Goal: Task Accomplishment & Management: Complete application form

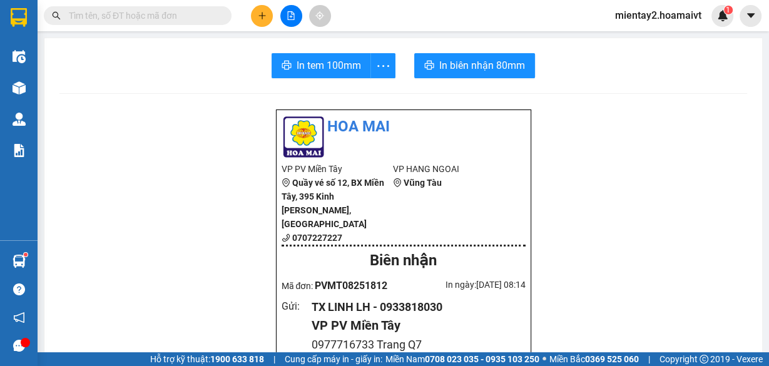
click at [260, 13] on icon "plus" at bounding box center [262, 15] width 9 height 9
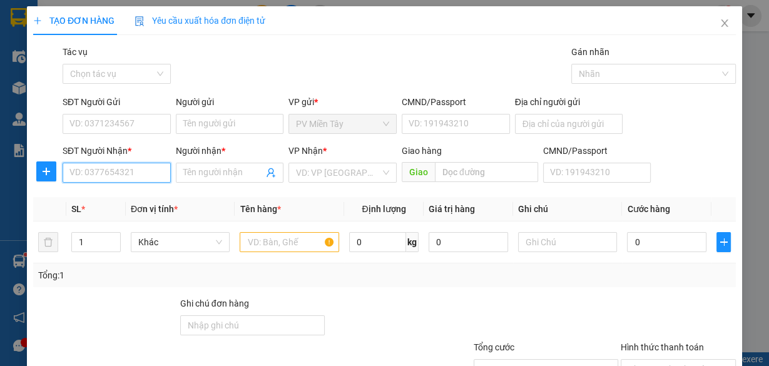
click at [139, 172] on input "SĐT Người Nhận *" at bounding box center [117, 173] width 108 height 20
type input "0984288954"
click at [131, 198] on div "0984288954 - chi" at bounding box center [115, 197] width 92 height 14
type input "0907030784 vo"
type input "chi"
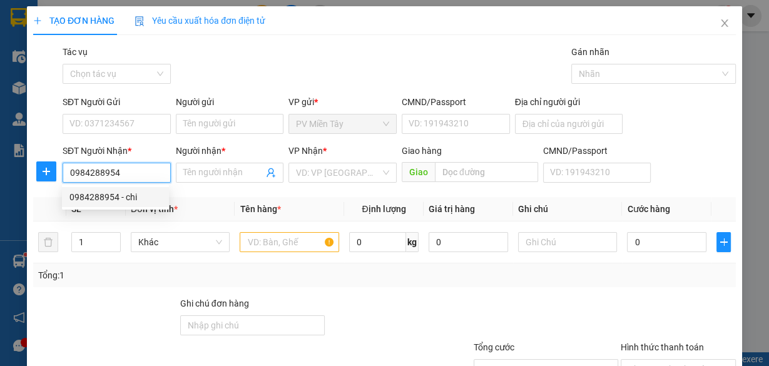
type input "go dau"
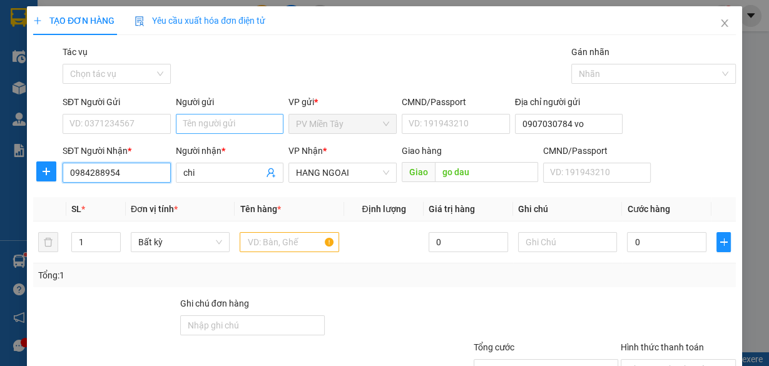
type input "0984288954"
click at [221, 124] on input "Người gửi" at bounding box center [230, 124] width 108 height 20
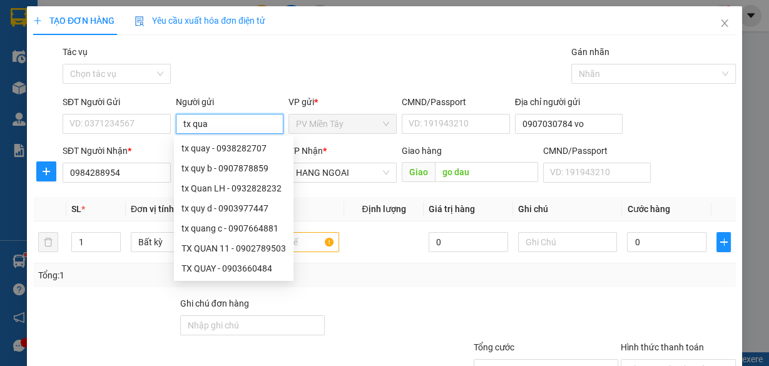
type input "tx quay"
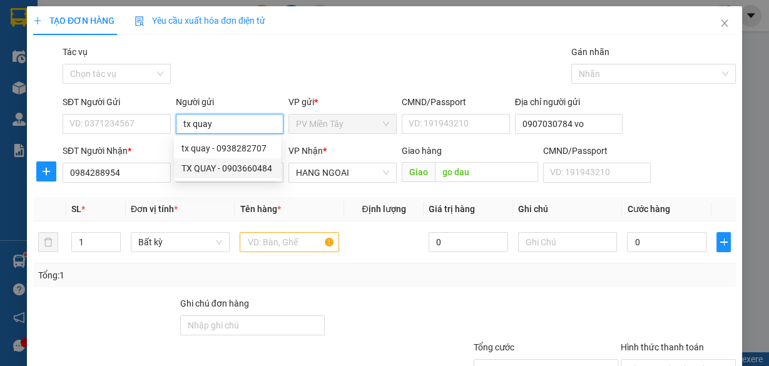
click at [228, 168] on div "TX QUAY - 0903660484" at bounding box center [228, 169] width 92 height 14
type input "0903660484"
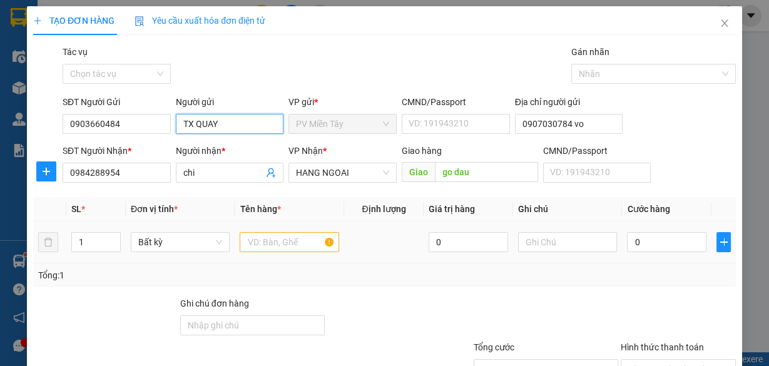
type input "TX QUAY"
click at [282, 235] on input "text" at bounding box center [290, 242] width 100 height 20
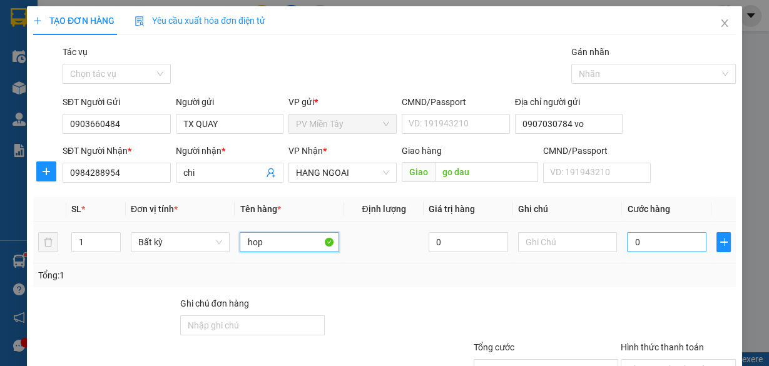
type input "hop"
click at [663, 243] on input "0" at bounding box center [667, 242] width 80 height 20
type input "4"
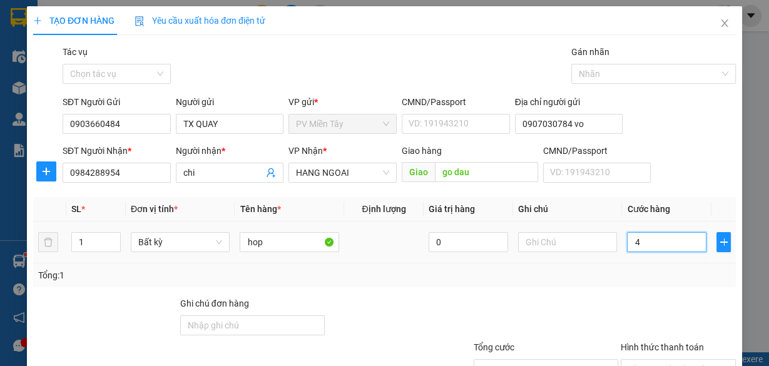
type input "40"
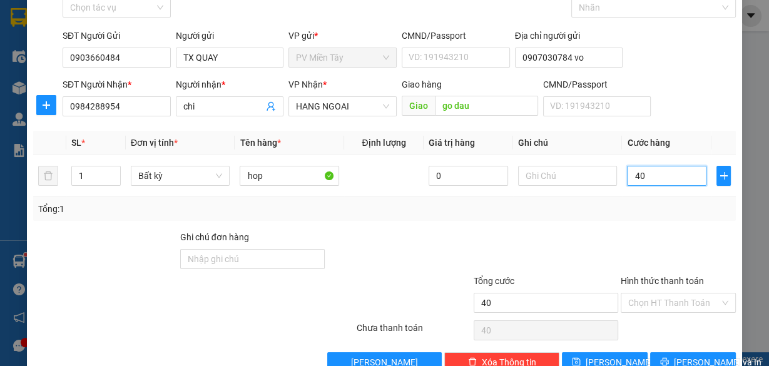
scroll to position [95, 0]
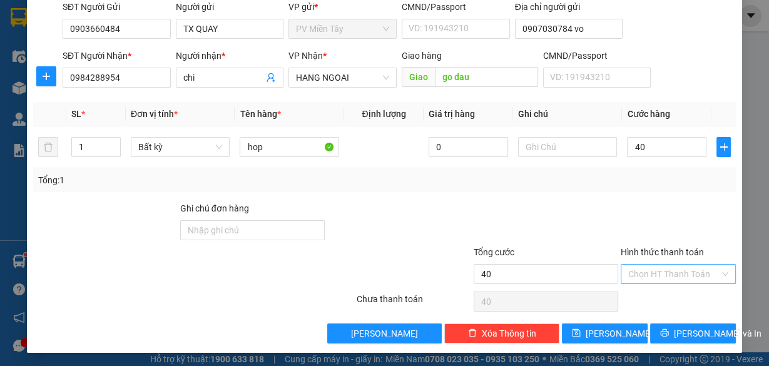
type input "40.000"
click at [683, 270] on input "Hình thức thanh toán" at bounding box center [674, 274] width 91 height 19
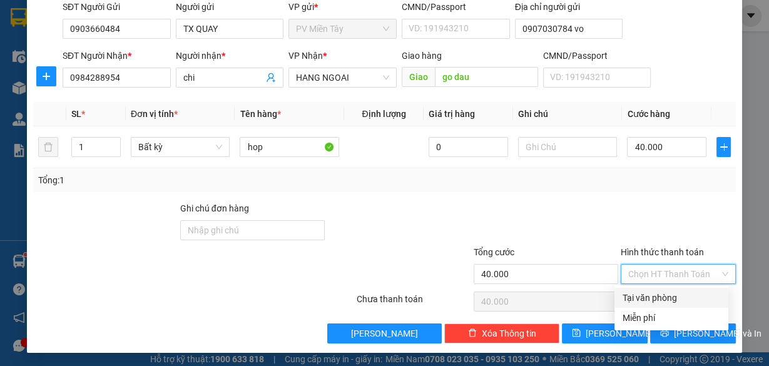
click at [678, 296] on div "Tại văn phòng" at bounding box center [671, 298] width 99 height 14
type input "0"
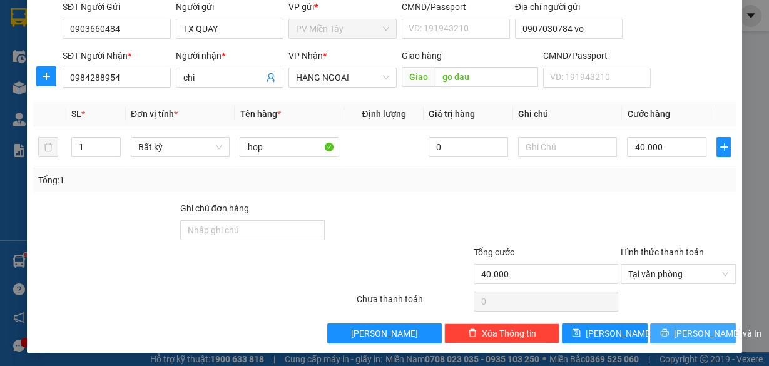
click at [684, 331] on span "[PERSON_NAME] và In" at bounding box center [718, 334] width 88 height 14
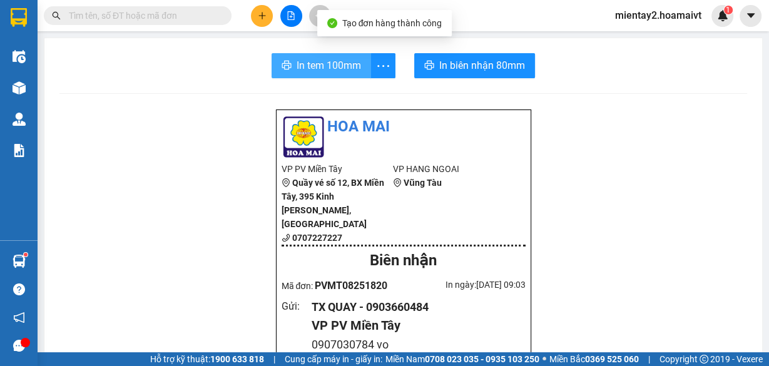
click at [355, 69] on span "In tem 100mm" at bounding box center [329, 66] width 64 height 16
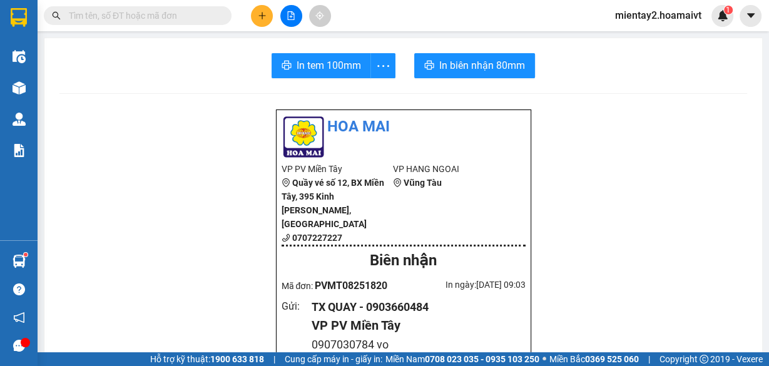
click at [264, 14] on icon "plus" at bounding box center [262, 15] width 9 height 9
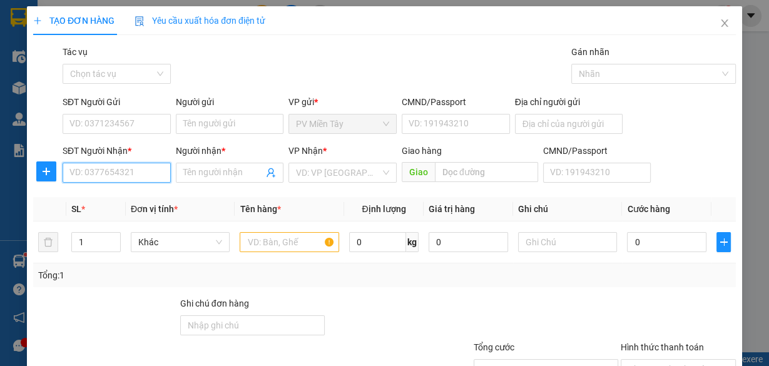
click at [126, 171] on input "SĐT Người Nhận *" at bounding box center [117, 173] width 108 height 20
type input "0906663445"
click at [110, 191] on div "0906663445 - UT" at bounding box center [115, 197] width 92 height 14
type input "UT"
type input "l thanh"
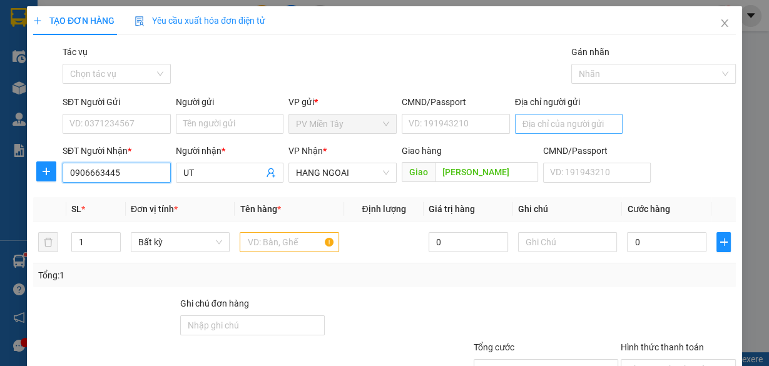
type input "0906663445"
click at [547, 126] on input "Địa chỉ người gửi" at bounding box center [569, 124] width 108 height 20
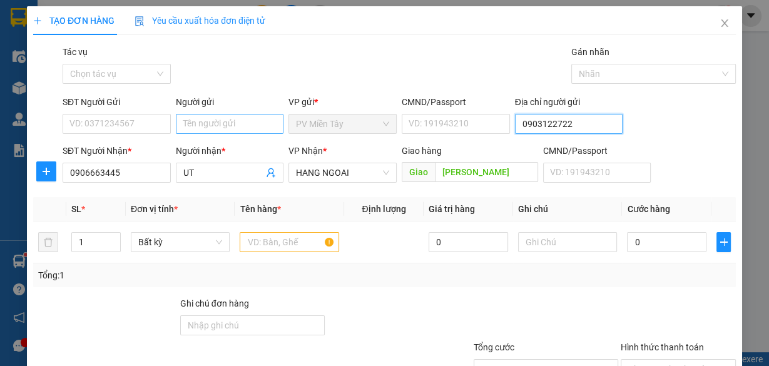
type input "0903122722"
click at [229, 120] on input "Người gửi" at bounding box center [230, 124] width 108 height 20
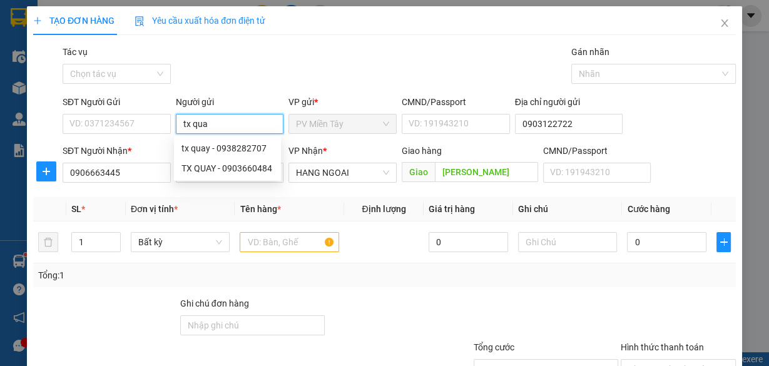
type input "tx quay"
drag, startPoint x: 217, startPoint y: 165, endPoint x: 222, endPoint y: 177, distance: 13.2
click at [217, 165] on div "TX QUAY - 0903660484" at bounding box center [228, 169] width 92 height 14
type input "0903660484"
type input "TX QUAY"
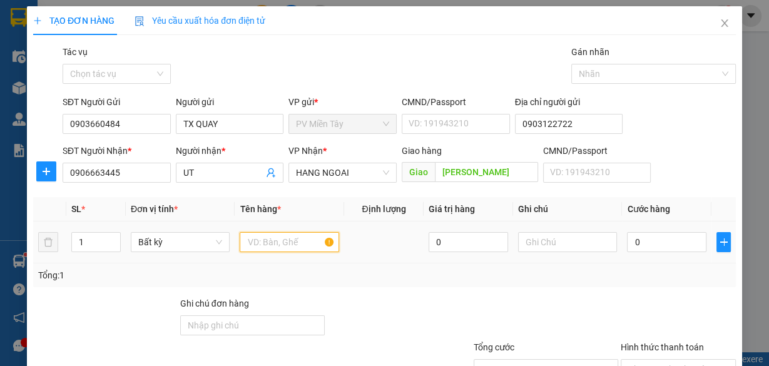
click at [265, 240] on input "text" at bounding box center [290, 242] width 100 height 20
type input "bao"
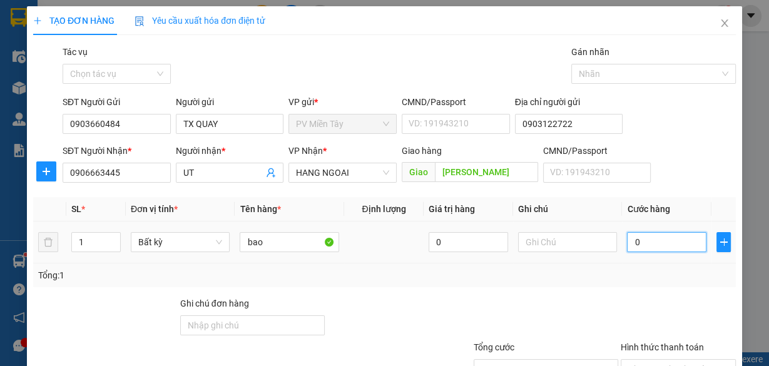
click at [653, 249] on input "0" at bounding box center [667, 242] width 80 height 20
type input "8"
type input "80"
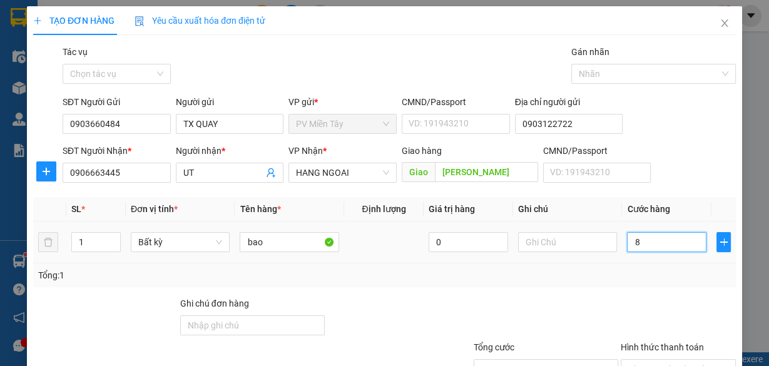
type input "80"
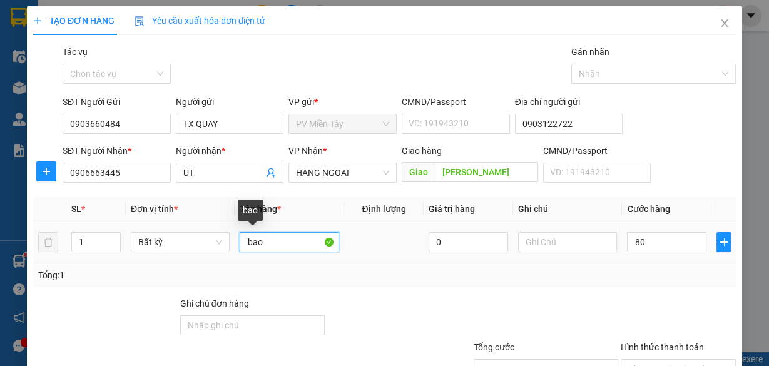
type input "80.000"
click at [285, 245] on input "bao" at bounding box center [290, 242] width 100 height 20
type input "bao cap"
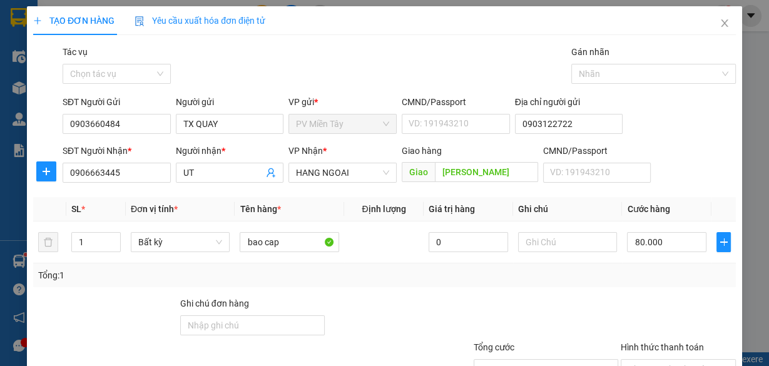
scroll to position [95, 0]
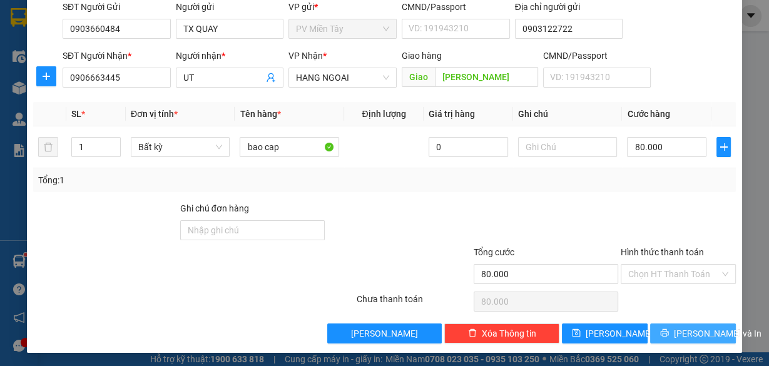
click at [702, 331] on span "[PERSON_NAME] và In" at bounding box center [718, 334] width 88 height 14
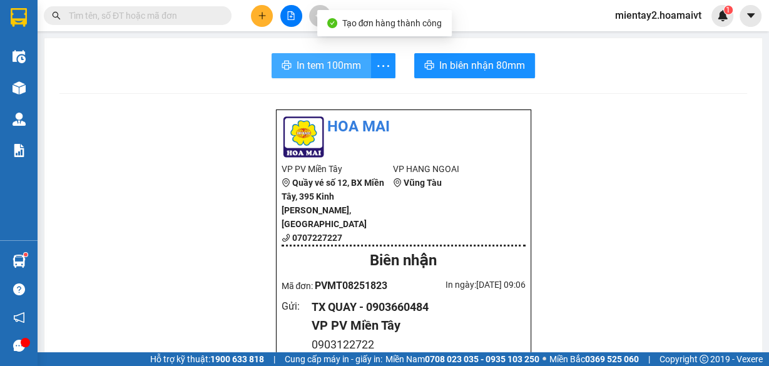
click at [346, 61] on span "In tem 100mm" at bounding box center [329, 66] width 64 height 16
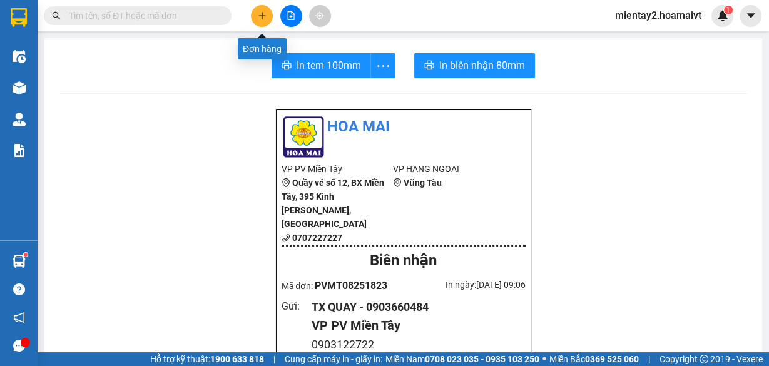
click at [260, 16] on icon "plus" at bounding box center [262, 15] width 9 height 9
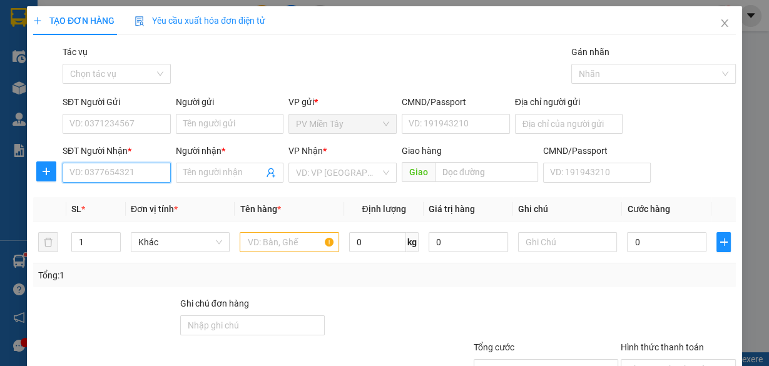
click at [155, 171] on input "SĐT Người Nhận *" at bounding box center [117, 173] width 108 height 20
paste input "0368930058"
type input "0368930058"
click at [125, 192] on div "0368930058 - TUẤN" at bounding box center [115, 197] width 92 height 14
type input "0938243004 Thuyen"
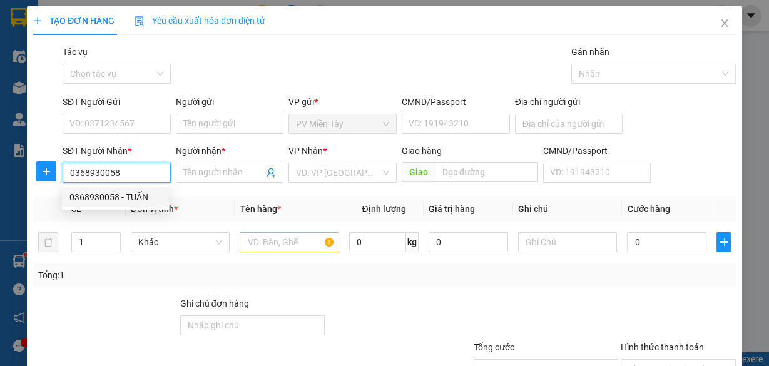
type input "TUẤN"
type input "Co May"
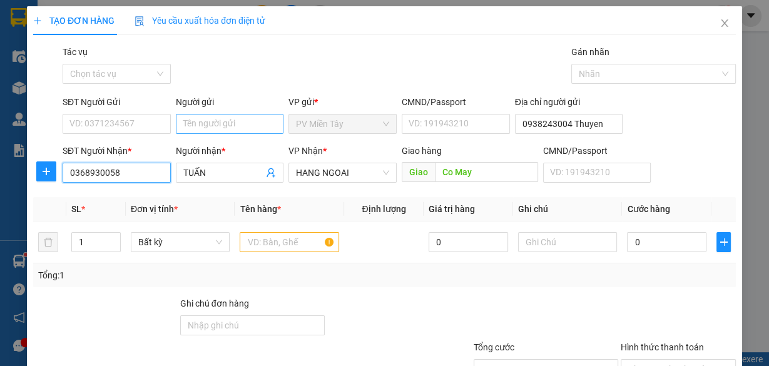
type input "0368930058"
click at [193, 121] on input "Người gửi" at bounding box center [230, 124] width 108 height 20
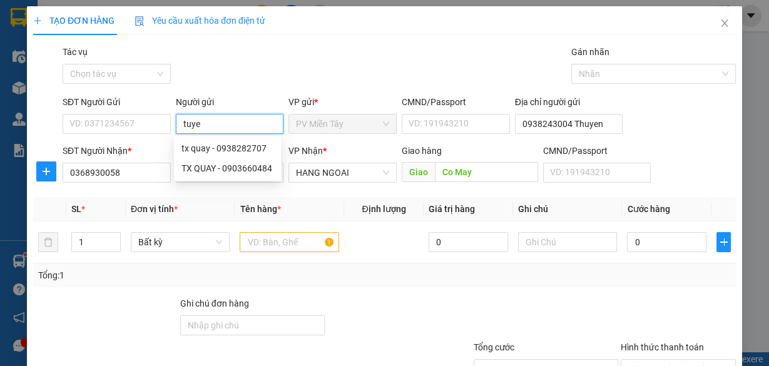
type input "tuyen"
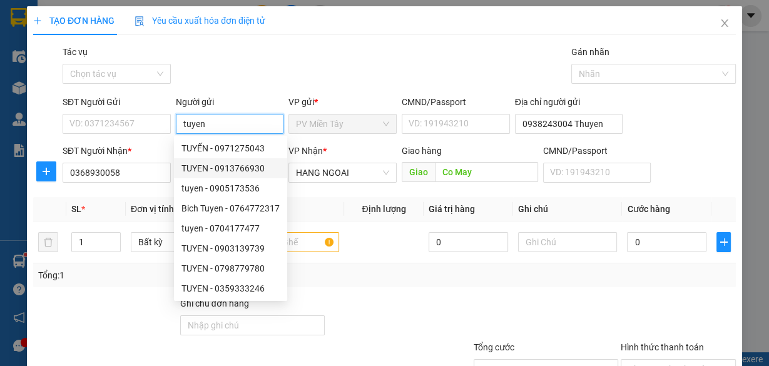
click at [216, 169] on div "TUYEN - 0913766930" at bounding box center [231, 169] width 98 height 14
type input "0913766930"
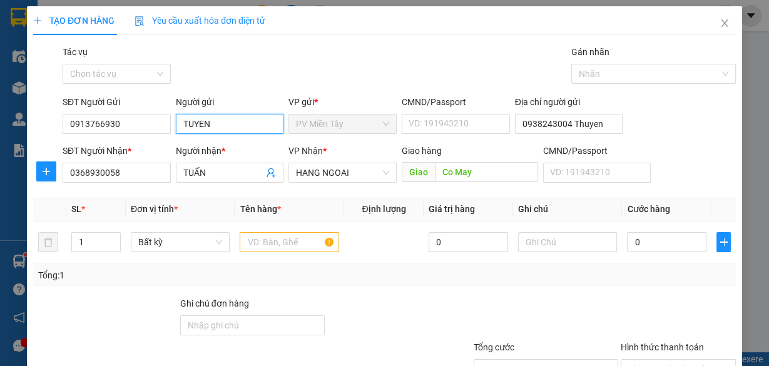
click at [220, 128] on input "TUYEN" at bounding box center [230, 124] width 108 height 20
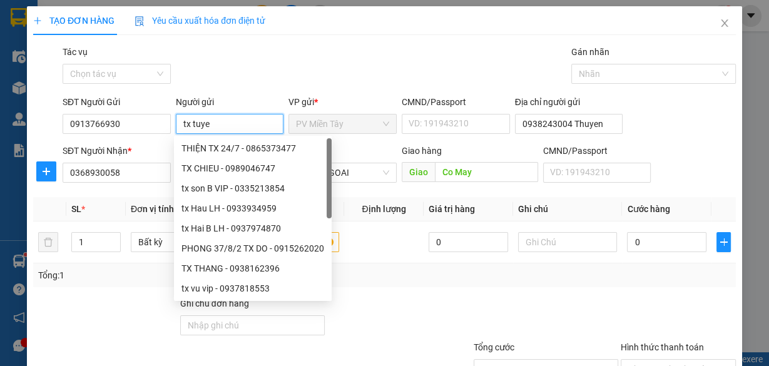
type input "tx tuyen"
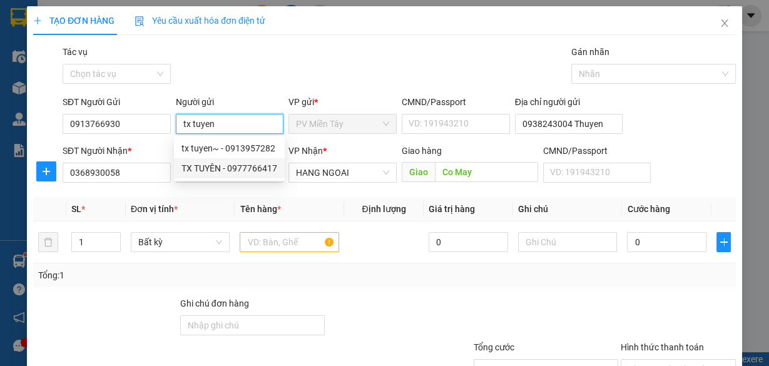
click at [228, 171] on div "TX TUYÊN - 0977766417" at bounding box center [230, 169] width 96 height 14
type input "0977766417"
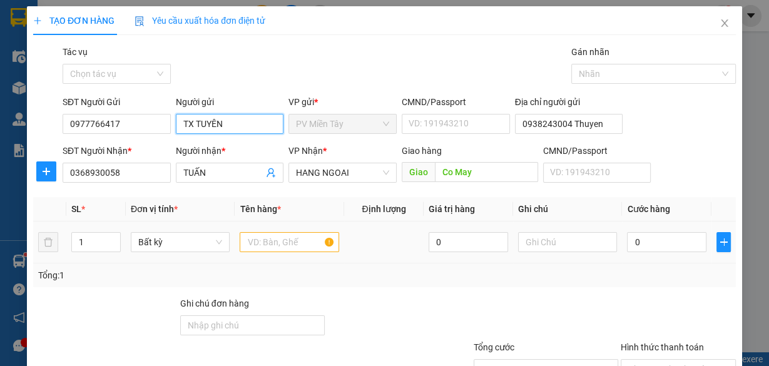
type input "TX TUYÊN"
click at [287, 237] on input "text" at bounding box center [290, 242] width 100 height 20
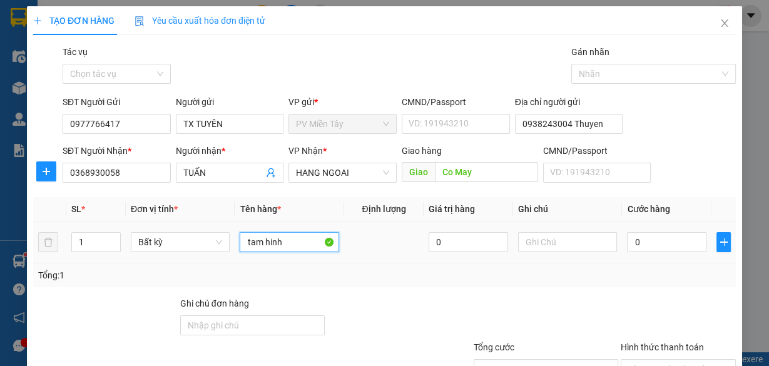
click at [287, 237] on input "tam hinh" at bounding box center [290, 242] width 100 height 20
type input "tam hinh"
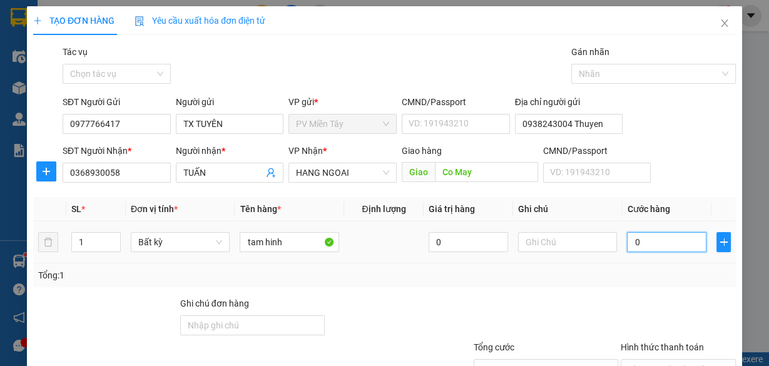
click at [638, 235] on input "0" at bounding box center [667, 242] width 80 height 20
type input "6"
type input "60"
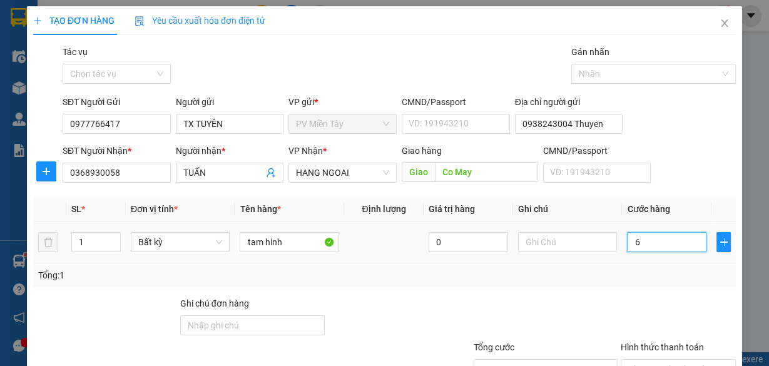
type input "60"
type input "60.000"
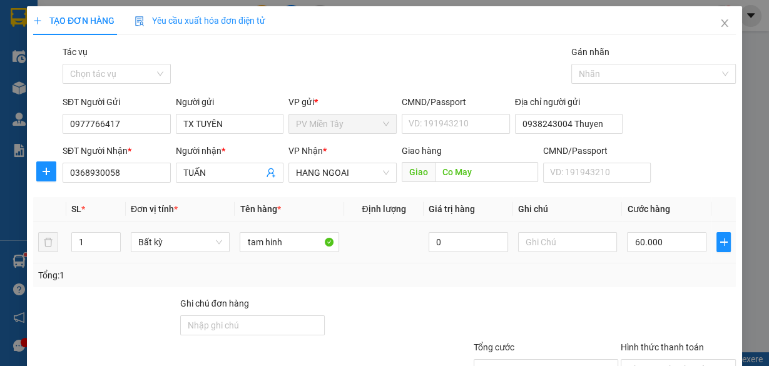
click at [629, 227] on td "60.000" at bounding box center [667, 243] width 90 height 42
click at [638, 244] on input "60.000" at bounding box center [667, 242] width 80 height 20
type input "4"
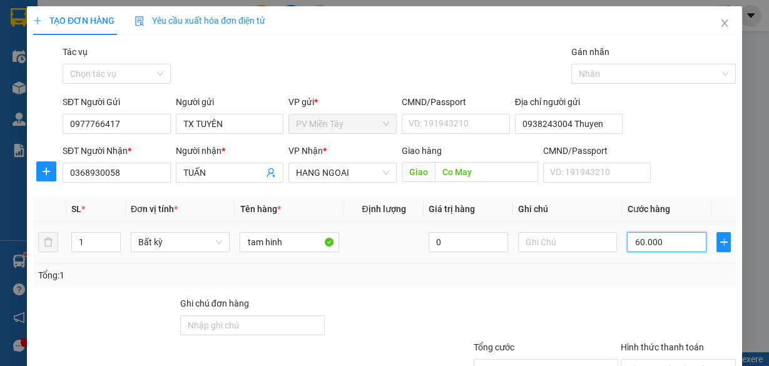
type input "4"
type input "40"
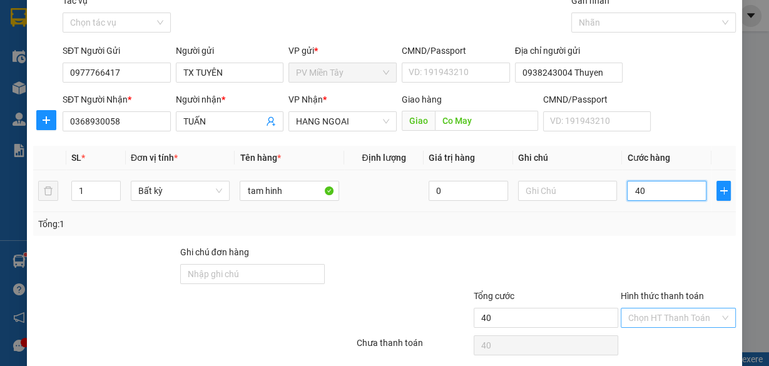
scroll to position [95, 0]
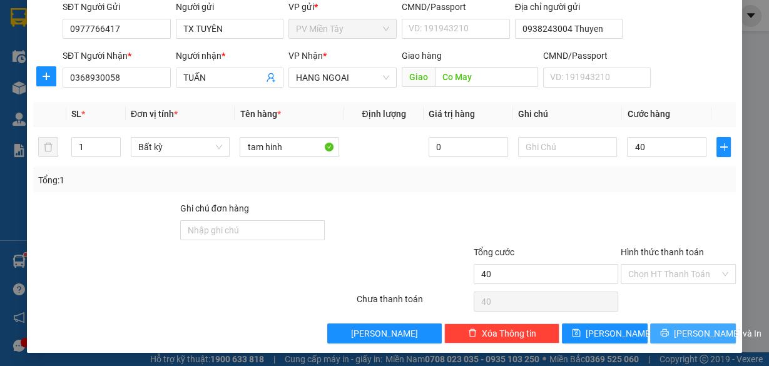
type input "40.000"
click at [686, 331] on span "[PERSON_NAME] và In" at bounding box center [718, 334] width 88 height 14
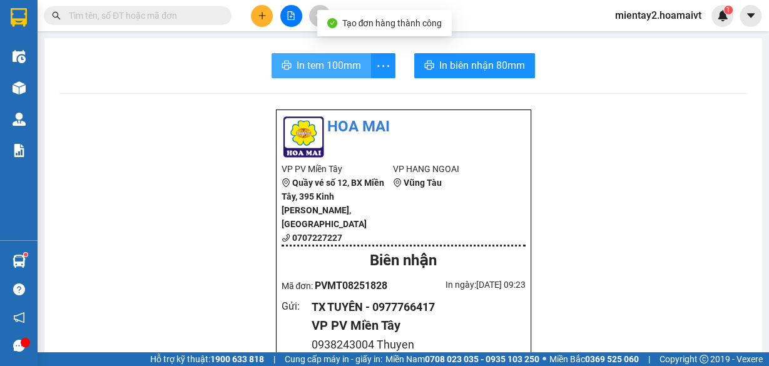
click at [349, 63] on span "In tem 100mm" at bounding box center [329, 66] width 64 height 16
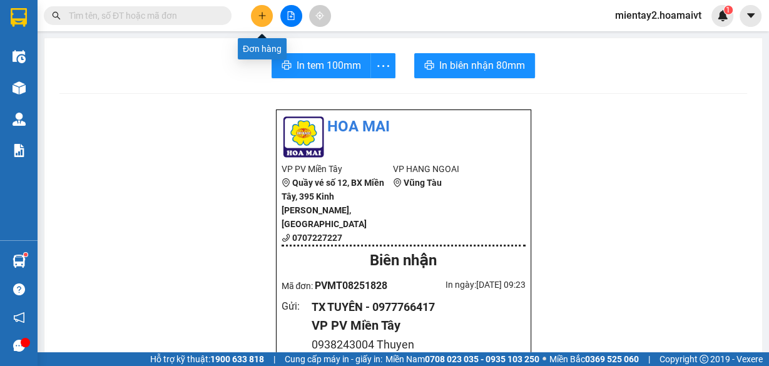
click at [262, 9] on button at bounding box center [262, 16] width 22 height 22
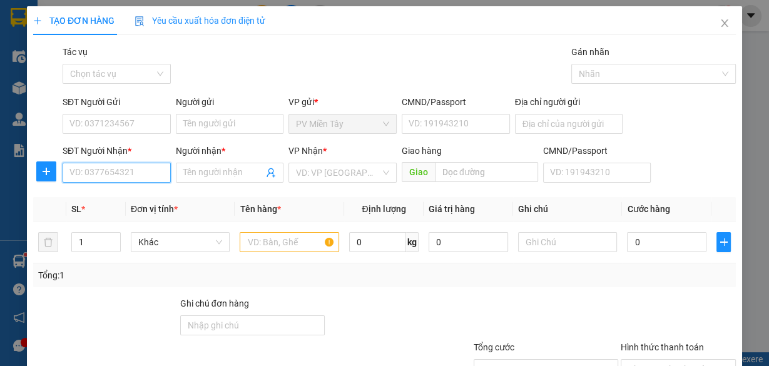
click at [137, 178] on input "SĐT Người Nhận *" at bounding box center [117, 173] width 108 height 20
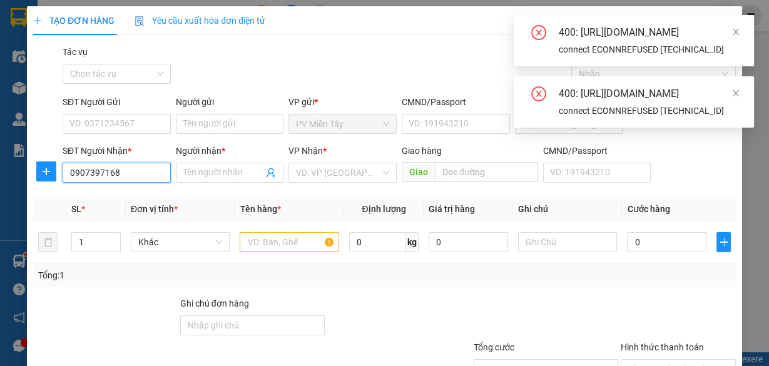
click at [138, 177] on input "0907397168" at bounding box center [117, 173] width 108 height 20
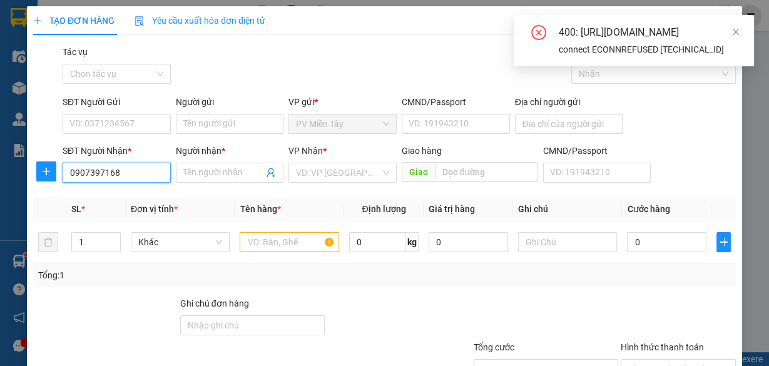
click at [138, 177] on input "0907397168" at bounding box center [117, 173] width 108 height 20
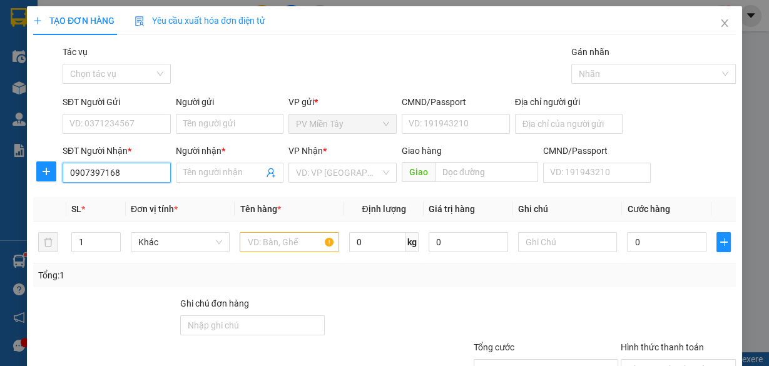
type input "0907397168"
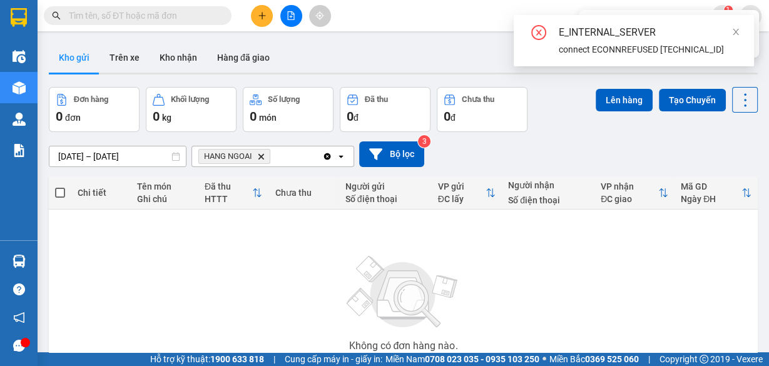
click at [262, 15] on icon "plus" at bounding box center [262, 15] width 1 height 7
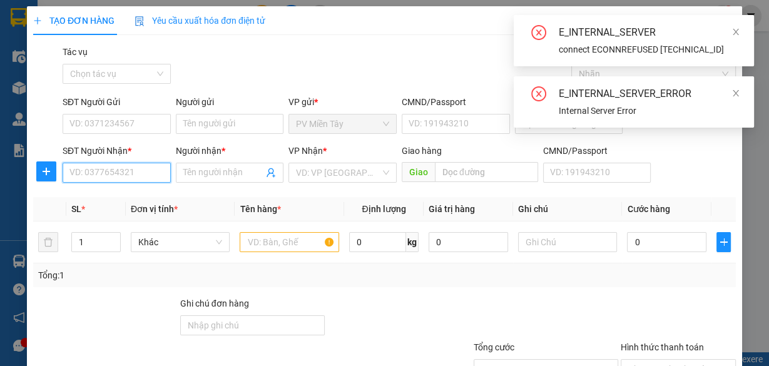
click at [113, 170] on input "SĐT Người Nhận *" at bounding box center [117, 173] width 108 height 20
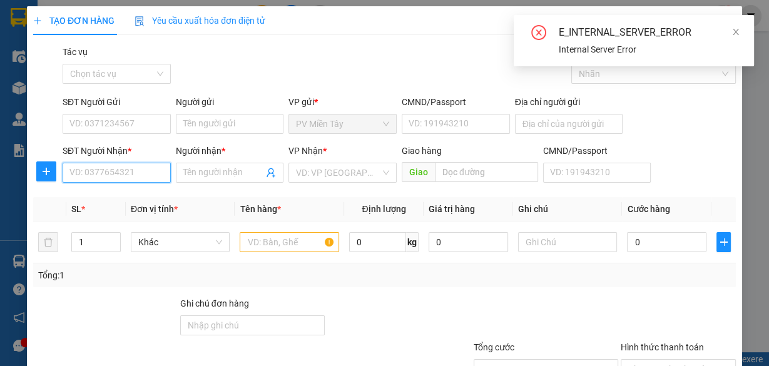
paste input "0907397168"
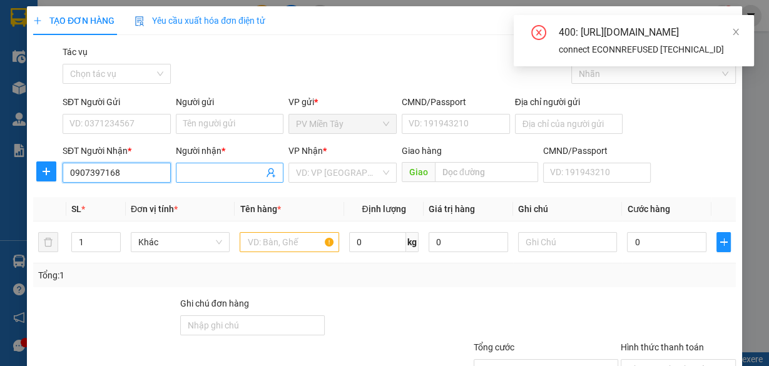
type input "0907397168"
click at [194, 170] on input "Người nhận *" at bounding box center [223, 173] width 81 height 14
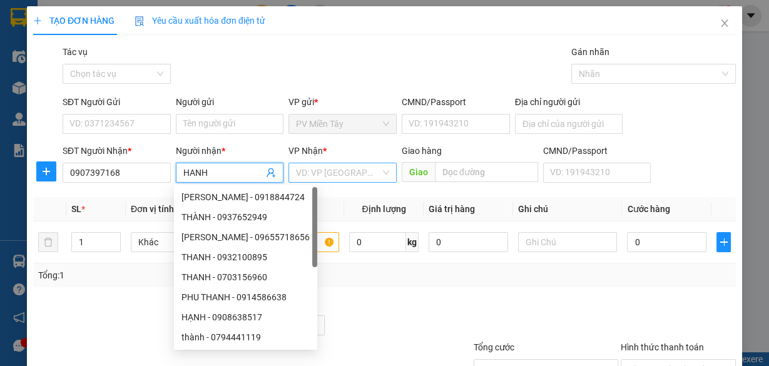
type input "HANH"
click at [336, 172] on input "search" at bounding box center [338, 172] width 85 height 19
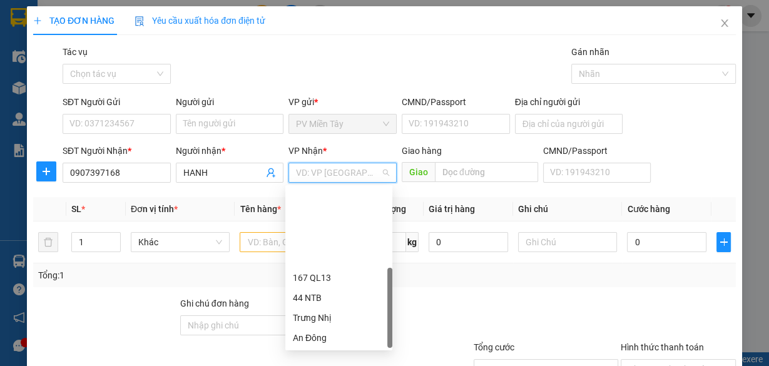
scroll to position [100, 0]
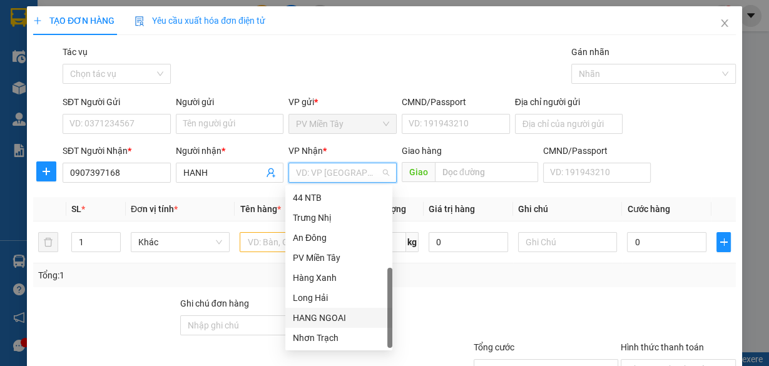
click at [346, 314] on div "HANG NGOAI" at bounding box center [339, 318] width 92 height 14
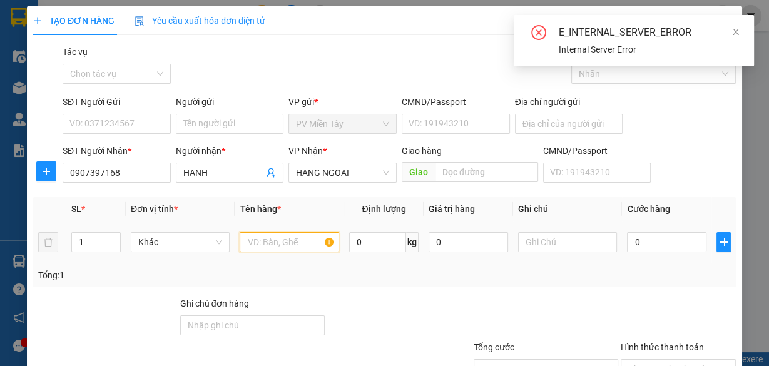
click at [275, 242] on input "text" at bounding box center [290, 242] width 100 height 20
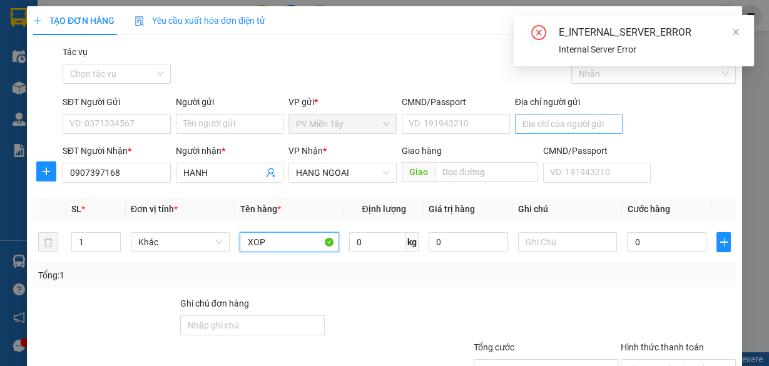
type input "XOP"
click at [557, 120] on input "Địa chỉ người gửi" at bounding box center [569, 124] width 108 height 20
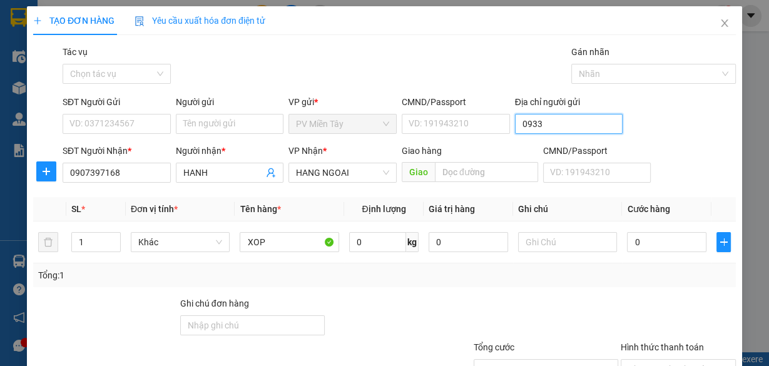
type input "0933875148 [GEOGRAPHIC_DATA]"
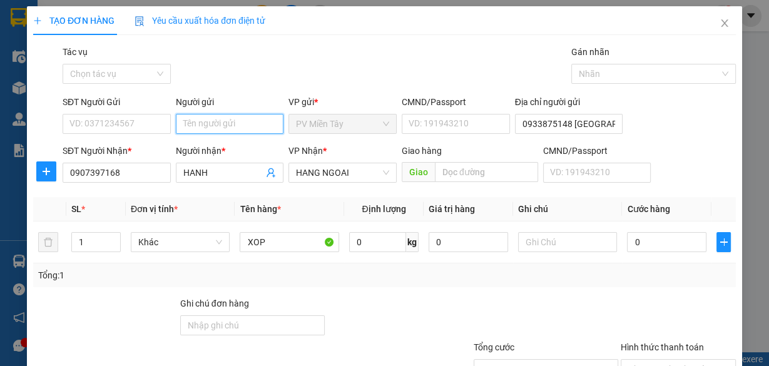
click at [225, 118] on input "Người gửi" at bounding box center [230, 124] width 108 height 20
type input "T"
type input "tx duy"
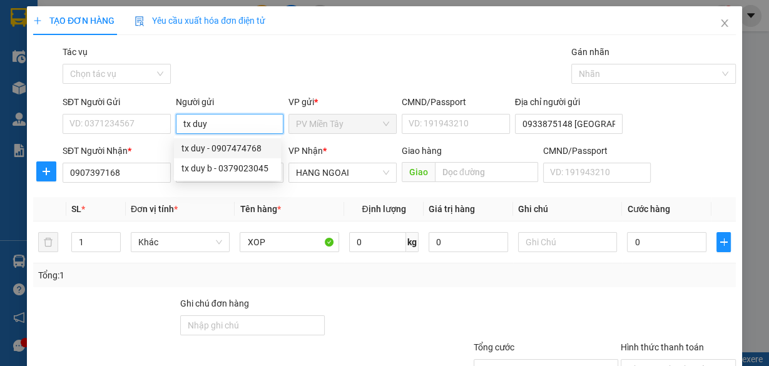
click at [241, 147] on div "tx duy - 0907474768" at bounding box center [228, 149] width 92 height 14
type input "0907474768"
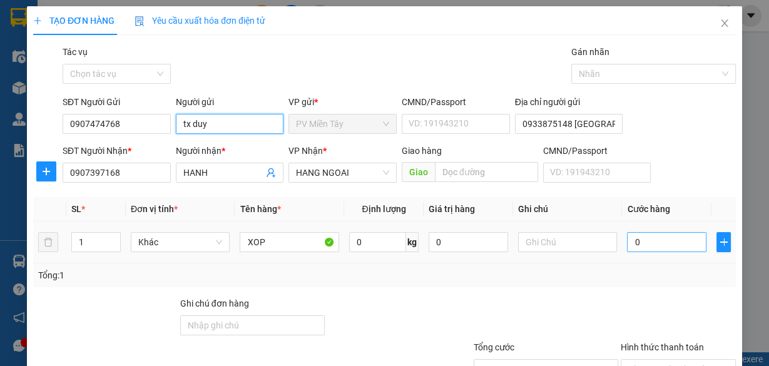
type input "tx duy"
click at [638, 241] on input "0" at bounding box center [667, 242] width 80 height 20
type input "5"
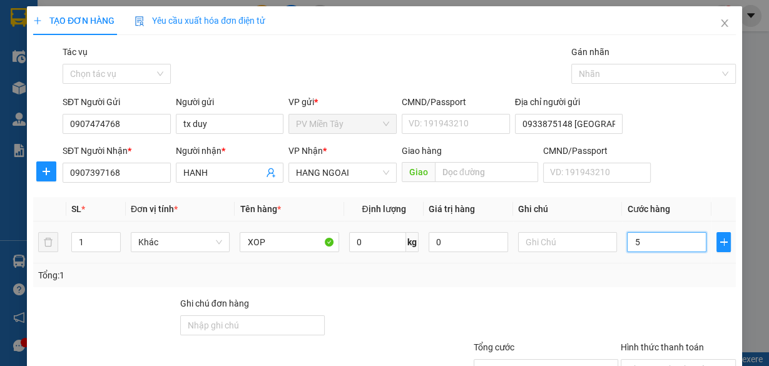
type input "50"
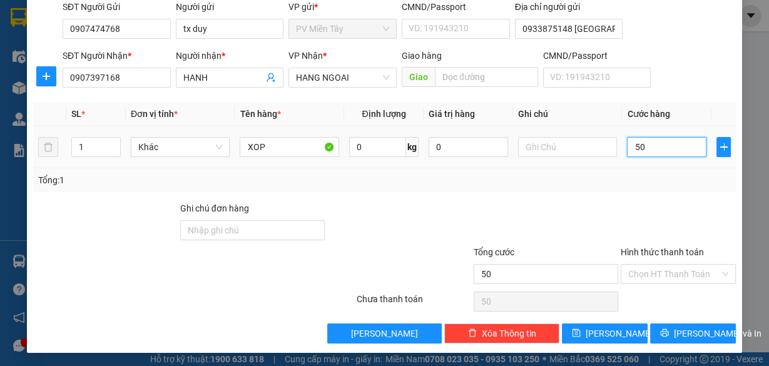
click at [644, 150] on input "50" at bounding box center [667, 147] width 80 height 20
type input "6"
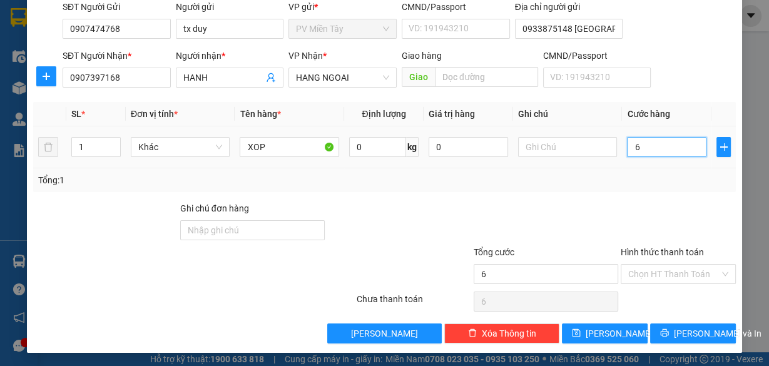
type input "60"
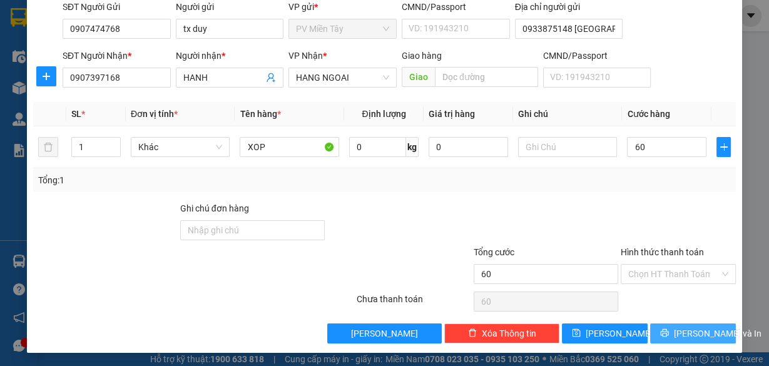
type input "60.000"
click at [696, 332] on span "[PERSON_NAME] và In" at bounding box center [718, 334] width 88 height 14
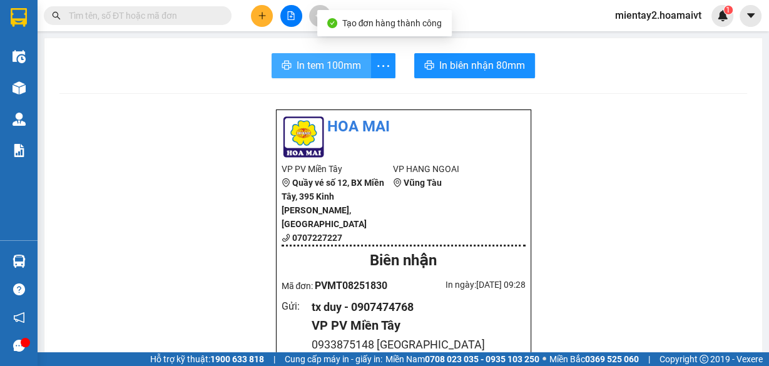
click at [316, 62] on span "In tem 100mm" at bounding box center [329, 66] width 64 height 16
drag, startPoint x: 308, startPoint y: 66, endPoint x: 487, endPoint y: 178, distance: 211.2
click at [309, 65] on span "In tem 100mm" at bounding box center [329, 66] width 64 height 16
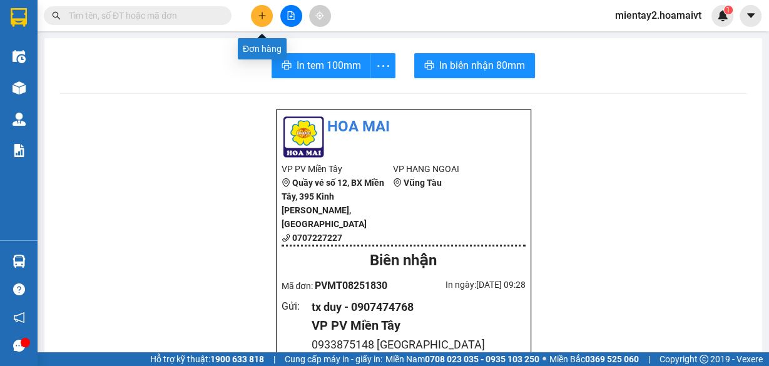
click at [269, 11] on button at bounding box center [262, 16] width 22 height 22
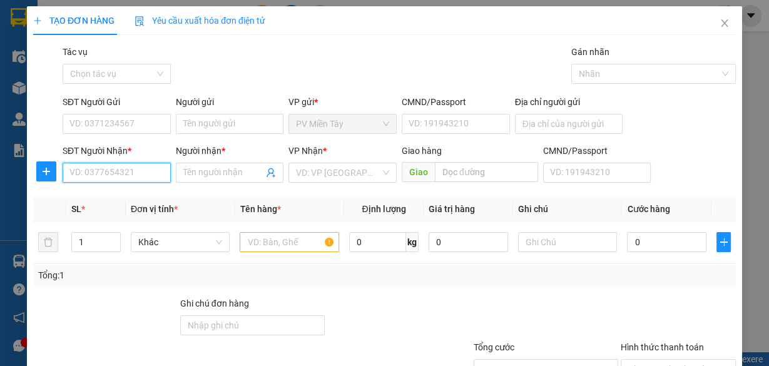
click at [139, 177] on input "SĐT Người Nhận *" at bounding box center [117, 173] width 108 height 20
click at [117, 196] on div "0966778894 - TRƯỜNG" at bounding box center [115, 197] width 93 height 14
type input "0966778894"
type input "TRƯỜNG"
type input "ANH THU"
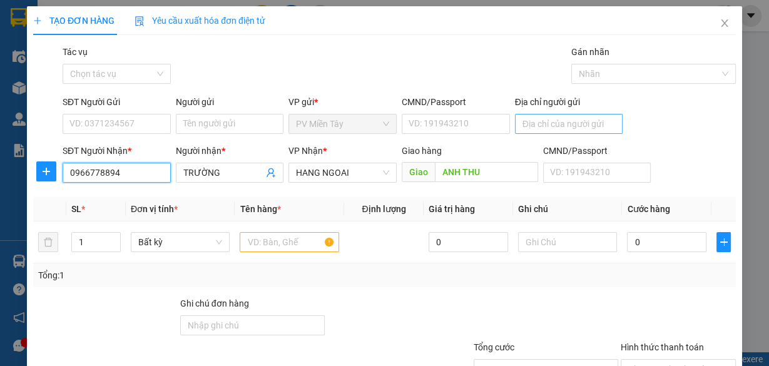
type input "0966778894"
click at [532, 121] on input "Địa chỉ người gửi" at bounding box center [569, 124] width 108 height 20
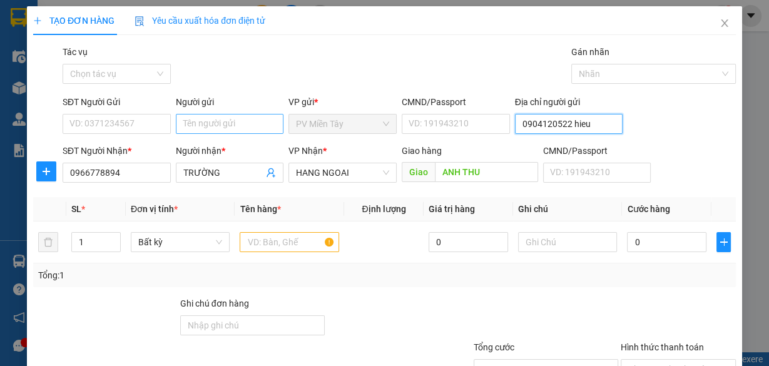
type input "0904120522 hieu"
click at [231, 120] on input "Người gửi" at bounding box center [230, 124] width 108 height 20
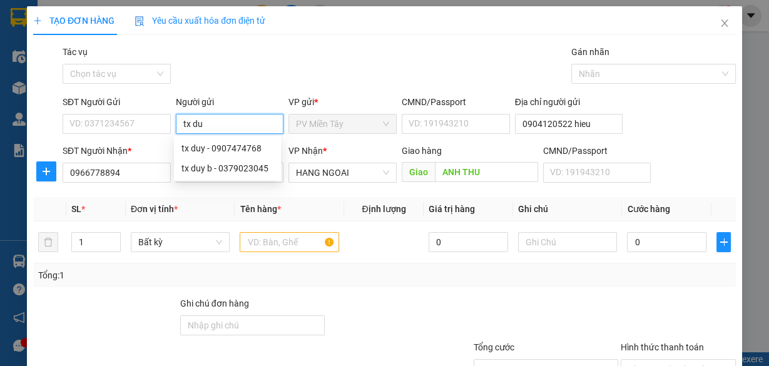
type input "tx duy"
click at [209, 148] on div "tx duy - 0907474768" at bounding box center [228, 149] width 92 height 14
type input "0907474768"
type input "tx duy"
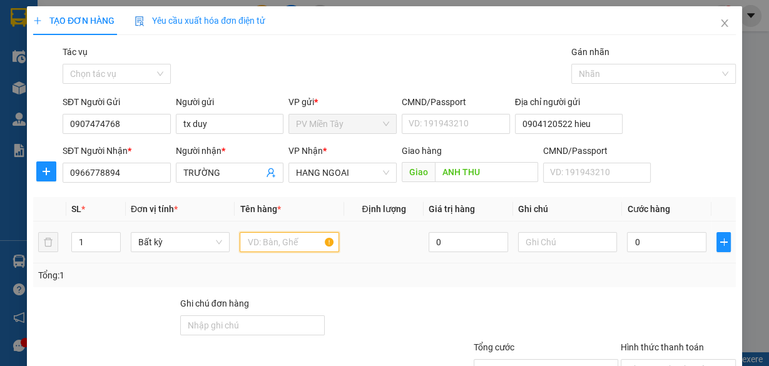
click at [288, 247] on input "text" at bounding box center [290, 242] width 100 height 20
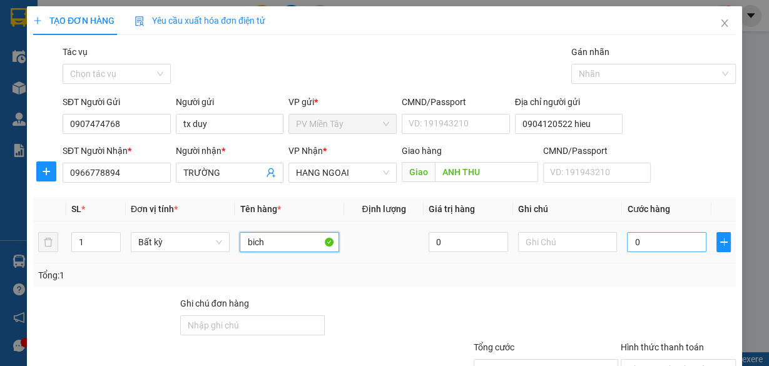
type input "bich"
click at [642, 233] on input "0" at bounding box center [667, 242] width 80 height 20
type input "4"
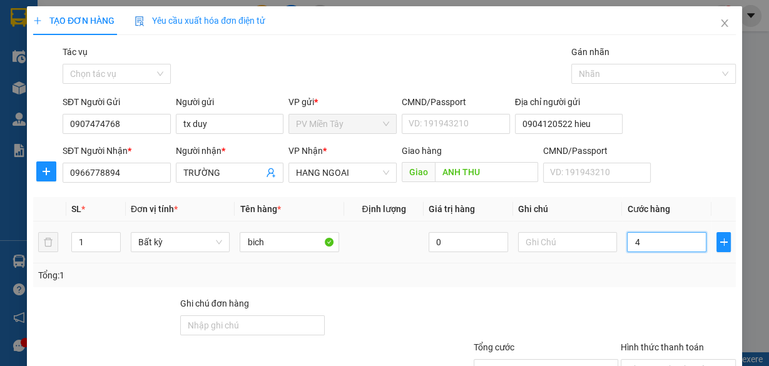
type input "40"
type input "40.000"
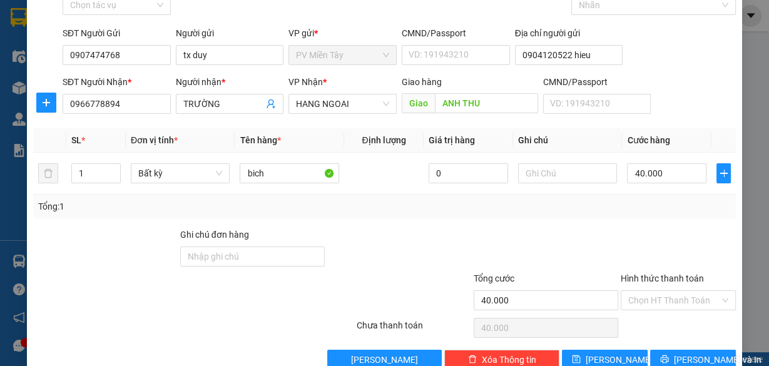
scroll to position [68, 0]
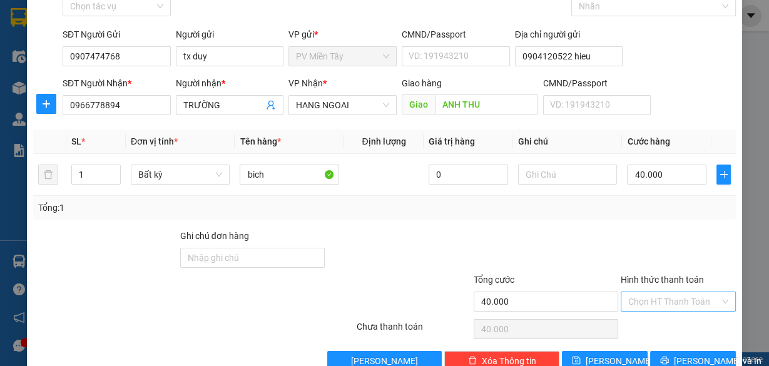
click at [652, 296] on input "Hình thức thanh toán" at bounding box center [674, 301] width 91 height 19
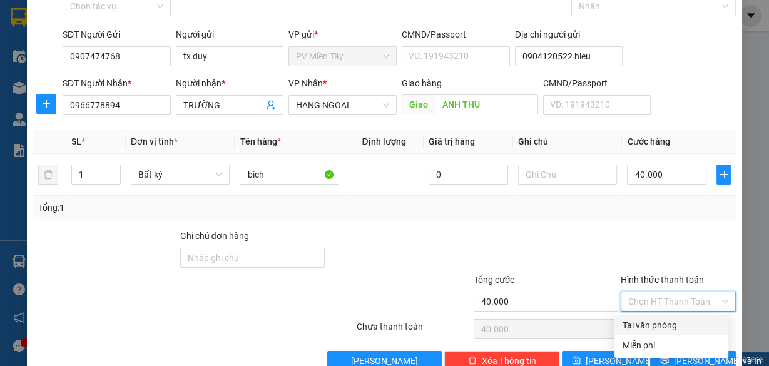
click at [653, 320] on div "Tại văn phòng" at bounding box center [671, 326] width 99 height 14
type input "0"
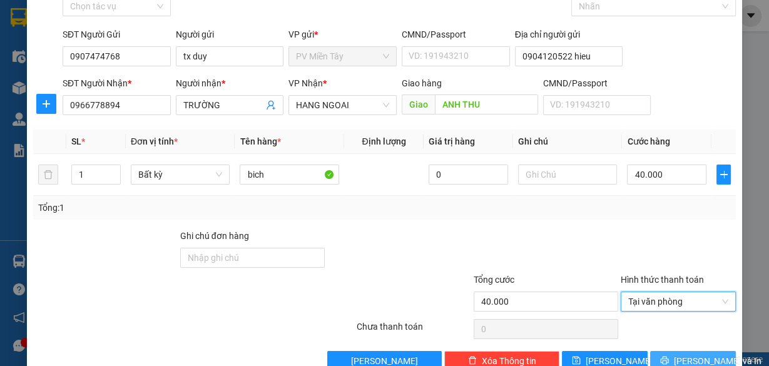
click at [686, 351] on button "[PERSON_NAME] và In" at bounding box center [694, 361] width 86 height 20
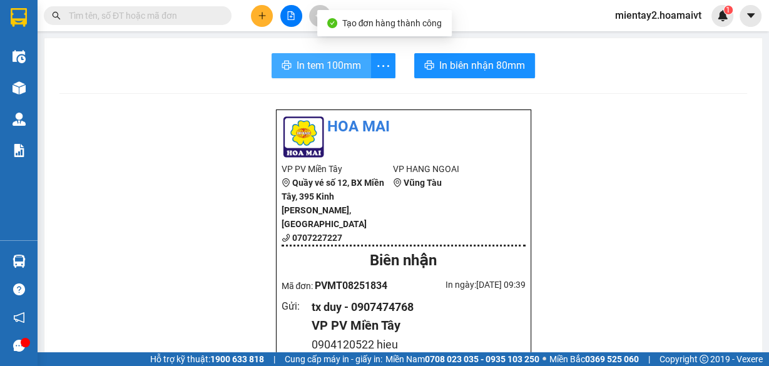
click at [331, 67] on span "In tem 100mm" at bounding box center [329, 66] width 64 height 16
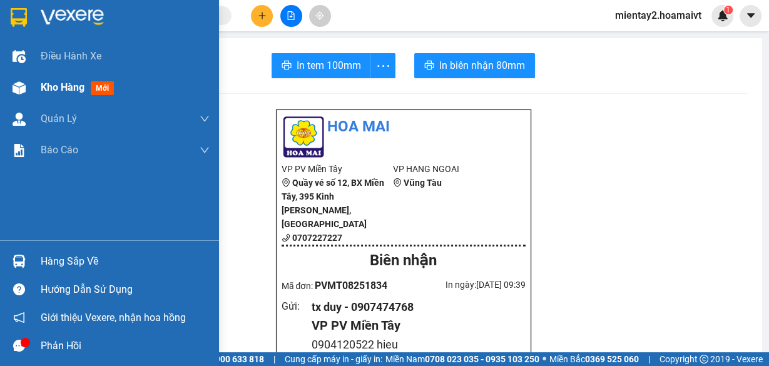
click at [52, 86] on span "Kho hàng" at bounding box center [63, 87] width 44 height 12
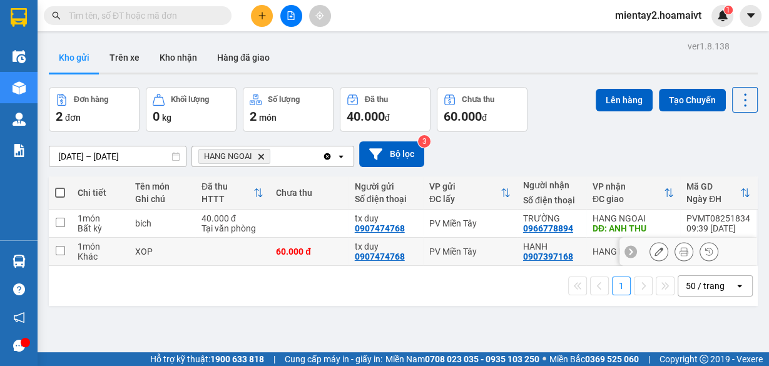
click at [655, 252] on icon at bounding box center [659, 251] width 9 height 9
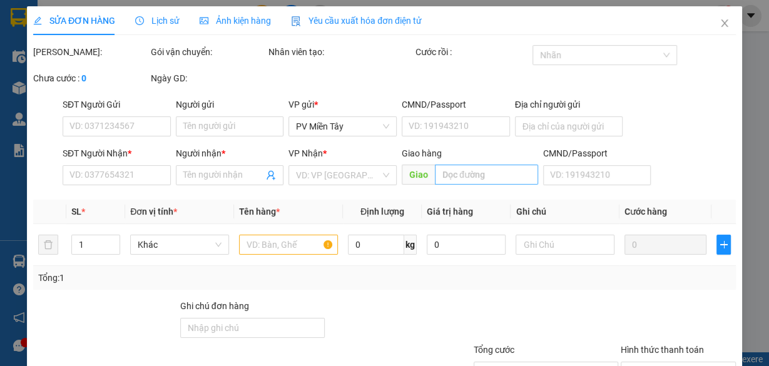
type input "0907474768"
type input "tx duy"
type input "0933875148 Dong Thang"
type input "0907397168"
type input "HANH"
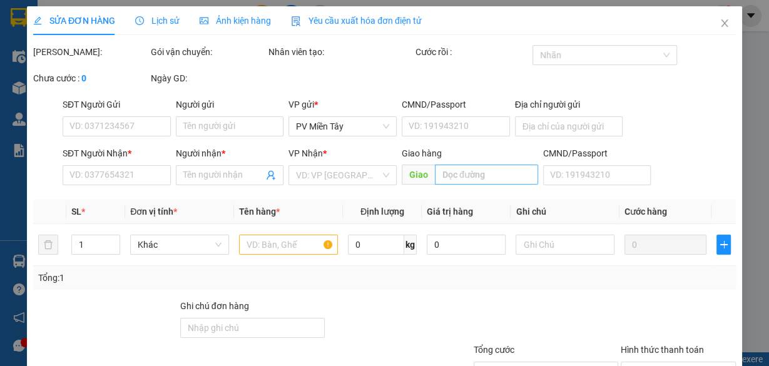
type input "60.000"
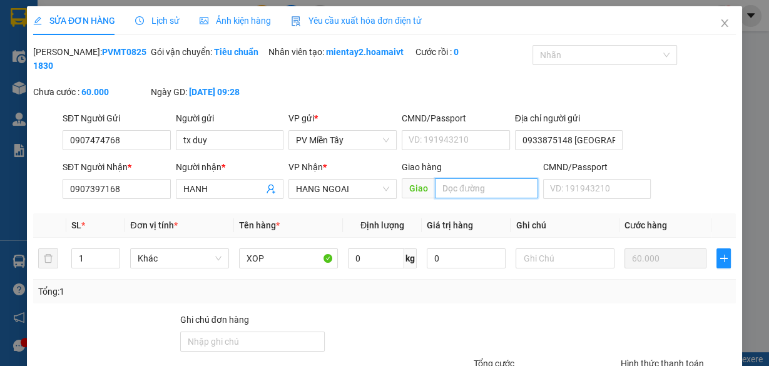
click at [484, 186] on input "text" at bounding box center [486, 188] width 103 height 20
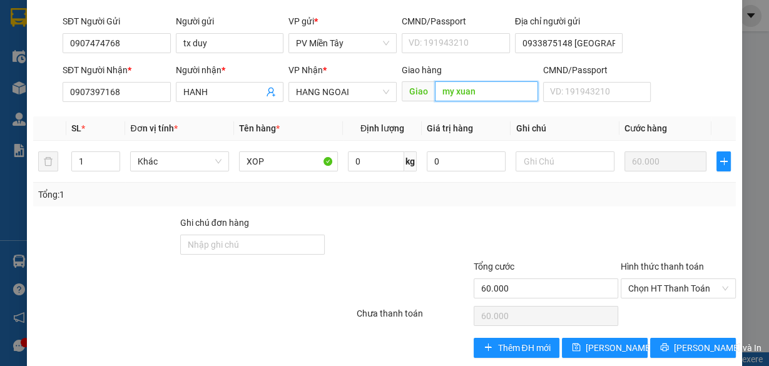
scroll to position [112, 0]
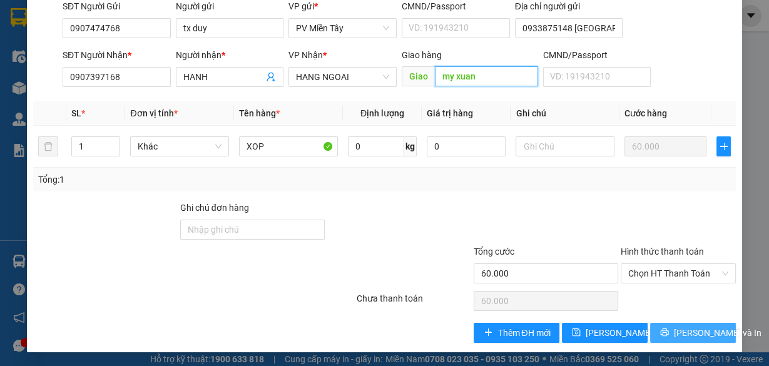
type input "my xuan"
click at [676, 329] on span "[PERSON_NAME] và In" at bounding box center [718, 333] width 88 height 14
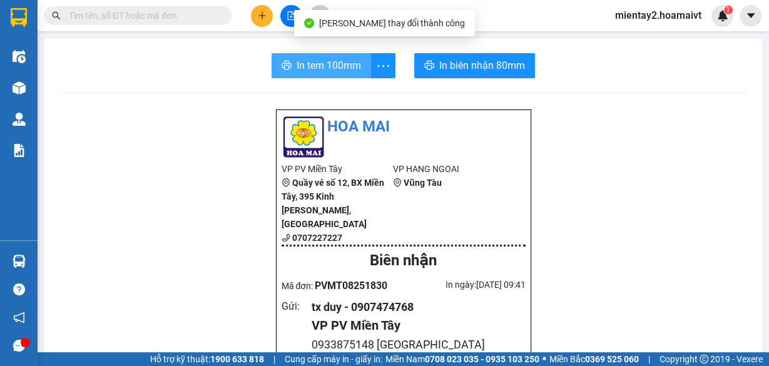
click at [332, 66] on span "In tem 100mm" at bounding box center [329, 66] width 64 height 16
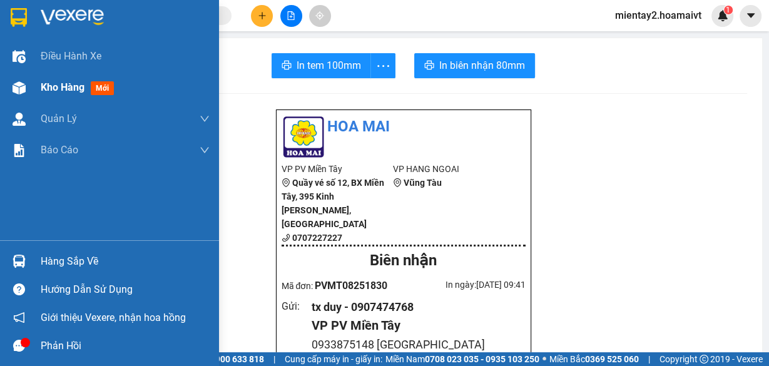
click at [54, 85] on span "Kho hàng" at bounding box center [63, 87] width 44 height 12
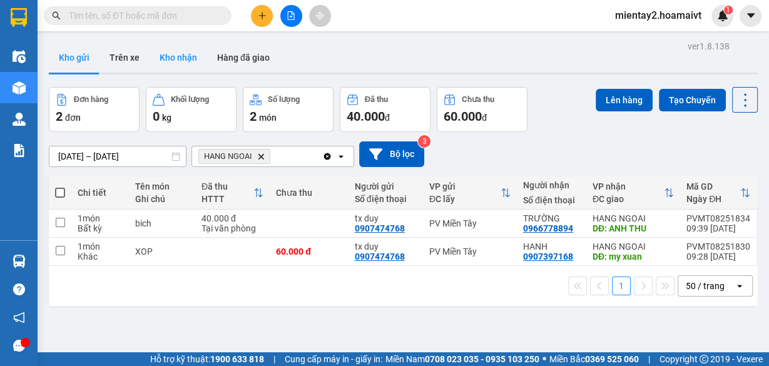
click at [189, 61] on button "Kho nhận" at bounding box center [179, 58] width 58 height 30
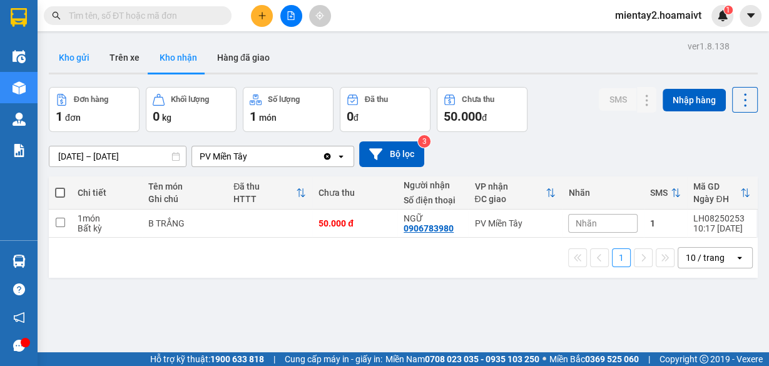
click at [79, 61] on button "Kho gửi" at bounding box center [74, 58] width 51 height 30
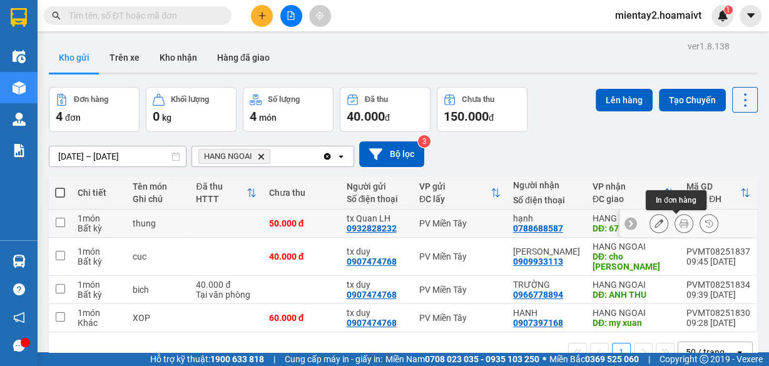
click at [679, 218] on button at bounding box center [685, 224] width 18 height 22
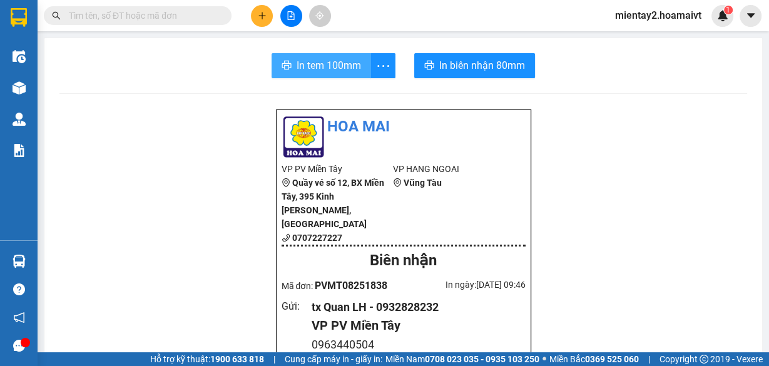
click at [335, 63] on span "In tem 100mm" at bounding box center [329, 66] width 64 height 16
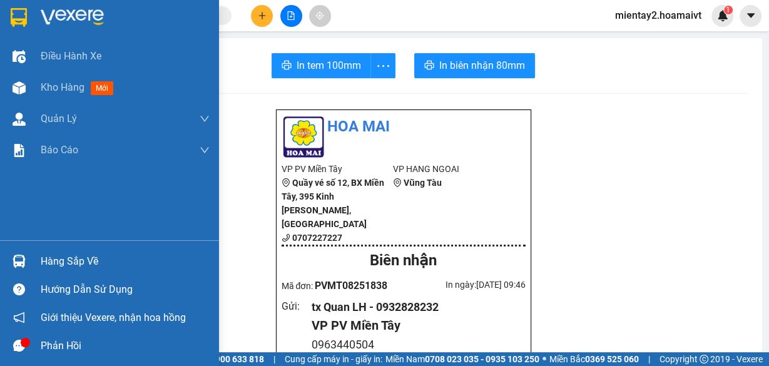
click at [68, 98] on div "Kho hàng mới" at bounding box center [125, 87] width 169 height 31
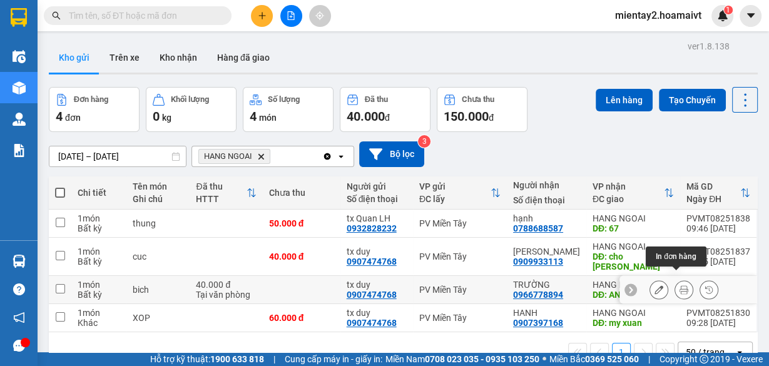
click at [680, 286] on icon at bounding box center [684, 290] width 9 height 9
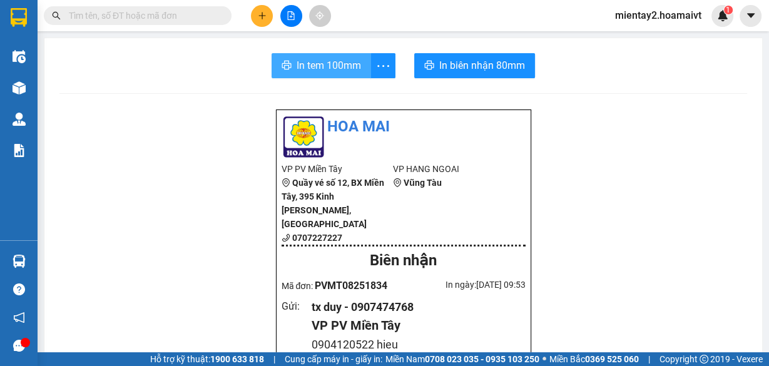
click at [323, 64] on span "In tem 100mm" at bounding box center [329, 66] width 64 height 16
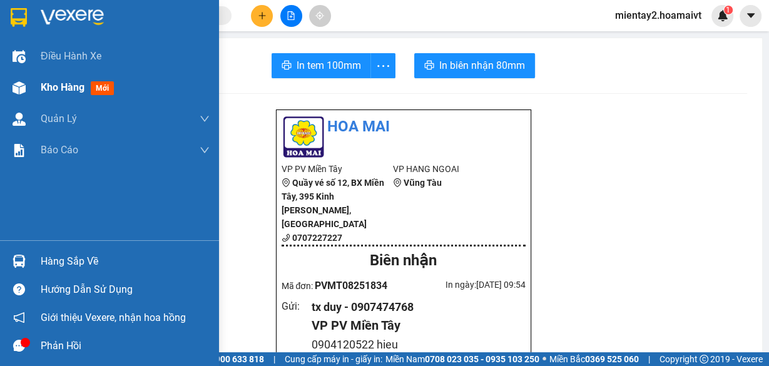
click at [66, 84] on span "Kho hàng" at bounding box center [63, 87] width 44 height 12
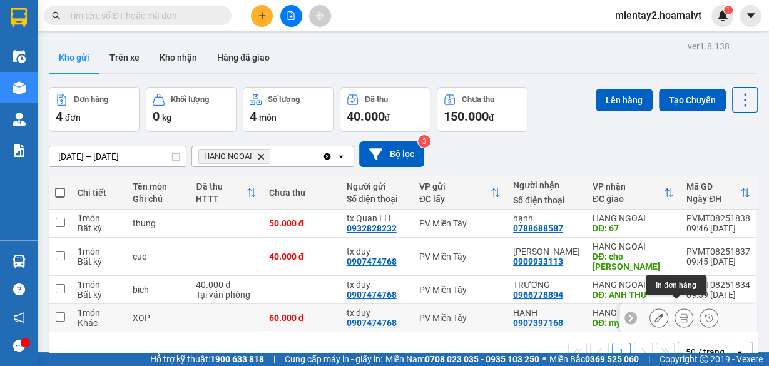
click at [680, 314] on icon at bounding box center [684, 318] width 9 height 9
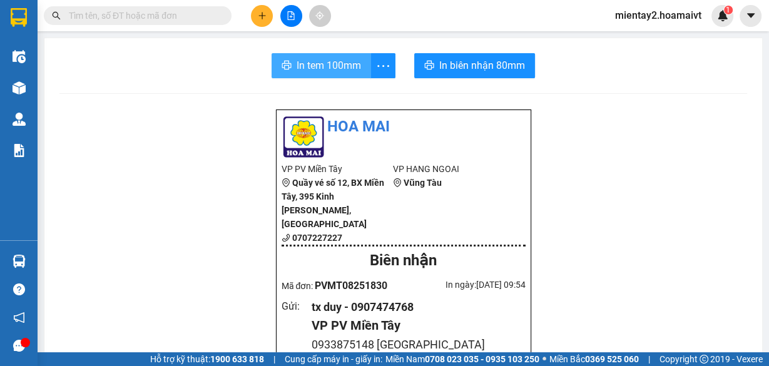
click at [344, 69] on span "In tem 100mm" at bounding box center [329, 66] width 64 height 16
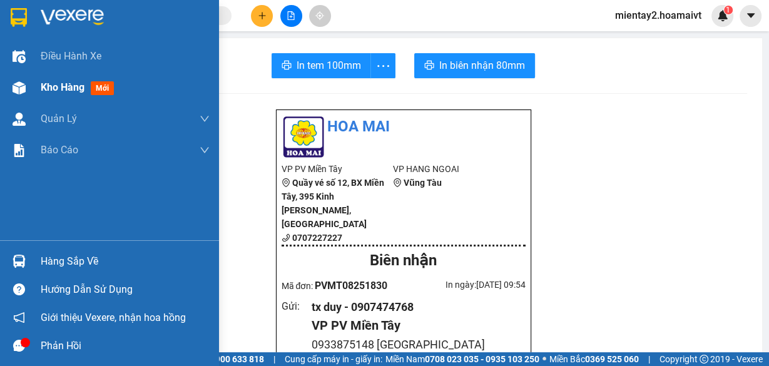
click at [64, 85] on span "Kho hàng" at bounding box center [63, 87] width 44 height 12
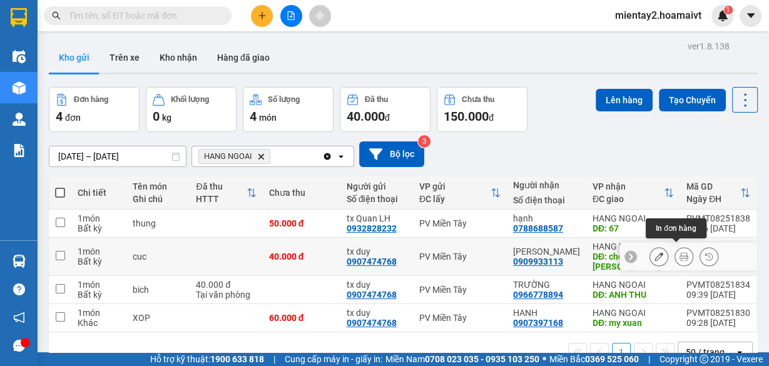
click at [680, 252] on icon at bounding box center [684, 256] width 9 height 9
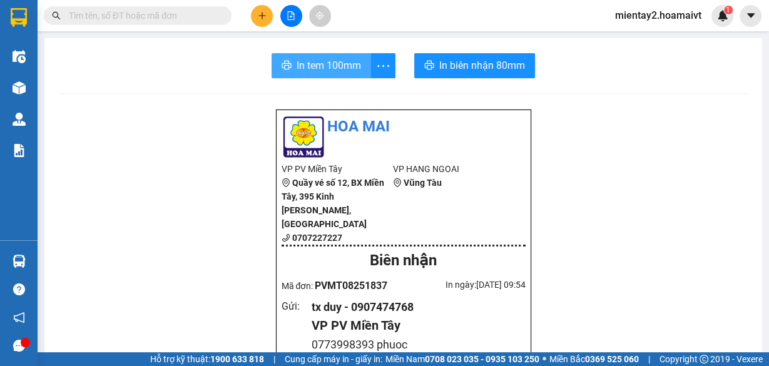
click at [334, 66] on span "In tem 100mm" at bounding box center [329, 66] width 64 height 16
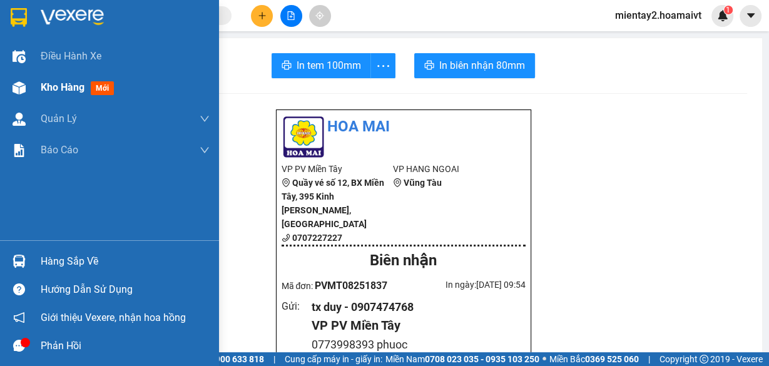
click at [58, 86] on span "Kho hàng" at bounding box center [63, 87] width 44 height 12
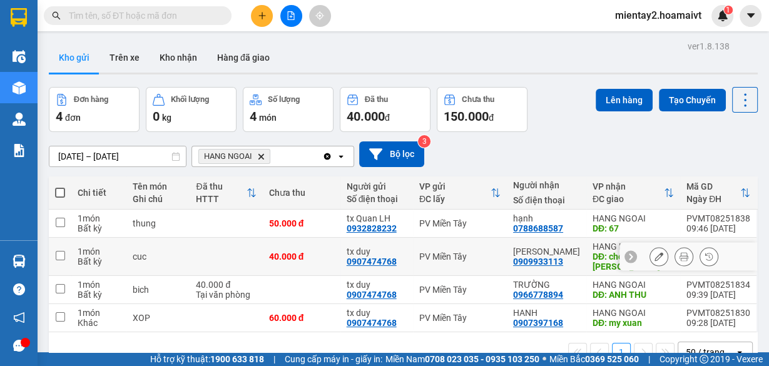
click at [229, 253] on td at bounding box center [226, 257] width 73 height 38
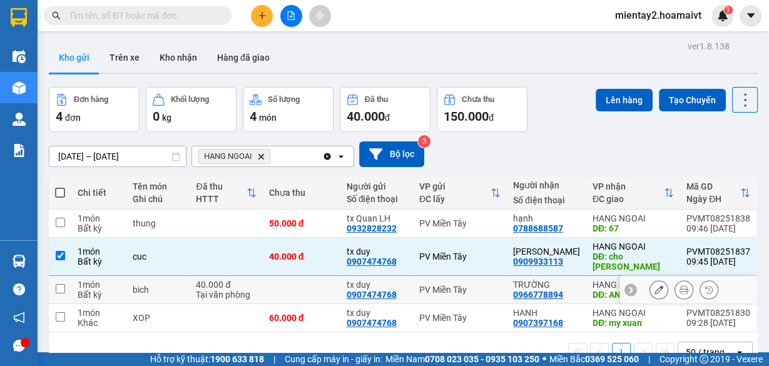
click at [225, 290] on div "Tại văn phòng" at bounding box center [226, 295] width 60 height 10
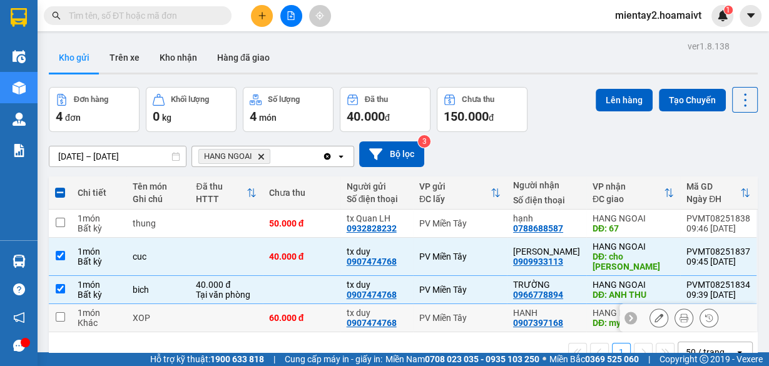
drag, startPoint x: 220, startPoint y: 319, endPoint x: 291, endPoint y: 287, distance: 78.2
click at [220, 319] on td at bounding box center [226, 318] width 73 height 28
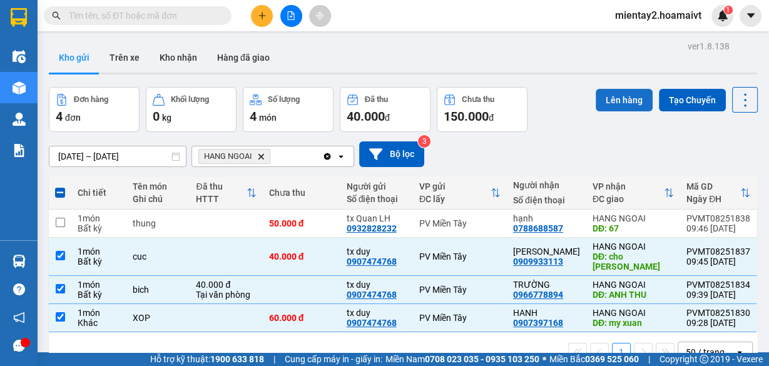
click at [613, 100] on button "Lên hàng" at bounding box center [624, 100] width 57 height 23
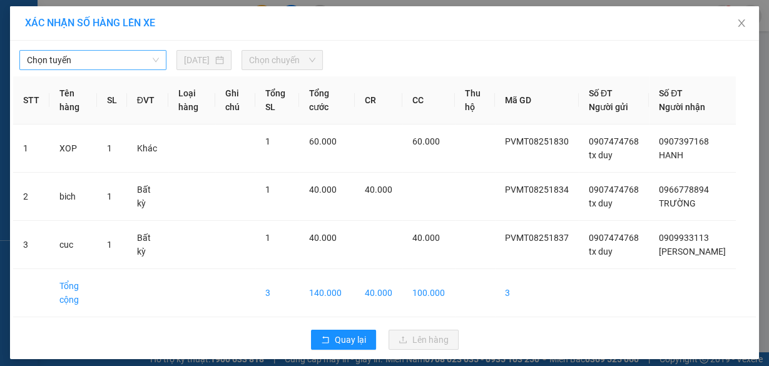
click at [82, 53] on span "Chọn tuyến" at bounding box center [93, 60] width 132 height 19
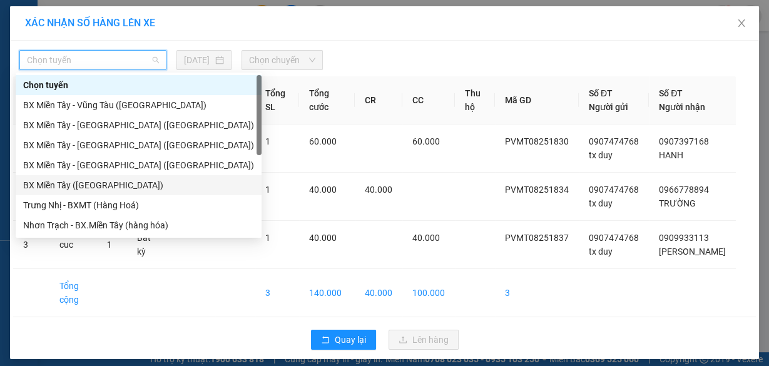
click at [79, 184] on div "BX Miền Tây (Hàng Ngoài)" at bounding box center [138, 185] width 231 height 14
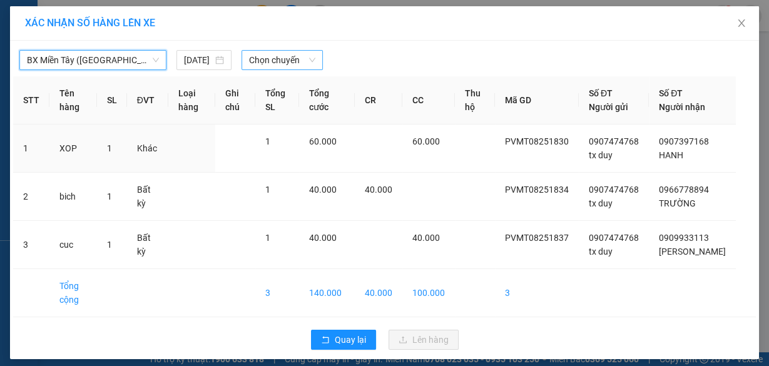
click at [270, 53] on span "Chọn chuyến" at bounding box center [282, 60] width 66 height 19
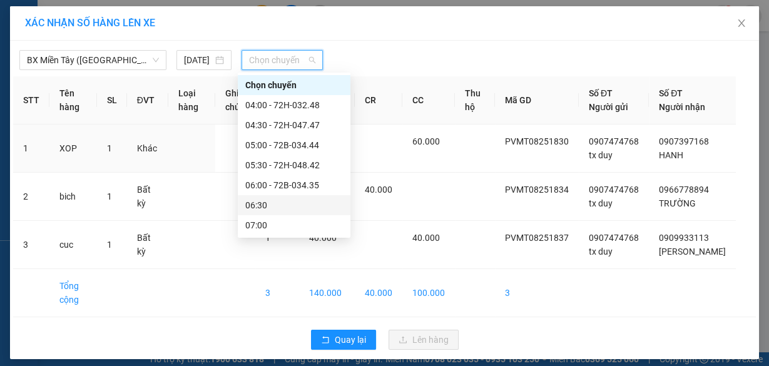
click at [265, 202] on div "06:30" at bounding box center [294, 205] width 98 height 14
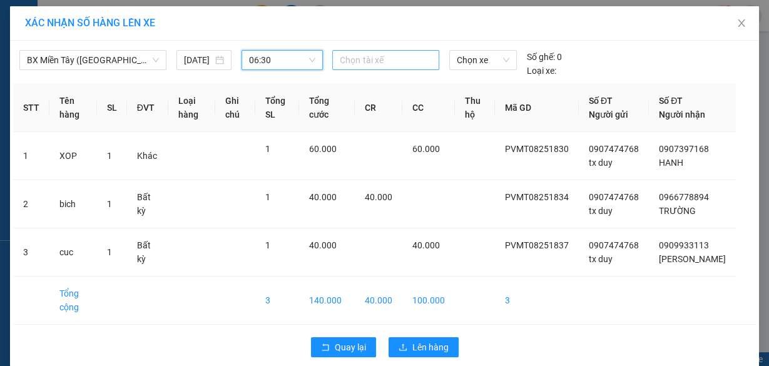
click at [360, 53] on div at bounding box center [386, 60] width 100 height 15
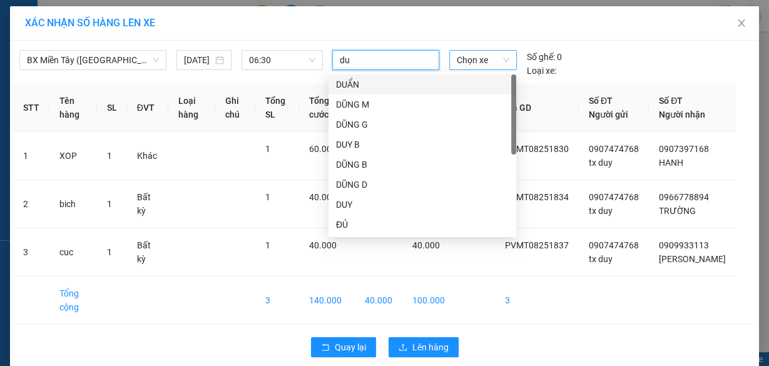
type input "duy"
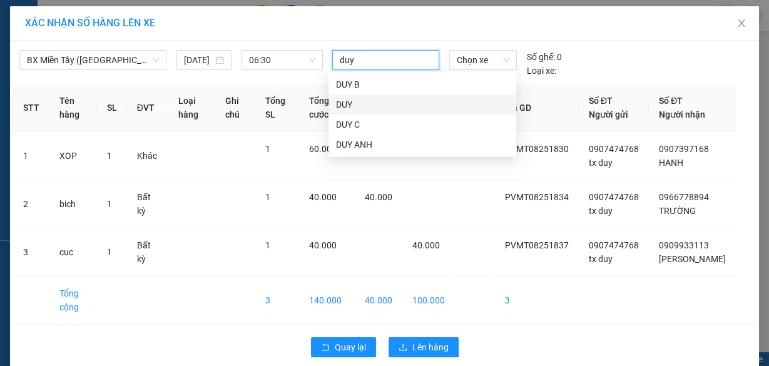
click at [408, 100] on div "DUY" at bounding box center [422, 105] width 173 height 14
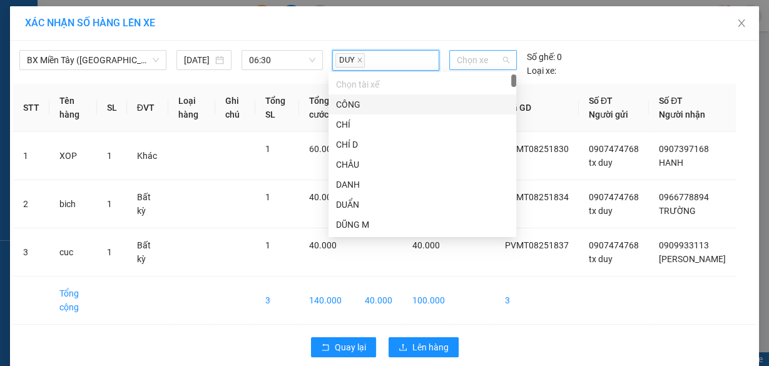
click at [471, 61] on span "Chọn xe" at bounding box center [483, 60] width 53 height 19
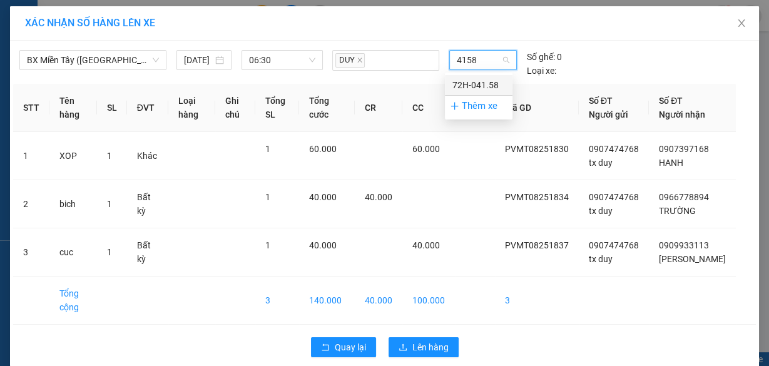
click at [472, 79] on div "72H-041.58" at bounding box center [479, 85] width 53 height 14
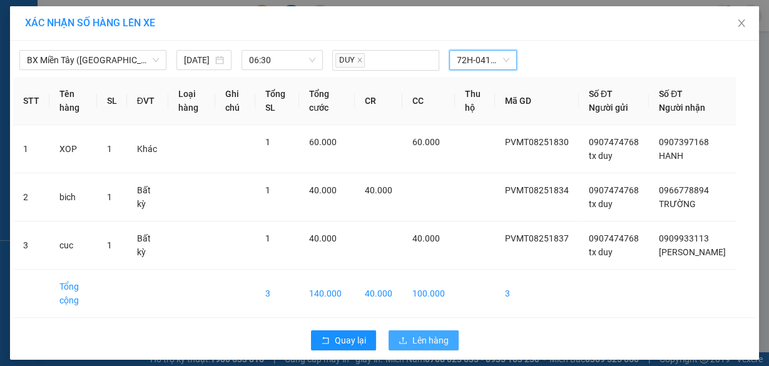
click at [433, 339] on button "Lên hàng" at bounding box center [424, 341] width 70 height 20
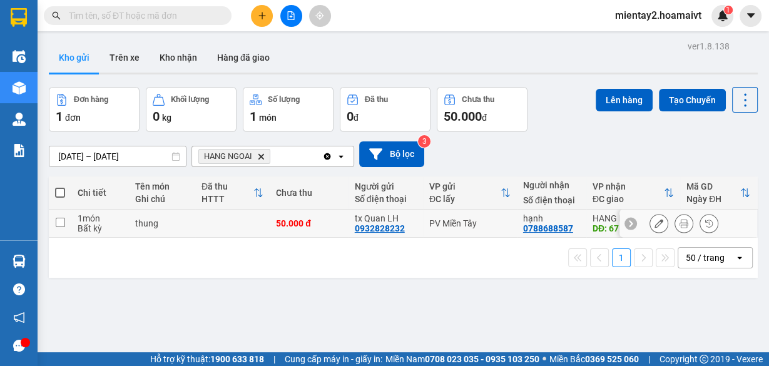
click at [219, 214] on td at bounding box center [232, 224] width 75 height 28
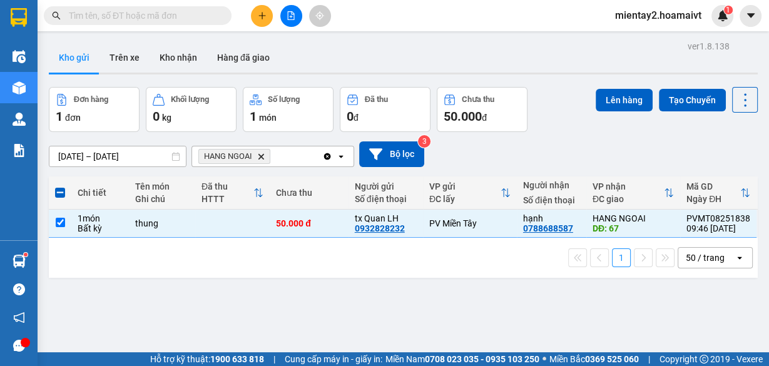
click at [619, 87] on div "Lên hàng Tạo Chuyến" at bounding box center [677, 100] width 162 height 26
click at [615, 95] on button "Lên hàng" at bounding box center [624, 100] width 57 height 23
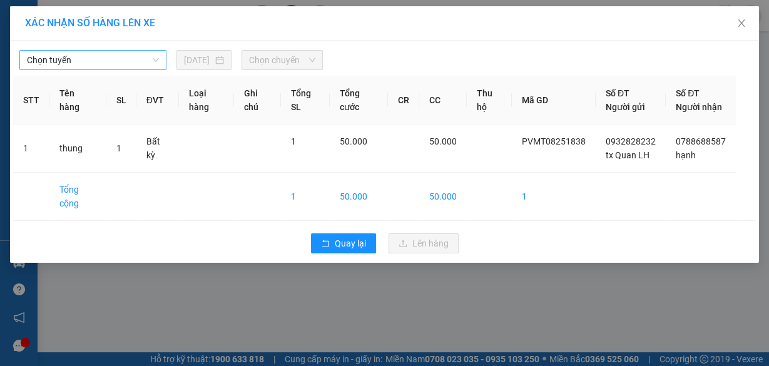
click at [95, 62] on span "Chọn tuyến" at bounding box center [93, 60] width 132 height 19
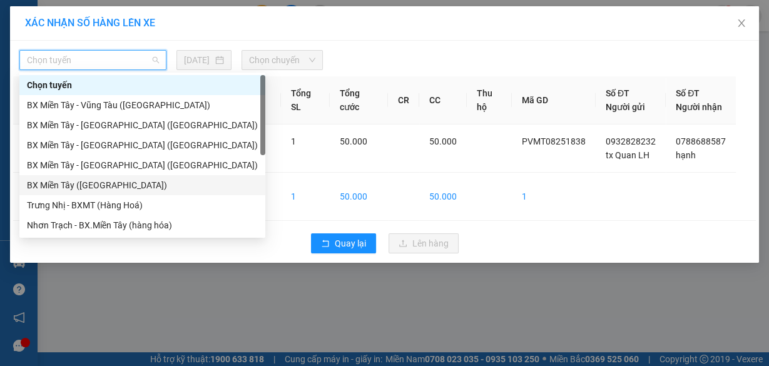
click at [109, 190] on div "BX Miền Tây (Hàng Ngoài)" at bounding box center [142, 185] width 231 height 14
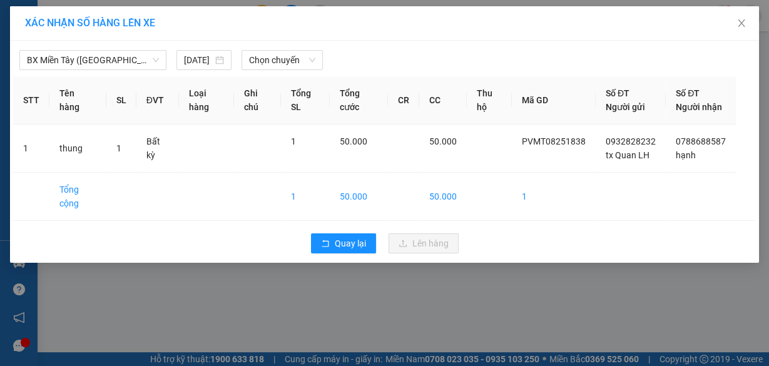
click at [289, 44] on div "BX Miền Tây (Hàng Ngoài) 15/08/2025 Chọn chuyến" at bounding box center [384, 57] width 743 height 26
drag, startPoint x: 289, startPoint y: 54, endPoint x: 289, endPoint y: 72, distance: 17.5
click at [289, 55] on span "Chọn chuyến" at bounding box center [282, 60] width 66 height 19
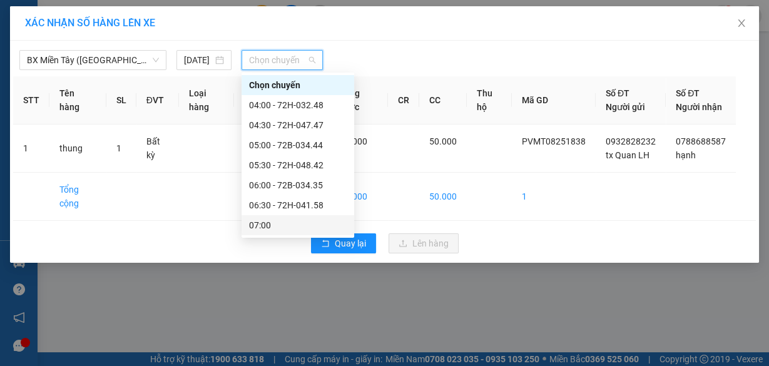
click at [291, 221] on div "07:00" at bounding box center [298, 226] width 98 height 14
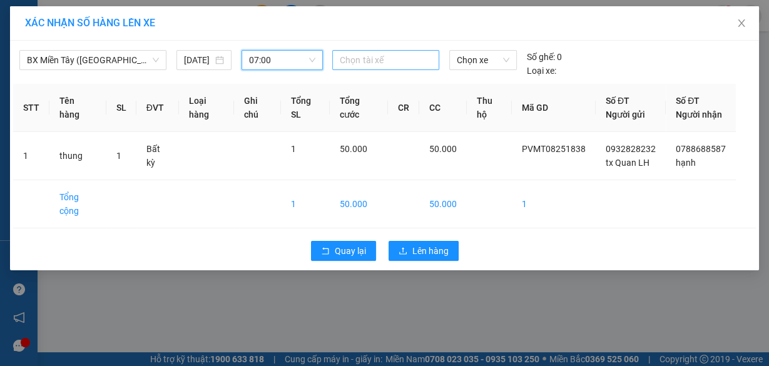
click at [374, 58] on div at bounding box center [386, 60] width 100 height 15
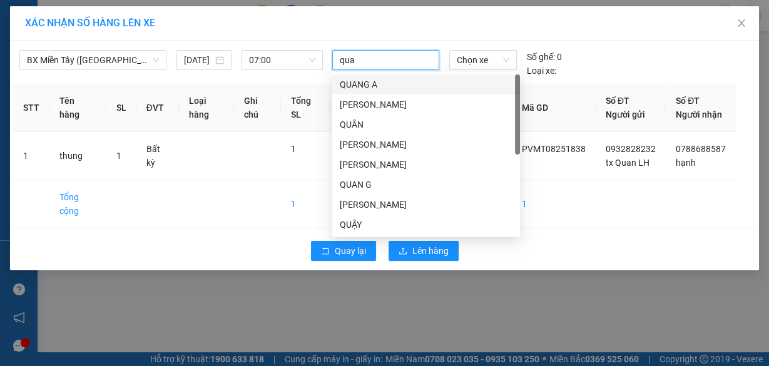
type input "quan"
click at [368, 223] on div "QUÂN LH" at bounding box center [426, 225] width 173 height 14
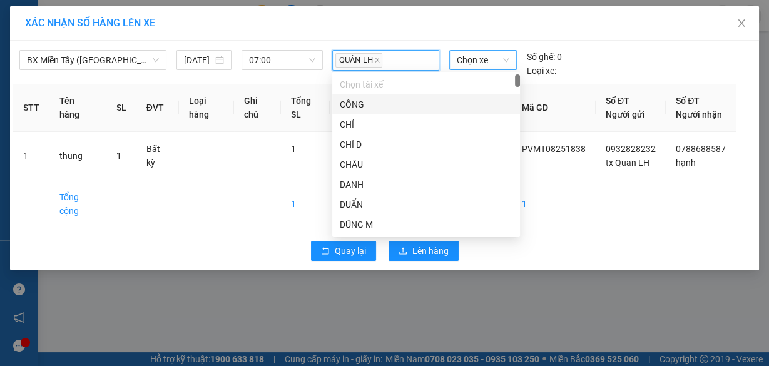
click at [471, 63] on span "Chọn xe" at bounding box center [483, 60] width 53 height 19
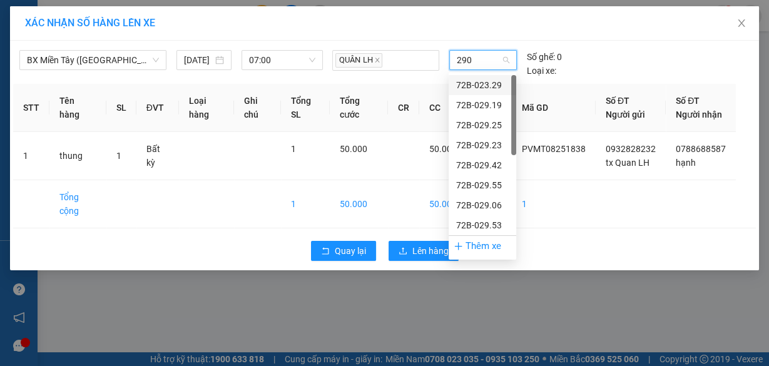
type input "2901"
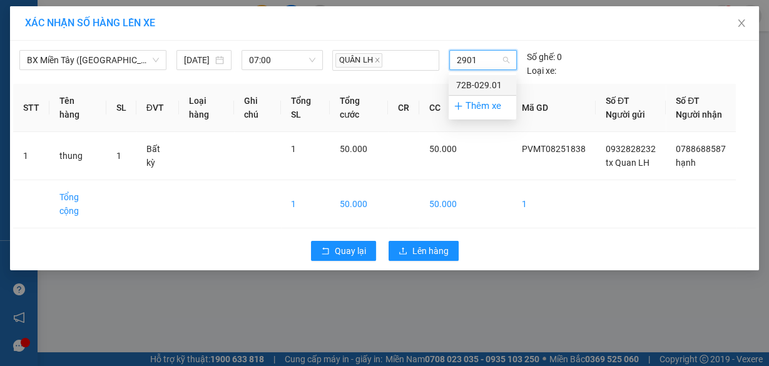
click at [471, 78] on div "72B-029.01" at bounding box center [482, 85] width 53 height 14
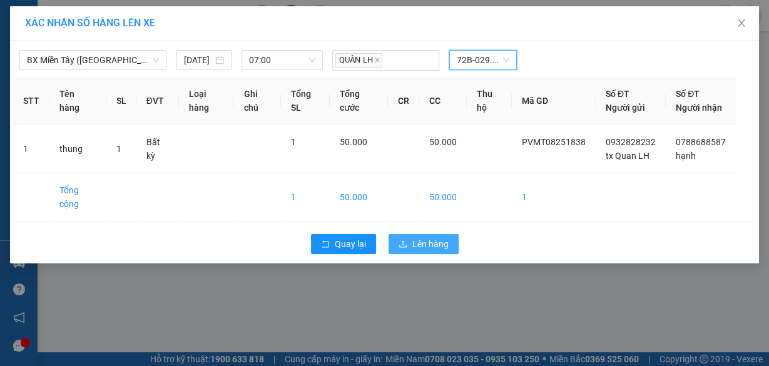
click at [431, 251] on span "Lên hàng" at bounding box center [431, 244] width 36 height 14
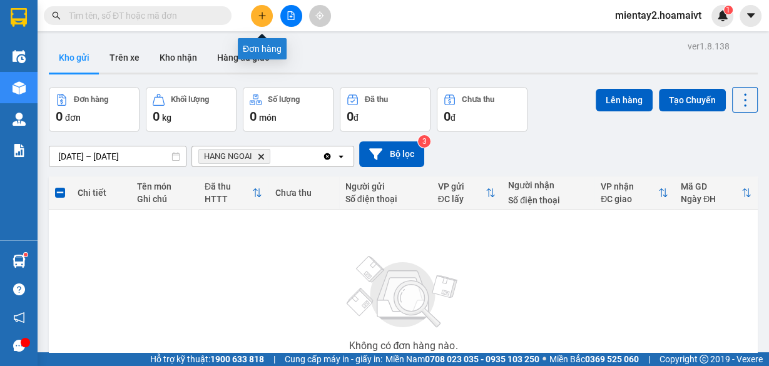
click at [255, 19] on button at bounding box center [262, 16] width 22 height 22
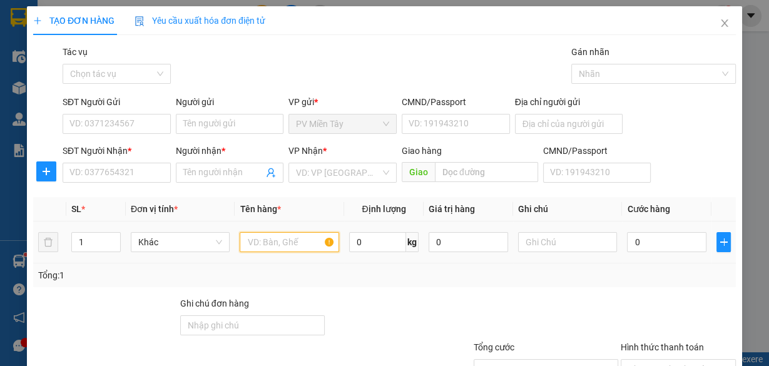
click at [269, 250] on input "text" at bounding box center [290, 242] width 100 height 20
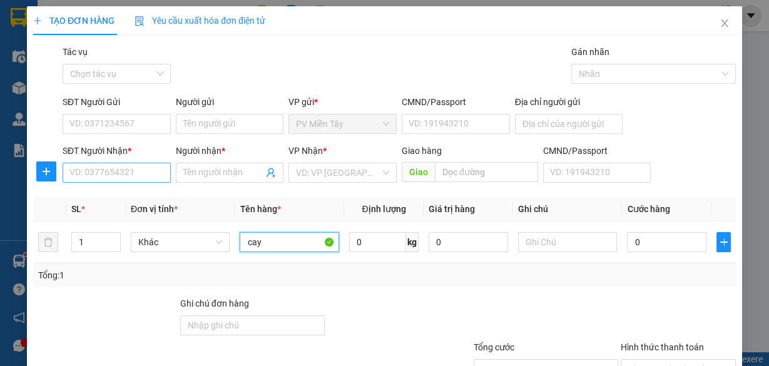
type input "cay"
click at [105, 177] on input "SĐT Người Nhận *" at bounding box center [117, 173] width 108 height 20
type input "0976597213"
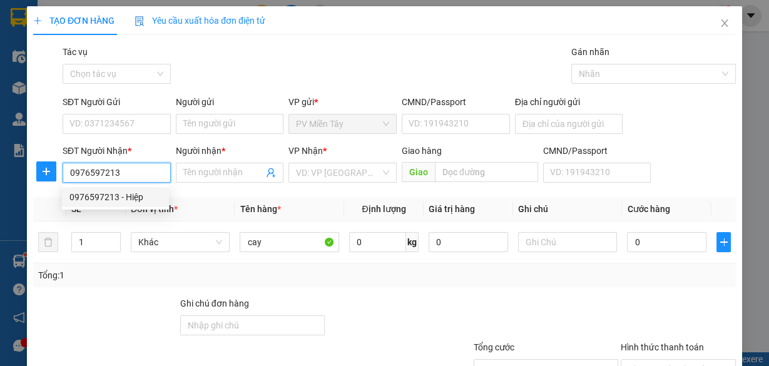
click at [106, 198] on div "0976597213 - Hiệp" at bounding box center [115, 197] width 92 height 14
type input "Hiệp"
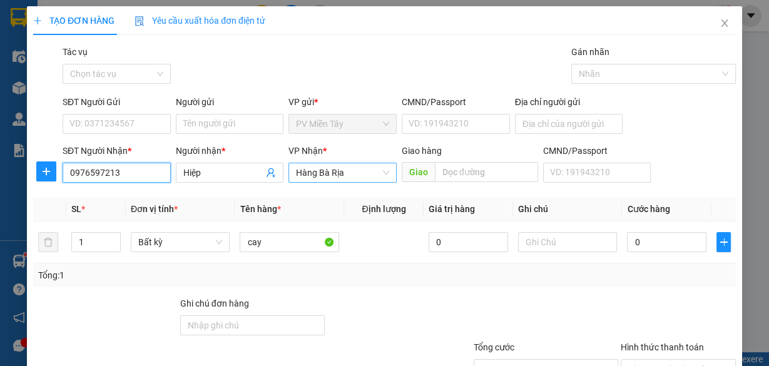
click at [311, 177] on span "Hàng Bà Rịa" at bounding box center [342, 172] width 93 height 19
type input "0976597213"
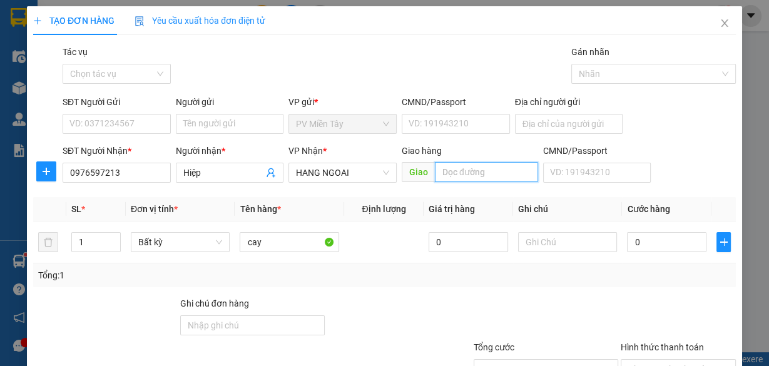
click at [474, 168] on input "text" at bounding box center [486, 172] width 103 height 20
click at [473, 174] on input "text" at bounding box center [486, 172] width 103 height 20
click at [461, 178] on input "text" at bounding box center [486, 172] width 103 height 20
type input "Phu My"
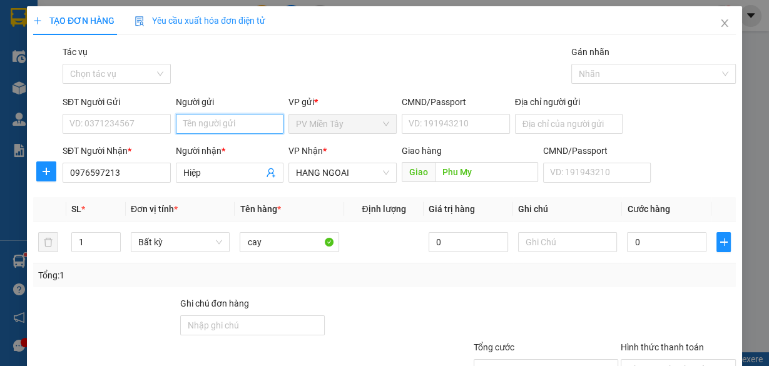
click at [208, 119] on input "Người gửi" at bounding box center [230, 124] width 108 height 20
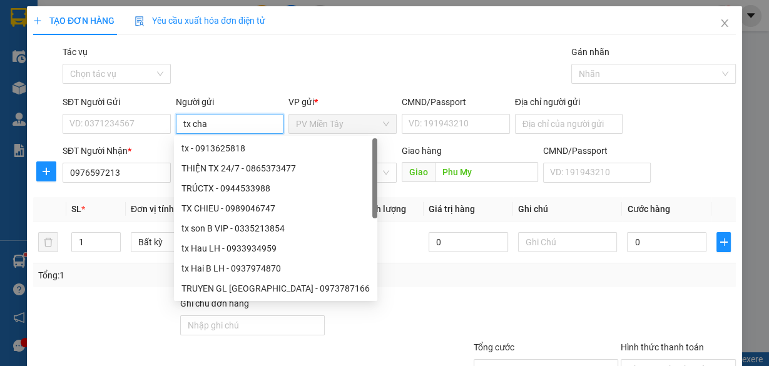
type input "tx chau"
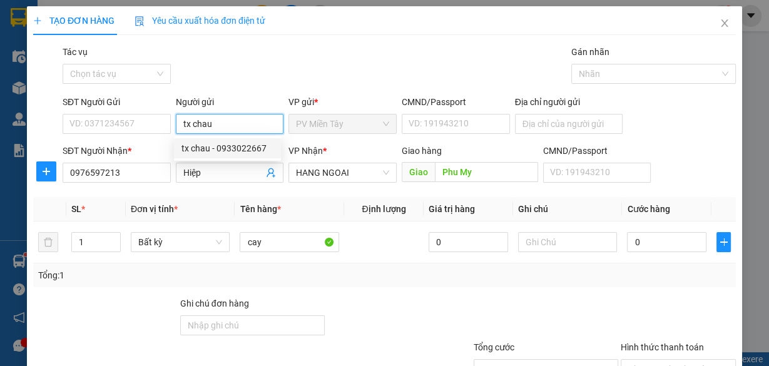
click at [210, 149] on div "tx chau - 0933022667" at bounding box center [228, 149] width 92 height 14
type input "0933022667"
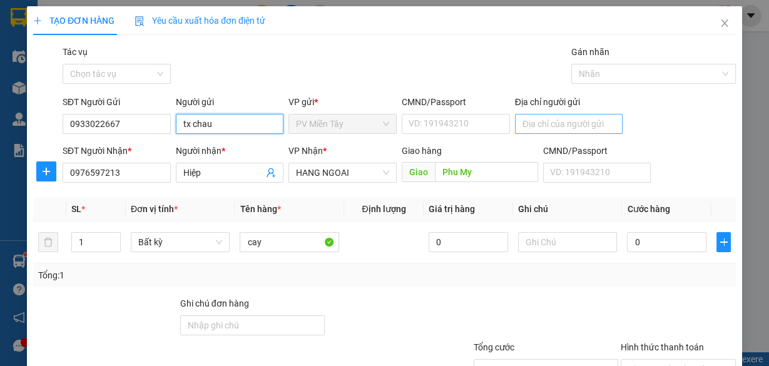
type input "tx chau"
click at [542, 121] on input "Địa chỉ người gửi" at bounding box center [569, 124] width 108 height 20
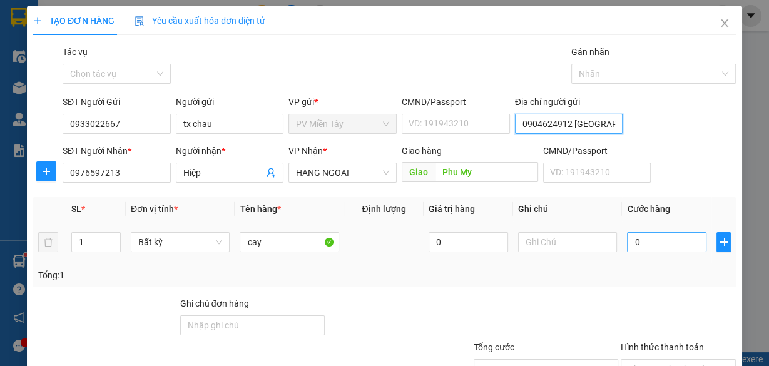
type input "0904624912 Phuong Dong"
click at [646, 240] on input "0" at bounding box center [667, 242] width 80 height 20
type input "5"
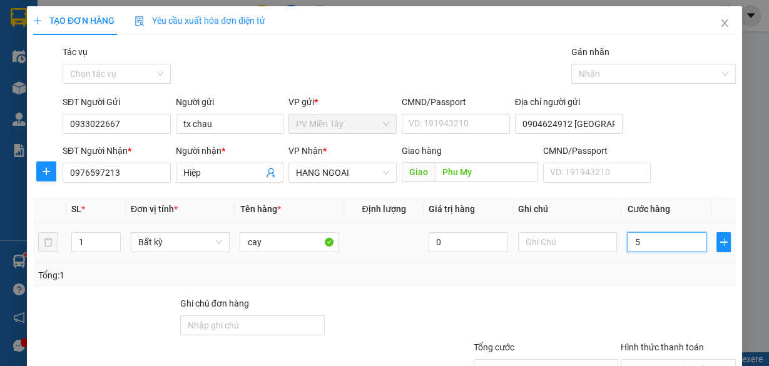
type input "50"
type input "50.000"
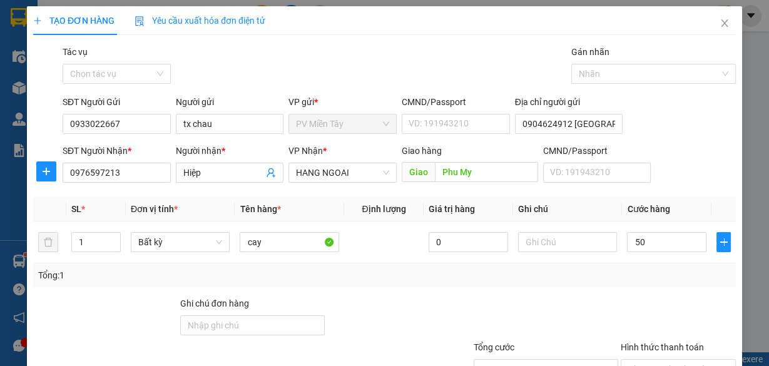
type input "50.000"
click at [649, 302] on div at bounding box center [679, 319] width 118 height 44
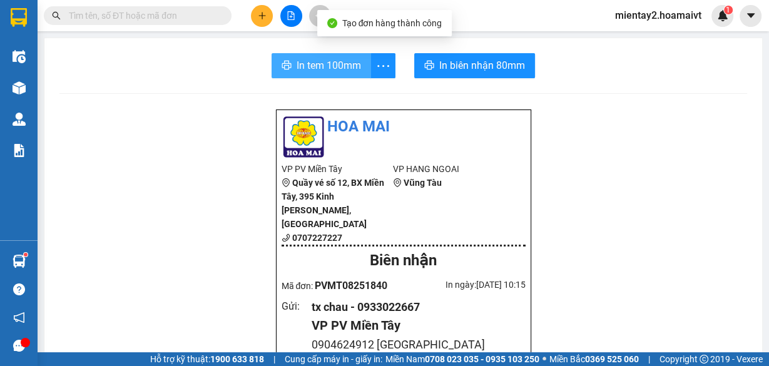
click at [363, 63] on button "In tem 100mm" at bounding box center [322, 65] width 100 height 25
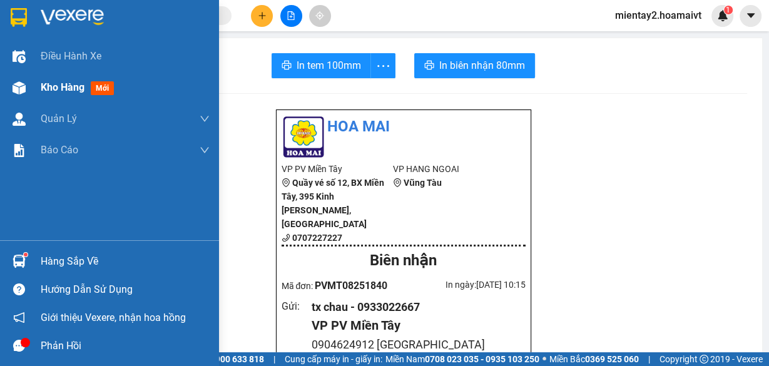
click at [59, 92] on span "Kho hàng" at bounding box center [63, 87] width 44 height 12
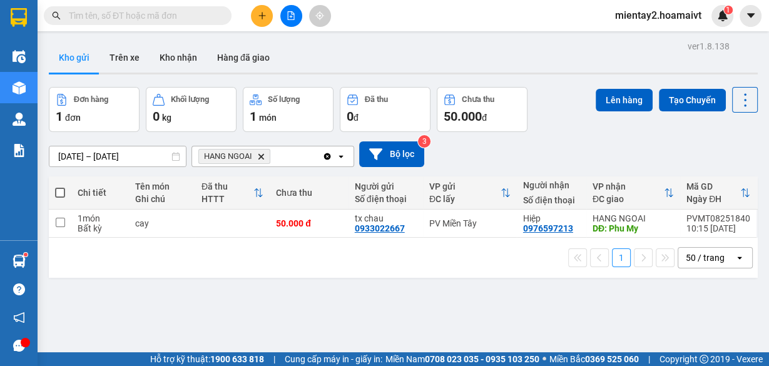
click at [268, 14] on button at bounding box center [262, 16] width 22 height 22
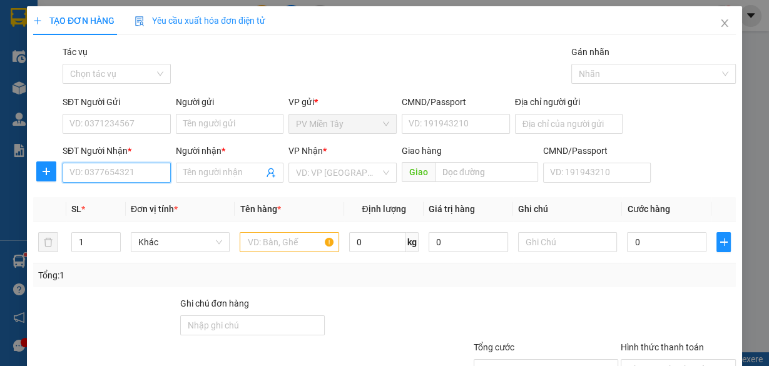
click at [129, 175] on input "SĐT Người Nhận *" at bounding box center [117, 173] width 108 height 20
type input "079797747"
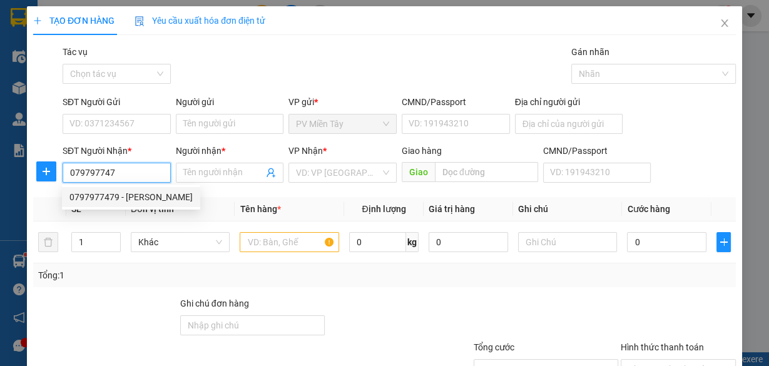
click at [125, 200] on div "0797977479 - ngoc hanh" at bounding box center [130, 197] width 123 height 14
type input "0909264337 TRan Long Thinh, Bui Huu Dien BTan"
type input "0797977479"
type input "ngoc hanh"
type input "tran long"
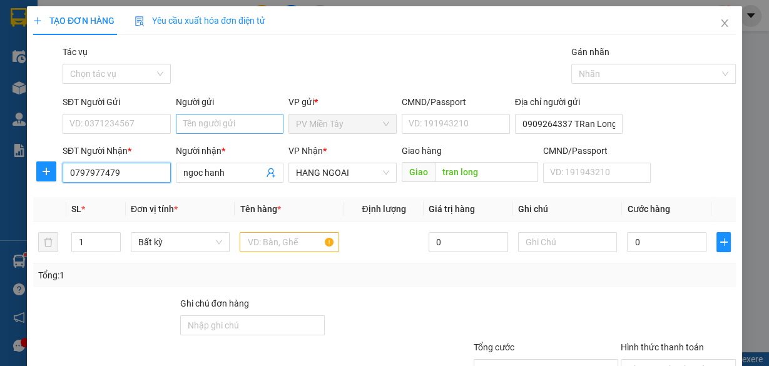
type input "0797977479"
click at [209, 121] on input "Người gửi" at bounding box center [230, 124] width 108 height 20
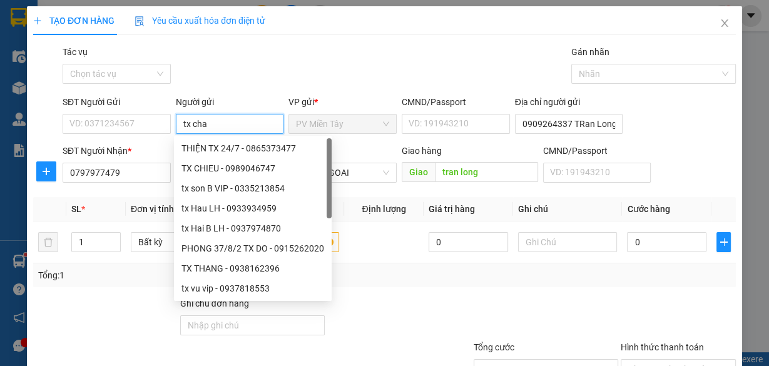
type input "tx chau"
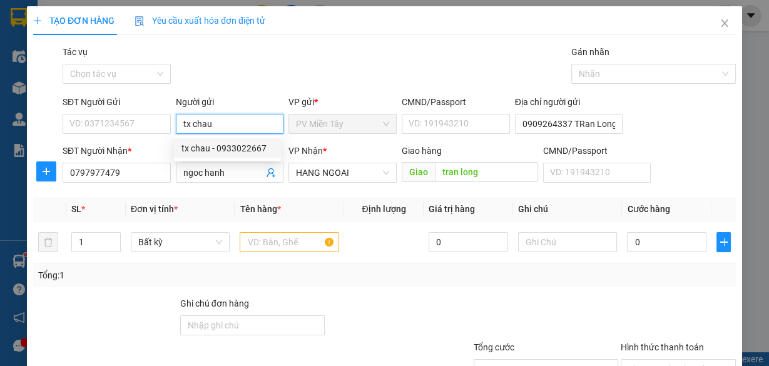
click at [231, 150] on div "tx chau - 0933022667" at bounding box center [228, 149] width 92 height 14
type input "0933022667"
type input "tx chau"
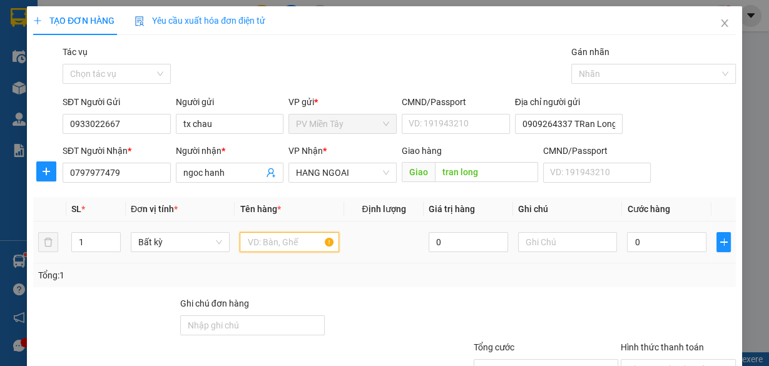
click at [280, 243] on input "text" at bounding box center [290, 242] width 100 height 20
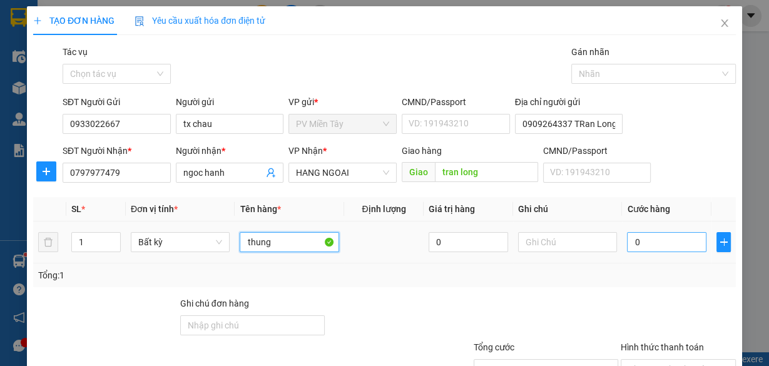
type input "thung"
click at [680, 247] on input "0" at bounding box center [667, 242] width 80 height 20
type input "4"
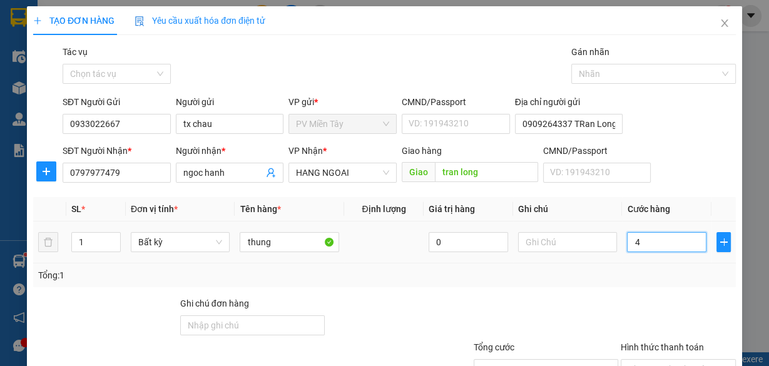
type input "40"
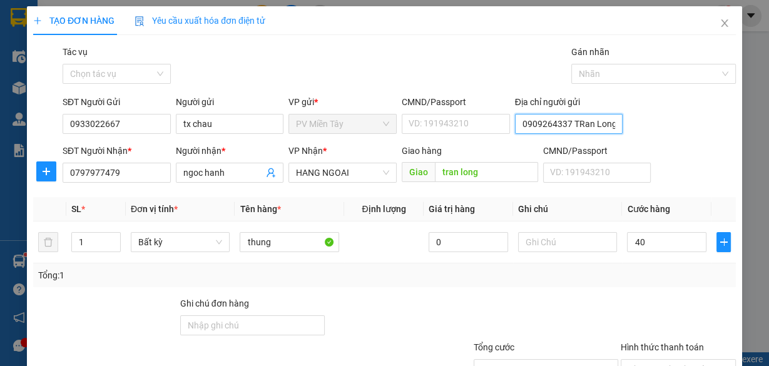
type input "40.000"
click at [544, 124] on input "0909264337 TRan Long Thinh, Bui Huu Dien BTan" at bounding box center [569, 124] width 108 height 20
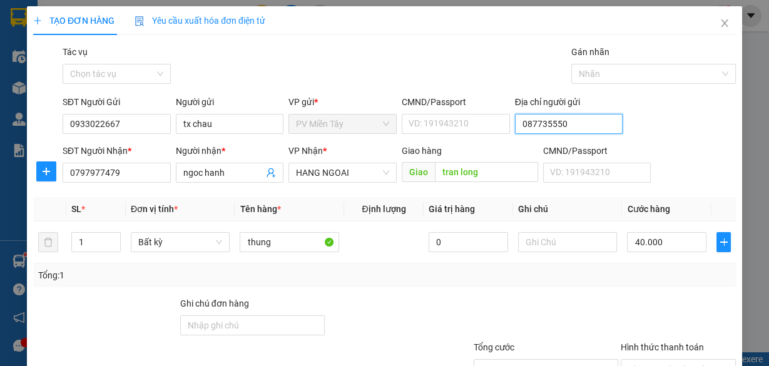
type input "0877355509"
click at [674, 360] on input "Hình thức thanh toán" at bounding box center [674, 369] width 91 height 19
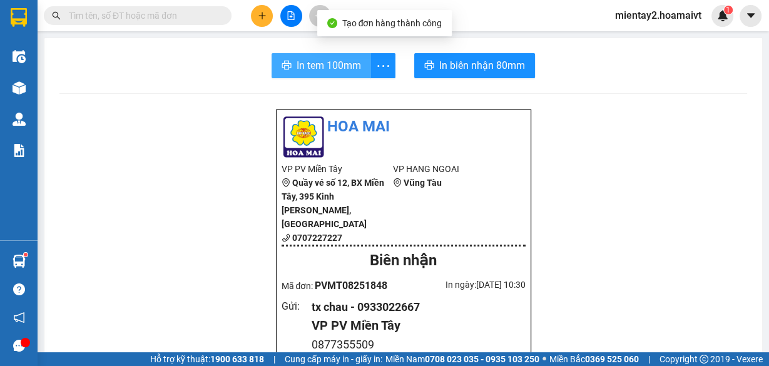
click at [340, 60] on span "In tem 100mm" at bounding box center [329, 66] width 64 height 16
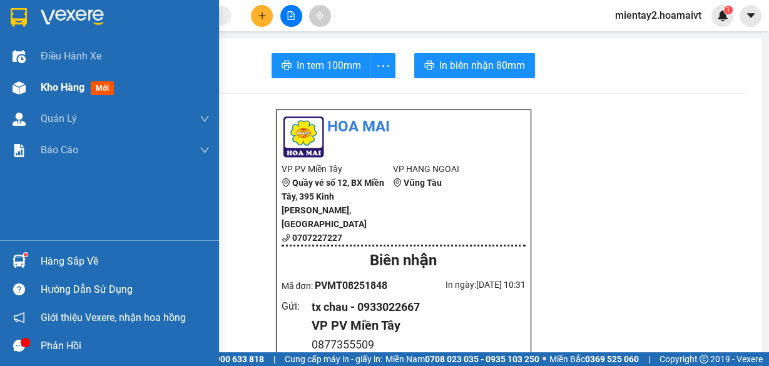
click at [81, 91] on span "Kho hàng" at bounding box center [63, 87] width 44 height 12
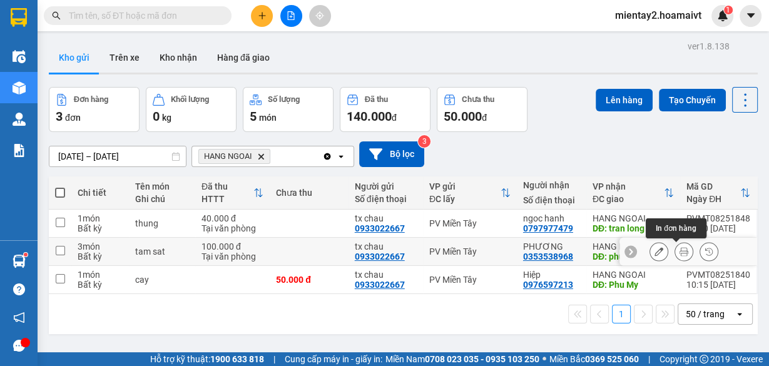
click at [681, 249] on button at bounding box center [685, 252] width 18 height 22
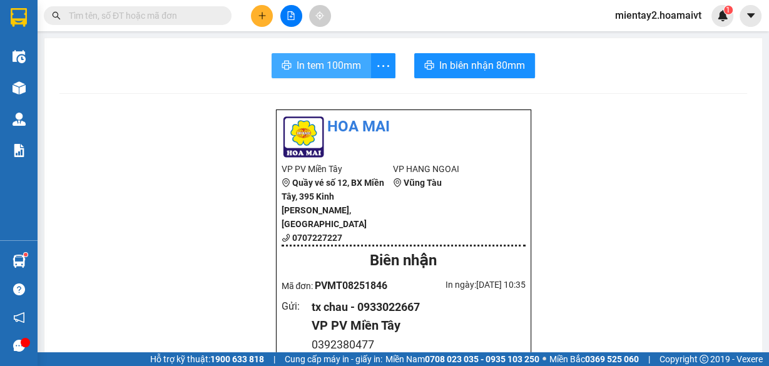
click at [314, 58] on span "In tem 100mm" at bounding box center [329, 66] width 64 height 16
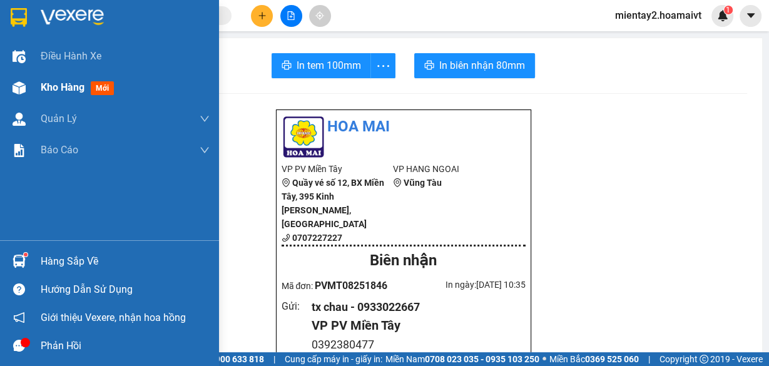
click at [56, 88] on span "Kho hàng" at bounding box center [63, 87] width 44 height 12
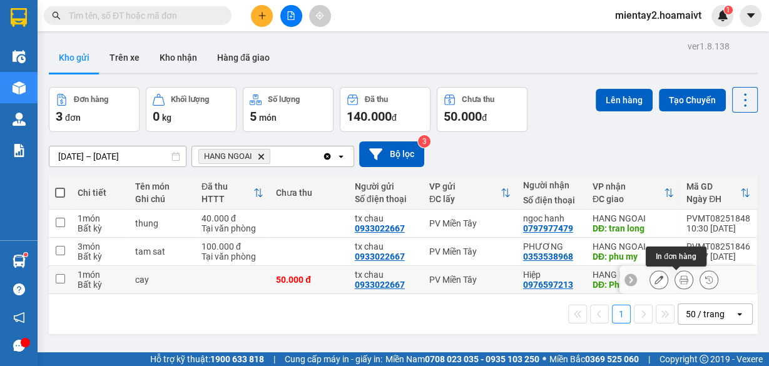
click at [680, 275] on icon at bounding box center [684, 279] width 9 height 9
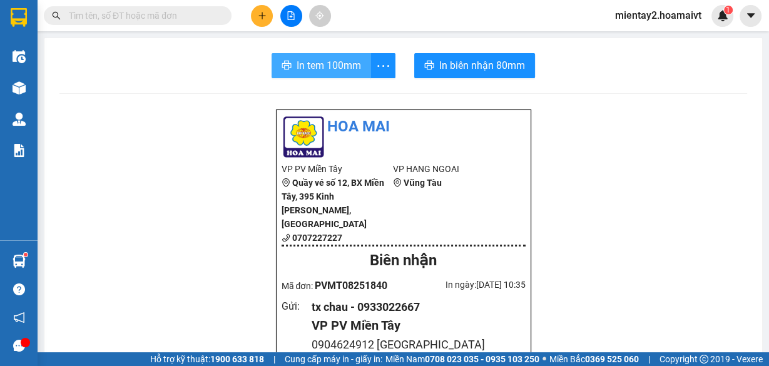
click at [319, 58] on span "In tem 100mm" at bounding box center [329, 66] width 64 height 16
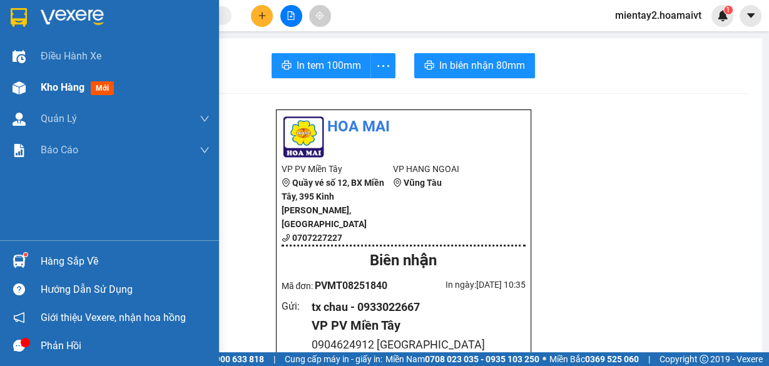
click at [49, 86] on span "Kho hàng" at bounding box center [63, 87] width 44 height 12
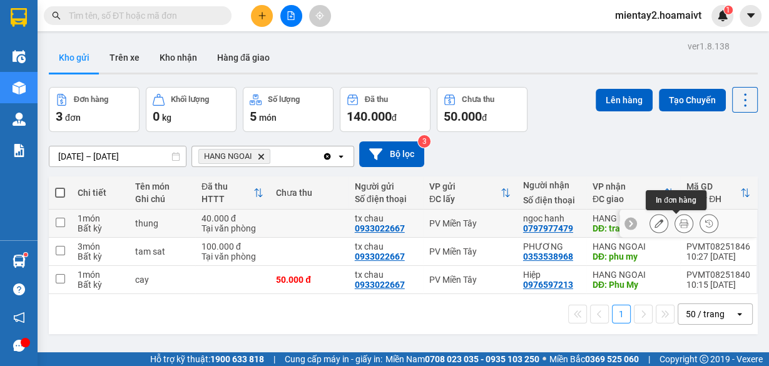
click at [683, 215] on button at bounding box center [685, 224] width 18 height 22
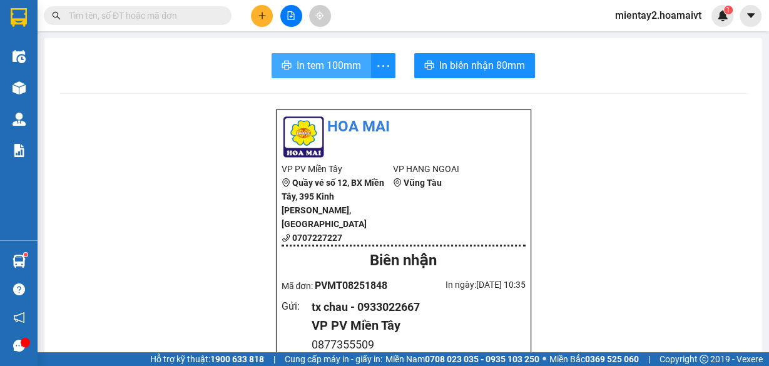
click at [316, 58] on span "In tem 100mm" at bounding box center [329, 66] width 64 height 16
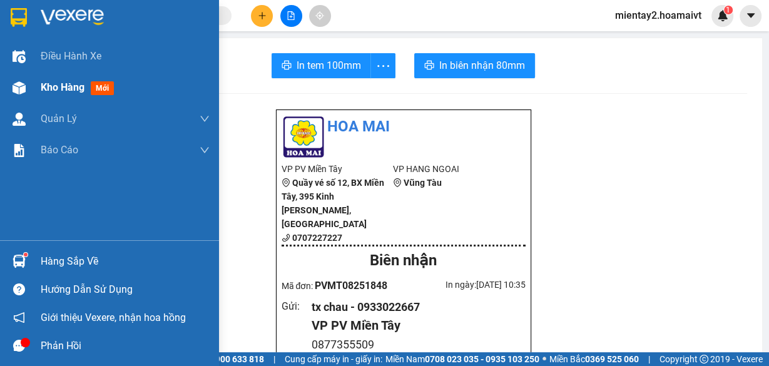
click at [78, 94] on div "Kho hàng mới" at bounding box center [80, 88] width 78 height 16
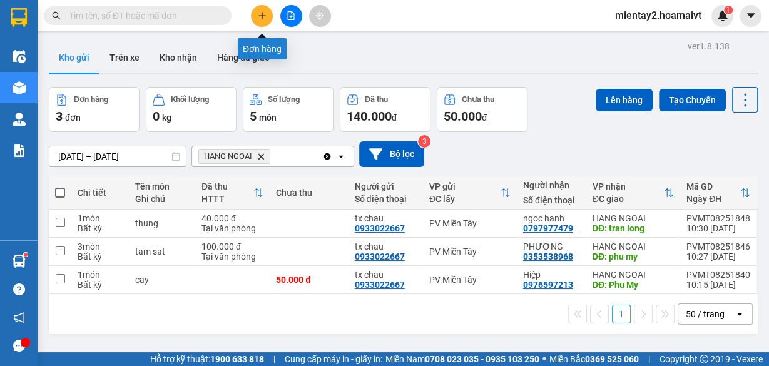
click at [260, 12] on icon "plus" at bounding box center [262, 15] width 9 height 9
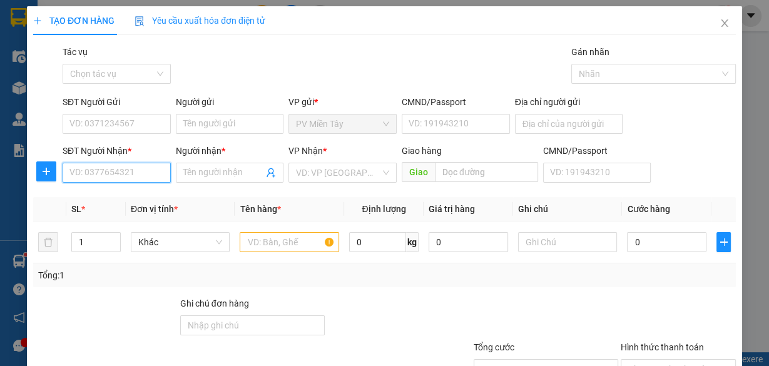
click at [139, 170] on input "SĐT Người Nhận *" at bounding box center [117, 173] width 108 height 20
type input "0978228647"
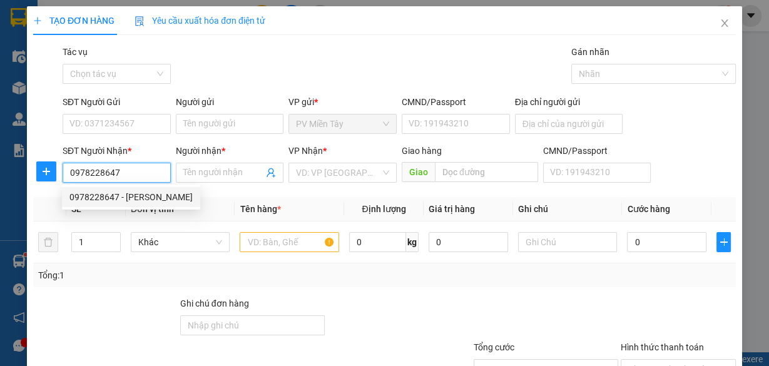
click at [125, 194] on div "0978228647 - PHƯỚC HỮU" at bounding box center [130, 197] width 123 height 14
type input "BChanh"
type input "PHƯỚC HỮU"
type input "phuoc thai"
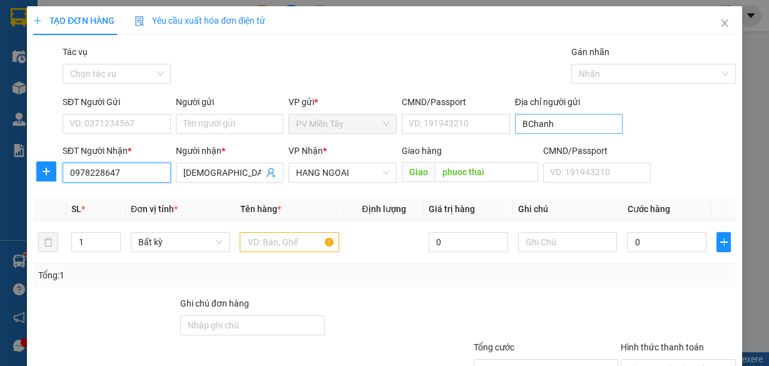
type input "0978228647"
click at [524, 118] on input "BChanh" at bounding box center [569, 124] width 108 height 20
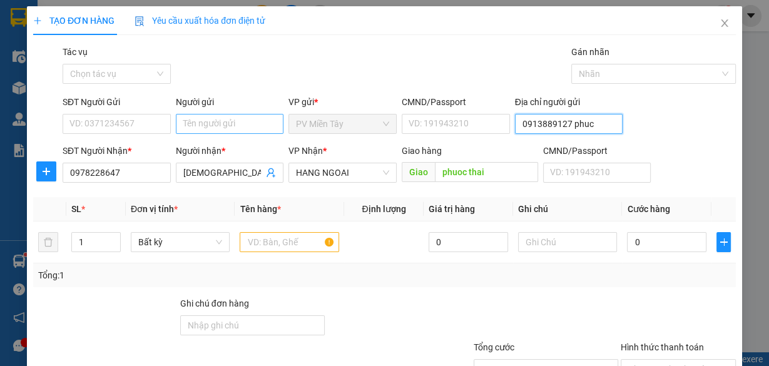
type input "0913889127 phuc"
click at [266, 123] on input "Người gửi" at bounding box center [230, 124] width 108 height 20
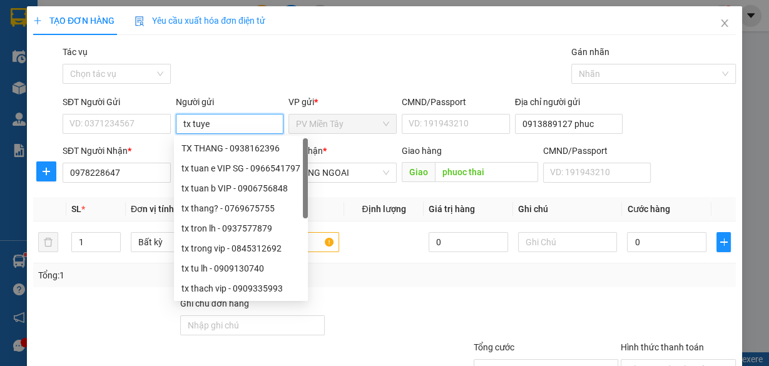
type input "tx tuyen"
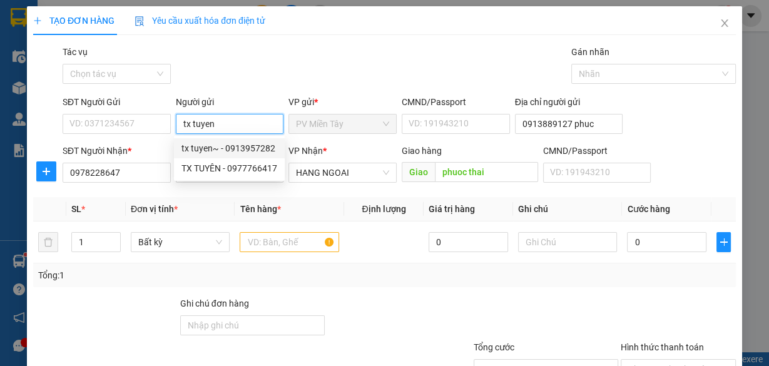
click at [232, 148] on div "tx tuyen~ - 0913957282" at bounding box center [230, 149] width 96 height 14
type input "0913957282"
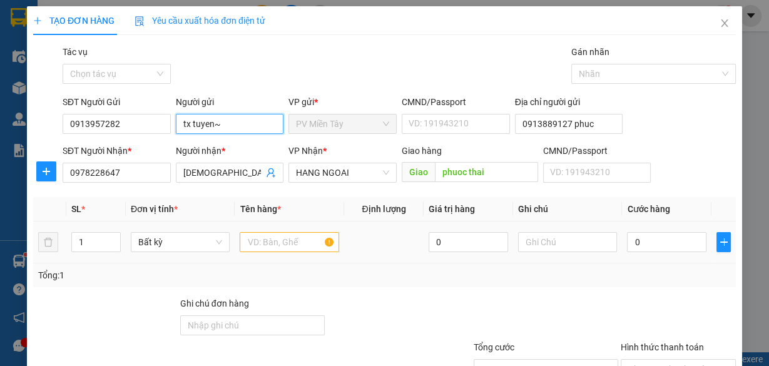
type input "tx tuyen~"
click at [295, 235] on input "text" at bounding box center [290, 242] width 100 height 20
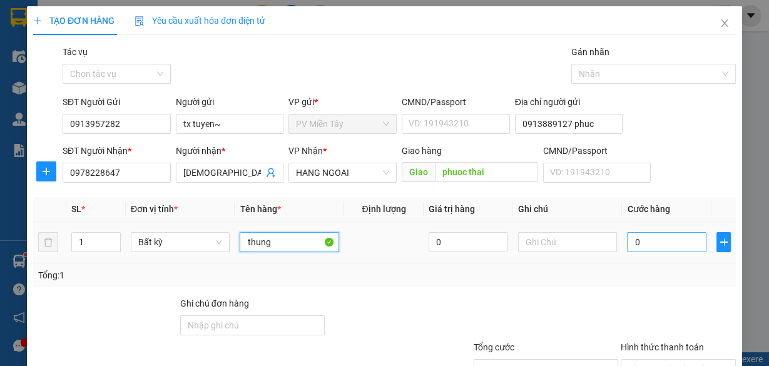
type input "thung"
click at [646, 249] on input "0" at bounding box center [667, 242] width 80 height 20
type input "4"
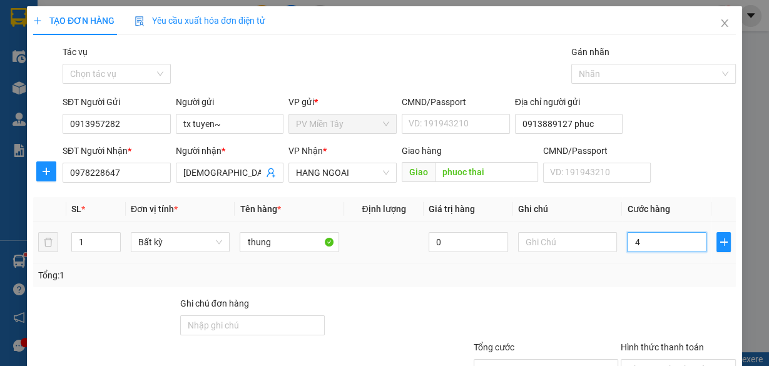
type input "40"
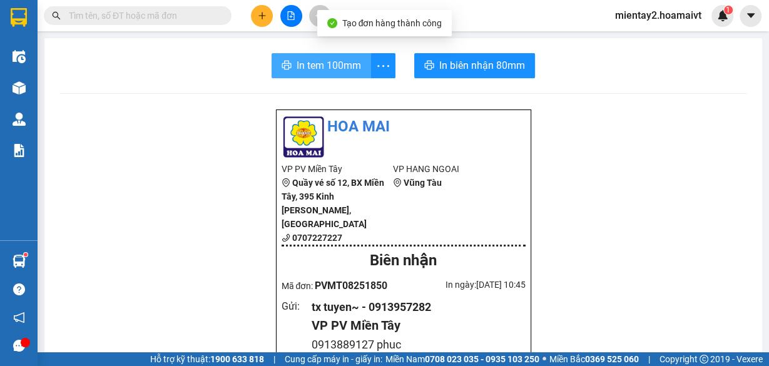
click at [338, 65] on span "In tem 100mm" at bounding box center [329, 66] width 64 height 16
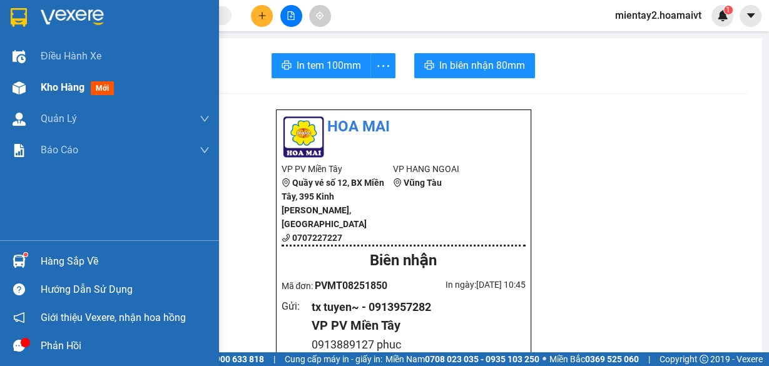
click at [64, 88] on span "Kho hàng" at bounding box center [63, 87] width 44 height 12
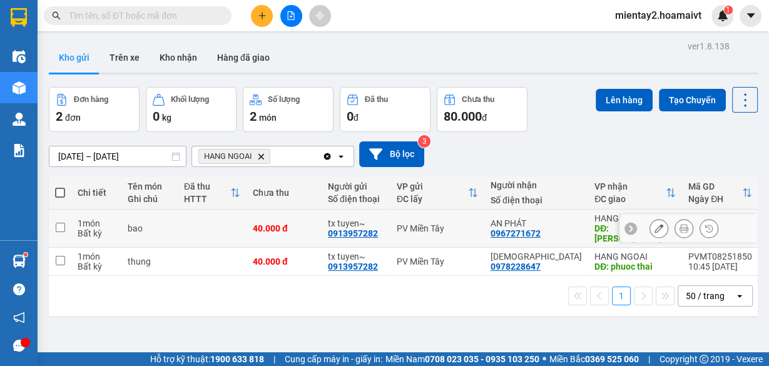
click at [384, 220] on div "tx tuyen~" at bounding box center [356, 224] width 56 height 10
checkbox input "true"
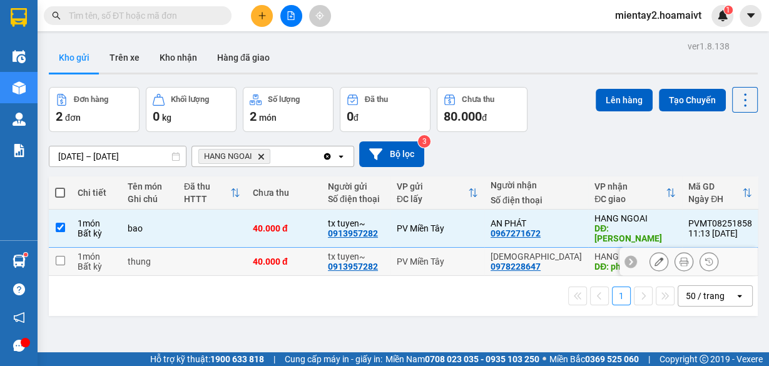
click at [384, 252] on div "tx tuyen~" at bounding box center [356, 257] width 56 height 10
checkbox input "true"
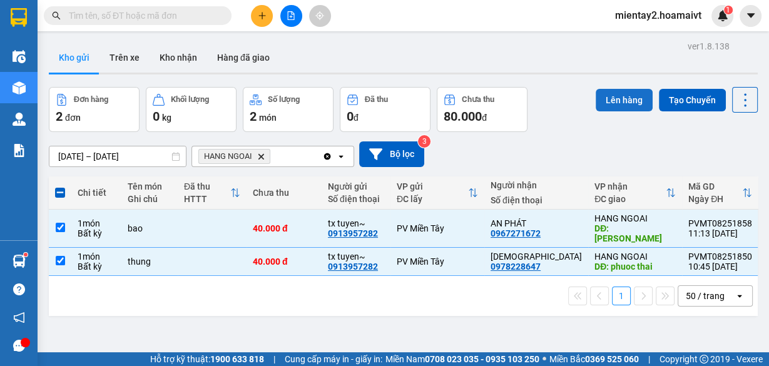
click at [629, 104] on button "Lên hàng" at bounding box center [624, 100] width 57 height 23
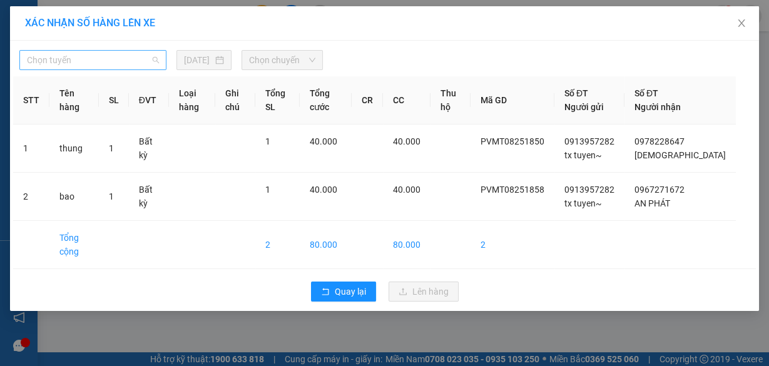
click at [102, 61] on span "Chọn tuyến" at bounding box center [93, 60] width 132 height 19
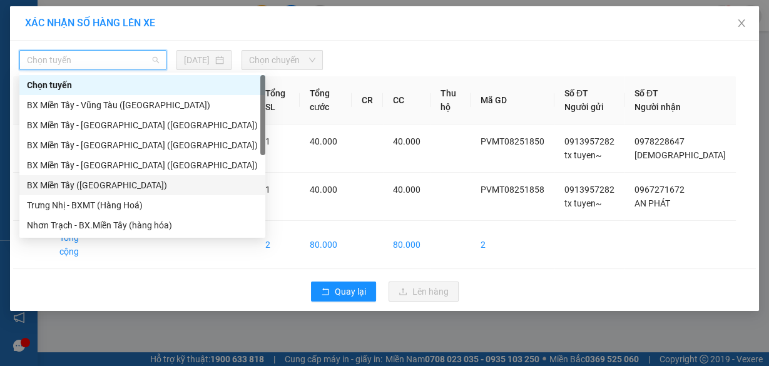
click at [105, 184] on div "BX Miền Tây (Hàng Ngoài)" at bounding box center [142, 185] width 231 height 14
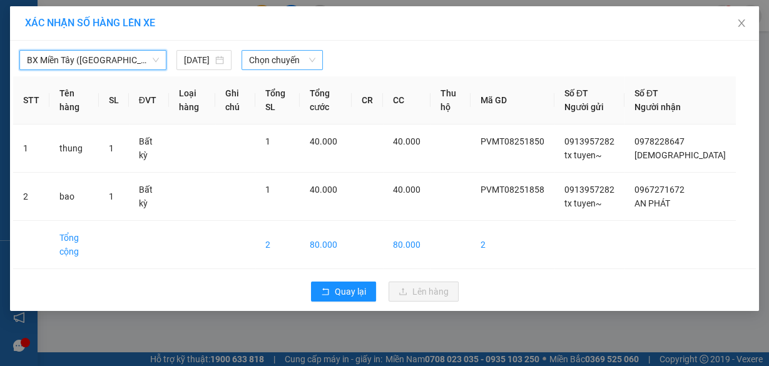
click at [272, 62] on span "Chọn chuyến" at bounding box center [282, 60] width 66 height 19
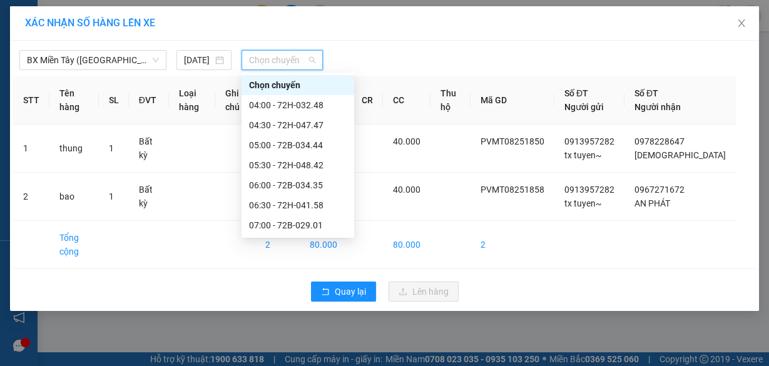
click at [291, 279] on div "07:50" at bounding box center [298, 286] width 98 height 14
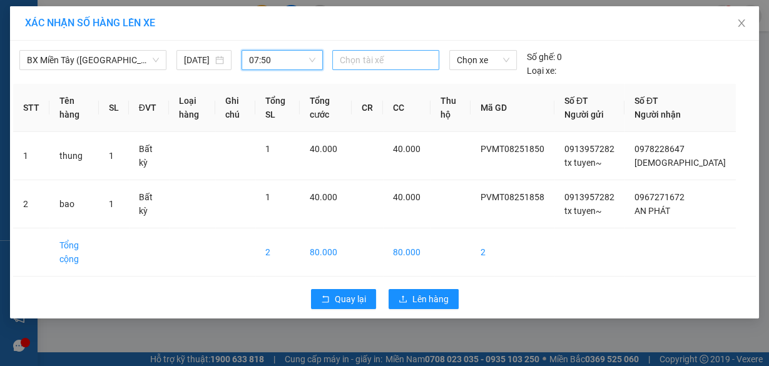
click at [379, 59] on div at bounding box center [386, 60] width 100 height 15
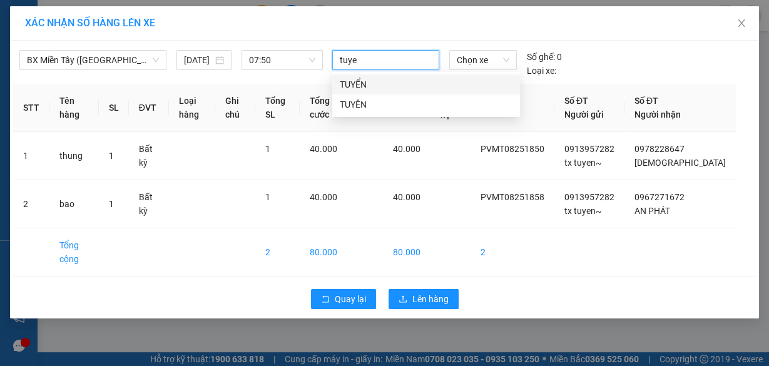
type input "tuyen"
click at [378, 82] on div "TUYỂN" at bounding box center [426, 85] width 173 height 14
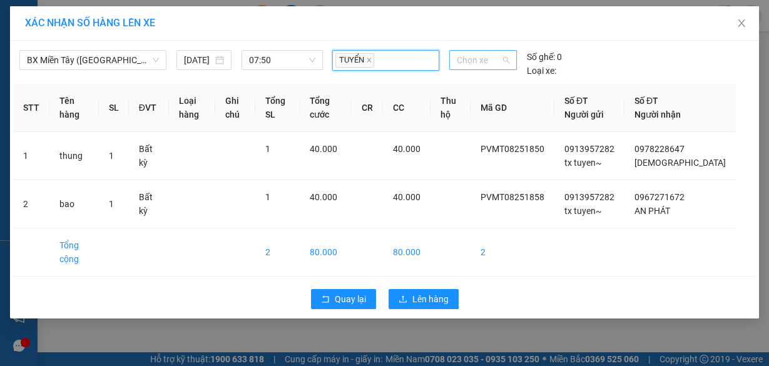
click at [472, 68] on span "Chọn xe" at bounding box center [483, 60] width 53 height 19
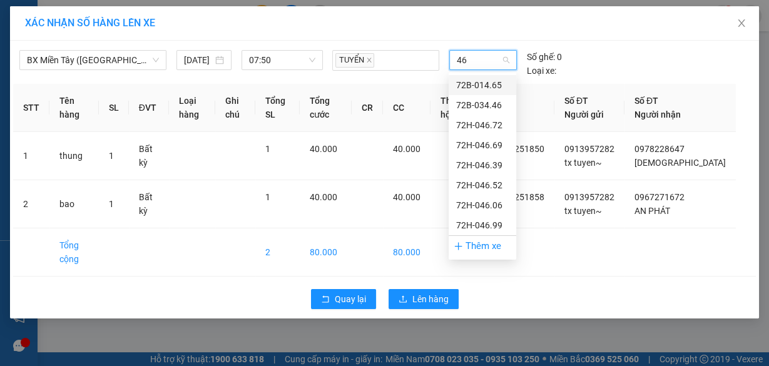
type input "460"
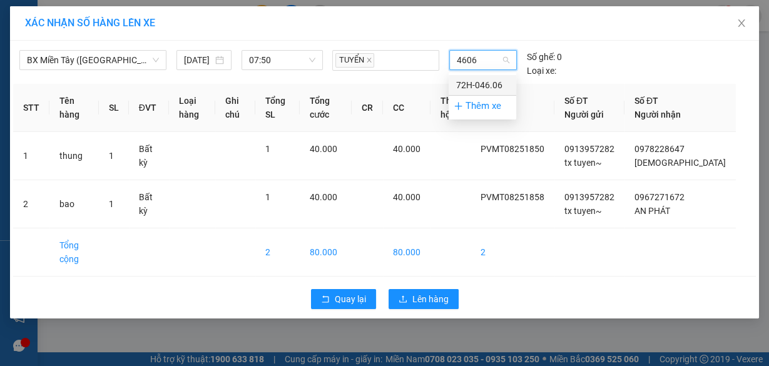
click at [473, 92] on div "72H-046.06" at bounding box center [483, 85] width 68 height 20
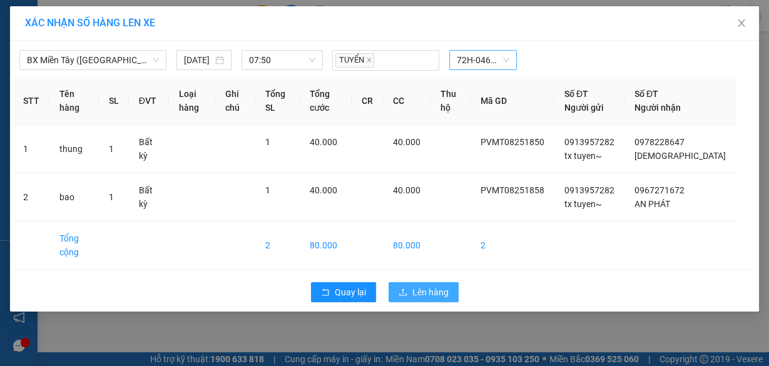
click at [428, 299] on span "Lên hàng" at bounding box center [431, 293] width 36 height 14
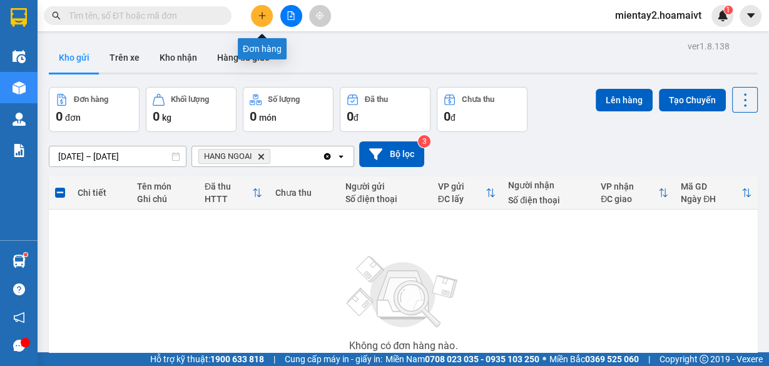
click at [262, 16] on icon "plus" at bounding box center [262, 15] width 9 height 9
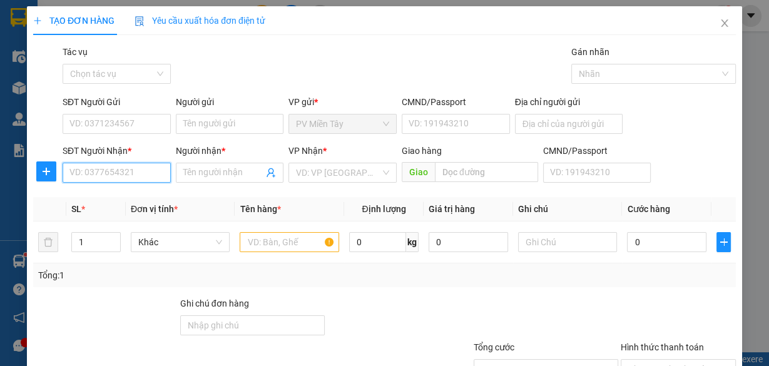
click at [115, 173] on input "SĐT Người Nhận *" at bounding box center [117, 173] width 108 height 20
type input "0977357520"
click at [115, 198] on div "0977357520 - phuoc" at bounding box center [115, 197] width 92 height 14
type input "phuoc"
type input "phu my"
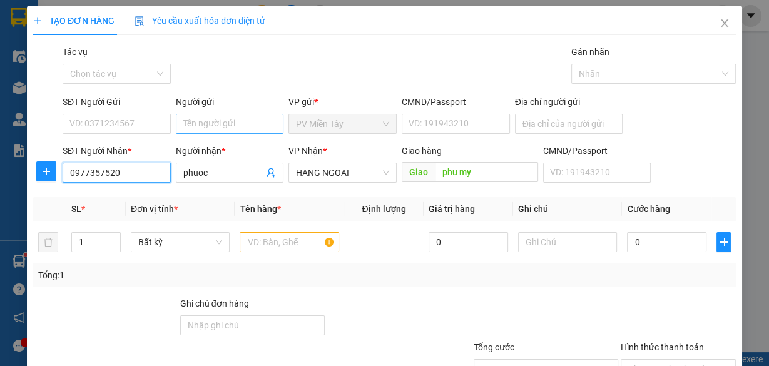
type input "0977357520"
click at [218, 127] on input "Người gửi" at bounding box center [230, 124] width 108 height 20
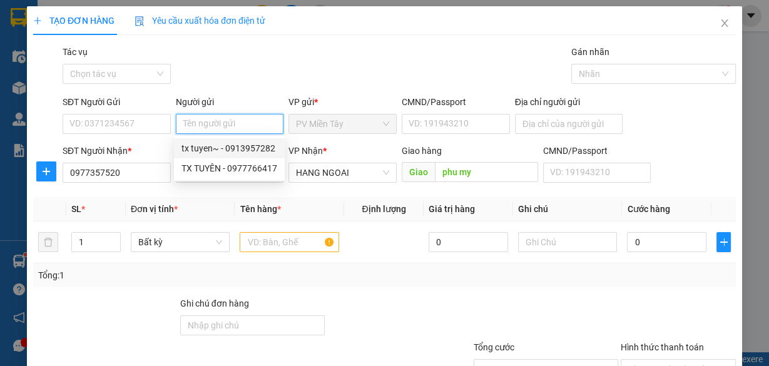
click at [224, 145] on div "tx tuyen~ - 0913957282" at bounding box center [230, 149] width 96 height 14
type input "0913957282"
type input "tx tuyen~"
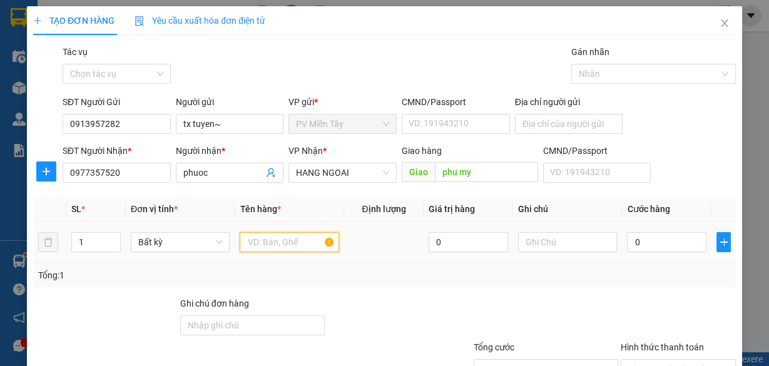
click at [272, 250] on input "text" at bounding box center [290, 242] width 100 height 20
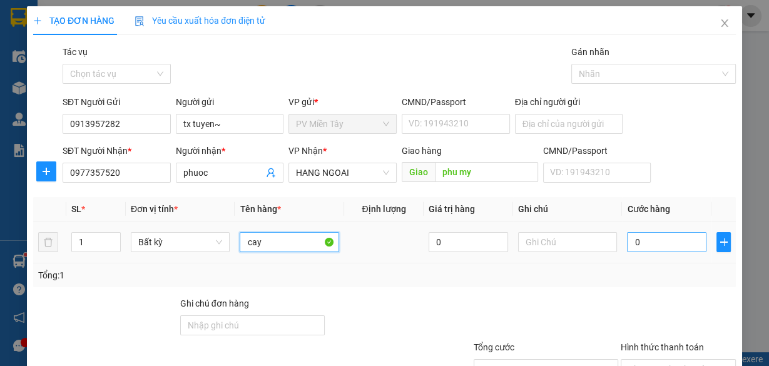
type input "cay"
click at [661, 245] on input "0" at bounding box center [667, 242] width 80 height 20
type input "4"
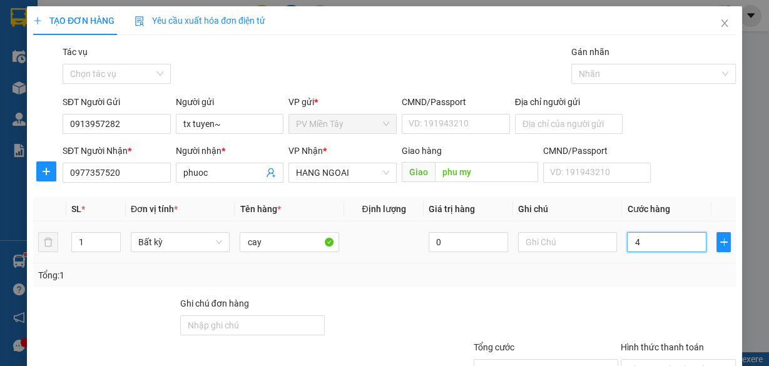
type input "40"
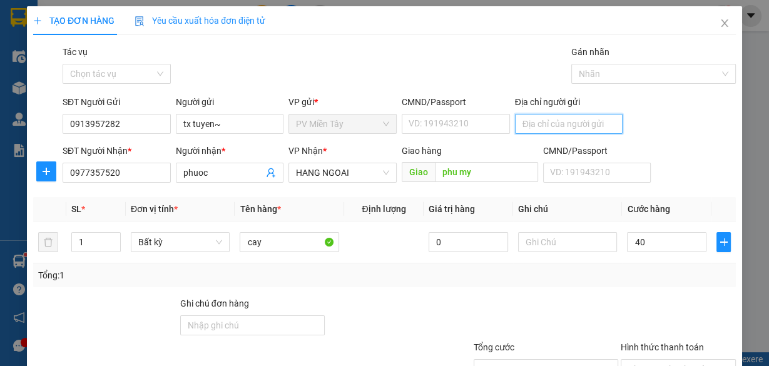
type input "40.000"
click at [550, 122] on input "Địa chỉ người gửi" at bounding box center [569, 124] width 108 height 20
type input "0354115416 Loi"
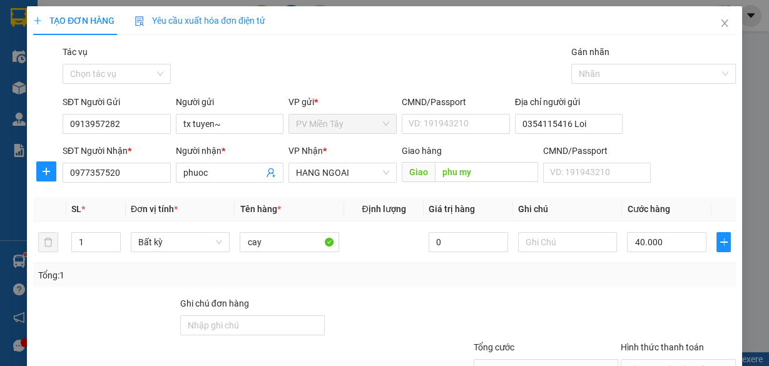
click at [658, 133] on div "SĐT Người Gửi 0913957282 Người gửi tx tuyen~ VP gửi * PV Miền Tây CMND/Passport…" at bounding box center [399, 117] width 679 height 44
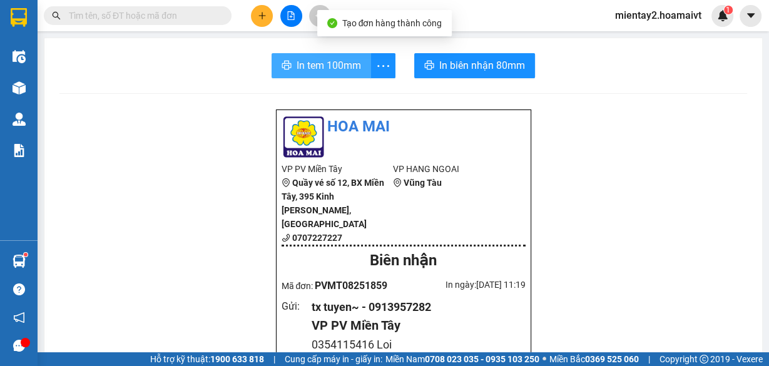
click at [332, 59] on span "In tem 100mm" at bounding box center [329, 66] width 64 height 16
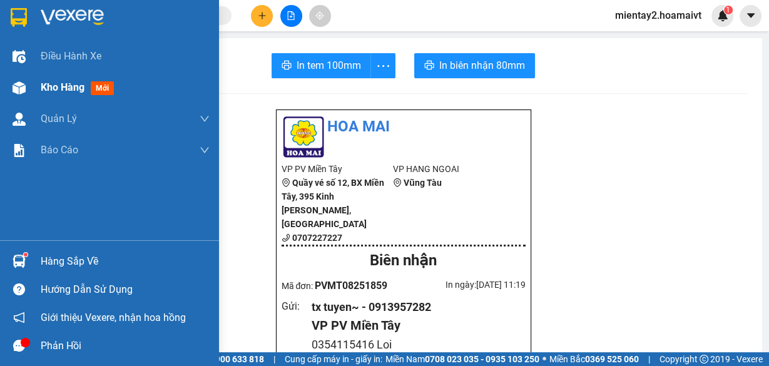
click at [54, 87] on span "Kho hàng" at bounding box center [63, 87] width 44 height 12
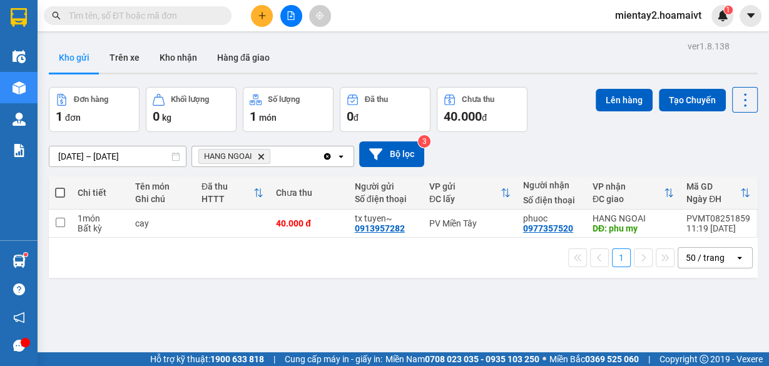
click at [195, 218] on td at bounding box center [232, 224] width 75 height 28
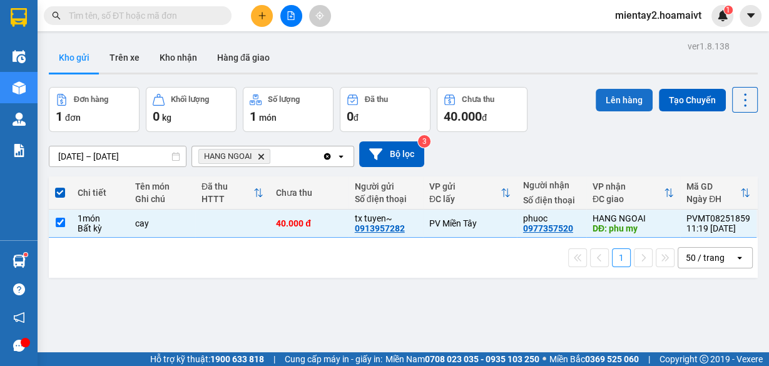
click at [616, 90] on button "Lên hàng" at bounding box center [624, 100] width 57 height 23
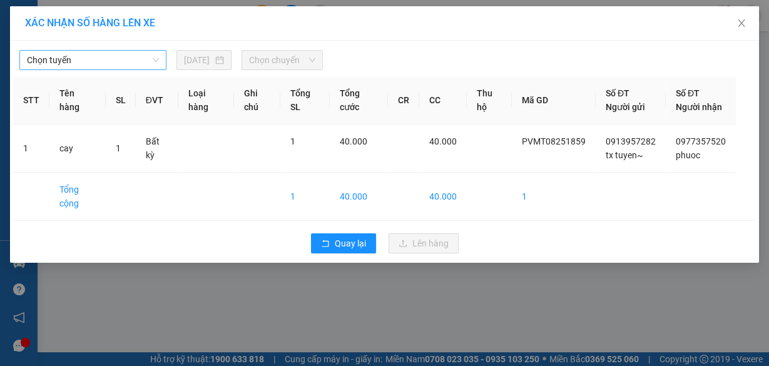
click at [79, 52] on span "Chọn tuyến" at bounding box center [93, 60] width 132 height 19
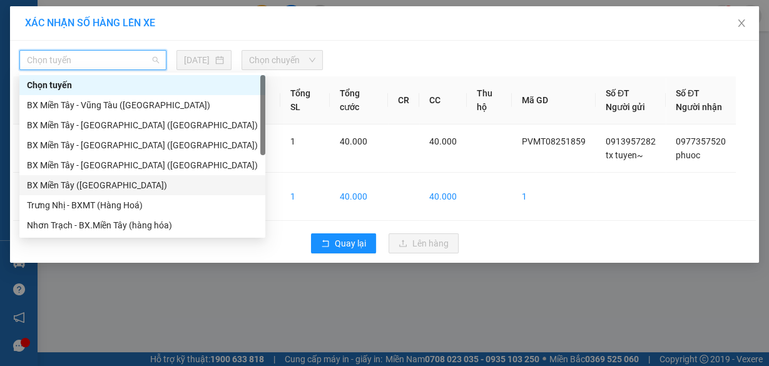
click at [90, 181] on div "BX Miền Tây (Hàng Ngoài)" at bounding box center [142, 185] width 231 height 14
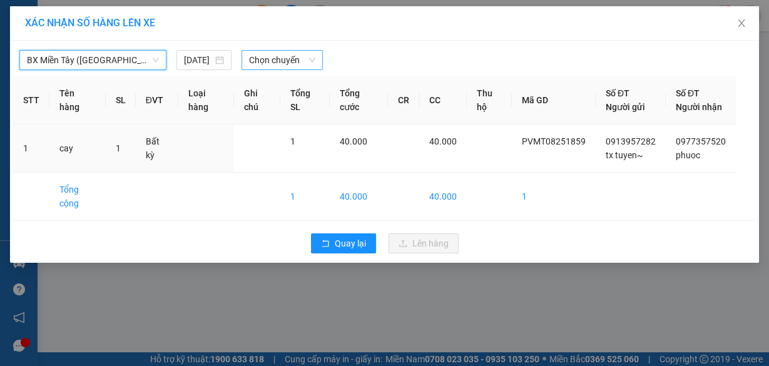
click at [274, 58] on span "Chọn chuyến" at bounding box center [282, 60] width 66 height 19
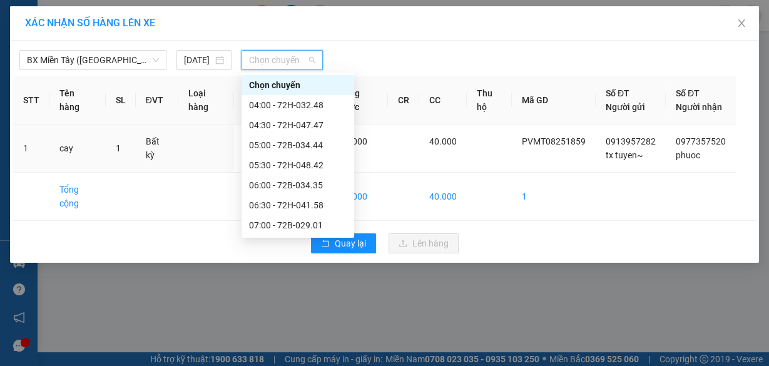
click at [305, 279] on div "07:50 - 72H-046.06" at bounding box center [298, 286] width 98 height 14
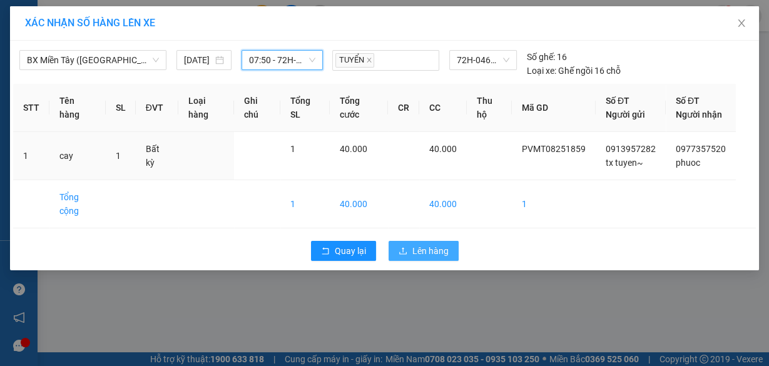
click at [422, 258] on span "Lên hàng" at bounding box center [431, 251] width 36 height 14
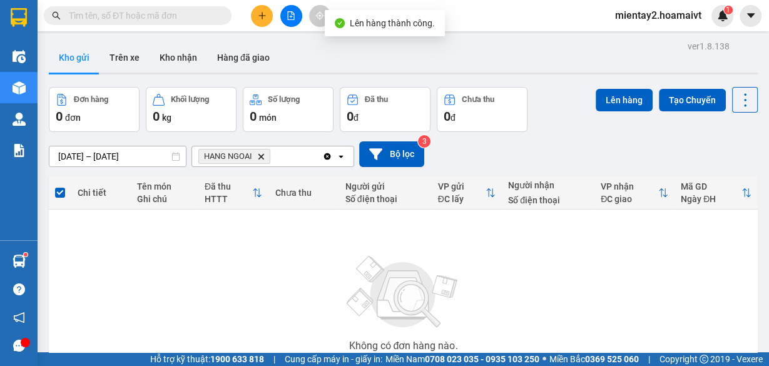
click at [261, 16] on icon "plus" at bounding box center [262, 15] width 7 height 1
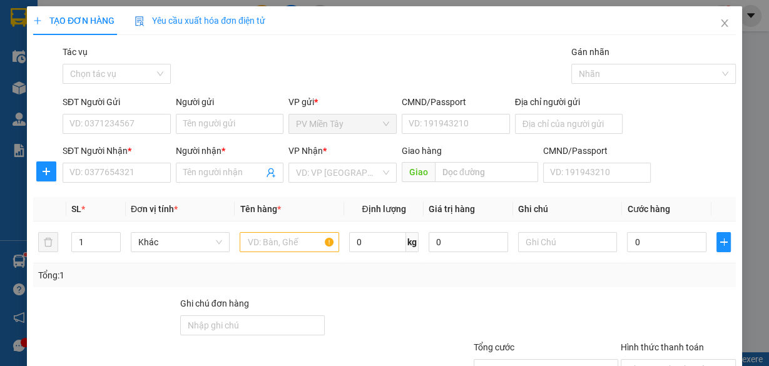
click at [96, 182] on div "SĐT Người Nhận * VD: 0377654321" at bounding box center [117, 166] width 108 height 44
click at [105, 178] on input "SĐT Người Nhận *" at bounding box center [117, 173] width 108 height 20
type input "0961344172"
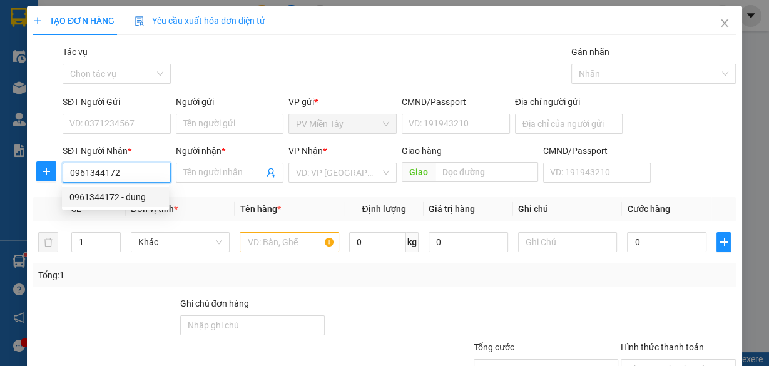
click at [120, 197] on div "0961344172 - dung" at bounding box center [115, 197] width 92 height 14
type input "0932668120 tran dam"
type input "dung"
type input "lang cat"
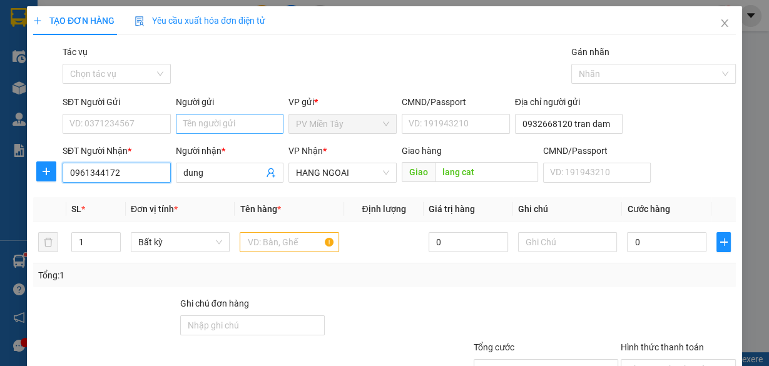
type input "0961344172"
click at [258, 120] on input "Người gửi" at bounding box center [230, 124] width 108 height 20
click at [209, 130] on input "tx ot" at bounding box center [230, 124] width 108 height 20
type input "tx tuan ot"
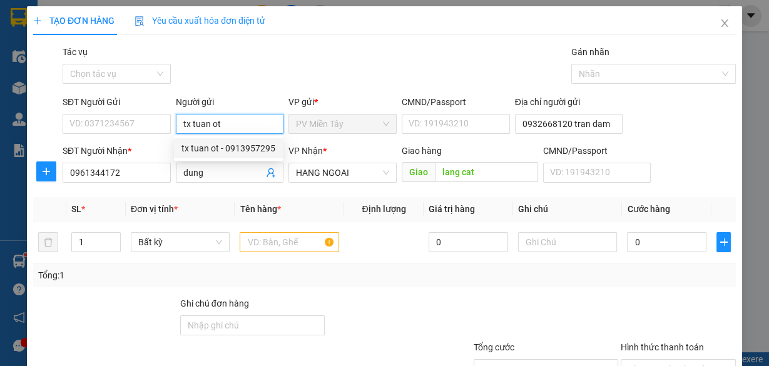
click at [233, 153] on div "tx tuan ot - 0913957295" at bounding box center [229, 149] width 94 height 14
type input "0913957295"
type input "tx tuan ot"
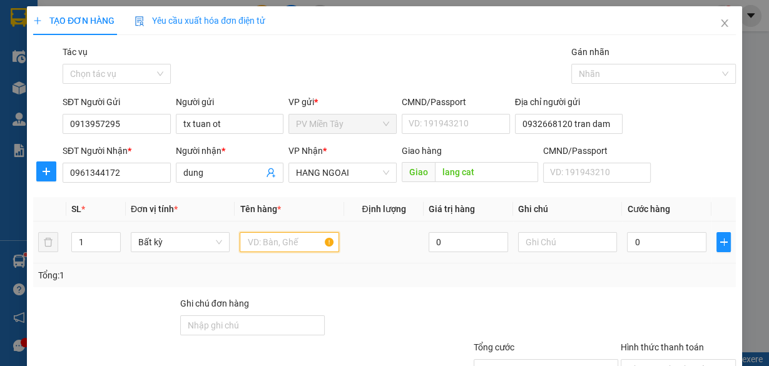
click at [269, 241] on input "text" at bounding box center [290, 242] width 100 height 20
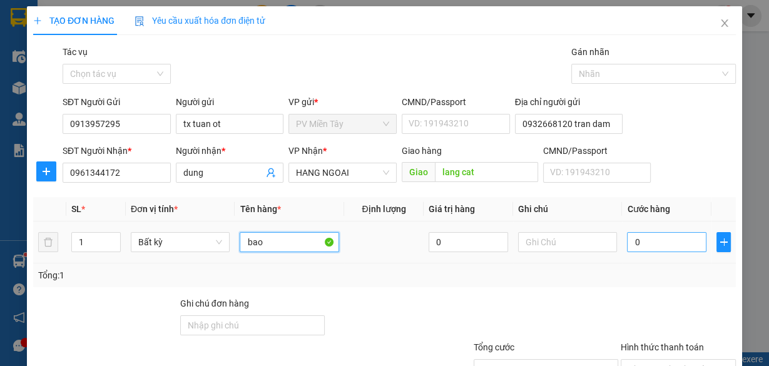
type input "bao"
click at [662, 235] on input "0" at bounding box center [667, 242] width 80 height 20
type input "4"
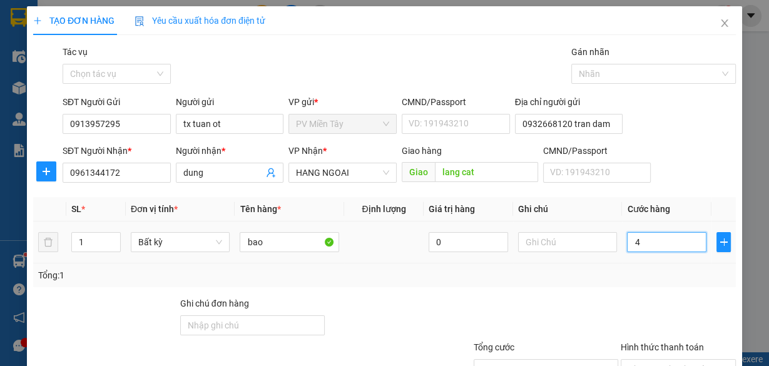
type input "40"
click at [620, 300] on div at bounding box center [679, 319] width 118 height 44
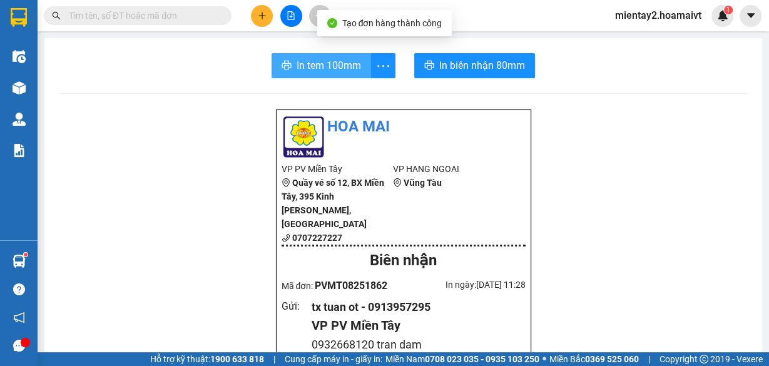
click at [324, 58] on span "In tem 100mm" at bounding box center [329, 66] width 64 height 16
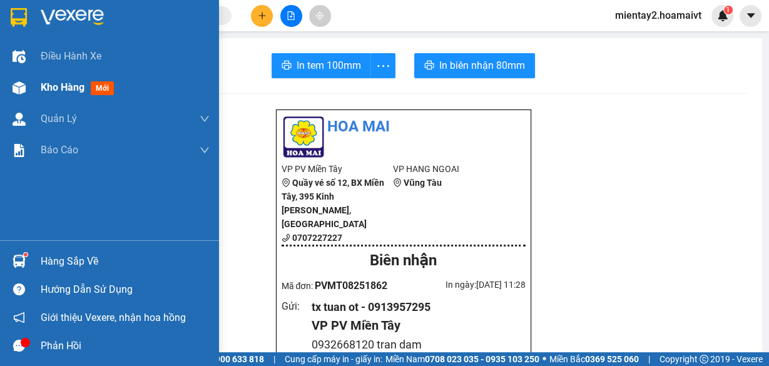
click at [62, 85] on span "Kho hàng" at bounding box center [63, 87] width 44 height 12
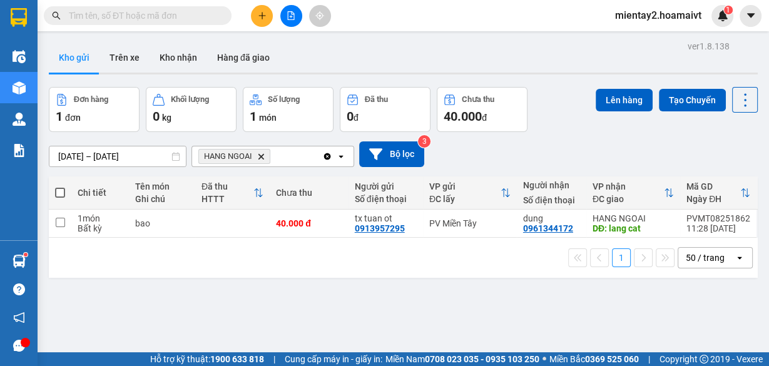
click at [261, 21] on button at bounding box center [262, 16] width 22 height 22
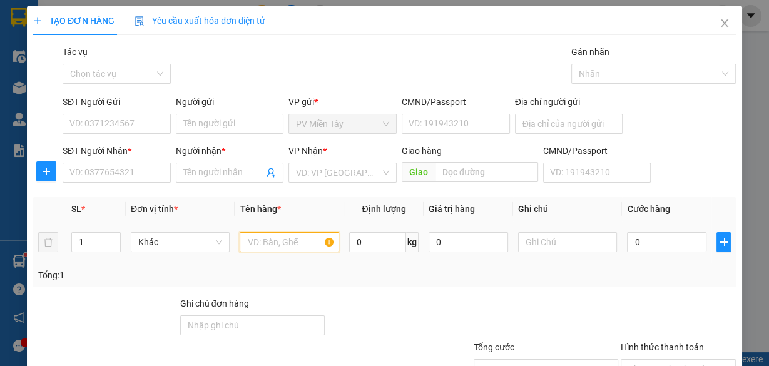
click at [268, 242] on input "text" at bounding box center [290, 242] width 100 height 20
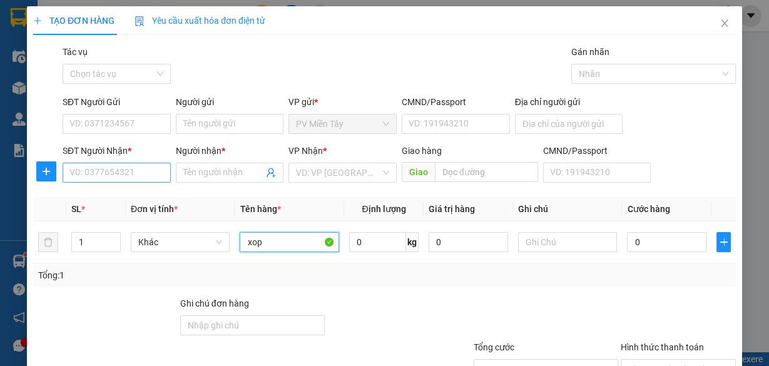
type input "xop"
click at [115, 172] on input "SĐT Người Nhận *" at bounding box center [117, 173] width 108 height 20
type input "0911428329"
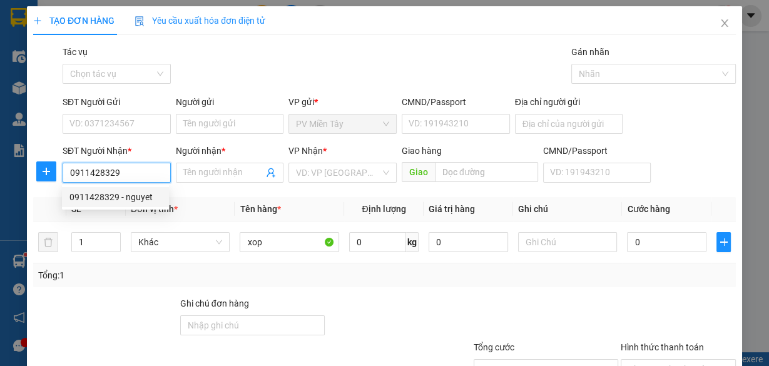
click at [115, 193] on div "0911428329 - nguyet" at bounding box center [115, 197] width 92 height 14
type input "0777808478 Binh Hung Hoa B"
type input "nguyet"
type input "chinfon"
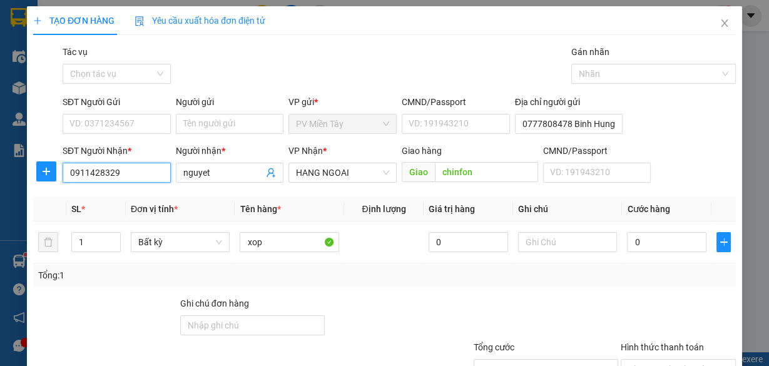
drag, startPoint x: 147, startPoint y: 172, endPoint x: 0, endPoint y: 217, distance: 153.1
click at [0, 217] on div "TẠO ĐƠN HÀNG Yêu cầu xuất hóa đơn điện tử Transit Pickup Surcharge Ids Transit …" at bounding box center [384, 183] width 769 height 366
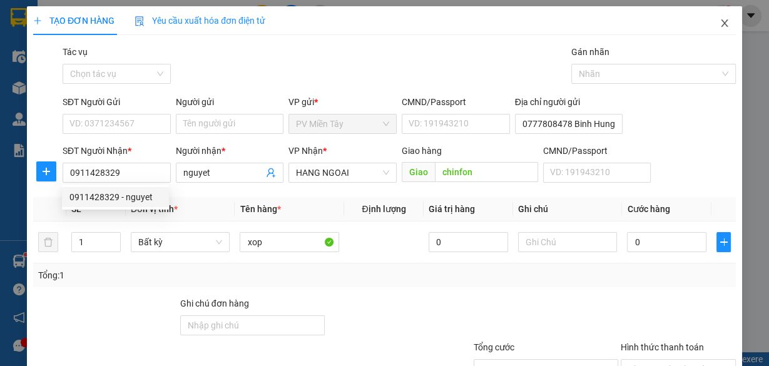
click at [720, 21] on icon "close" at bounding box center [725, 23] width 10 height 10
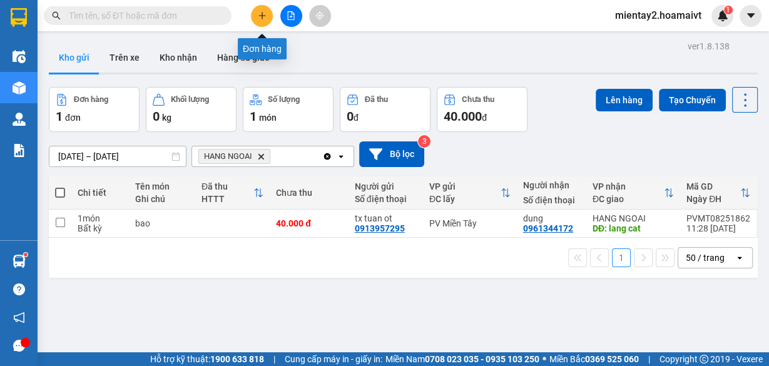
click at [265, 13] on icon "plus" at bounding box center [262, 15] width 9 height 9
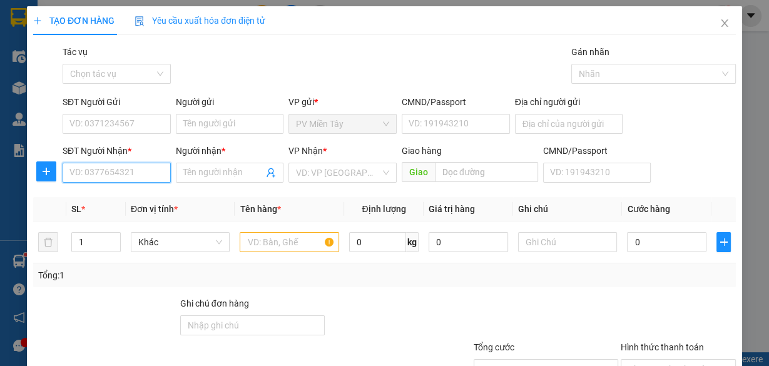
click at [131, 163] on input "SĐT Người Nhận *" at bounding box center [117, 173] width 108 height 20
click at [119, 173] on input "SĐT Người Nhận *" at bounding box center [117, 173] width 108 height 20
paste input "0911428329"
type input "0911428329"
click at [120, 193] on div "0911428329 - nguyet" at bounding box center [115, 197] width 92 height 14
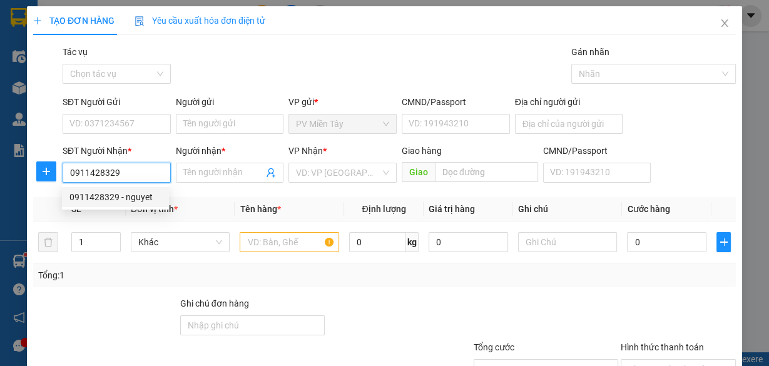
type input "0777808478 Binh Hung Hoa B"
type input "nguyet"
type input "chinfon"
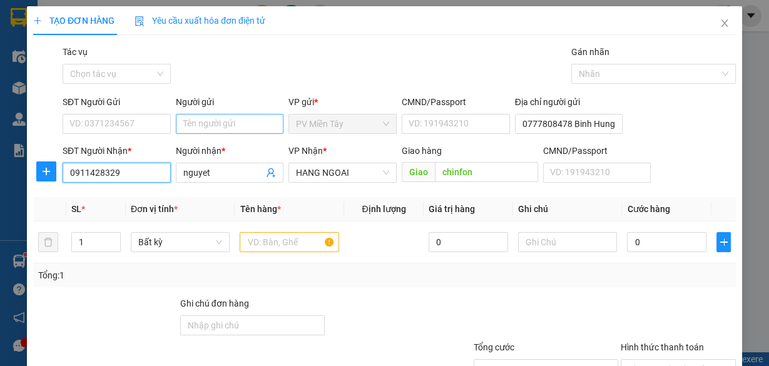
type input "0911428329"
click at [222, 121] on input "Người gửi" at bounding box center [230, 124] width 108 height 20
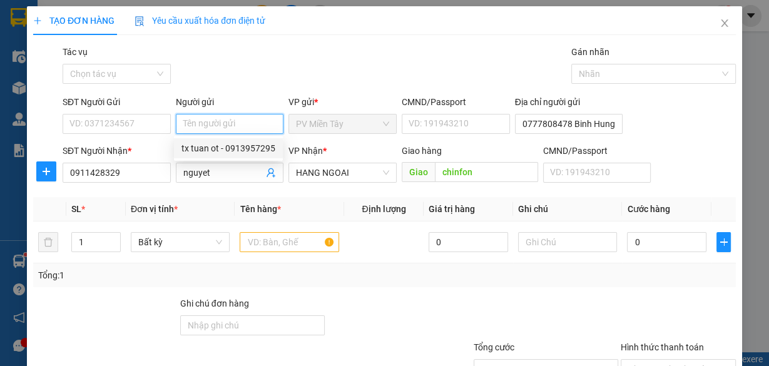
click at [220, 150] on div "tx tuan ot - 0913957295" at bounding box center [229, 149] width 94 height 14
type input "0913957295"
type input "tx tuan ot"
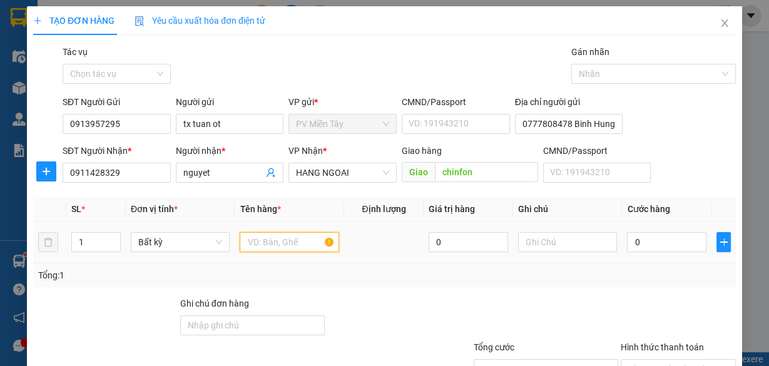
click at [260, 240] on input "text" at bounding box center [290, 242] width 100 height 20
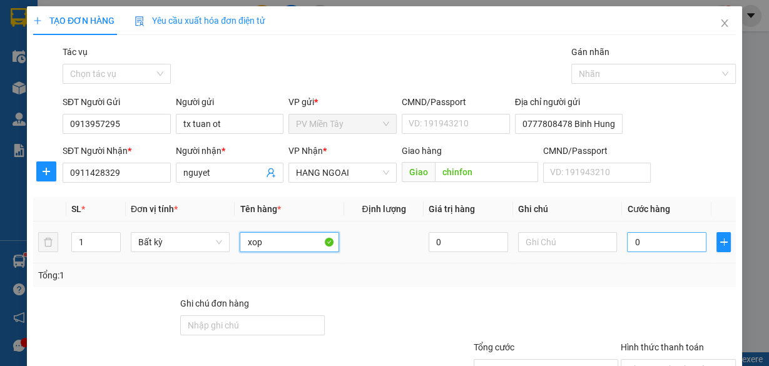
type input "xop"
click at [662, 242] on input "0" at bounding box center [667, 242] width 80 height 20
type input "6"
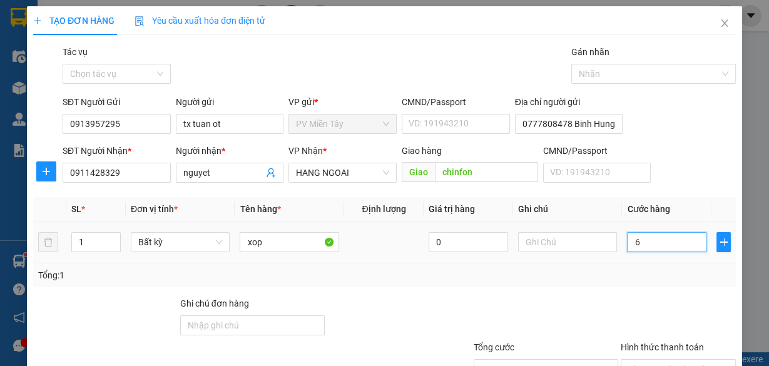
type input "60"
type input "60.000"
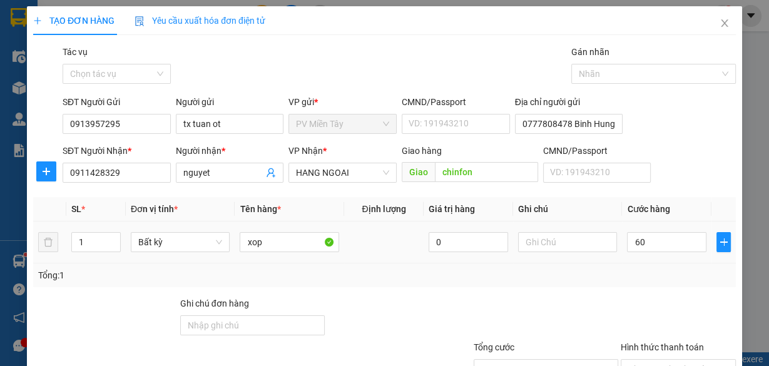
type input "60.000"
click at [662, 269] on div "Tổng: 1" at bounding box center [384, 276] width 693 height 14
click at [662, 280] on div "Tổng: 1" at bounding box center [384, 276] width 693 height 14
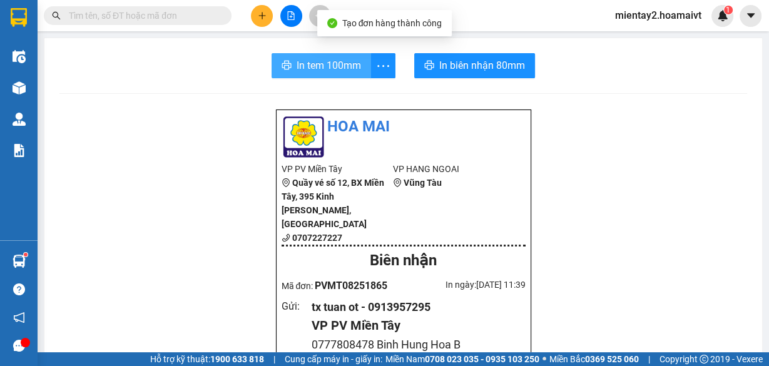
click at [329, 66] on span "In tem 100mm" at bounding box center [329, 66] width 64 height 16
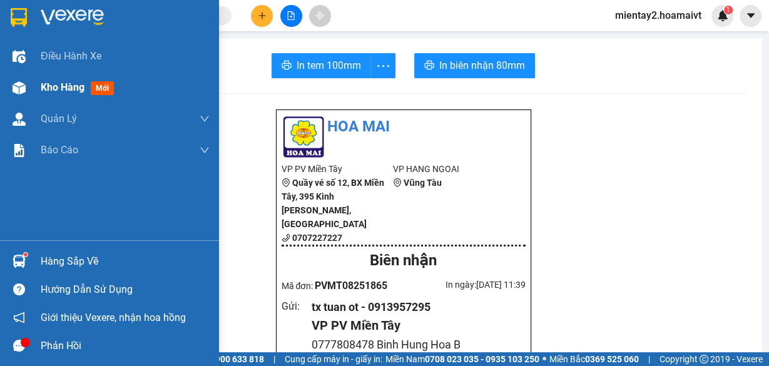
click at [52, 92] on span "Kho hàng" at bounding box center [63, 87] width 44 height 12
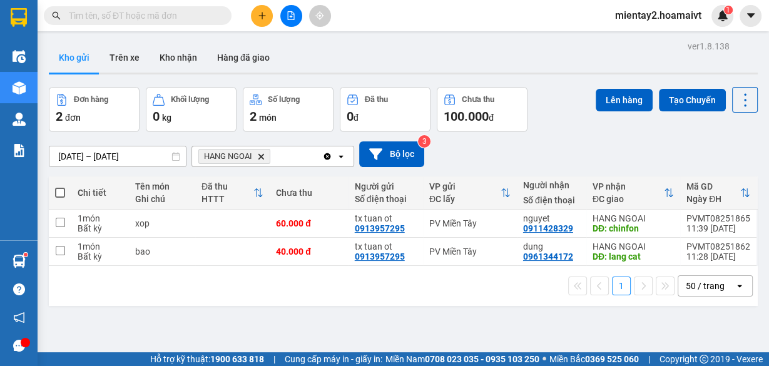
click at [249, 13] on div at bounding box center [291, 16] width 94 height 22
click at [260, 15] on icon "plus" at bounding box center [262, 15] width 7 height 1
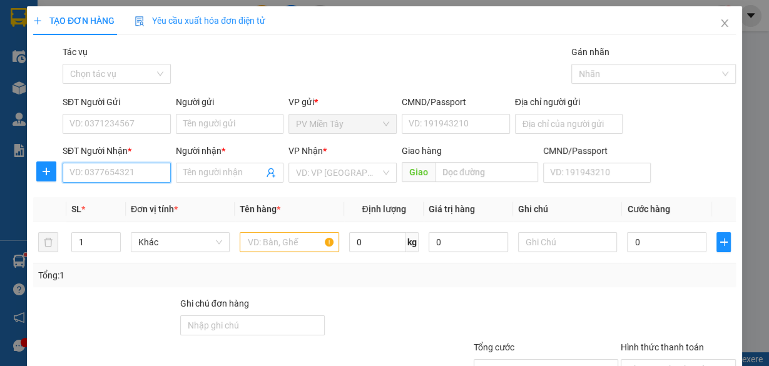
click at [111, 176] on input "SĐT Người Nhận *" at bounding box center [117, 173] width 108 height 20
type input "0908392606"
click at [109, 197] on div "0908392606 - HỒNG" at bounding box center [115, 197] width 92 height 14
type input "HỒNG"
type input "m xuan"
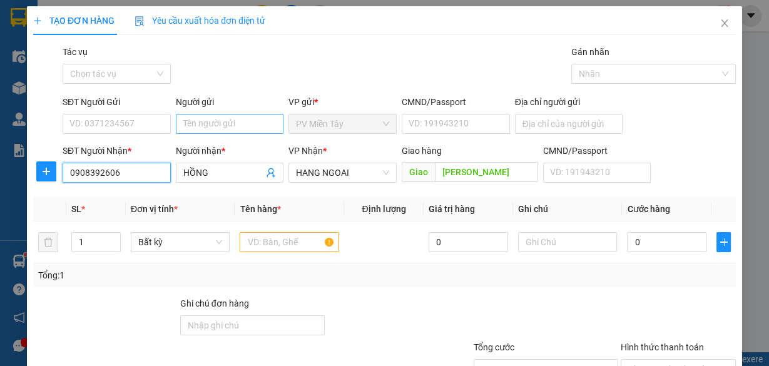
type input "0908392606"
click at [211, 120] on input "Người gửi" at bounding box center [230, 124] width 108 height 20
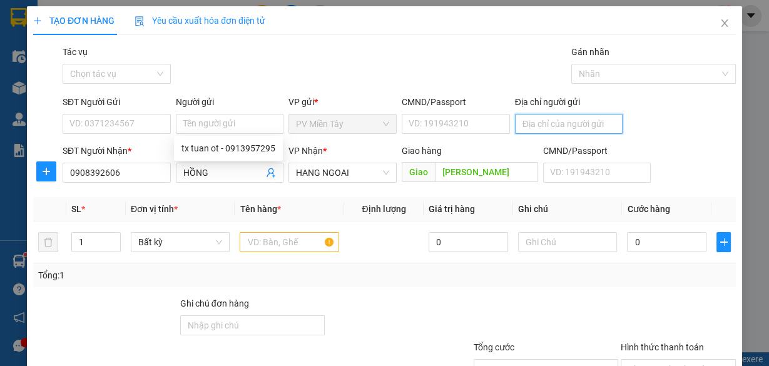
click at [553, 131] on input "Địa chỉ người gửi" at bounding box center [569, 124] width 108 height 20
type input "0903678294 Manh"
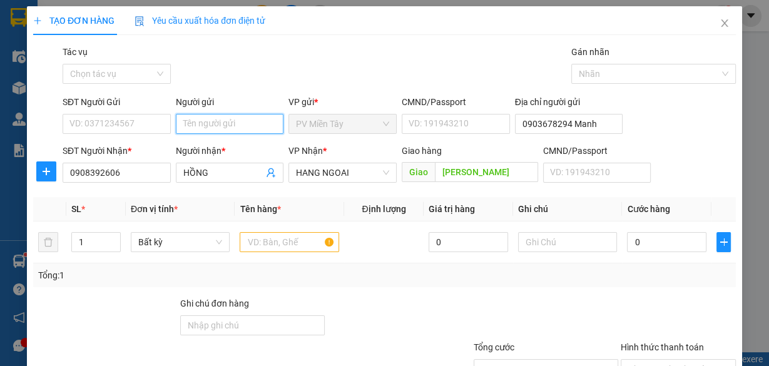
click at [240, 130] on input "Người gửi" at bounding box center [230, 124] width 108 height 20
type input "tx an"
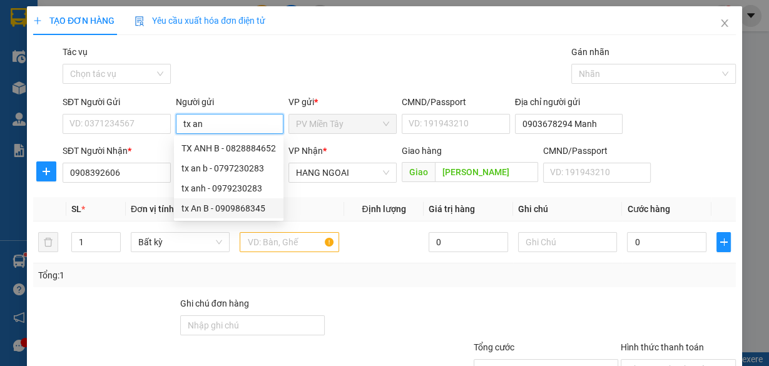
click at [221, 210] on div "tx An B - 0909868345" at bounding box center [229, 209] width 95 height 14
type input "0909868345"
type input "tx An B"
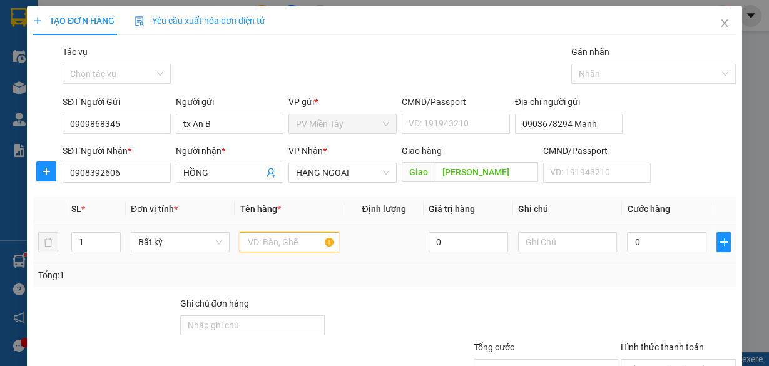
click at [269, 241] on input "text" at bounding box center [290, 242] width 100 height 20
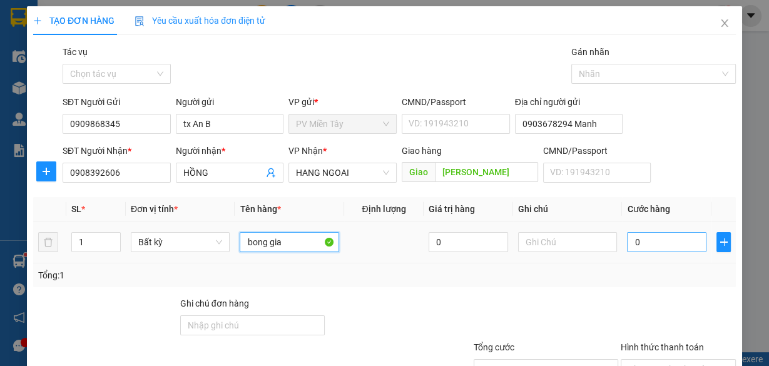
type input "bong gia"
click at [662, 245] on input "0" at bounding box center [667, 242] width 80 height 20
type input "4"
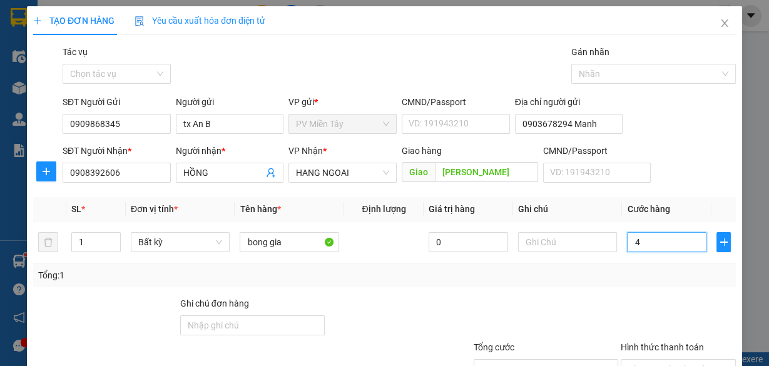
type input "40"
type input "40.000"
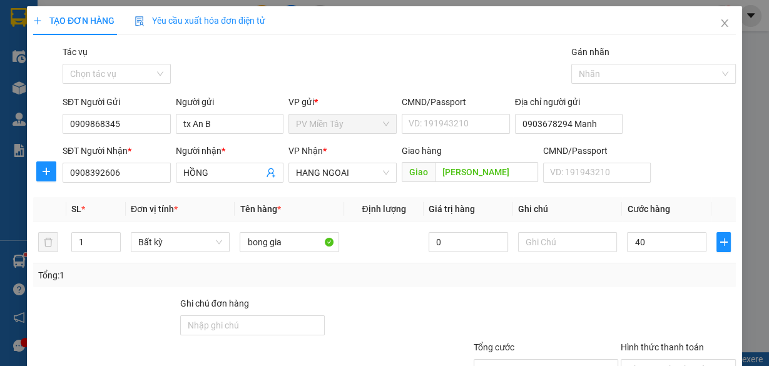
type input "40.000"
click at [639, 284] on div "Tổng: 1" at bounding box center [384, 276] width 703 height 24
click at [676, 319] on div "Transit Pickup Surcharge Ids Transit Deliver Surcharge Ids Transit Deliver Surc…" at bounding box center [384, 242] width 703 height 394
click at [676, 321] on div "Transit Pickup Surcharge Ids Transit Deliver Surcharge Ids Transit Deliver Surc…" at bounding box center [384, 242] width 703 height 394
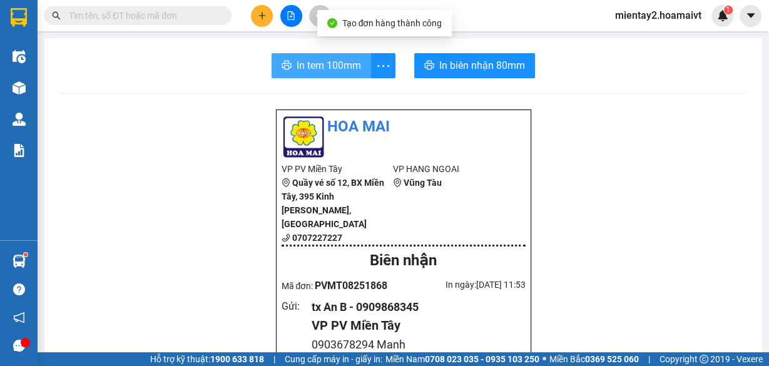
click at [338, 69] on span "In tem 100mm" at bounding box center [329, 66] width 64 height 16
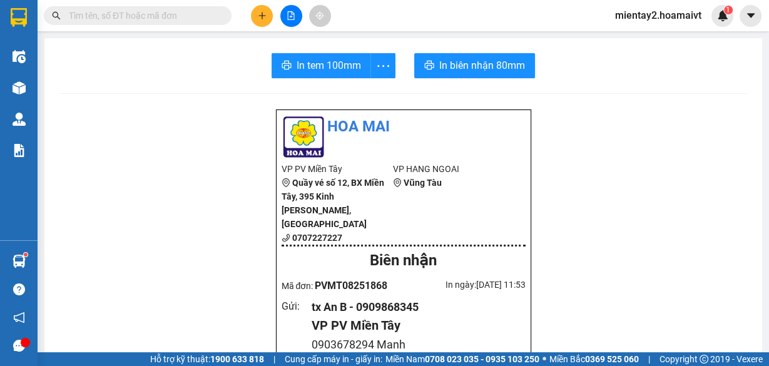
click at [264, 14] on icon "plus" at bounding box center [262, 15] width 9 height 9
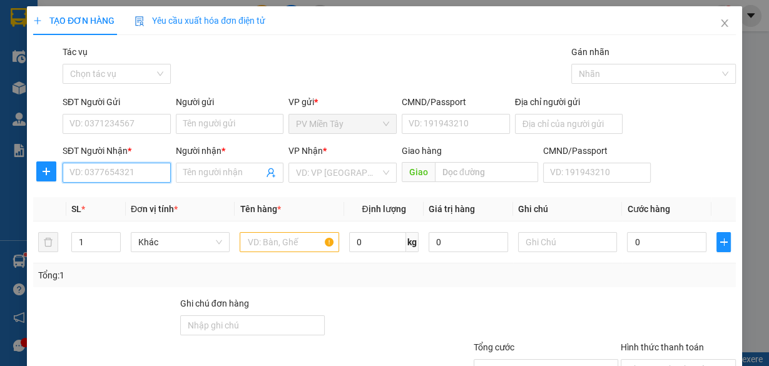
click at [142, 171] on input "SĐT Người Nhận *" at bounding box center [117, 173] width 108 height 20
click at [199, 168] on input "Người nhận *" at bounding box center [223, 173] width 81 height 14
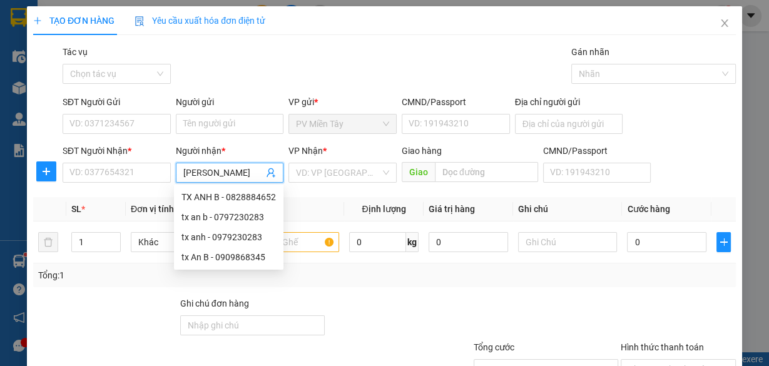
type input "cam nhung"
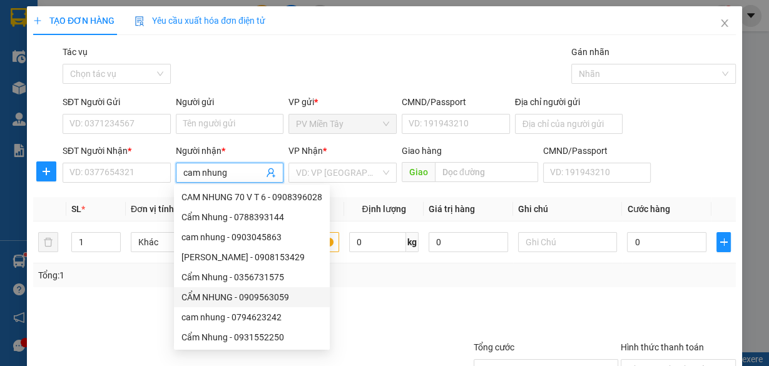
click at [244, 294] on div "CẨM NHUNG - 0909563059" at bounding box center [252, 298] width 141 height 14
type input "0909563059"
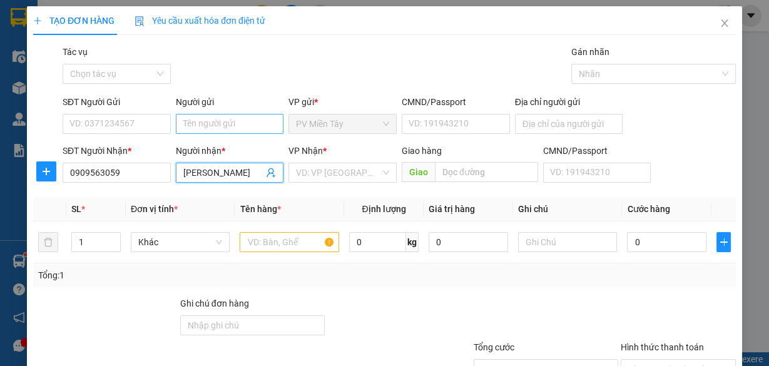
type input "CẨM NHUNG"
click at [227, 118] on input "Người gửi" at bounding box center [230, 124] width 108 height 20
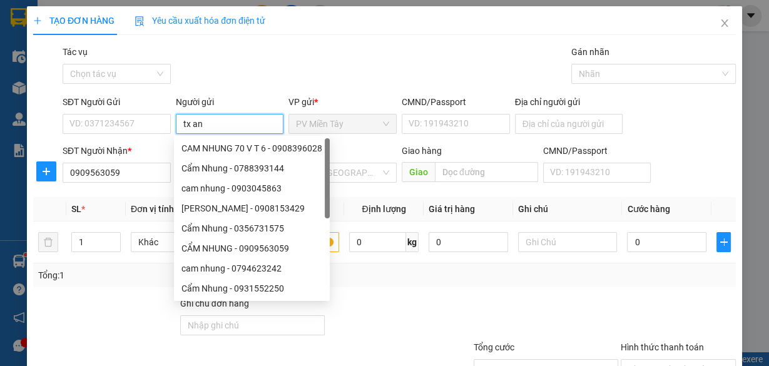
type input "tx an b"
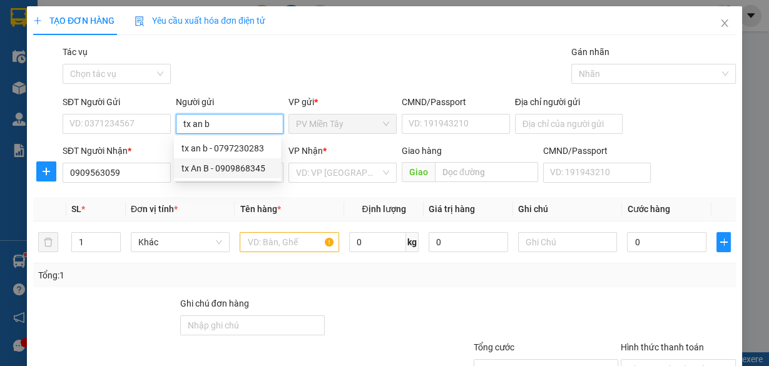
click at [225, 169] on div "tx An B - 0909868345" at bounding box center [228, 169] width 92 height 14
type input "0909868345"
type input "tx An B"
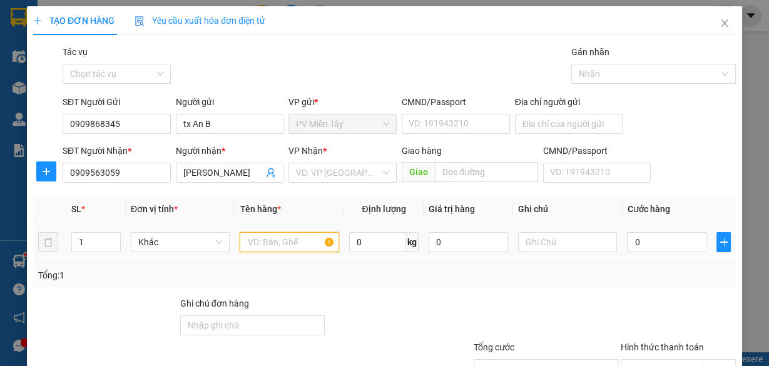
click at [298, 250] on input "text" at bounding box center [290, 242] width 100 height 20
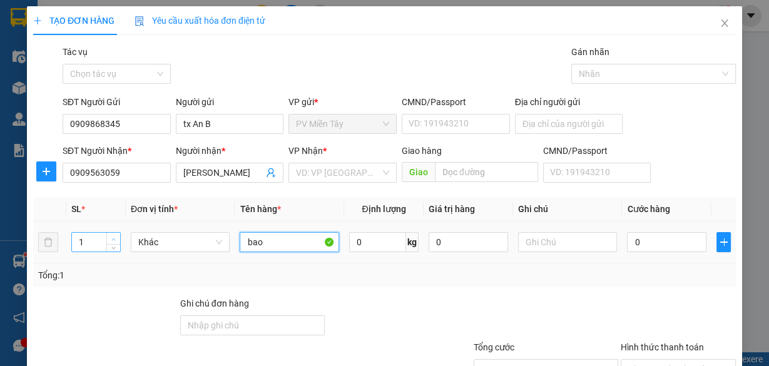
type input "bao"
type input "2"
click at [110, 235] on span "up" at bounding box center [114, 239] width 8 height 8
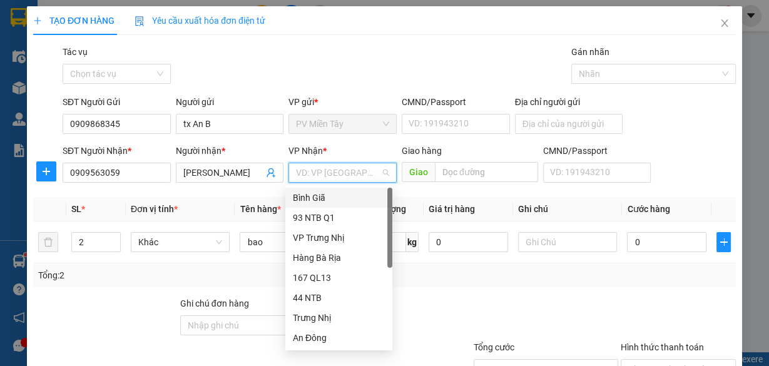
click at [346, 171] on input "search" at bounding box center [338, 172] width 85 height 19
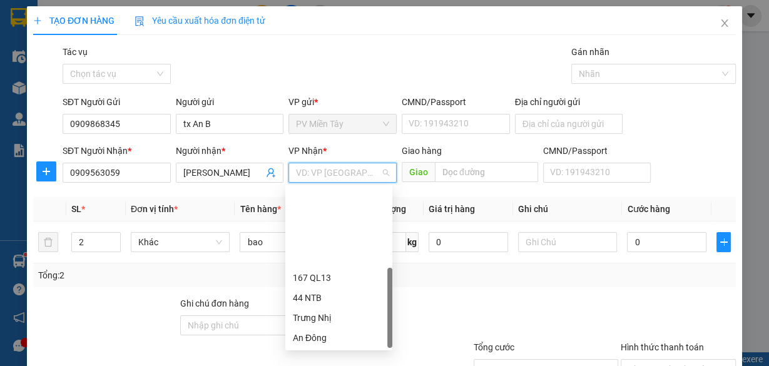
drag, startPoint x: 339, startPoint y: 315, endPoint x: 359, endPoint y: 277, distance: 43.1
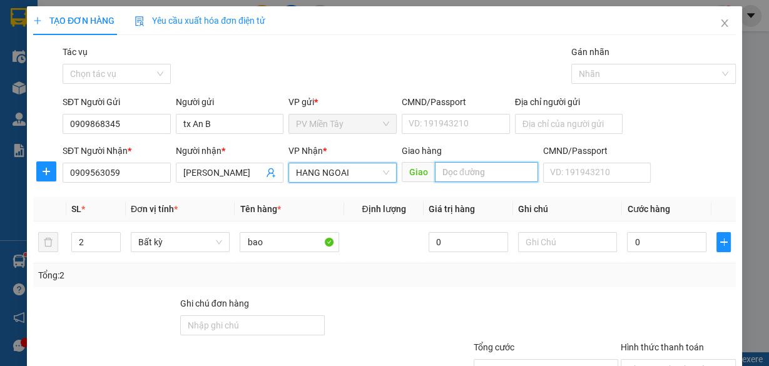
click at [466, 172] on input "text" at bounding box center [486, 172] width 103 height 20
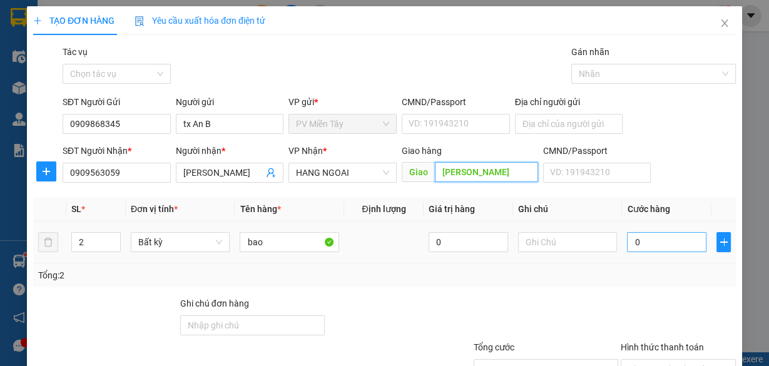
type input "thuong chieu"
click at [656, 242] on input "0" at bounding box center [667, 242] width 80 height 20
type input "1"
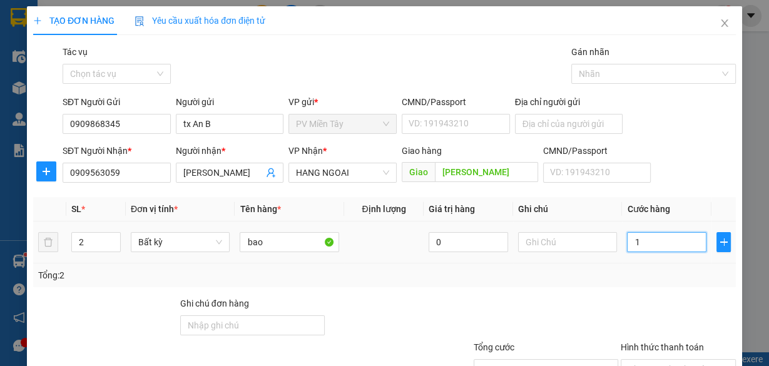
type input "14"
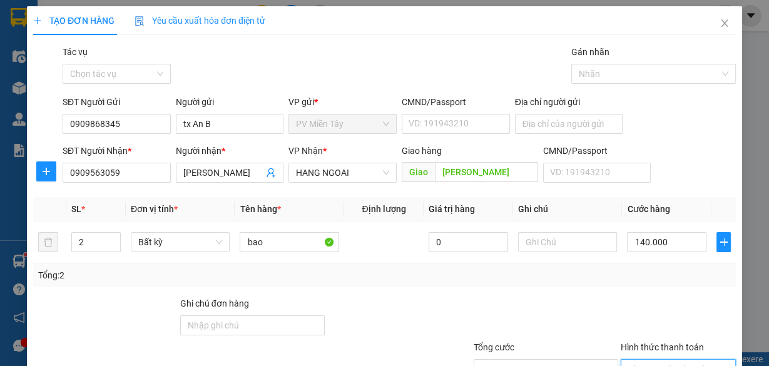
click at [666, 360] on input "Hình thức thanh toán" at bounding box center [674, 369] width 91 height 19
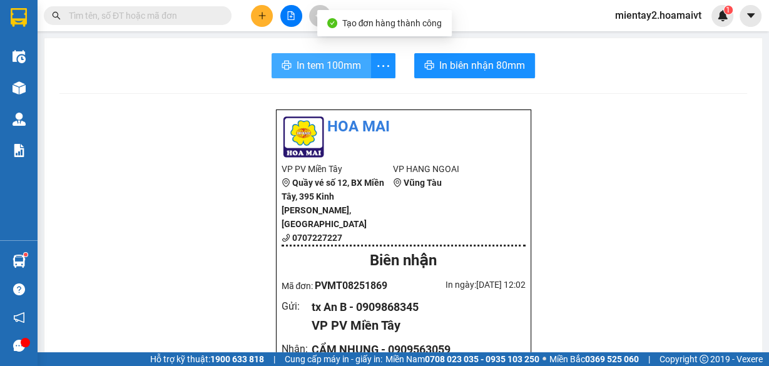
click at [339, 66] on span "In tem 100mm" at bounding box center [329, 66] width 64 height 16
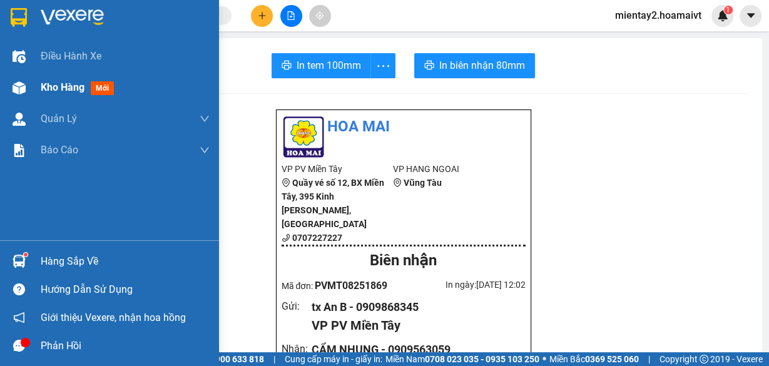
click at [75, 83] on span "Kho hàng" at bounding box center [63, 87] width 44 height 12
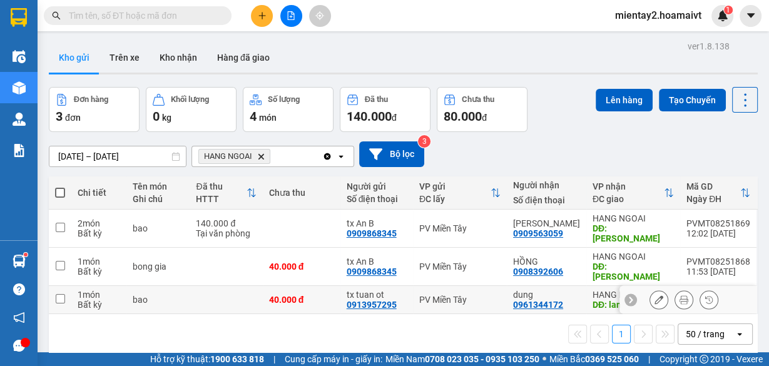
click at [222, 286] on td at bounding box center [226, 300] width 73 height 28
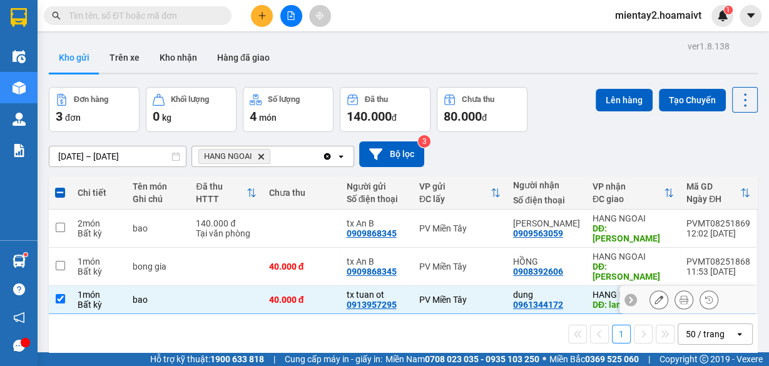
click at [205, 286] on td at bounding box center [226, 300] width 73 height 28
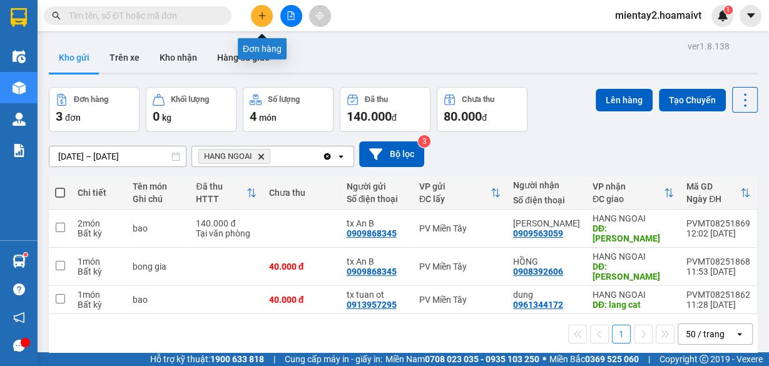
click at [264, 16] on icon "plus" at bounding box center [262, 15] width 9 height 9
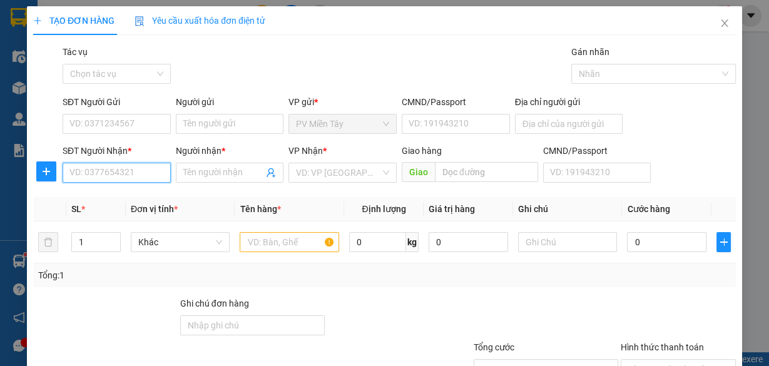
click at [128, 170] on input "SĐT Người Nhận *" at bounding box center [117, 173] width 108 height 20
paste input "0326295242"
click at [121, 195] on div "0326295242 - hung" at bounding box center [115, 197] width 92 height 14
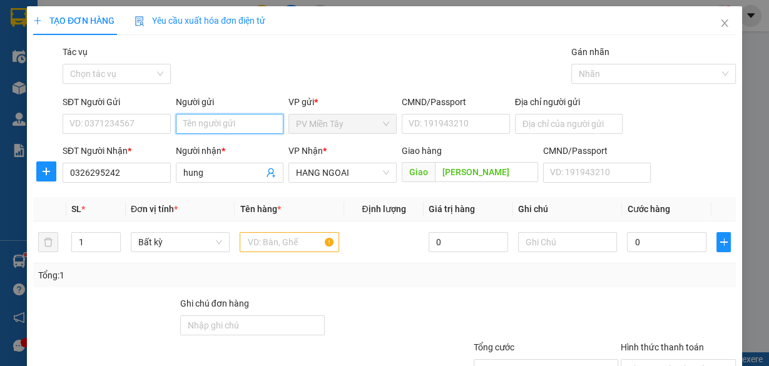
click at [203, 124] on input "Người gửi" at bounding box center [230, 124] width 108 height 20
click at [203, 165] on div "tx An B - 0909868345" at bounding box center [228, 169] width 92 height 14
click at [269, 242] on input "text" at bounding box center [290, 242] width 100 height 20
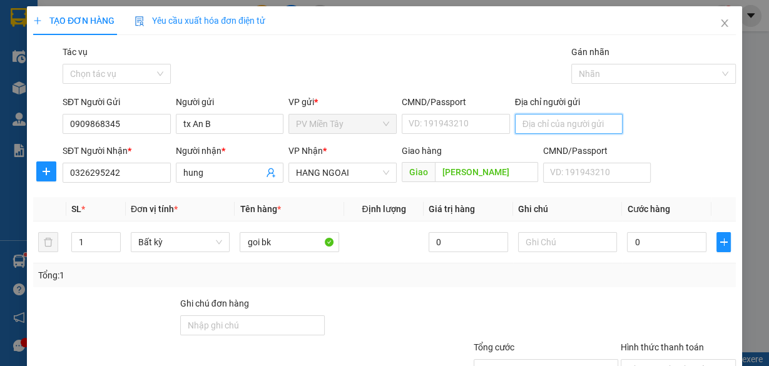
click at [544, 126] on input "Địa chỉ người gửi" at bounding box center [569, 124] width 108 height 20
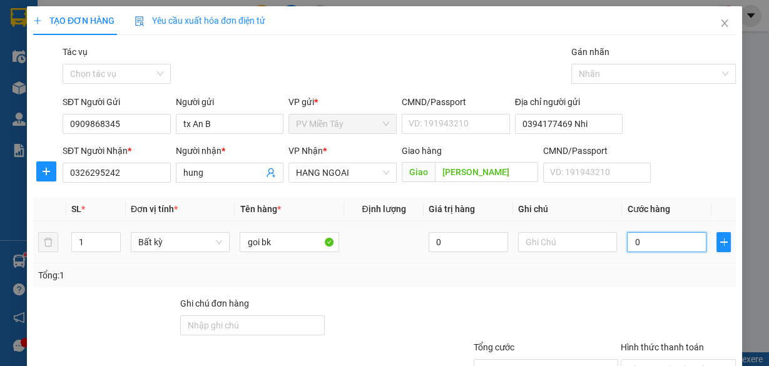
click at [656, 248] on input "0" at bounding box center [667, 242] width 80 height 20
click at [642, 275] on div "Tổng: 1" at bounding box center [384, 276] width 693 height 14
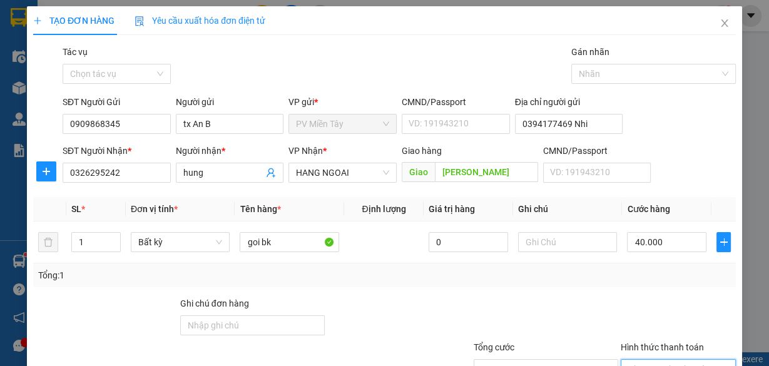
click at [669, 360] on input "Hình thức thanh toán" at bounding box center [674, 369] width 91 height 19
click at [656, 360] on span "Tại văn phòng" at bounding box center [679, 369] width 100 height 19
click at [719, 359] on div "Chọn HT Thanh Toán" at bounding box center [678, 369] width 115 height 20
click at [716, 297] on div at bounding box center [679, 319] width 118 height 44
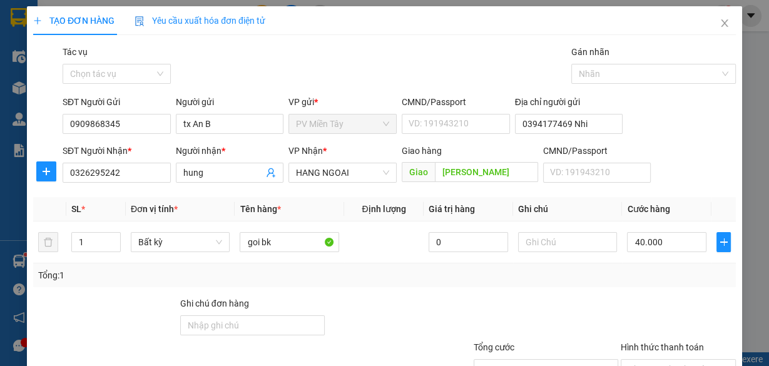
click at [702, 342] on div "TẠO ĐƠN HÀNG Yêu cầu xuất hóa đơn điện tử Transit Pickup Surcharge Ids Transit …" at bounding box center [385, 227] width 716 height 442
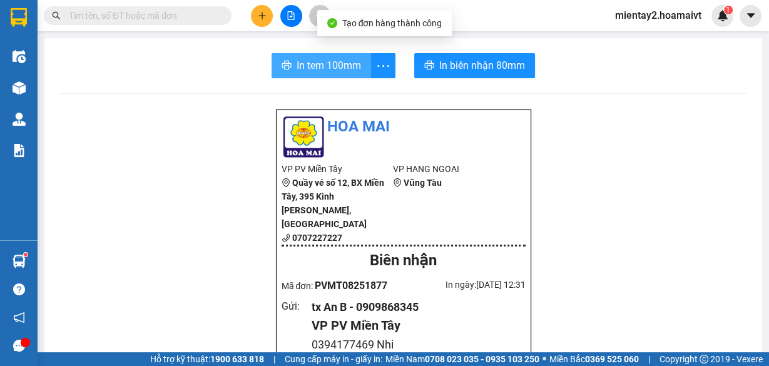
click at [329, 70] on span "In tem 100mm" at bounding box center [329, 66] width 64 height 16
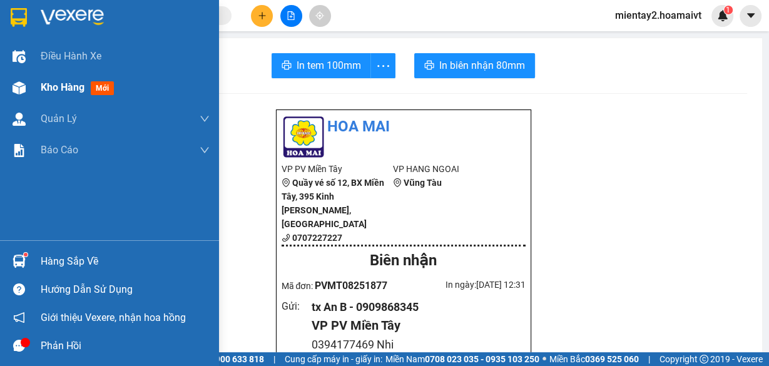
click at [24, 86] on img at bounding box center [19, 87] width 13 height 13
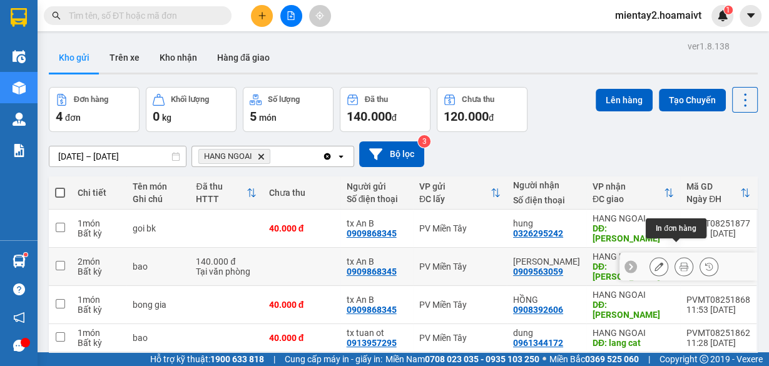
click at [680, 262] on icon at bounding box center [684, 266] width 9 height 9
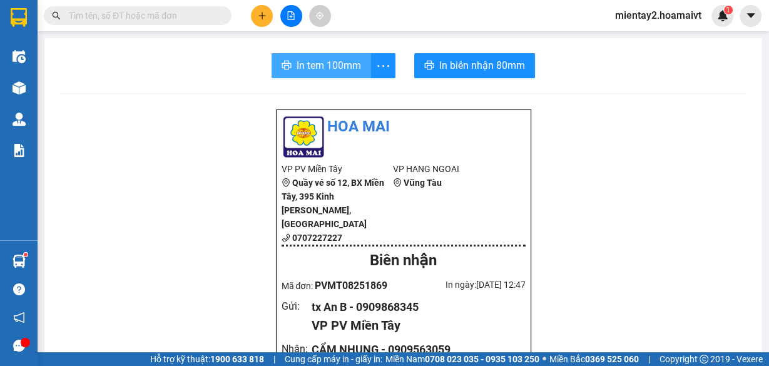
click at [321, 71] on span "In tem 100mm" at bounding box center [329, 66] width 64 height 16
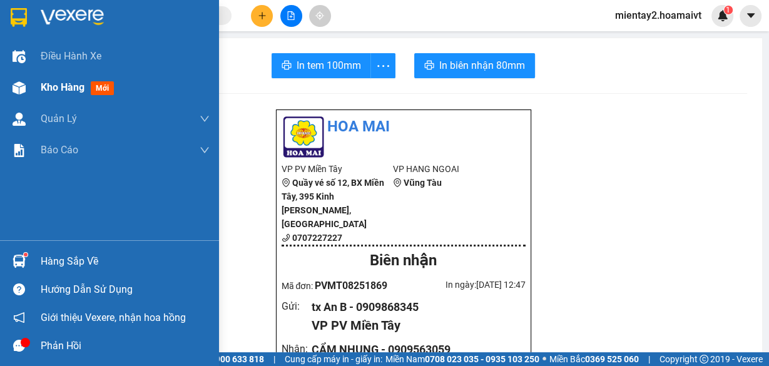
click at [64, 85] on span "Kho hàng" at bounding box center [63, 87] width 44 height 12
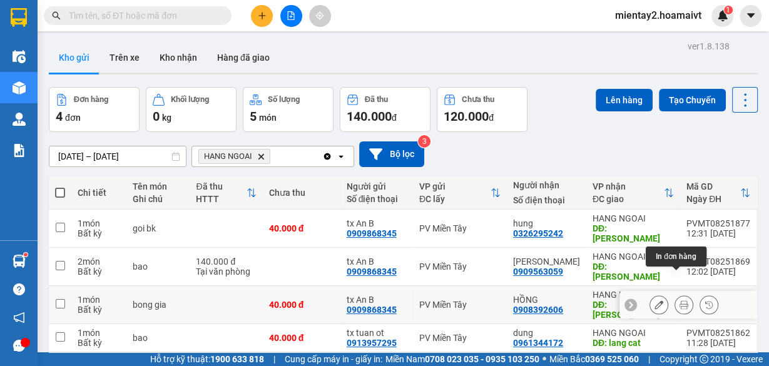
click at [681, 294] on button at bounding box center [685, 305] width 18 height 22
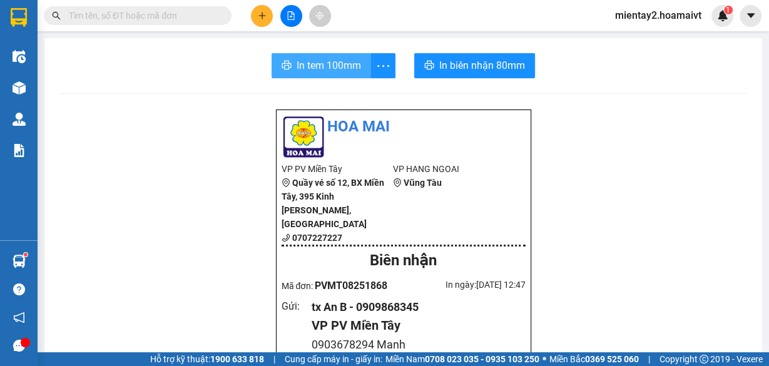
click at [333, 69] on span "In tem 100mm" at bounding box center [329, 66] width 64 height 16
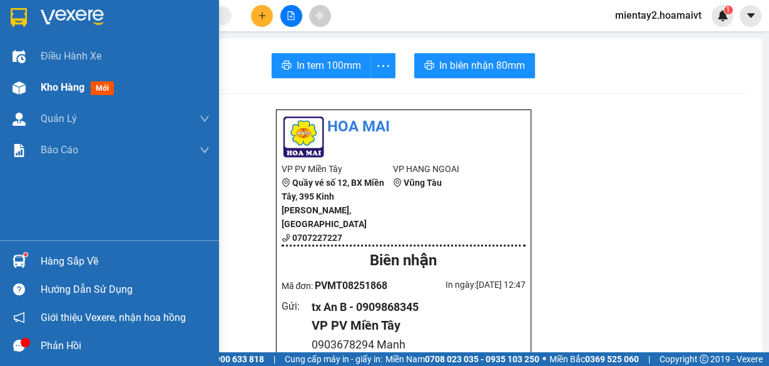
click at [64, 88] on span "Kho hàng" at bounding box center [63, 87] width 44 height 12
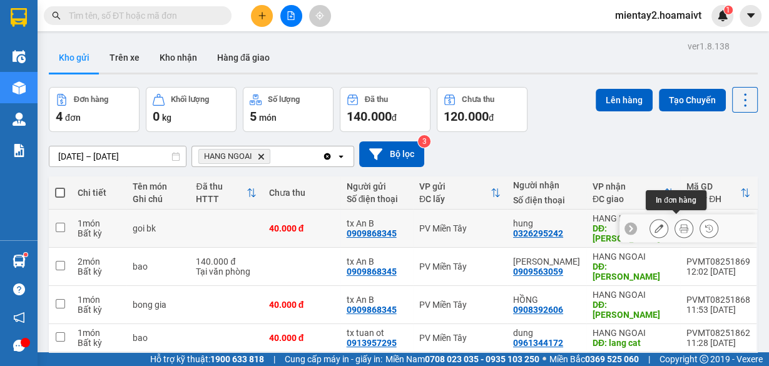
click at [680, 224] on icon at bounding box center [684, 228] width 9 height 9
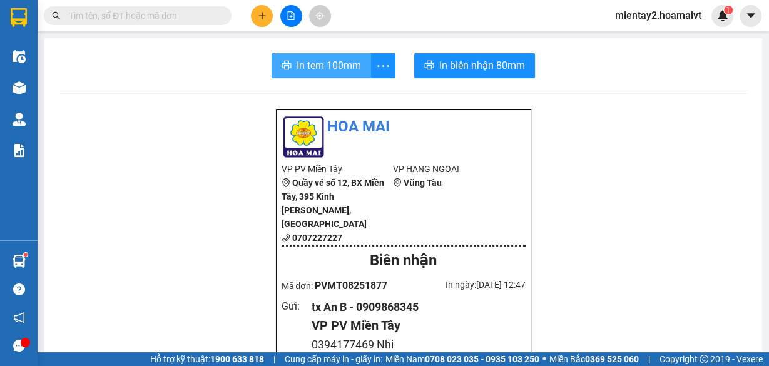
click at [325, 66] on span "In tem 100mm" at bounding box center [329, 66] width 64 height 16
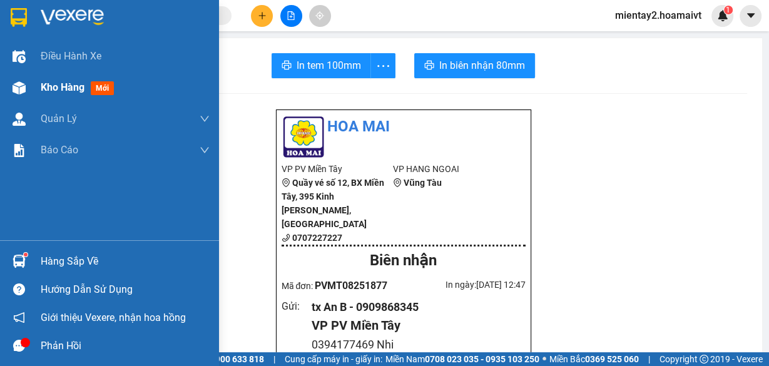
click at [69, 91] on span "Kho hàng" at bounding box center [63, 87] width 44 height 12
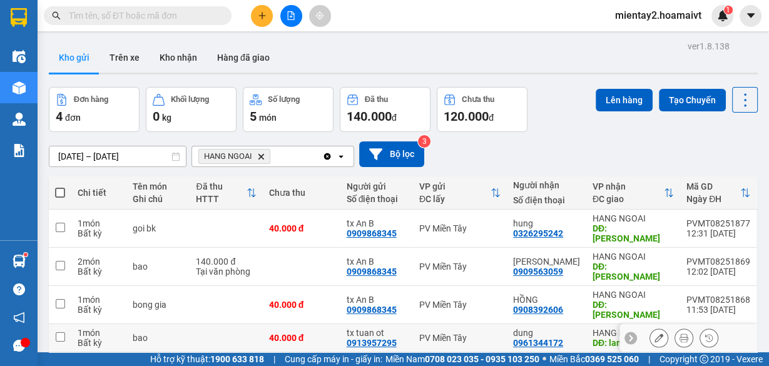
click at [680, 334] on icon at bounding box center [684, 338] width 9 height 9
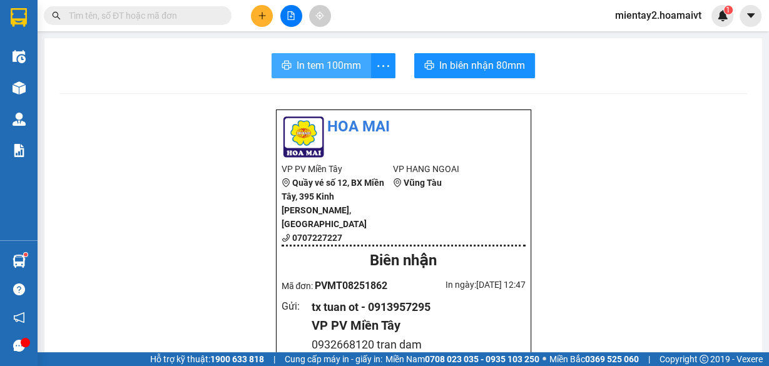
click at [327, 64] on span "In tem 100mm" at bounding box center [329, 66] width 64 height 16
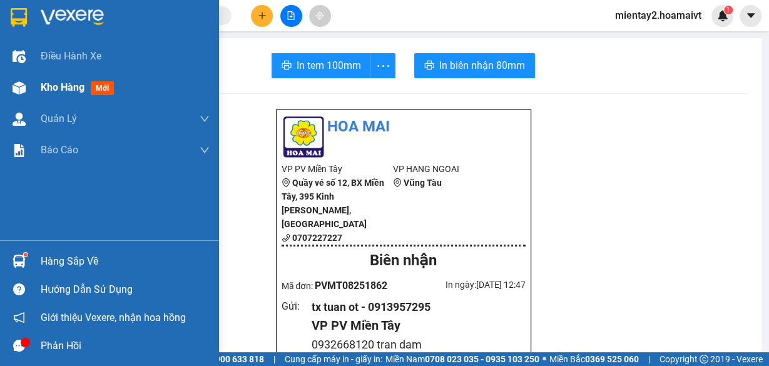
click at [46, 89] on span "Kho hàng" at bounding box center [63, 87] width 44 height 12
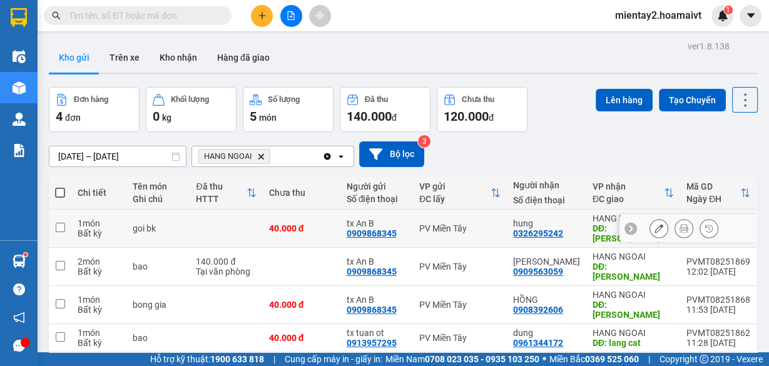
click at [230, 217] on td at bounding box center [226, 229] width 73 height 38
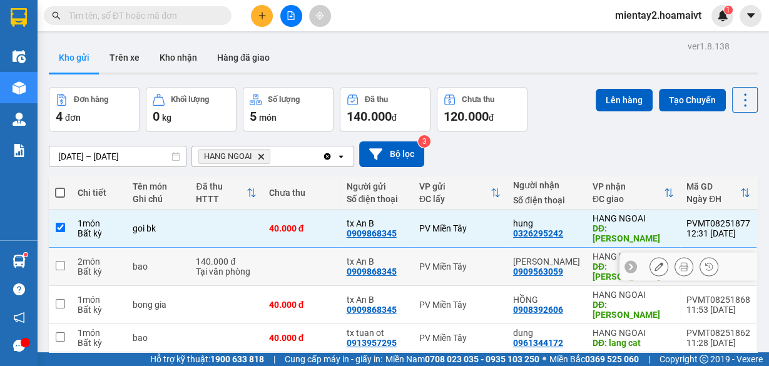
drag, startPoint x: 219, startPoint y: 259, endPoint x: 218, endPoint y: 277, distance: 18.2
click at [219, 267] on div "Tại văn phòng" at bounding box center [226, 272] width 60 height 10
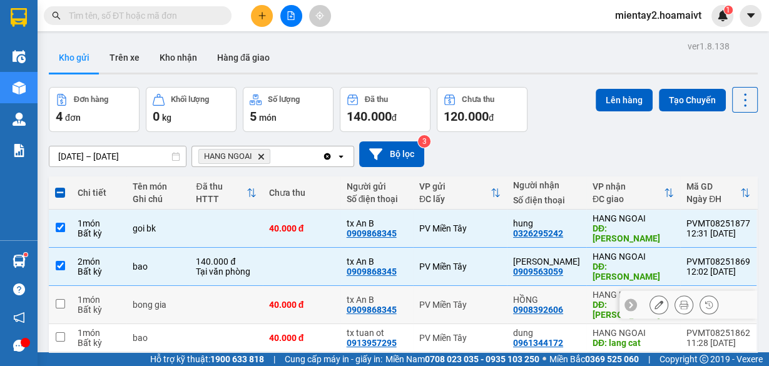
click at [214, 290] on td at bounding box center [226, 305] width 73 height 38
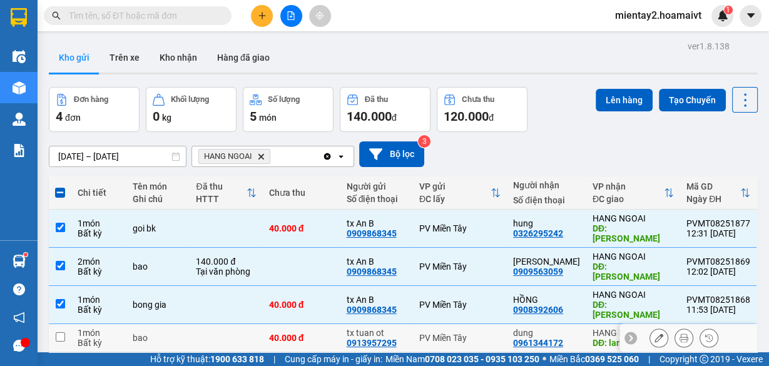
click at [212, 324] on td at bounding box center [226, 338] width 73 height 28
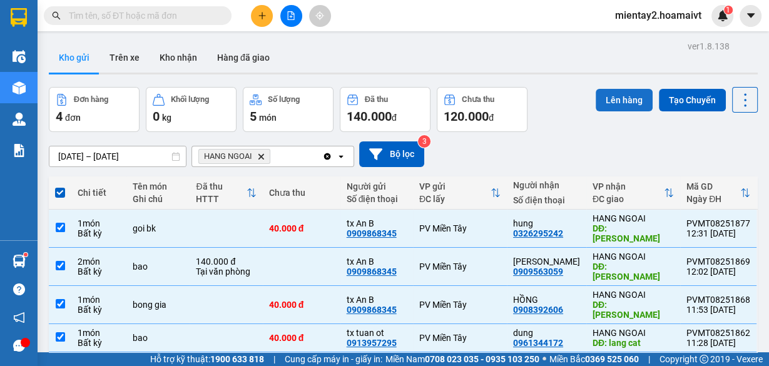
click at [605, 95] on button "Lên hàng" at bounding box center [624, 100] width 57 height 23
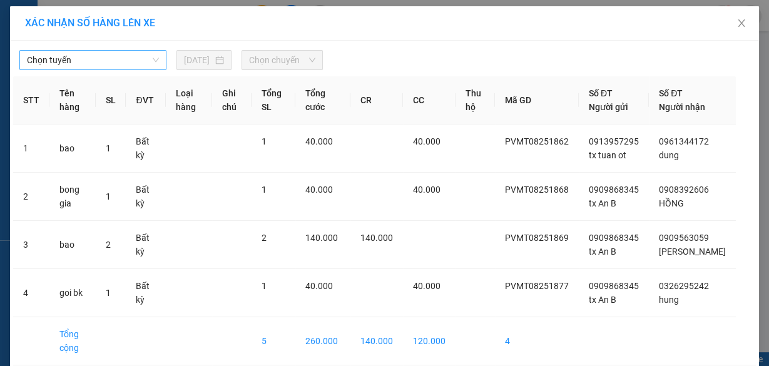
click at [85, 53] on span "Chọn tuyến" at bounding box center [93, 60] width 132 height 19
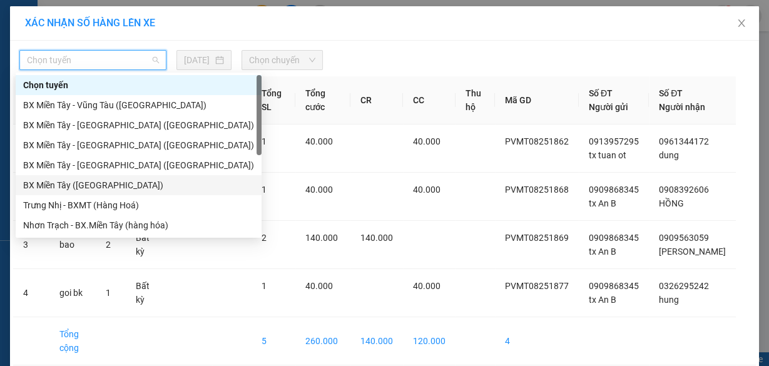
click at [83, 190] on div "BX Miền Tây (Hàng Ngoài)" at bounding box center [138, 185] width 231 height 14
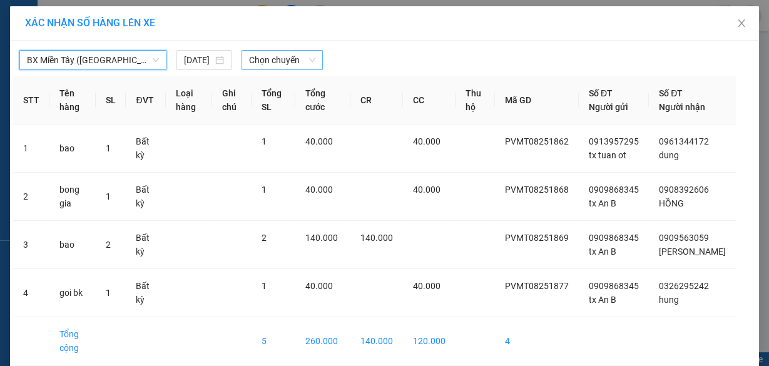
click at [287, 68] on span "Chọn chuyến" at bounding box center [282, 60] width 66 height 19
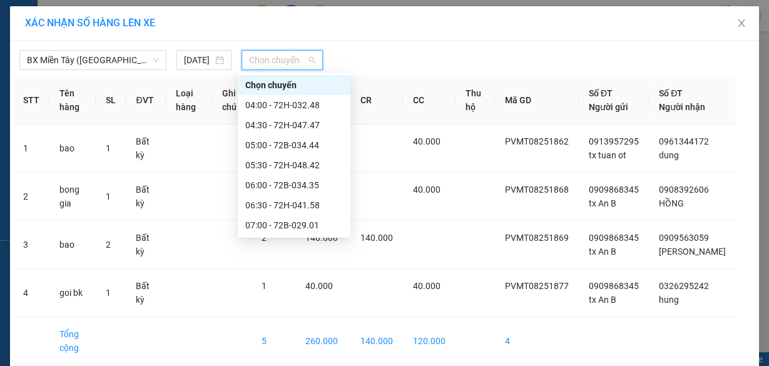
click at [282, 319] on div "08:20" at bounding box center [294, 326] width 98 height 14
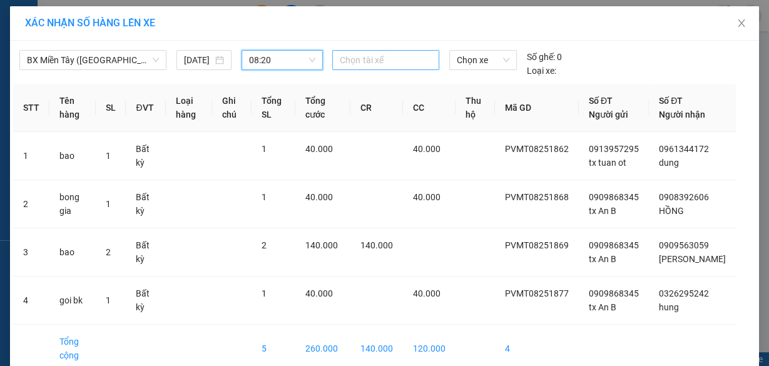
click at [354, 59] on div at bounding box center [386, 60] width 100 height 15
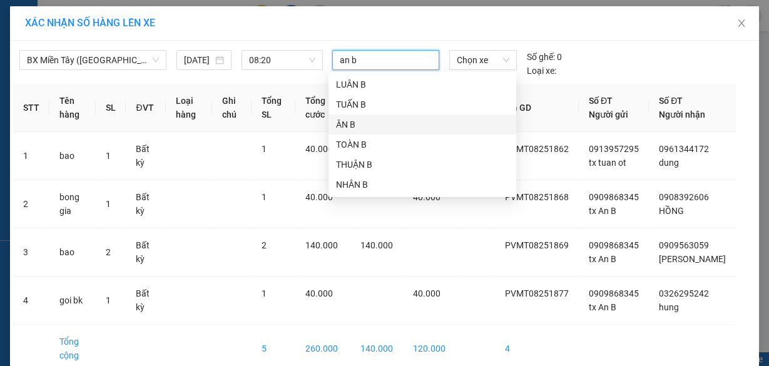
click at [354, 121] on div "ÂN B" at bounding box center [422, 125] width 173 height 14
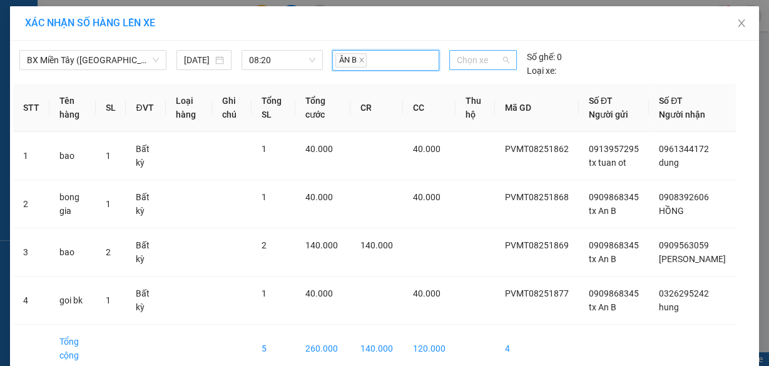
drag, startPoint x: 471, startPoint y: 64, endPoint x: 477, endPoint y: 55, distance: 10.4
click at [472, 64] on span "Chọn xe" at bounding box center [483, 60] width 53 height 19
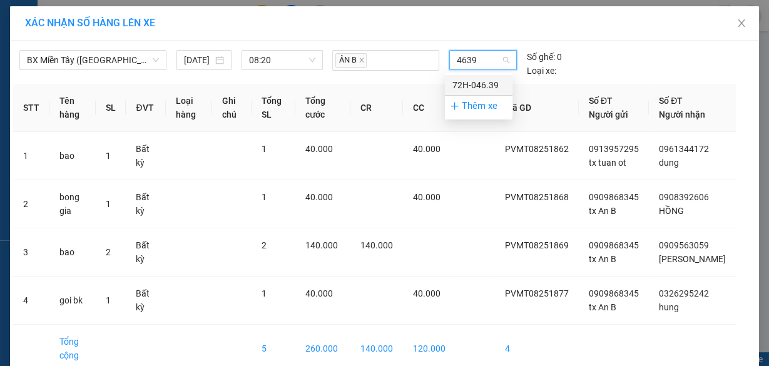
click at [484, 85] on div "72H-046.39" at bounding box center [479, 85] width 53 height 14
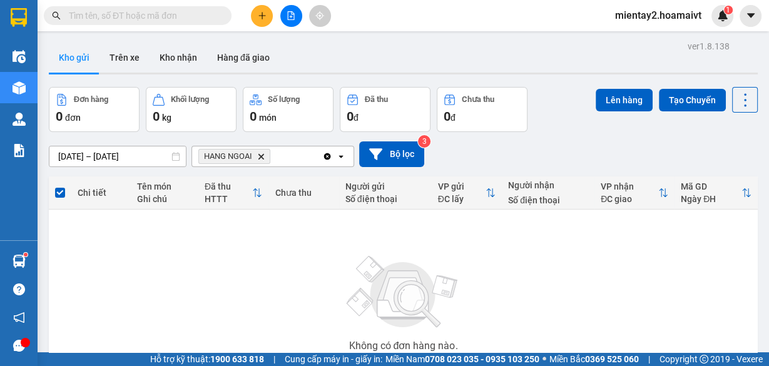
click at [255, 18] on button at bounding box center [262, 16] width 22 height 22
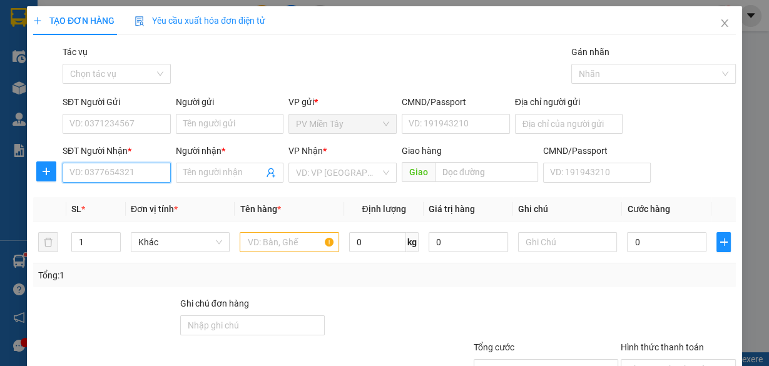
click at [125, 172] on input "SĐT Người Nhận *" at bounding box center [117, 173] width 108 height 20
paste input "0937687199"
click at [135, 195] on div "0937687199 - HAU" at bounding box center [115, 197] width 92 height 14
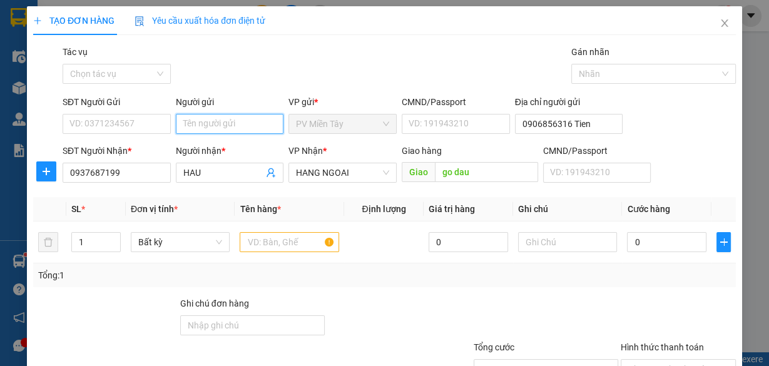
click at [212, 121] on input "Người gửi" at bounding box center [230, 124] width 108 height 20
click at [229, 150] on div "TX TRI - 0917778378" at bounding box center [228, 149] width 92 height 14
click at [277, 244] on input "text" at bounding box center [290, 242] width 100 height 20
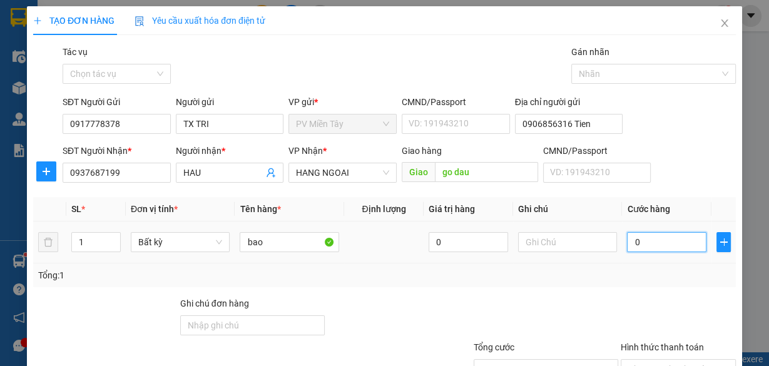
click at [669, 240] on input "0" at bounding box center [667, 242] width 80 height 20
click at [639, 277] on div "Tổng: 1" at bounding box center [384, 276] width 693 height 14
click at [648, 360] on input "Hình thức thanh toán" at bounding box center [674, 369] width 91 height 19
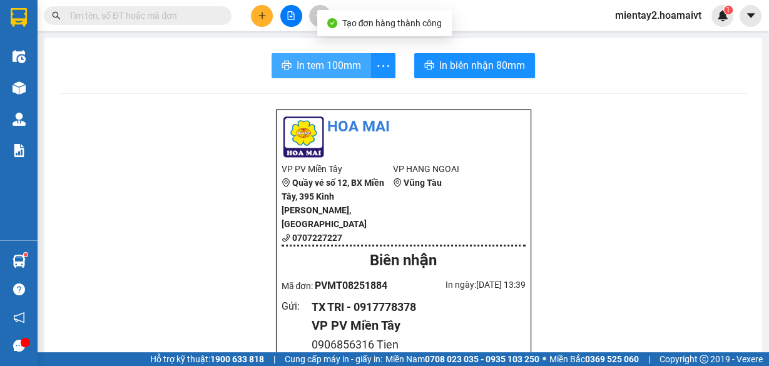
click at [316, 71] on span "In tem 100mm" at bounding box center [329, 66] width 64 height 16
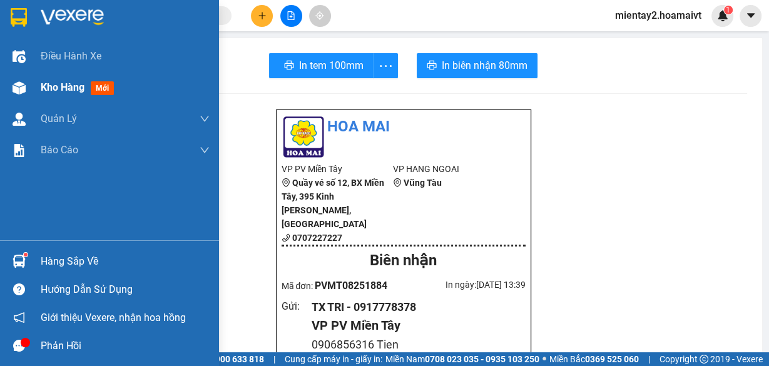
click at [64, 93] on span "Kho hàng" at bounding box center [63, 87] width 44 height 12
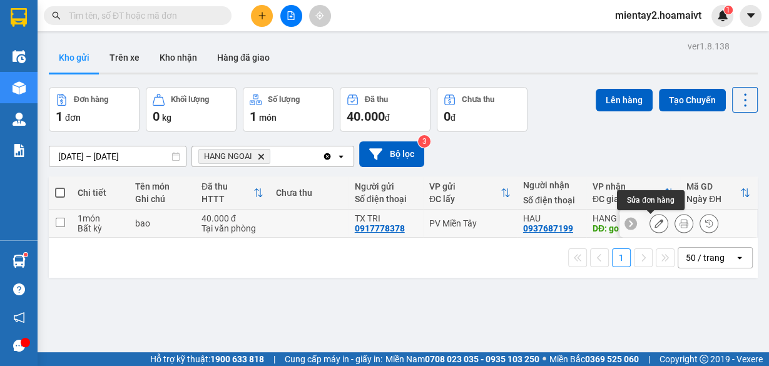
click at [655, 227] on icon at bounding box center [659, 223] width 9 height 9
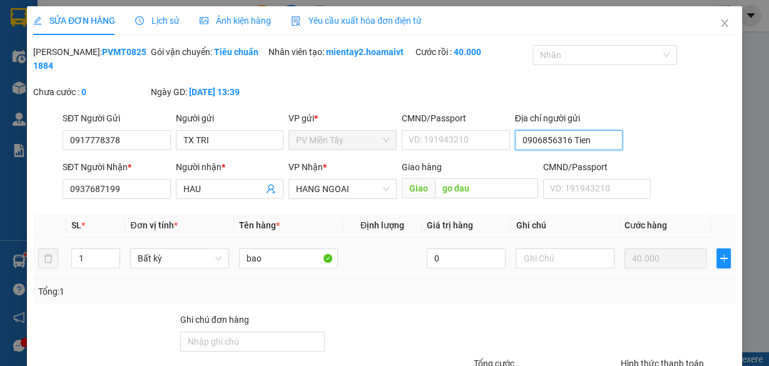
click at [561, 140] on input "0906856316 Tien" at bounding box center [569, 140] width 108 height 20
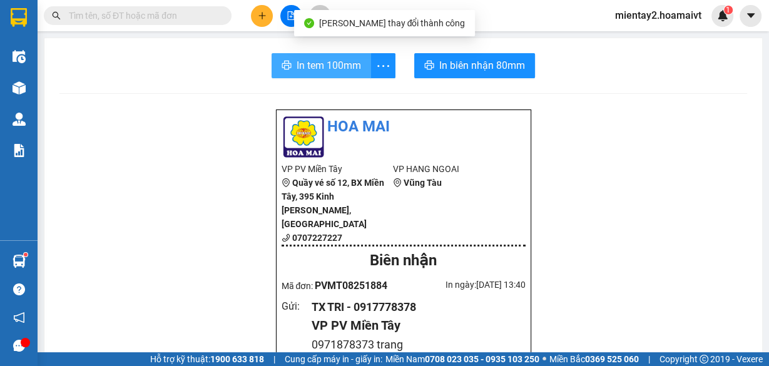
click at [317, 63] on span "In tem 100mm" at bounding box center [329, 66] width 64 height 16
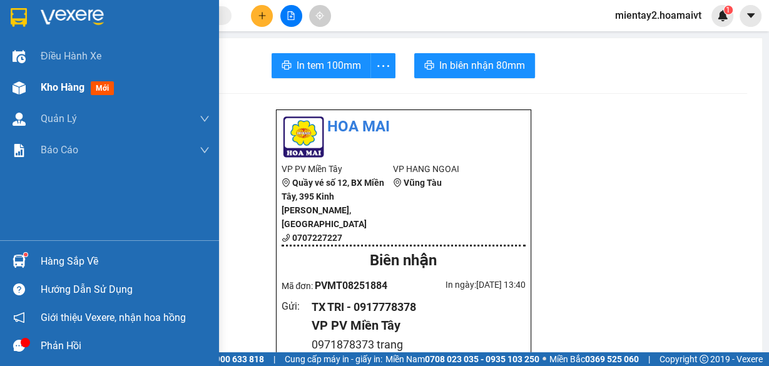
click at [60, 84] on span "Kho hàng" at bounding box center [63, 87] width 44 height 12
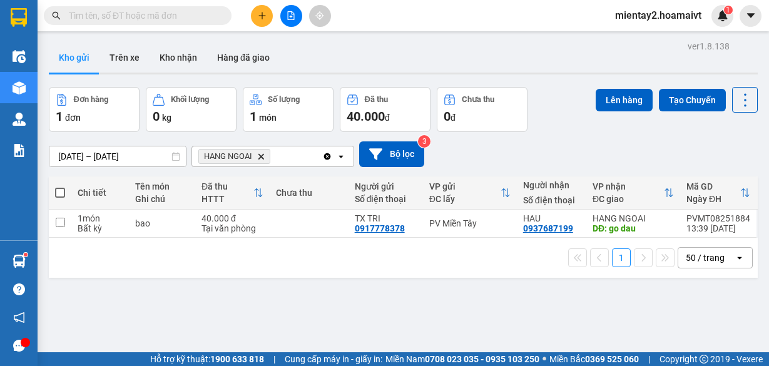
click at [294, 230] on td at bounding box center [309, 224] width 79 height 28
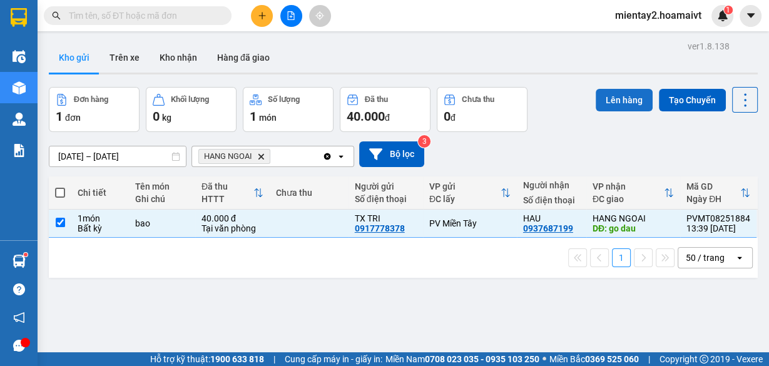
click at [609, 98] on button "Lên hàng" at bounding box center [624, 100] width 57 height 23
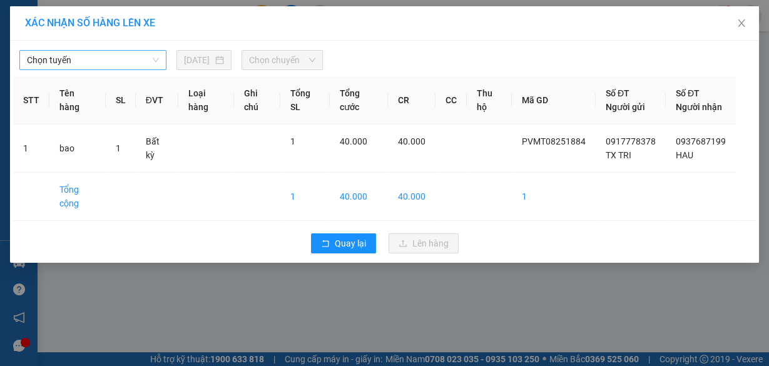
click at [123, 58] on span "Chọn tuyến" at bounding box center [93, 60] width 132 height 19
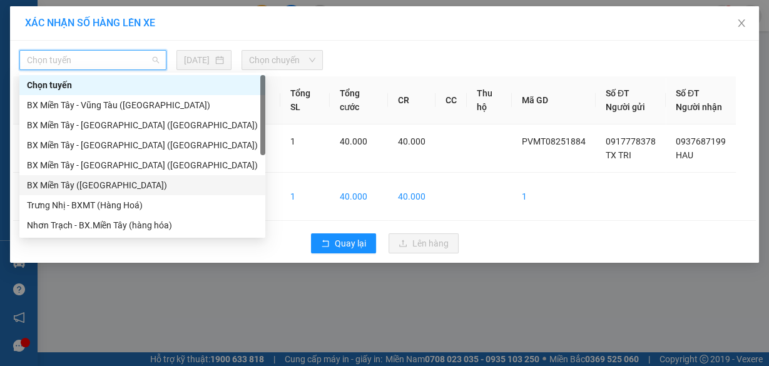
click at [104, 185] on div "BX Miền Tây (Hàng Ngoài)" at bounding box center [142, 185] width 231 height 14
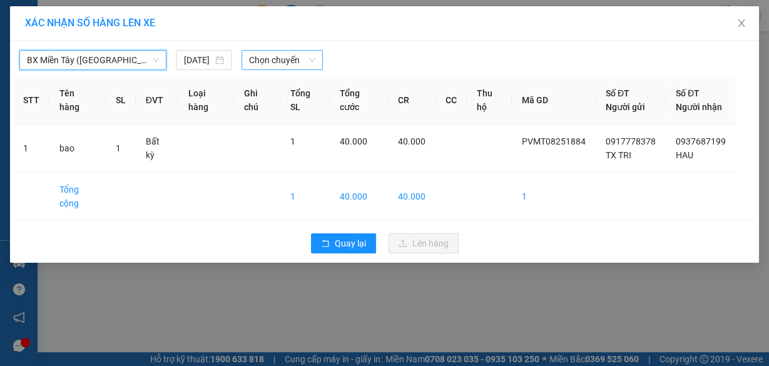
click at [298, 52] on span "Chọn chuyến" at bounding box center [282, 60] width 66 height 19
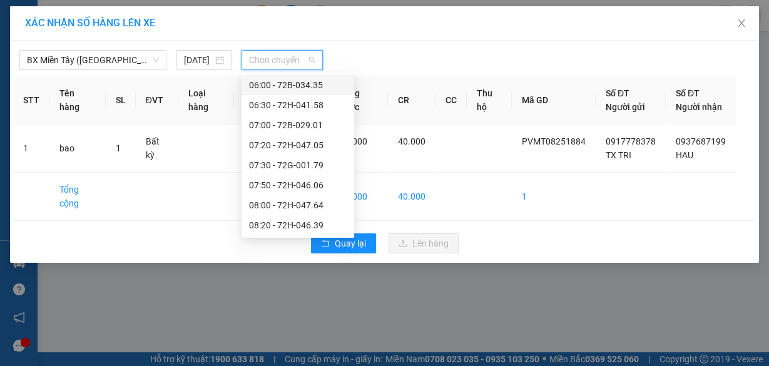
scroll to position [150, 0]
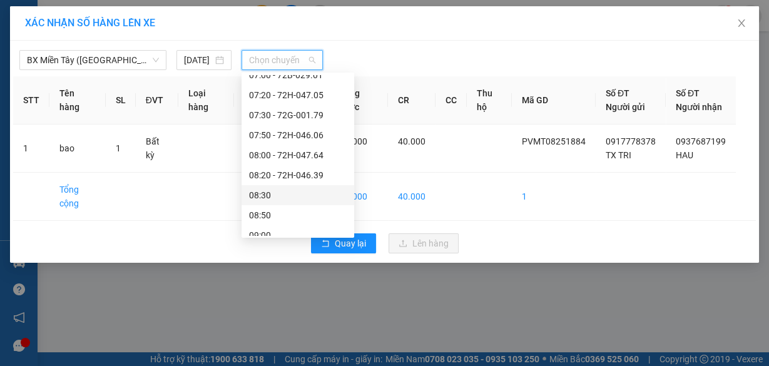
click at [281, 203] on div "08:30" at bounding box center [298, 195] width 113 height 20
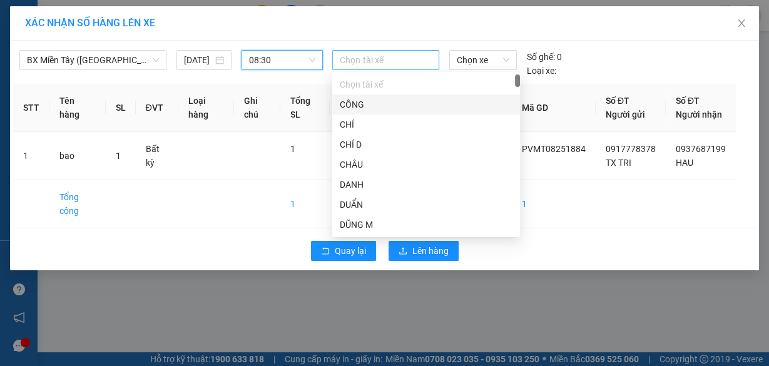
click at [387, 53] on div at bounding box center [386, 60] width 100 height 15
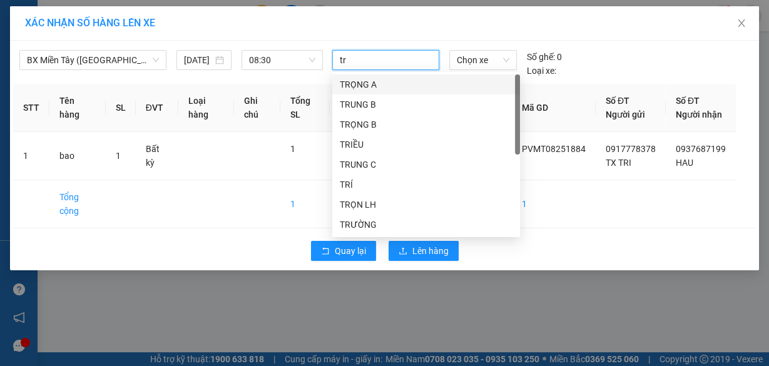
type input "tri"
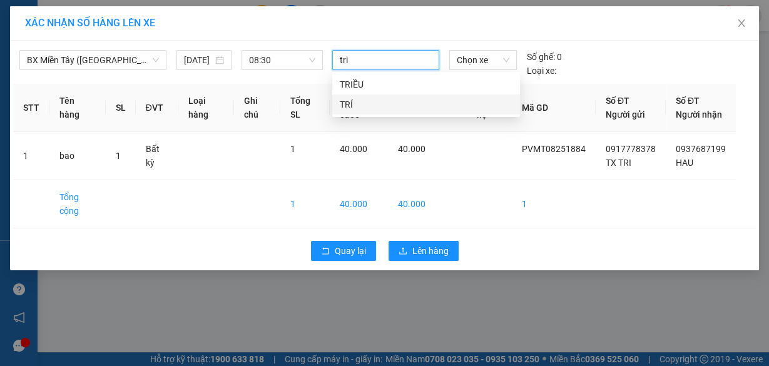
click at [369, 106] on div "TRÍ" at bounding box center [426, 105] width 173 height 14
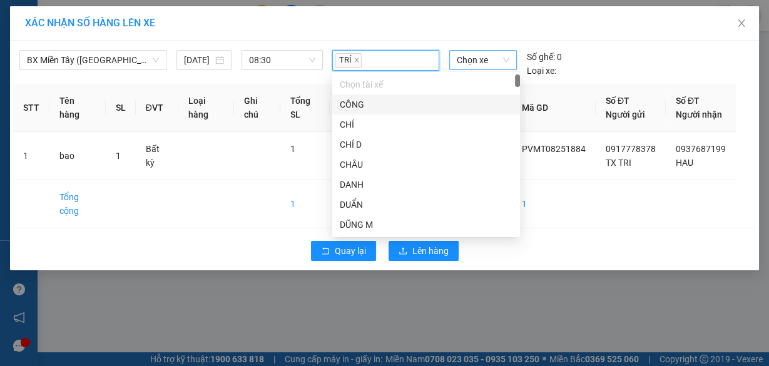
click at [474, 58] on span "Chọn xe" at bounding box center [483, 60] width 53 height 19
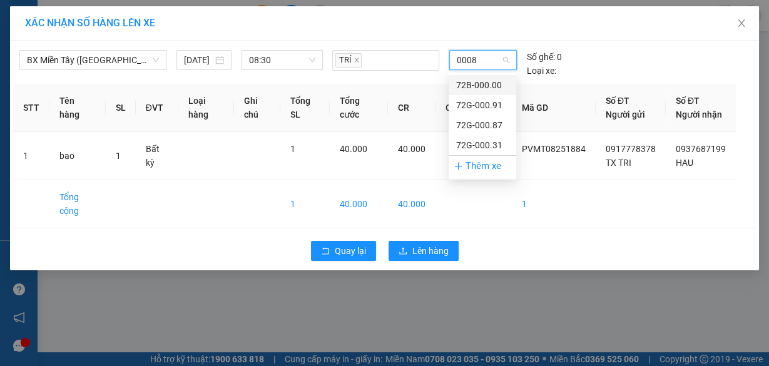
type input "00087"
click at [470, 86] on div "72G-000.87" at bounding box center [482, 85] width 53 height 14
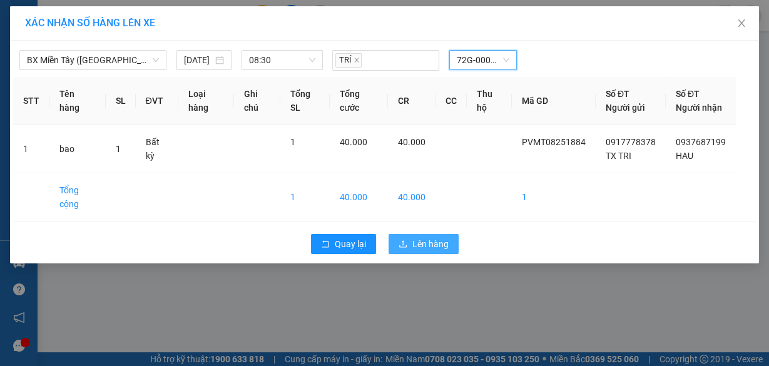
click at [425, 251] on span "Lên hàng" at bounding box center [431, 244] width 36 height 14
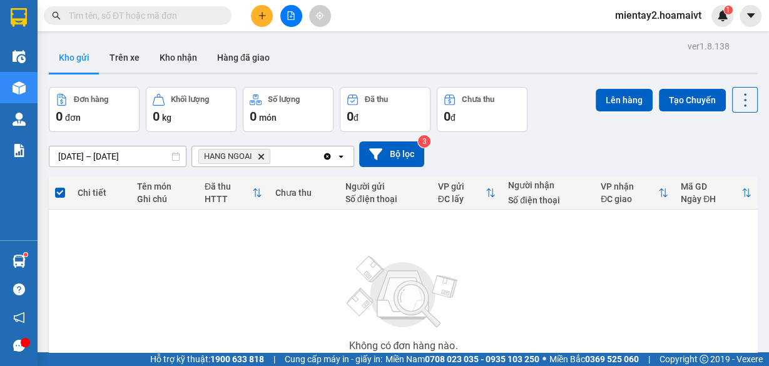
click at [267, 16] on button at bounding box center [262, 16] width 22 height 22
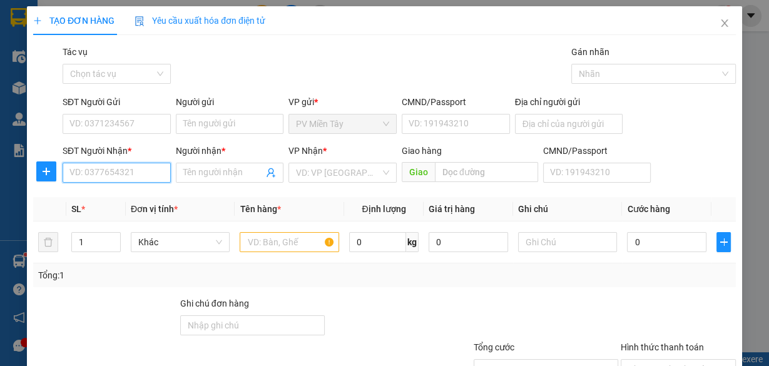
click at [98, 168] on input "SĐT Người Nhận *" at bounding box center [117, 173] width 108 height 20
type input "0858144996"
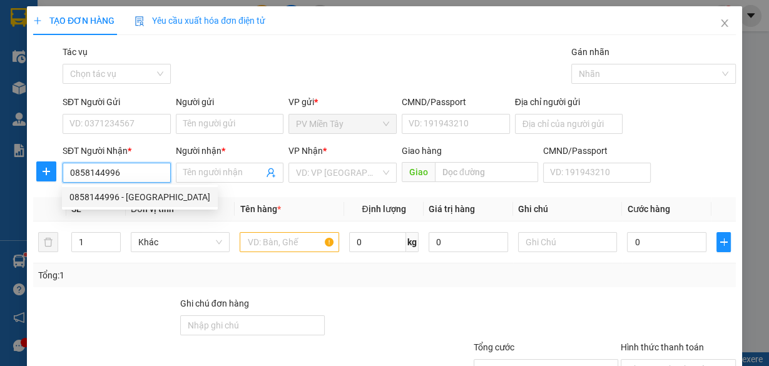
click at [101, 202] on div "0858144996 - phuong" at bounding box center [139, 197] width 141 height 14
type input "0777515867"
type input "phuong"
type input "Go Dau"
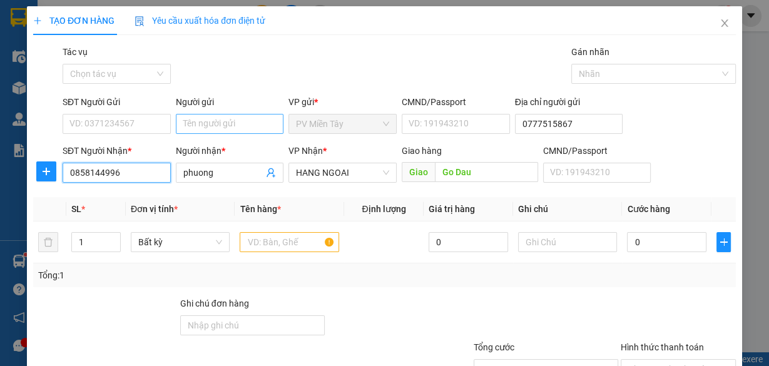
type input "0858144996"
click at [207, 126] on input "Người gửi" at bounding box center [230, 124] width 108 height 20
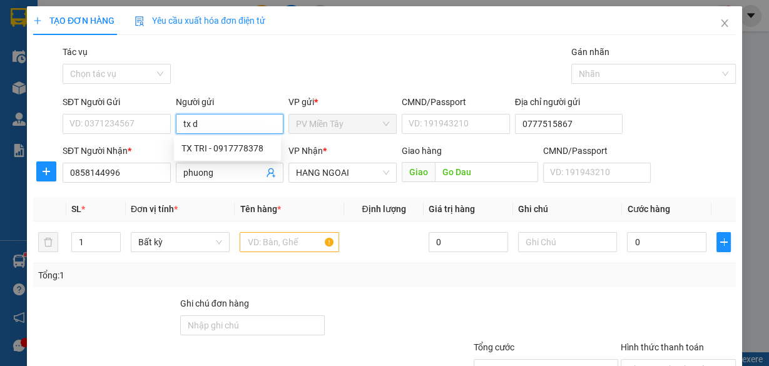
type input "tx du"
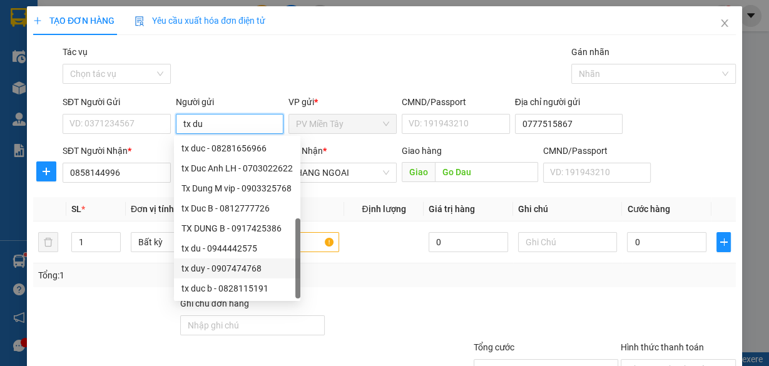
scroll to position [40, 0]
click at [219, 264] on div "tx Du - 0944447525" at bounding box center [237, 269] width 111 height 14
type input "0944447525"
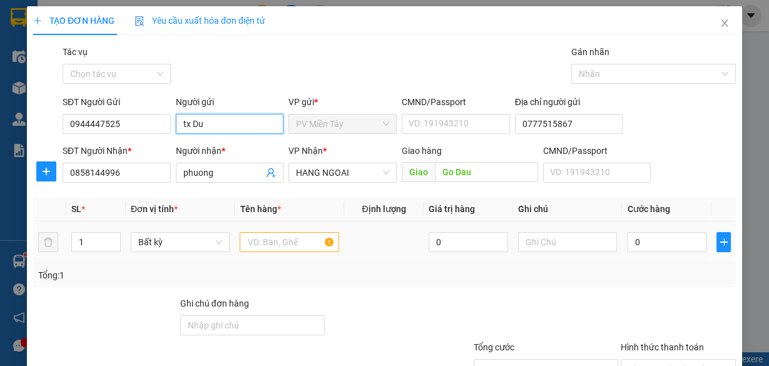
type input "tx Du"
click at [278, 240] on input "text" at bounding box center [290, 242] width 100 height 20
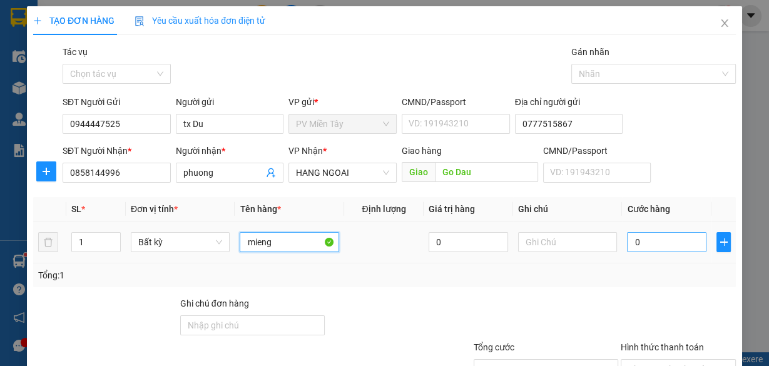
type input "mieng"
click at [669, 247] on input "0" at bounding box center [667, 242] width 80 height 20
type input "4"
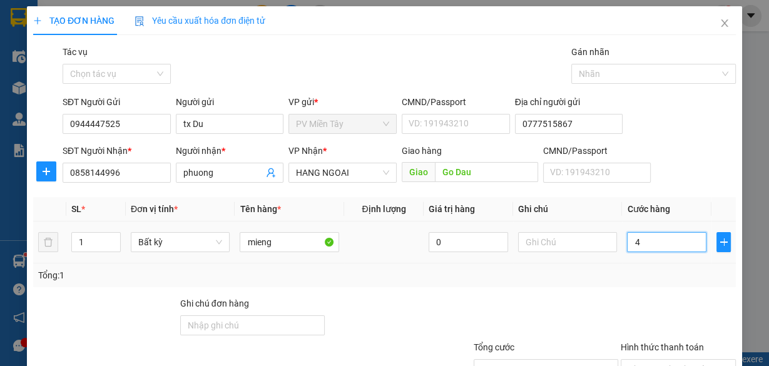
type input "40"
type input "40.000"
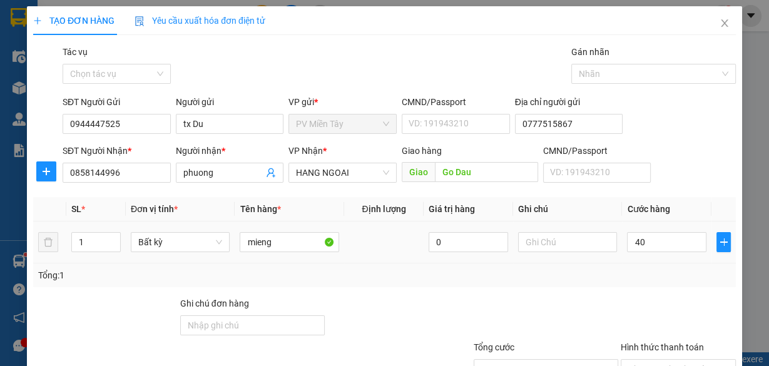
type input "40.000"
click at [647, 280] on div "Tổng: 1" at bounding box center [384, 276] width 693 height 14
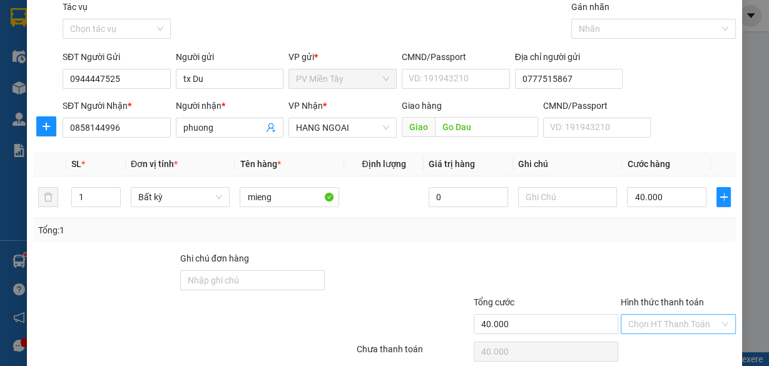
scroll to position [95, 0]
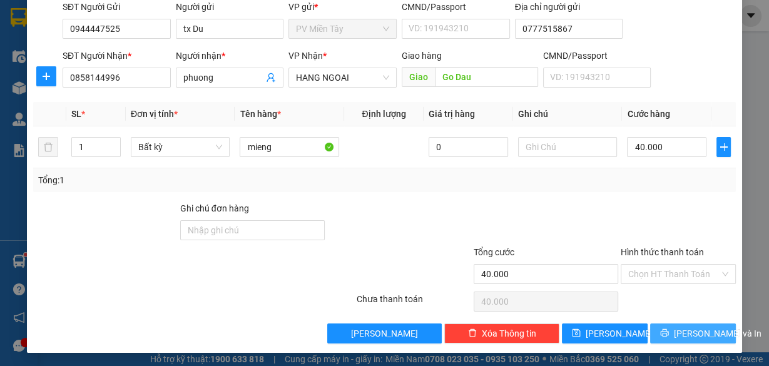
click at [693, 329] on span "[PERSON_NAME] và In" at bounding box center [718, 334] width 88 height 14
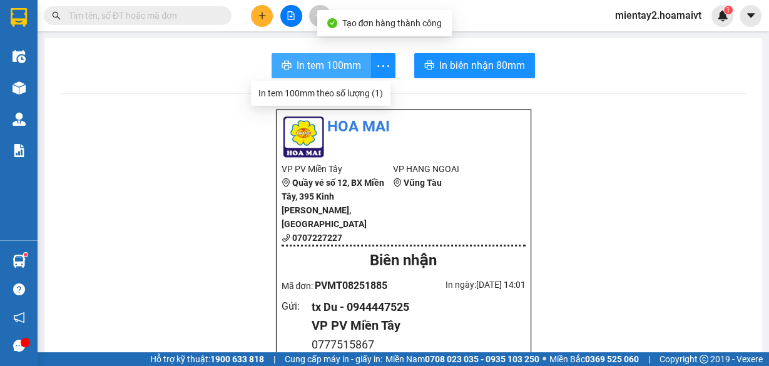
click at [343, 65] on span "In tem 100mm" at bounding box center [329, 66] width 64 height 16
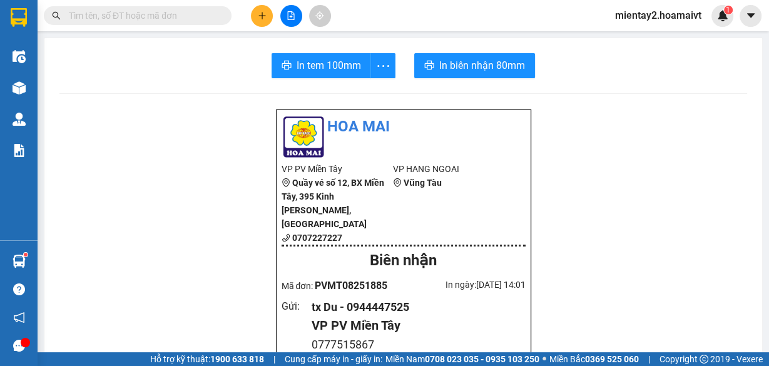
click at [264, 16] on icon "plus" at bounding box center [262, 15] width 7 height 1
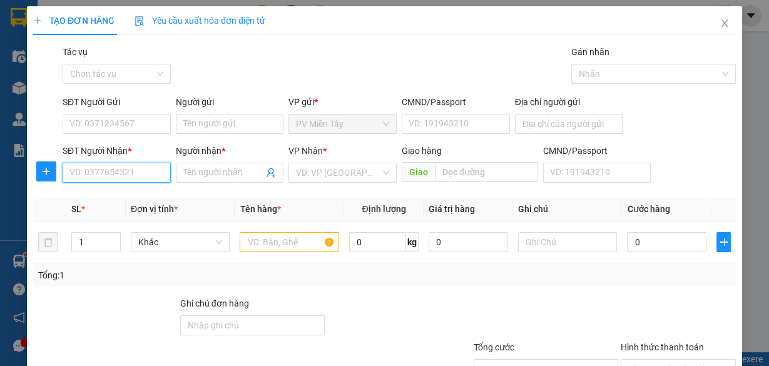
click at [102, 180] on input "SĐT Người Nhận *" at bounding box center [117, 173] width 108 height 20
click at [104, 202] on div "0938267396 - HƯNG" at bounding box center [115, 197] width 92 height 14
type input "0938267396"
type input "HƯNG"
type input "BAKY"
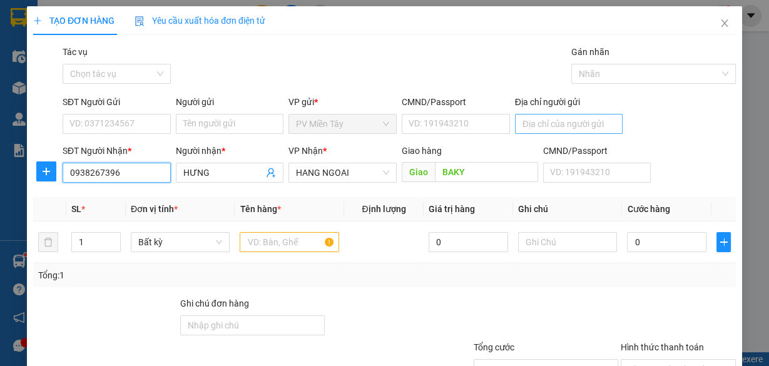
type input "0938267396"
click at [548, 126] on input "Địa chỉ người gửi" at bounding box center [569, 124] width 108 height 20
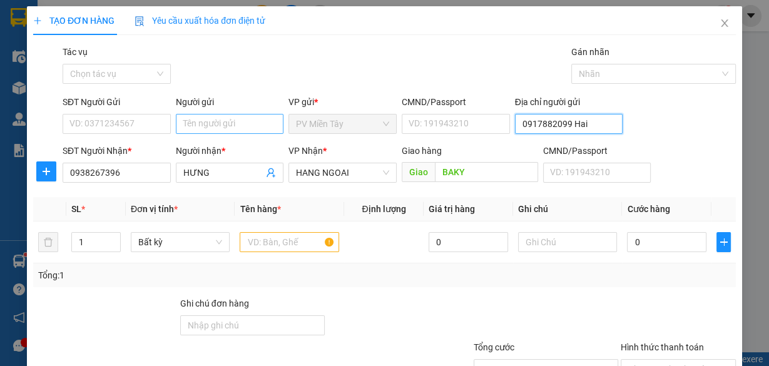
type input "0917882099 Hai"
click at [204, 123] on input "Người gửi" at bounding box center [230, 124] width 108 height 20
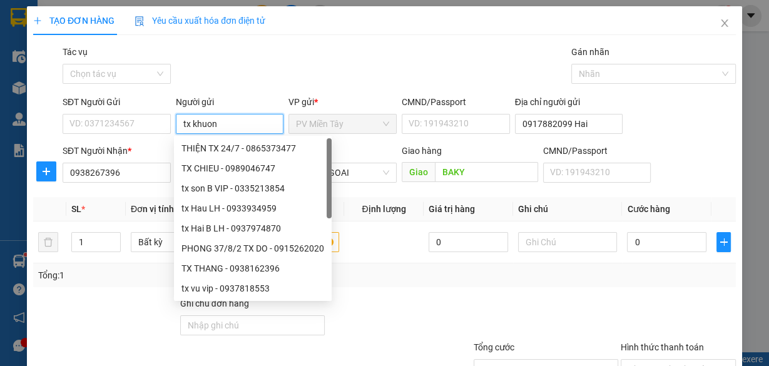
type input "tx khuong"
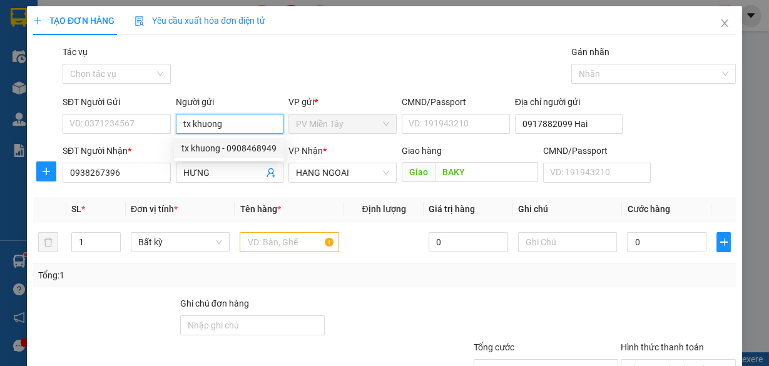
click at [208, 148] on div "tx khuong - 0908468949" at bounding box center [229, 149] width 95 height 14
type input "0908468949"
type input "tx khuong"
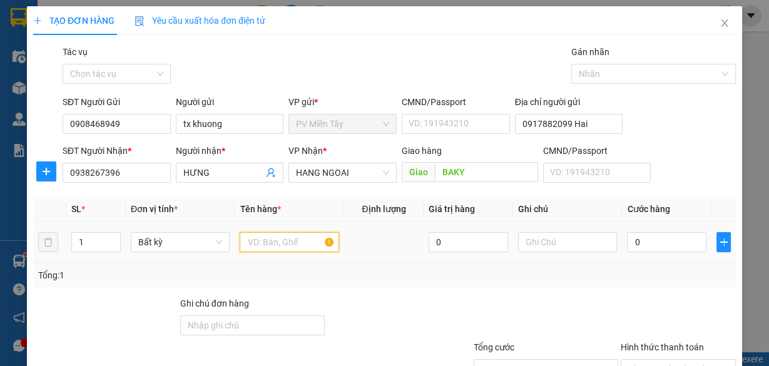
click at [280, 235] on input "text" at bounding box center [290, 242] width 100 height 20
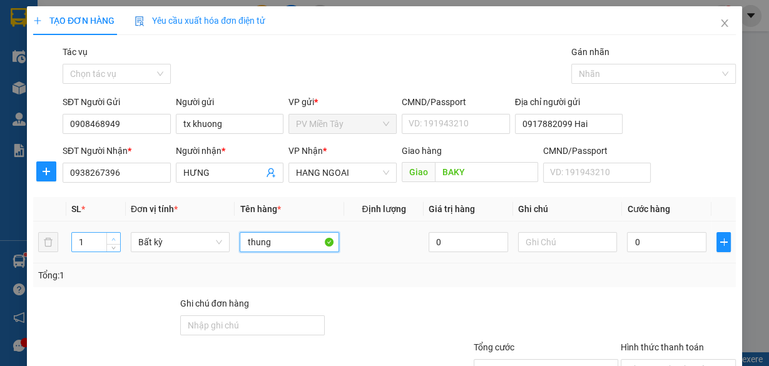
type input "thung"
type input "2"
click at [111, 239] on icon "up" at bounding box center [113, 239] width 4 height 4
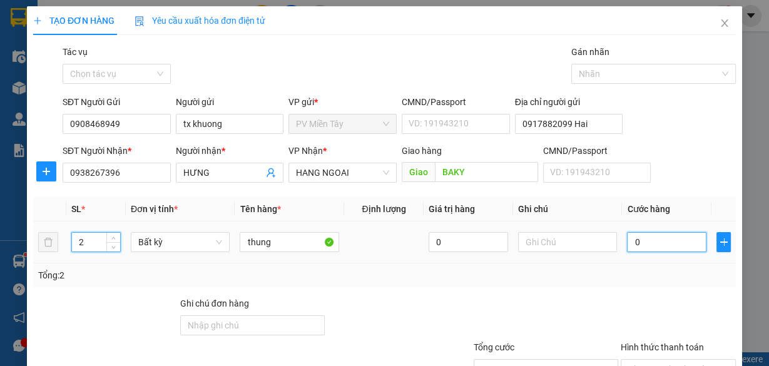
click at [633, 245] on input "0" at bounding box center [667, 242] width 80 height 20
type input "8"
type input "80"
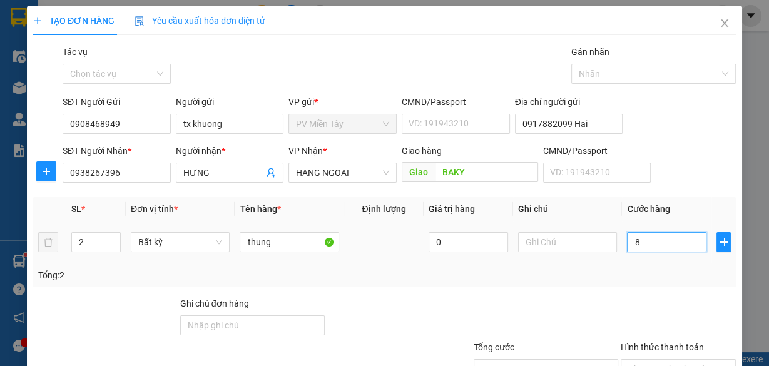
type input "80"
type input "80.000"
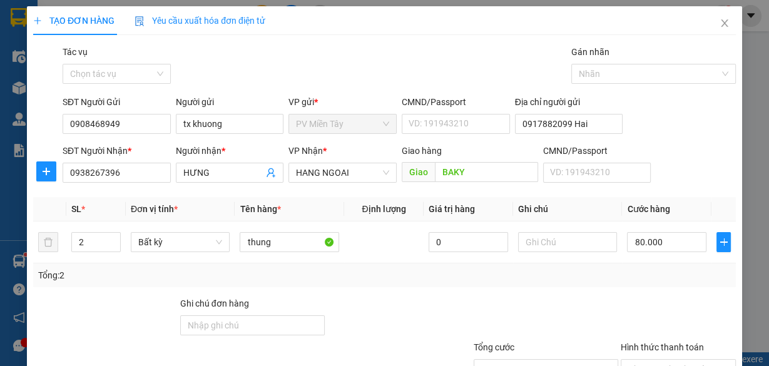
click at [647, 269] on div "Tổng: 2" at bounding box center [384, 276] width 693 height 14
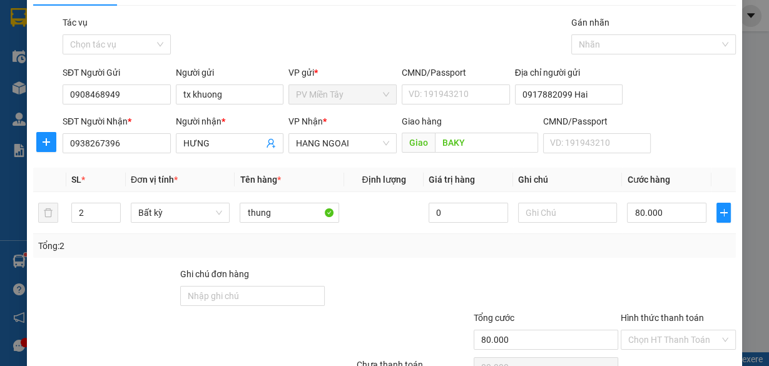
scroll to position [95, 0]
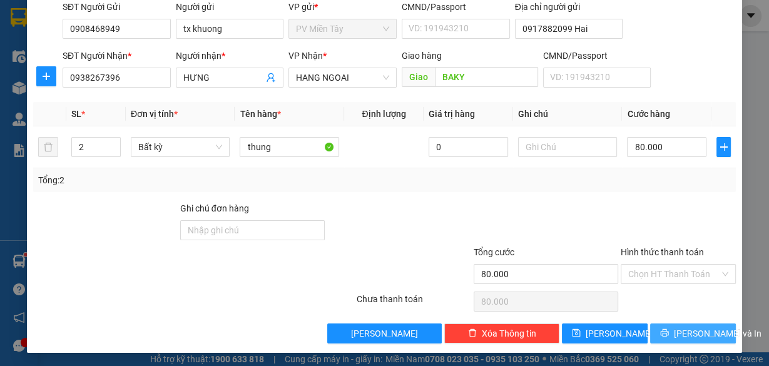
click at [696, 329] on span "[PERSON_NAME] và In" at bounding box center [718, 334] width 88 height 14
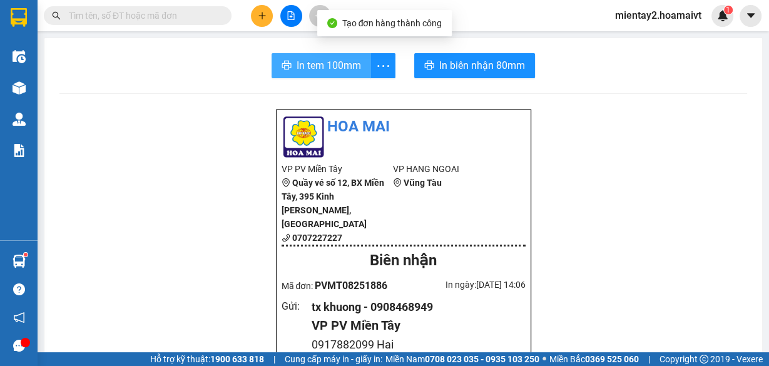
click at [327, 61] on span "In tem 100mm" at bounding box center [329, 66] width 64 height 16
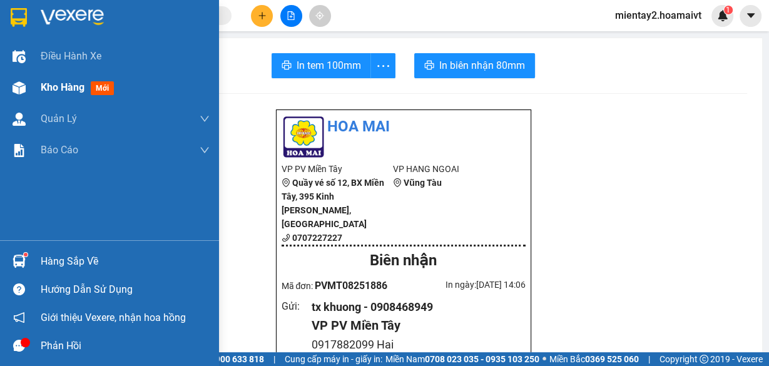
click at [65, 88] on span "Kho hàng" at bounding box center [63, 87] width 44 height 12
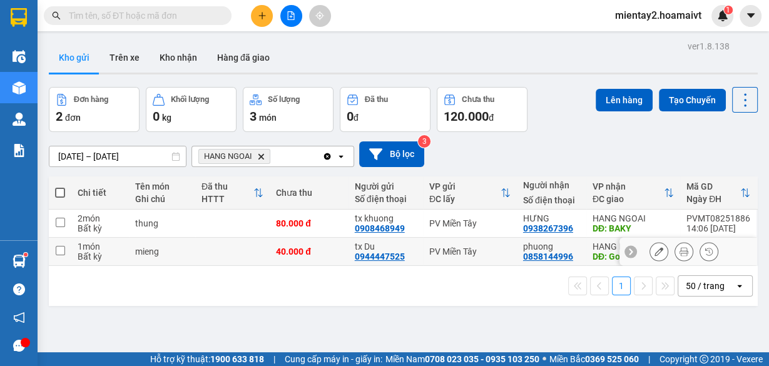
click at [231, 245] on td at bounding box center [232, 252] width 75 height 28
checkbox input "true"
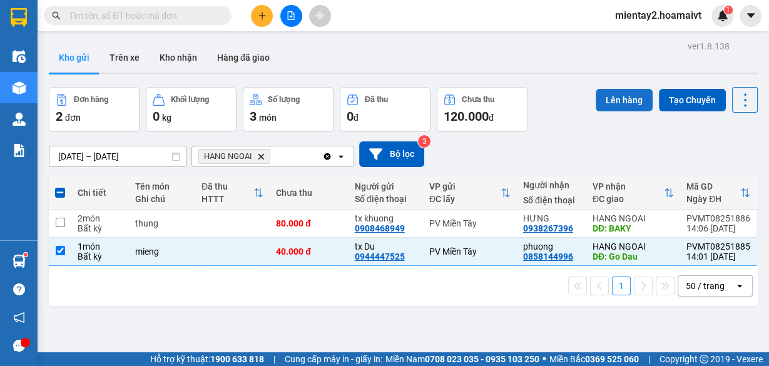
click at [614, 106] on button "Lên hàng" at bounding box center [624, 100] width 57 height 23
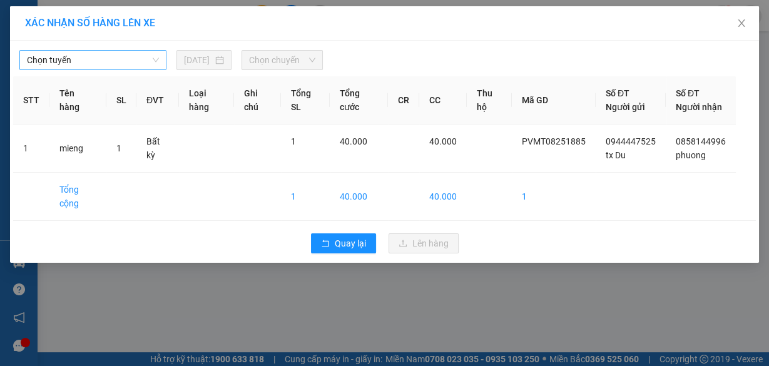
click at [91, 58] on span "Chọn tuyến" at bounding box center [93, 60] width 132 height 19
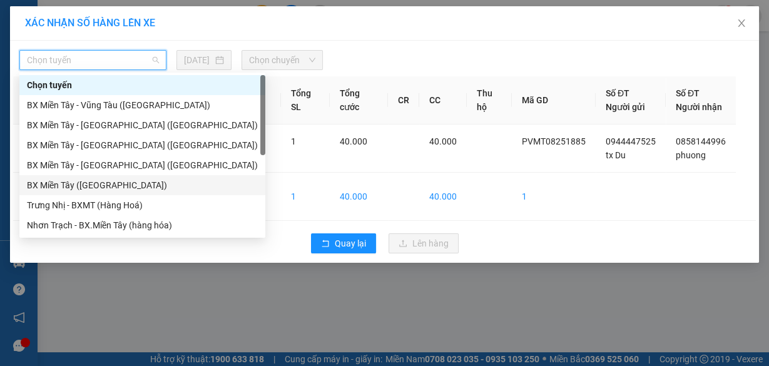
click at [88, 185] on div "BX Miền Tây (Hàng Ngoài)" at bounding box center [142, 185] width 231 height 14
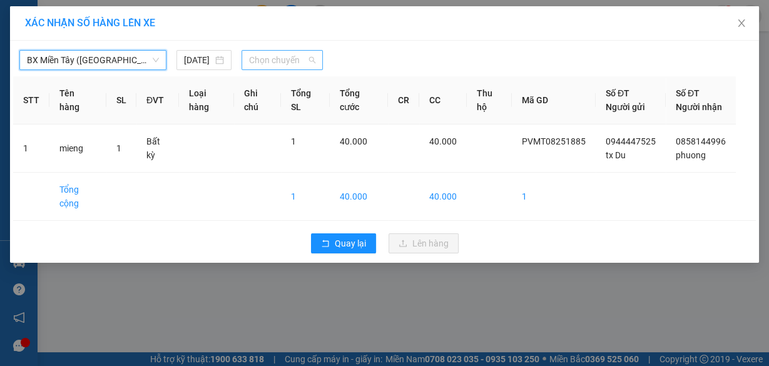
click at [279, 63] on span "Chọn chuyến" at bounding box center [282, 60] width 66 height 19
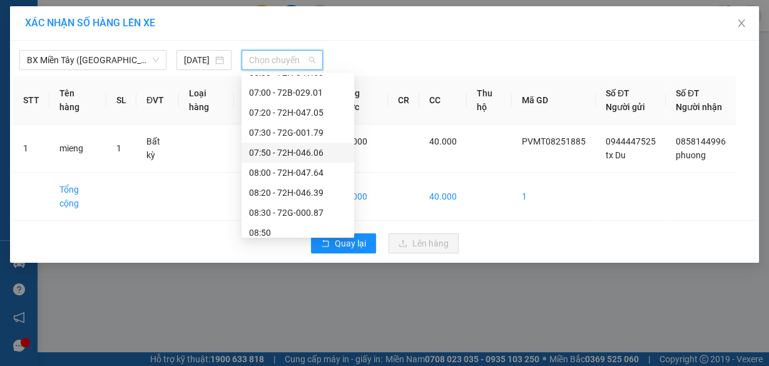
scroll to position [150, 0]
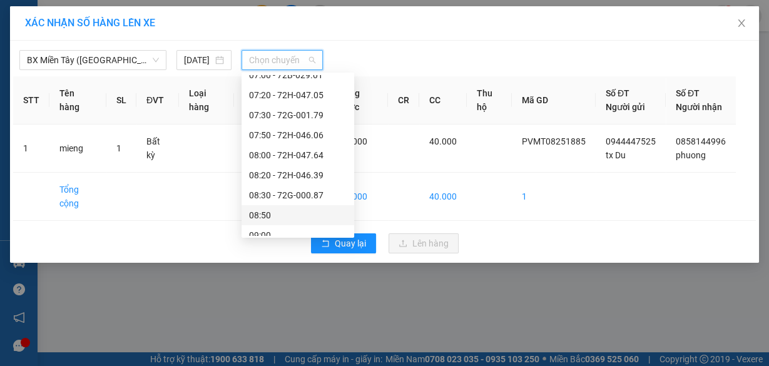
click at [272, 212] on div "08:50" at bounding box center [298, 215] width 98 height 14
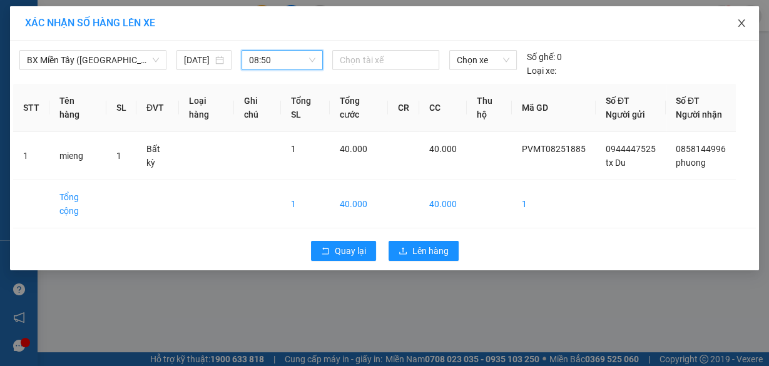
click at [747, 19] on span "Close" at bounding box center [741, 23] width 35 height 35
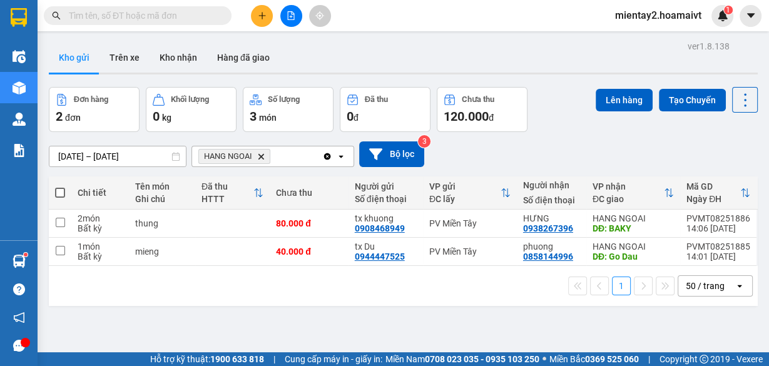
click at [294, 20] on button at bounding box center [291, 16] width 22 height 22
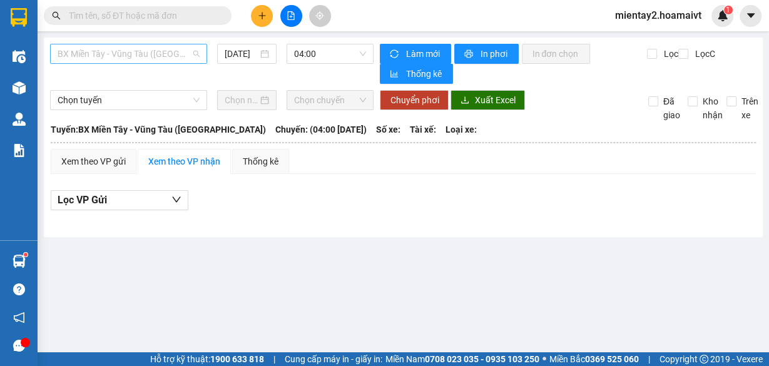
click at [156, 61] on span "BX Miền Tây - Vũng Tàu (Hàng Hóa)" at bounding box center [129, 53] width 142 height 19
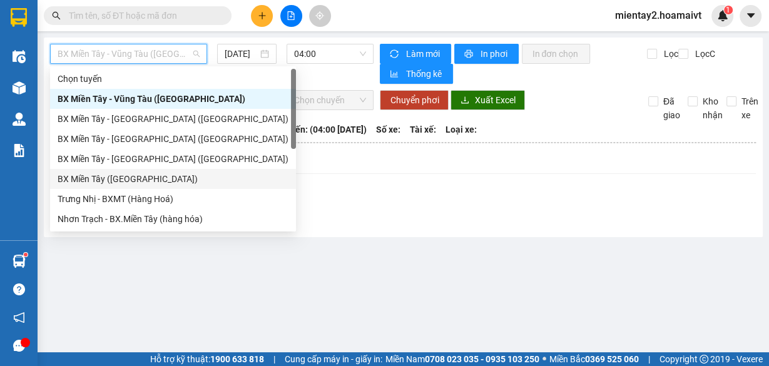
click at [146, 178] on div "BX Miền Tây (Hàng Ngoài)" at bounding box center [173, 179] width 231 height 14
type input "[DATE]"
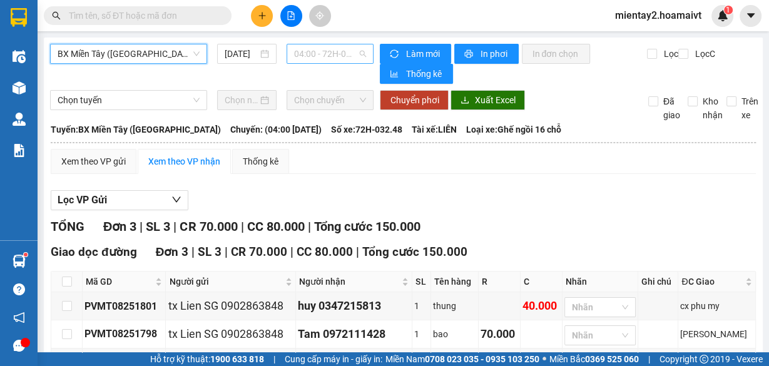
click at [321, 51] on span "04:00 - 72H-032.48" at bounding box center [330, 53] width 73 height 19
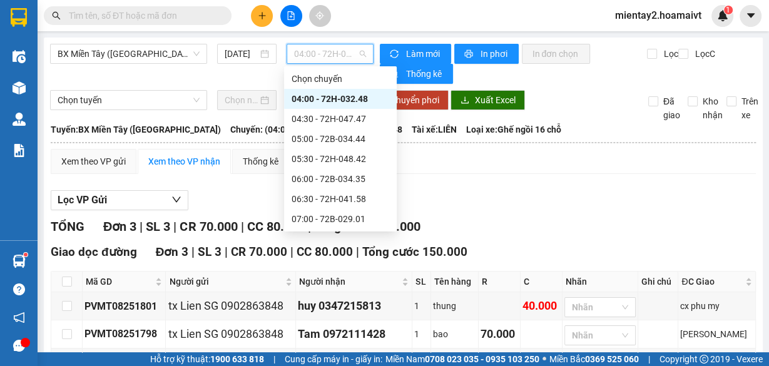
scroll to position [200, 0]
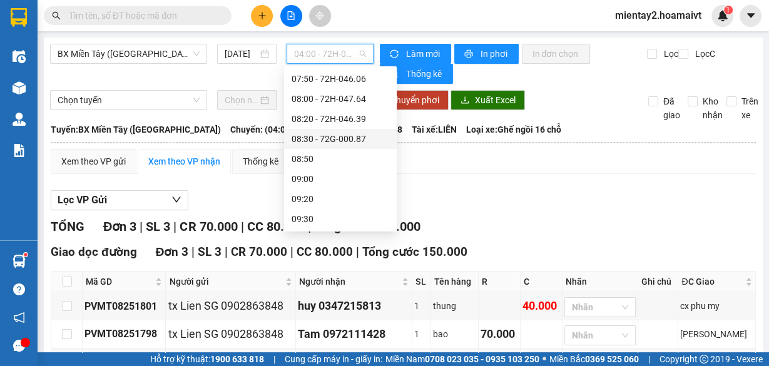
click at [337, 143] on div "08:30 - 72G-000.87" at bounding box center [341, 139] width 98 height 14
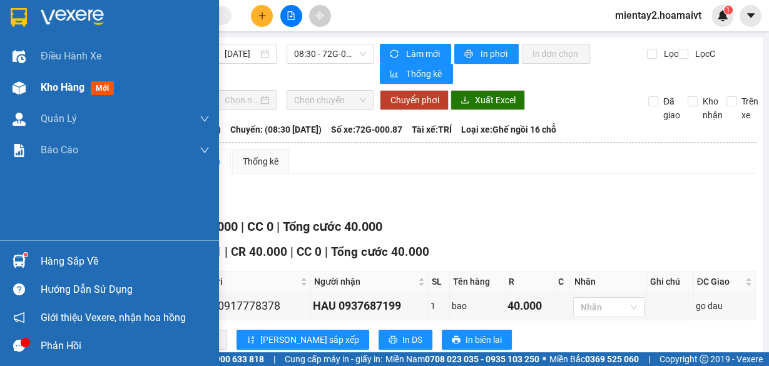
click at [46, 83] on span "Kho hàng" at bounding box center [63, 87] width 44 height 12
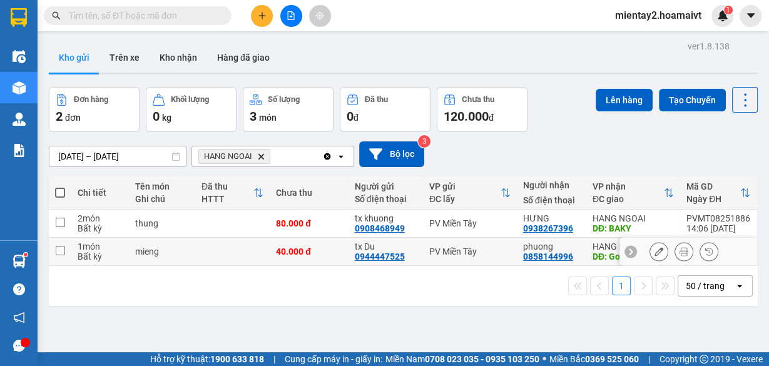
click at [235, 252] on td at bounding box center [232, 252] width 75 height 28
checkbox input "true"
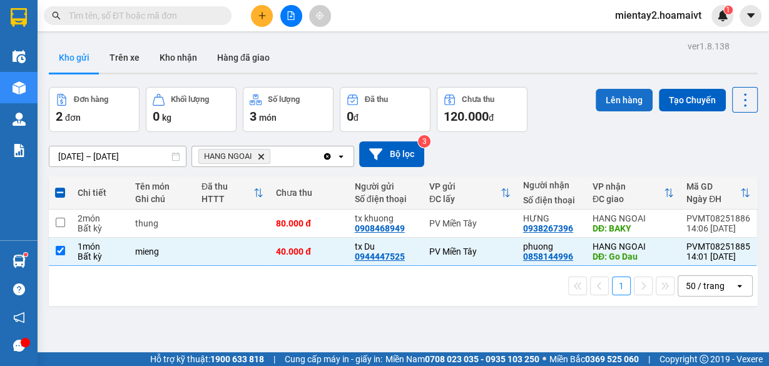
click at [622, 95] on button "Lên hàng" at bounding box center [624, 100] width 57 height 23
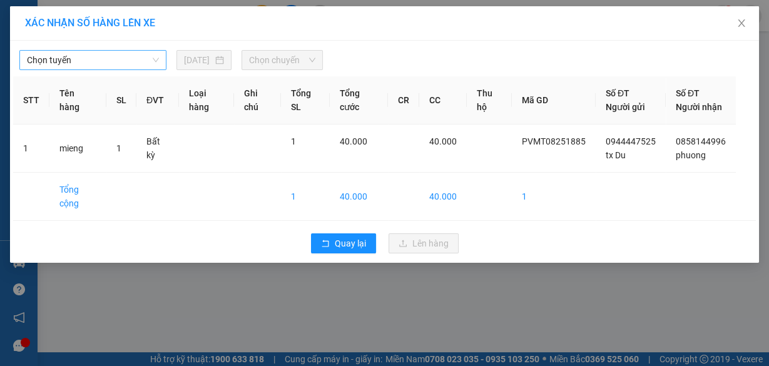
click at [68, 55] on span "Chọn tuyến" at bounding box center [93, 60] width 132 height 19
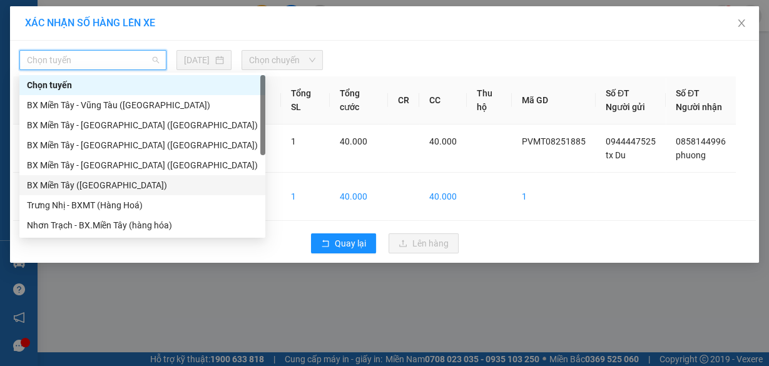
click at [78, 180] on div "BX Miền Tây (Hàng Ngoài)" at bounding box center [142, 185] width 231 height 14
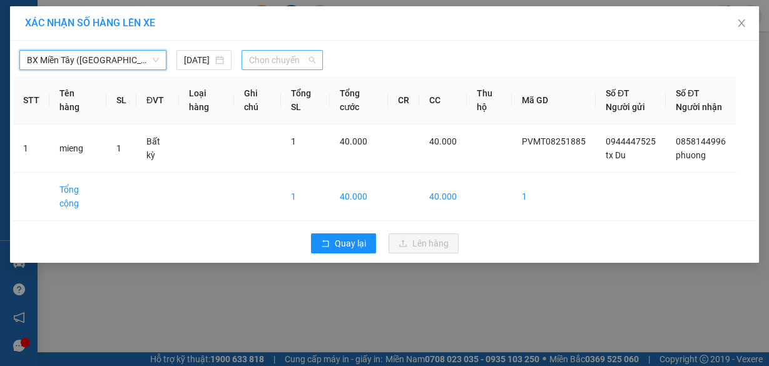
click at [277, 66] on span "Chọn chuyến" at bounding box center [282, 60] width 66 height 19
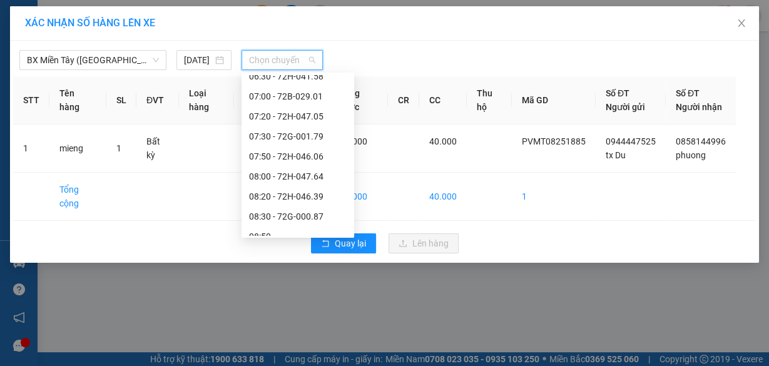
scroll to position [250, 0]
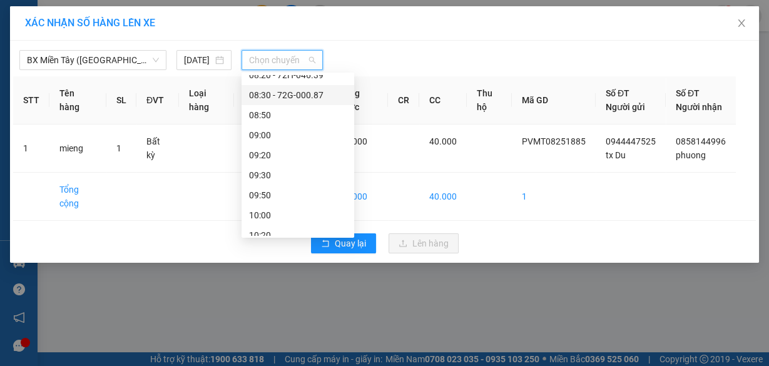
click at [311, 91] on div "08:30 - 72G-000.87" at bounding box center [298, 95] width 98 height 14
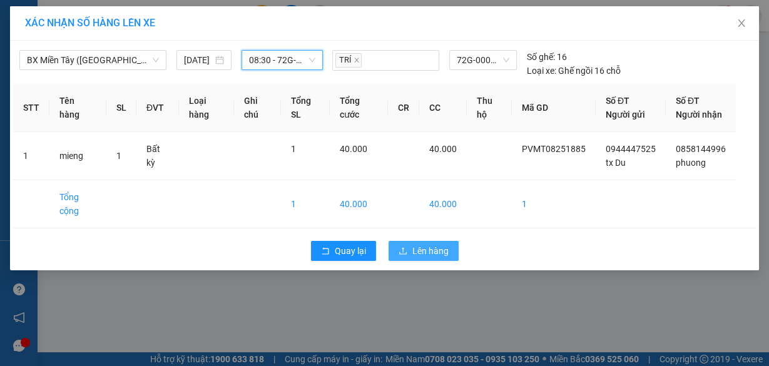
click at [429, 258] on span "Lên hàng" at bounding box center [431, 251] width 36 height 14
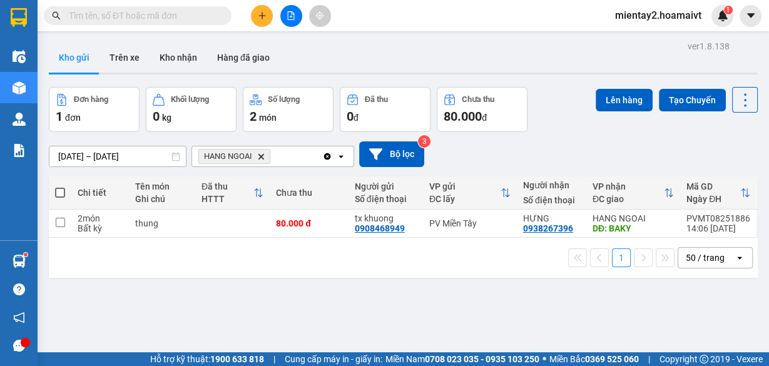
click at [258, 14] on icon "plus" at bounding box center [262, 15] width 9 height 9
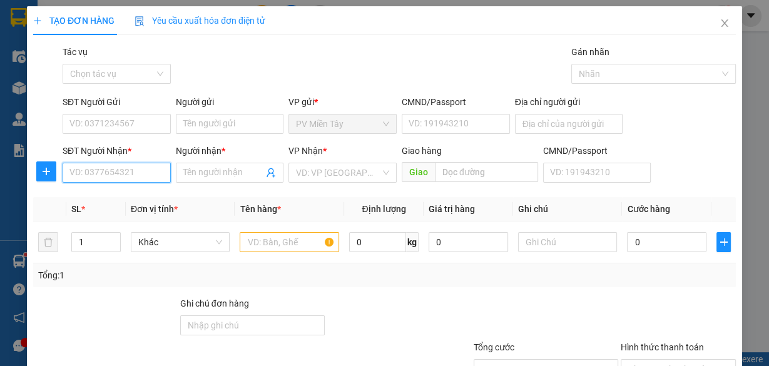
click at [93, 177] on input "SĐT Người Nhận *" at bounding box center [117, 173] width 108 height 20
type input "0975224191"
click at [110, 198] on div "0975224191 - HUỆ LIÊN" at bounding box center [116, 197] width 94 height 14
type input "HUỆ LIÊN"
type input "l thanh"
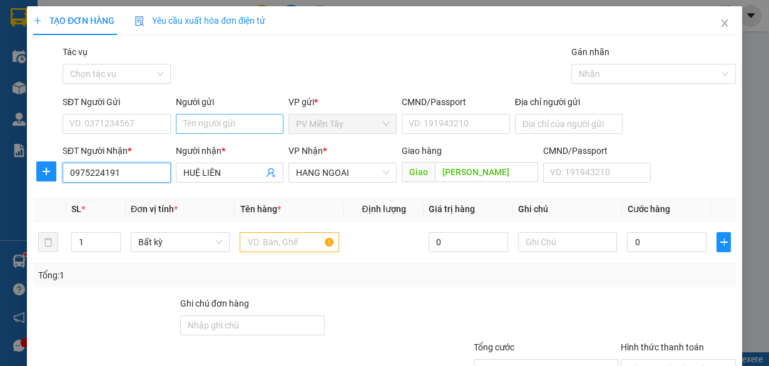
type input "0975224191"
click at [210, 122] on input "Người gửi" at bounding box center [230, 124] width 108 height 20
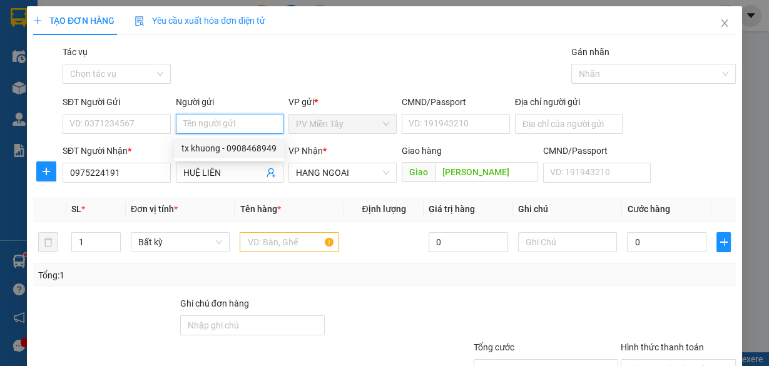
click at [207, 147] on div "tx khuong - 0908468949" at bounding box center [229, 149] width 95 height 14
type input "0908468949"
type input "tx khuong"
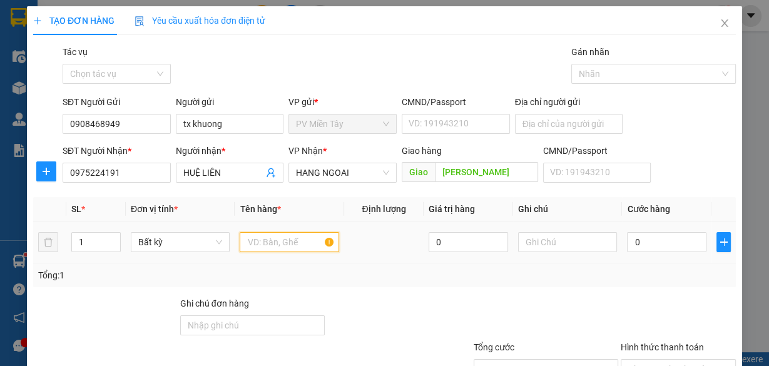
click at [262, 245] on input "text" at bounding box center [290, 242] width 100 height 20
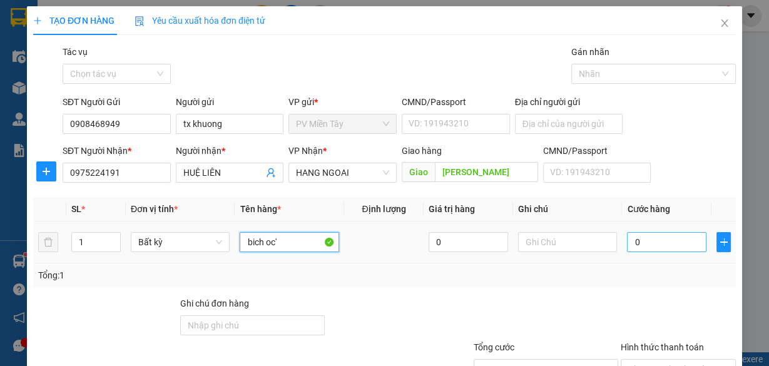
type input "bich oc'"
click at [647, 245] on input "0" at bounding box center [667, 242] width 80 height 20
type input "4"
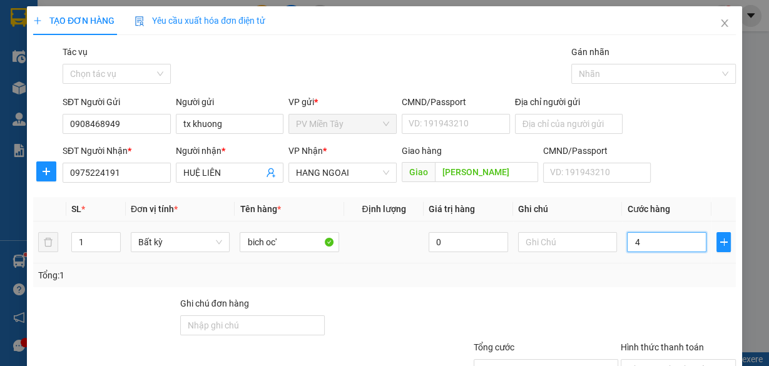
type input "40"
type input "40.000"
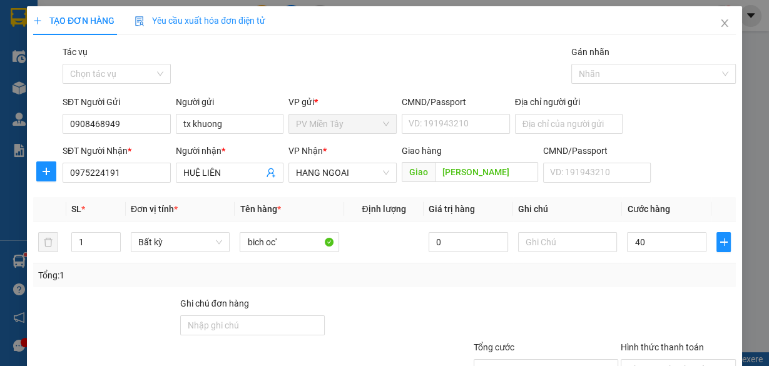
type input "40.000"
click at [615, 287] on div "Transit Pickup Surcharge Ids Transit Deliver Surcharge Ids Transit Deliver Surc…" at bounding box center [384, 242] width 703 height 394
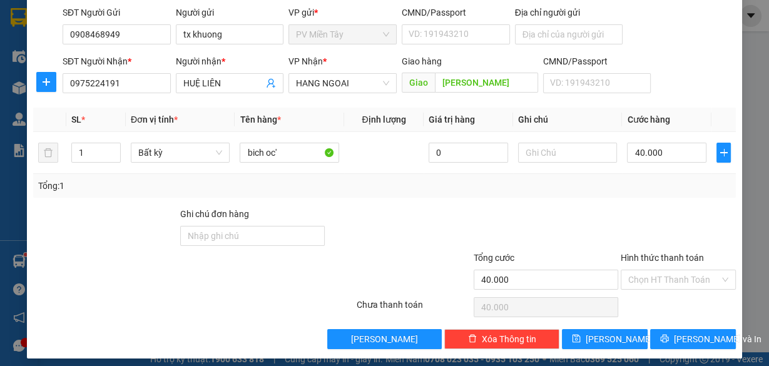
scroll to position [91, 0]
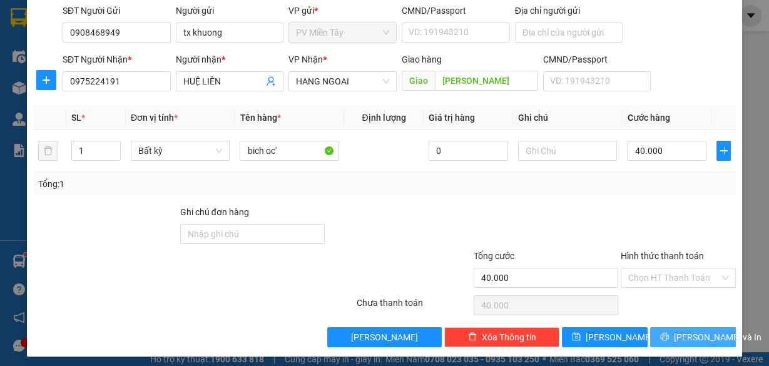
click at [695, 336] on span "[PERSON_NAME] và In" at bounding box center [718, 338] width 88 height 14
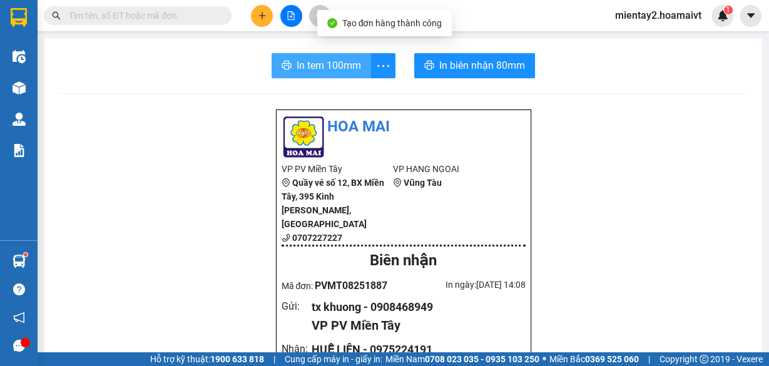
click at [339, 66] on span "In tem 100mm" at bounding box center [329, 66] width 64 height 16
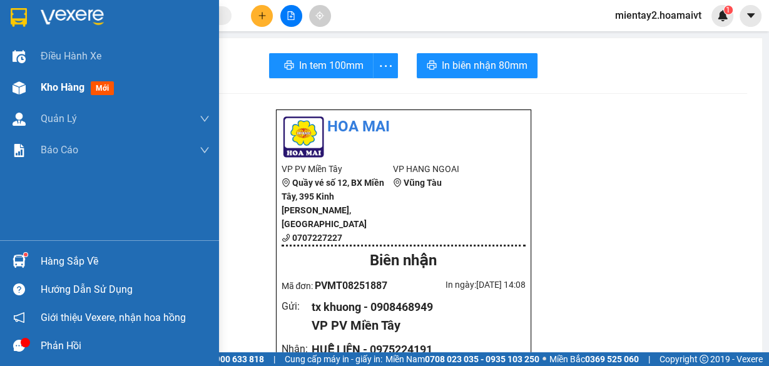
click at [51, 81] on span "Kho hàng" at bounding box center [63, 87] width 44 height 12
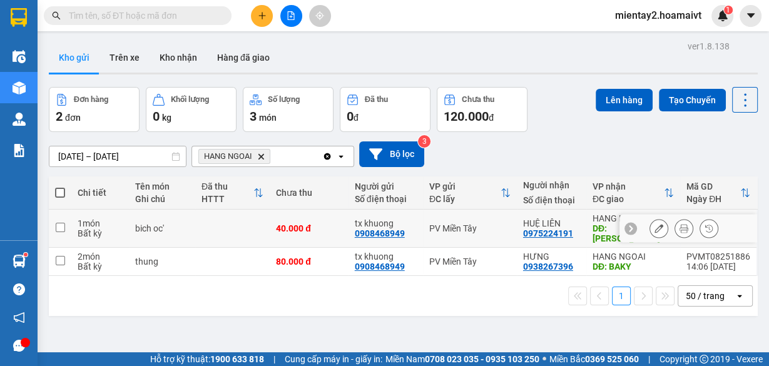
click at [680, 224] on icon at bounding box center [684, 228] width 9 height 9
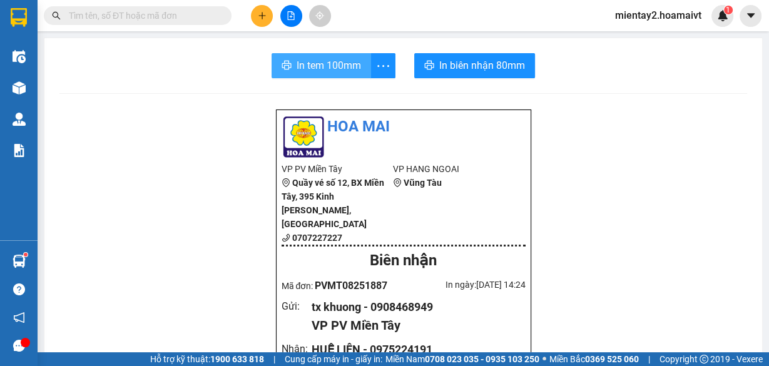
click at [316, 68] on span "In tem 100mm" at bounding box center [329, 66] width 64 height 16
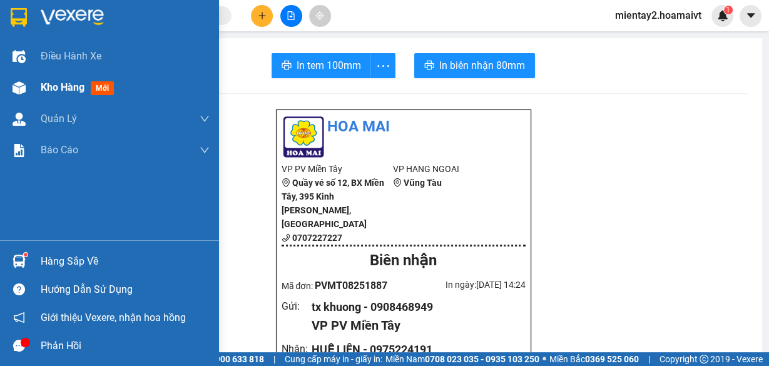
click at [68, 85] on span "Kho hàng" at bounding box center [63, 87] width 44 height 12
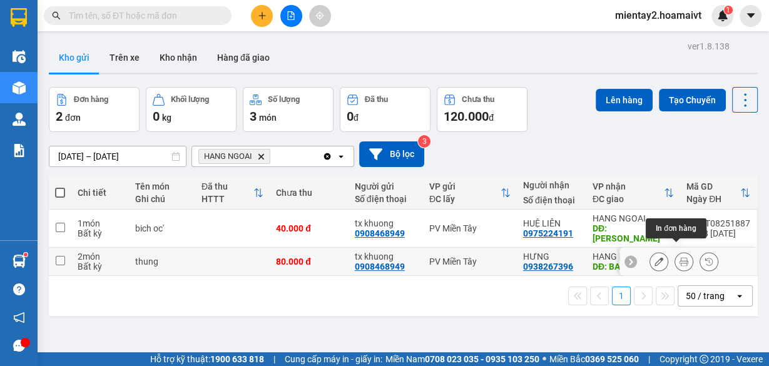
click at [680, 257] on icon at bounding box center [684, 261] width 9 height 9
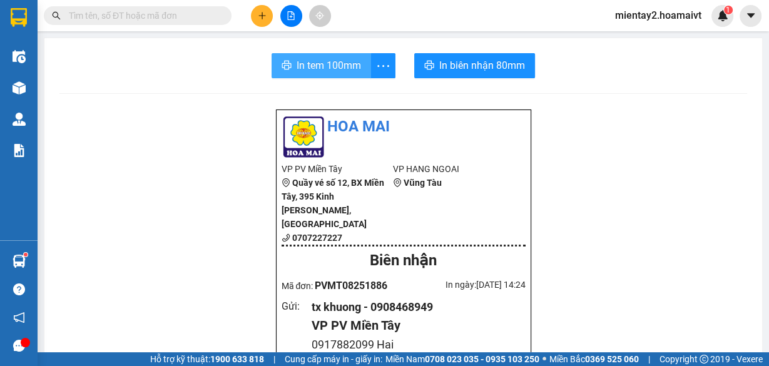
click at [336, 70] on span "In tem 100mm" at bounding box center [329, 66] width 64 height 16
click at [257, 16] on button at bounding box center [262, 16] width 22 height 22
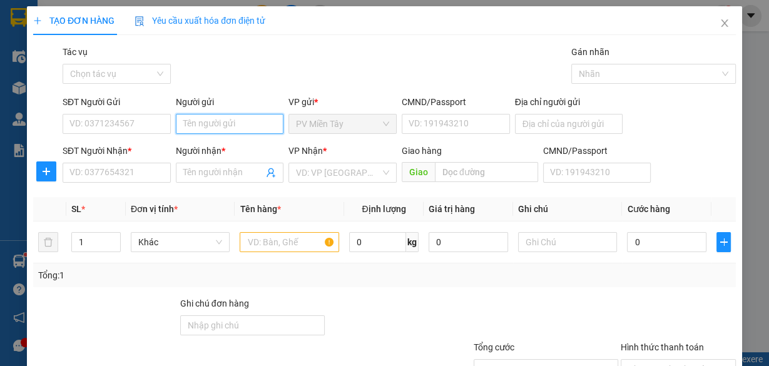
click at [205, 123] on input "Người gửi" at bounding box center [230, 124] width 108 height 20
type input "tx luan"
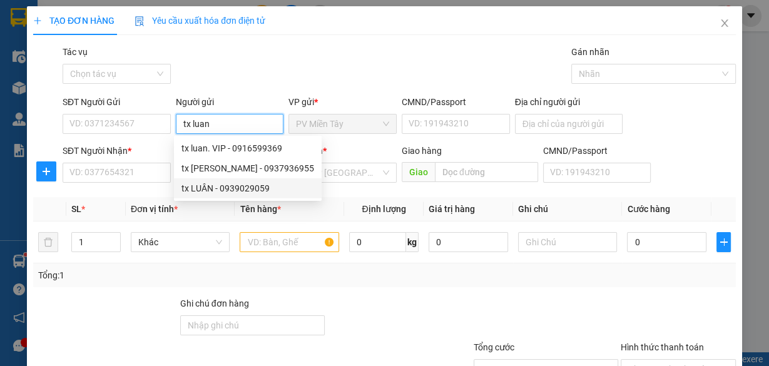
drag, startPoint x: 207, startPoint y: 101, endPoint x: 227, endPoint y: 191, distance: 92.5
click at [227, 191] on div "tx LUÂN - 0939029059" at bounding box center [248, 189] width 133 height 14
type input "0939029059"
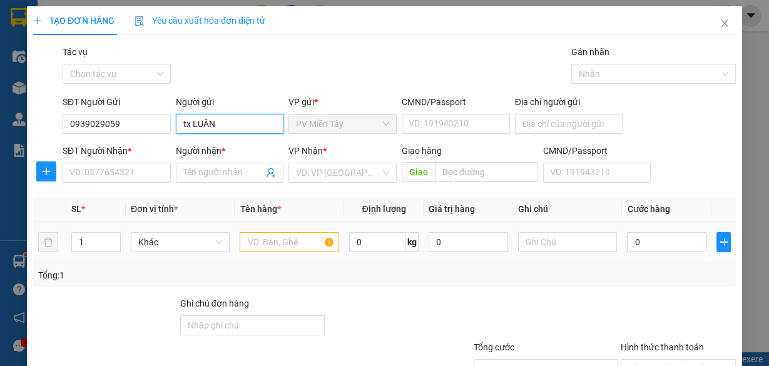
type input "tx LUÂN"
click at [260, 244] on input "text" at bounding box center [290, 242] width 100 height 20
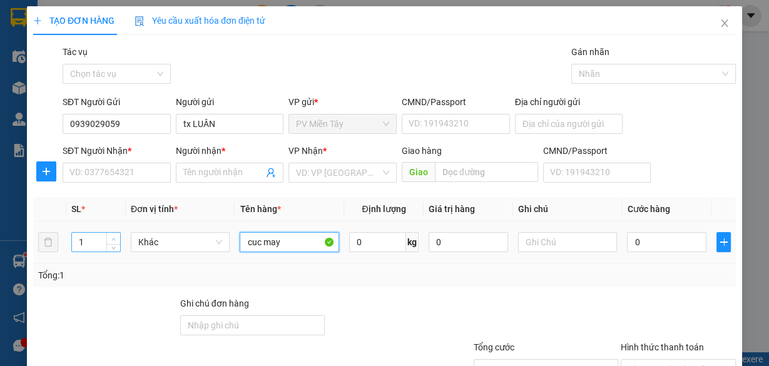
type input "cuc may"
type input "2"
click at [115, 233] on span "Increase Value" at bounding box center [113, 238] width 14 height 11
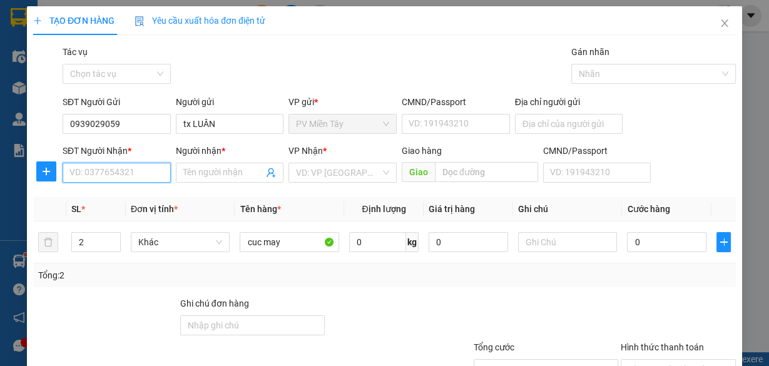
click at [115, 176] on input "SĐT Người Nhận *" at bounding box center [117, 173] width 108 height 20
type input "0977772076"
click at [110, 198] on div "0977772076 - TRÌNH" at bounding box center [115, 197] width 92 height 14
type input "0703865034 HOANG"
type input "TRÌNH"
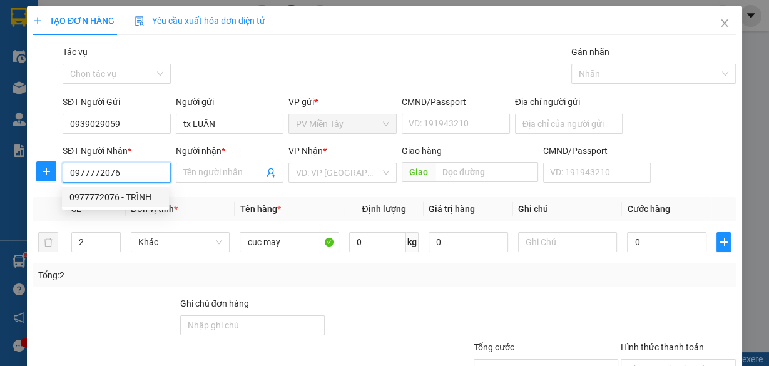
type input "PHU MY"
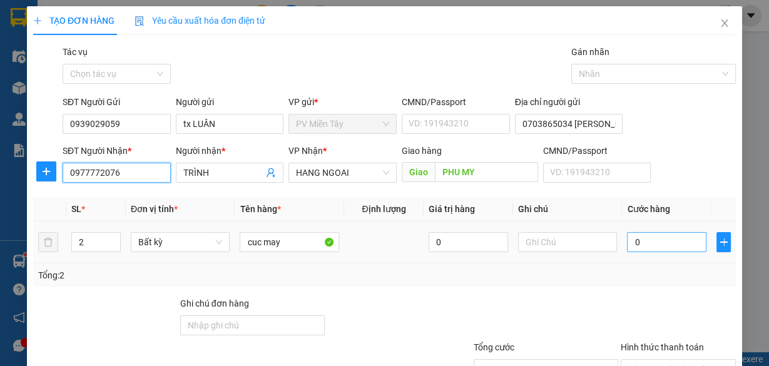
type input "0977772076"
click at [657, 242] on input "0" at bounding box center [667, 242] width 80 height 20
type input "1"
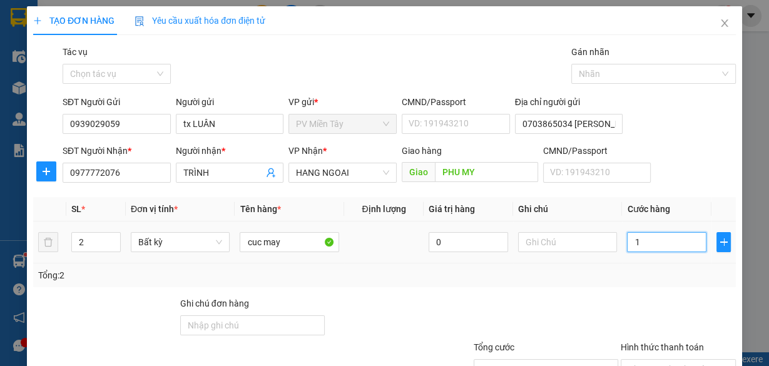
type input "10"
type input "100"
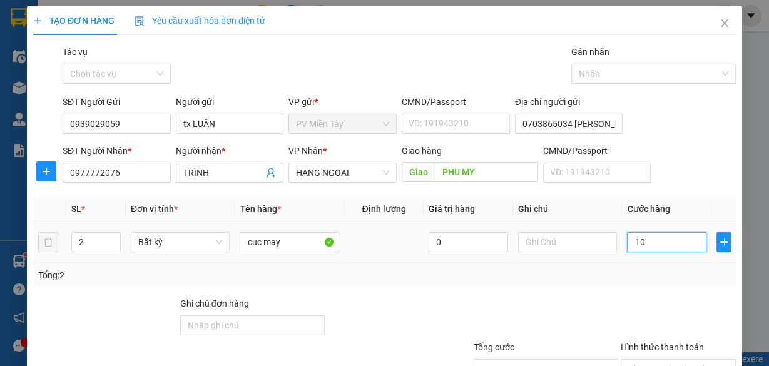
type input "100"
type input "100.000"
click at [571, 298] on div at bounding box center [546, 319] width 147 height 44
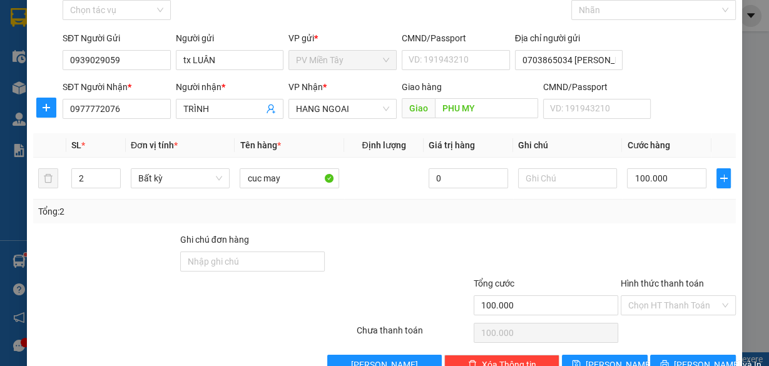
scroll to position [95, 0]
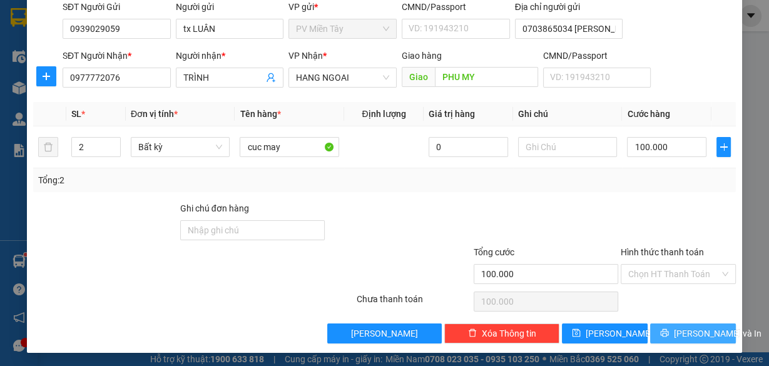
click at [680, 334] on span "[PERSON_NAME] và In" at bounding box center [718, 334] width 88 height 14
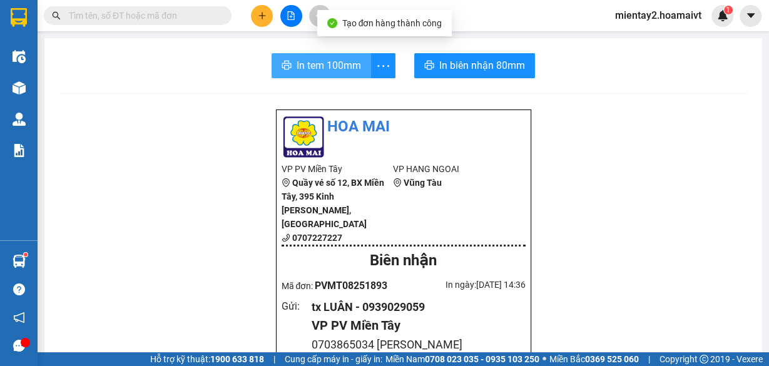
click at [314, 59] on span "In tem 100mm" at bounding box center [329, 66] width 64 height 16
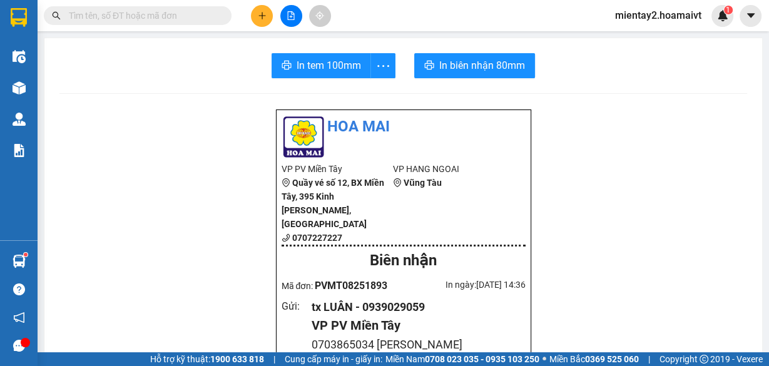
click at [264, 21] on button at bounding box center [262, 16] width 22 height 22
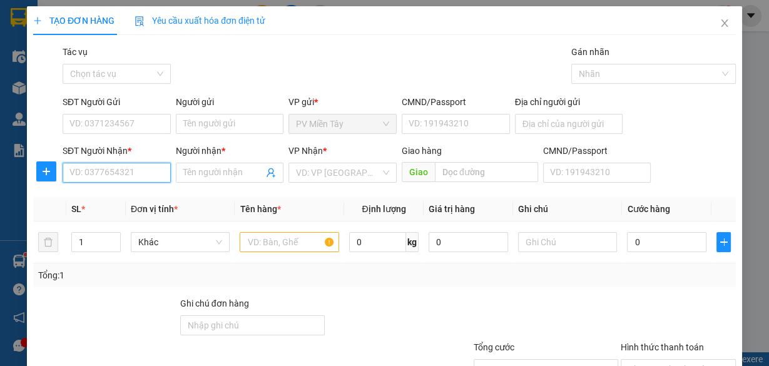
click at [94, 175] on input "SĐT Người Nhận *" at bounding box center [117, 173] width 108 height 20
type input "0916866524"
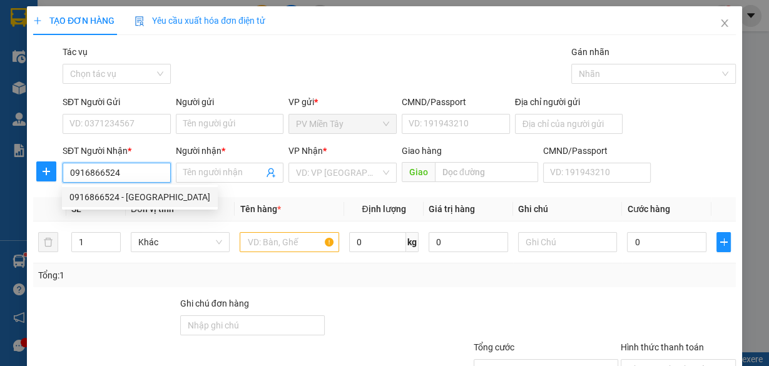
drag, startPoint x: 120, startPoint y: 195, endPoint x: 128, endPoint y: 190, distance: 10.1
click at [120, 195] on div "0916866524 - BÌNH MINH" at bounding box center [139, 197] width 141 height 14
type input "0938647922 thien nhien"
type input "BÌNH MINH"
type input "tran long"
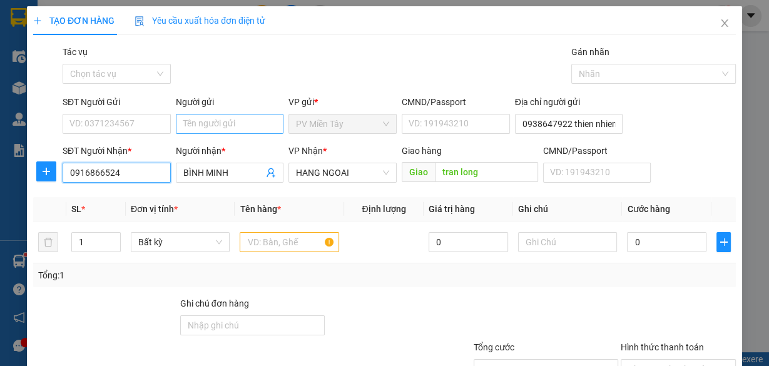
type input "0916866524"
click at [217, 118] on input "Người gửi" at bounding box center [230, 124] width 108 height 20
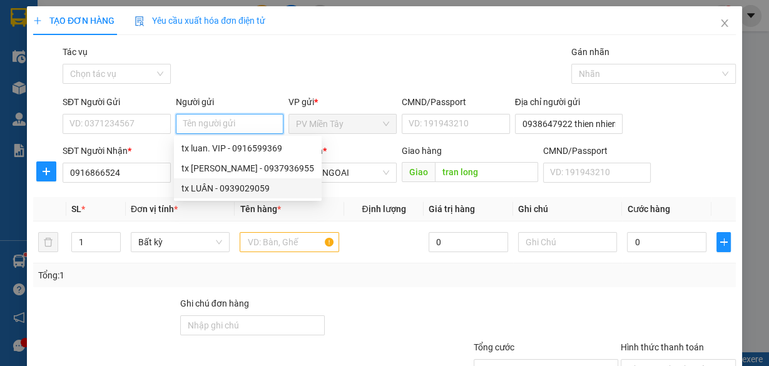
click at [208, 189] on div "tx LUÂN - 0939029059" at bounding box center [248, 189] width 133 height 14
type input "0939029059"
type input "tx LUÂN"
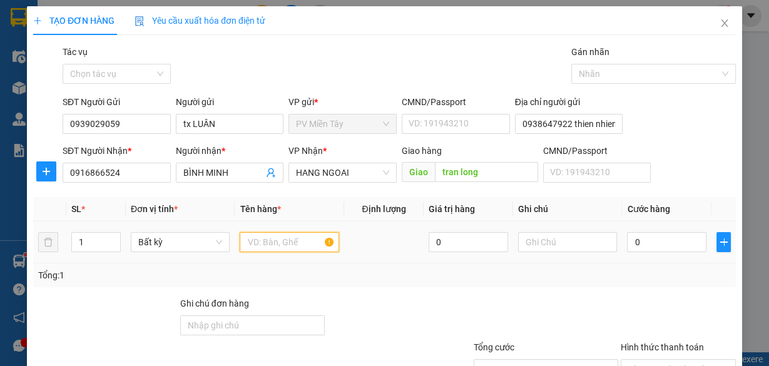
click at [275, 244] on input "text" at bounding box center [290, 242] width 100 height 20
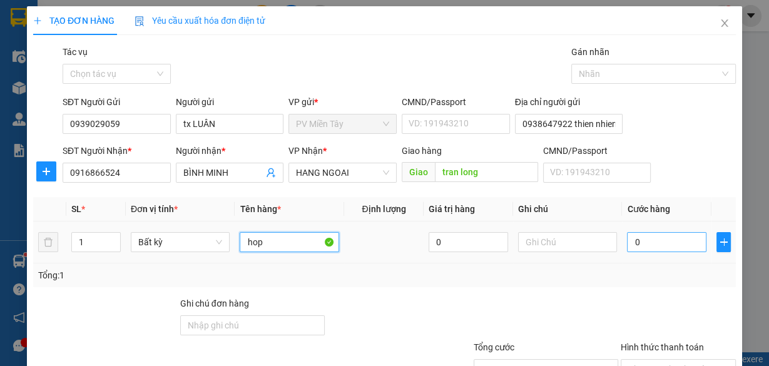
type input "hop"
click at [674, 238] on input "0" at bounding box center [667, 242] width 80 height 20
type input "4"
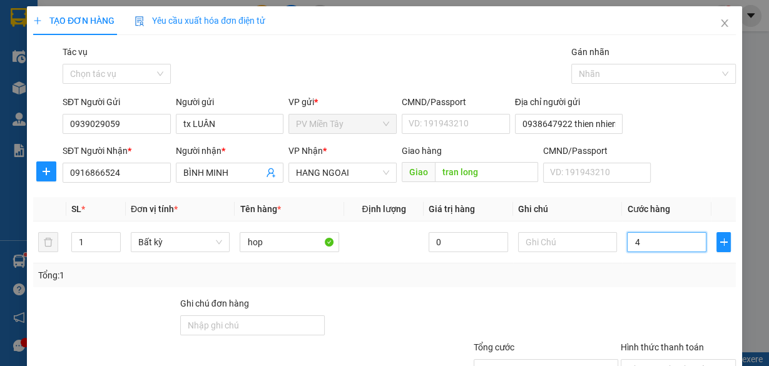
type input "40"
type input "40.000"
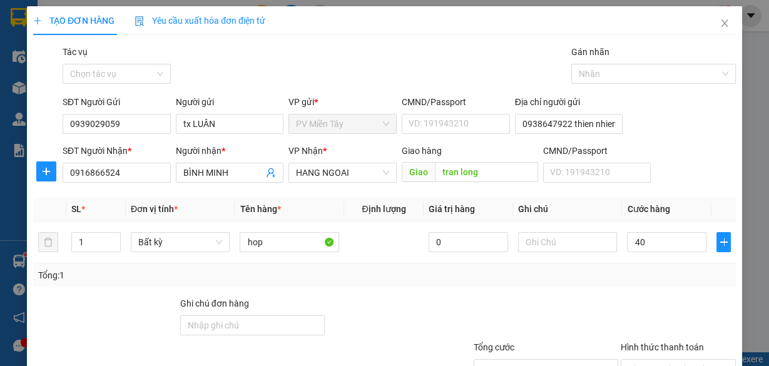
type input "40.000"
click at [652, 291] on div "Transit Pickup Surcharge Ids Transit Deliver Surcharge Ids Transit Deliver Surc…" at bounding box center [384, 242] width 703 height 394
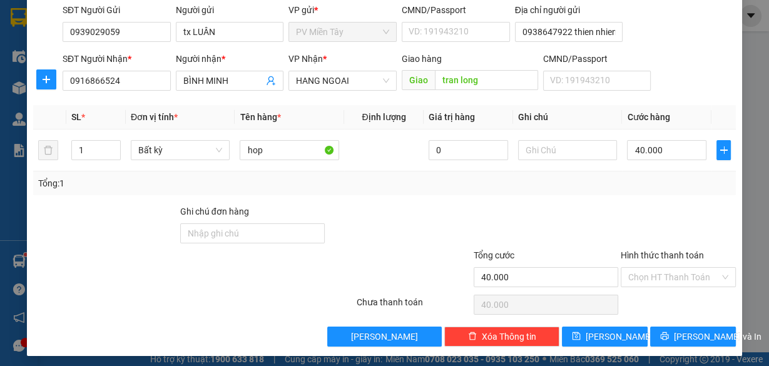
scroll to position [95, 0]
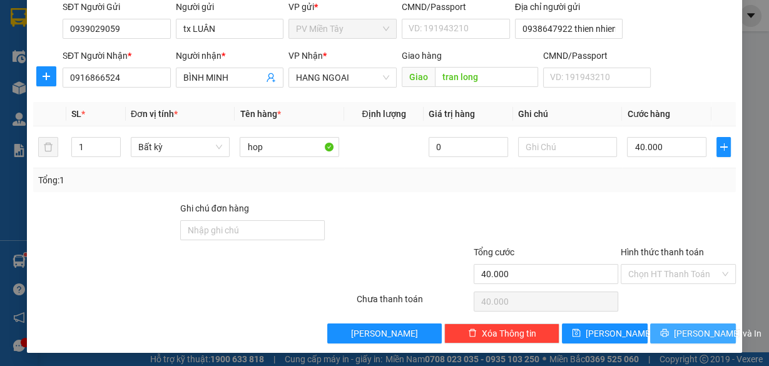
click at [675, 332] on span "[PERSON_NAME] và In" at bounding box center [718, 334] width 88 height 14
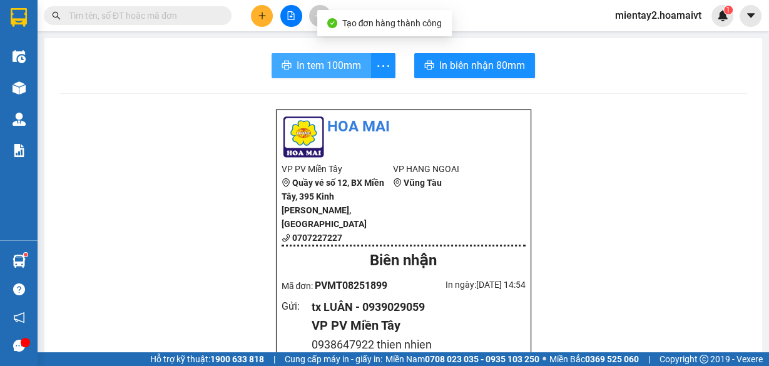
click at [305, 61] on span "In tem 100mm" at bounding box center [329, 66] width 64 height 16
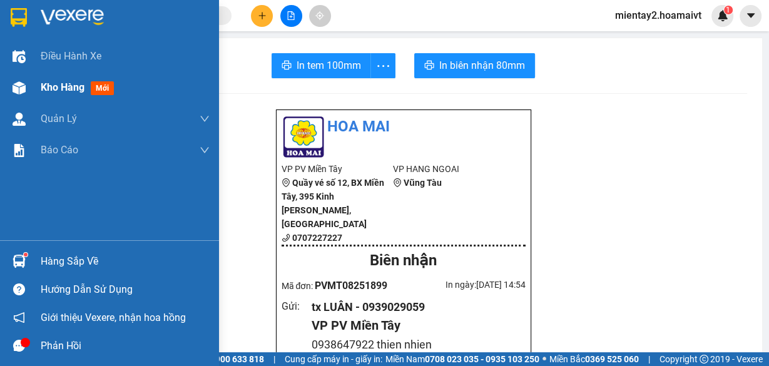
click at [52, 88] on span "Kho hàng" at bounding box center [63, 87] width 44 height 12
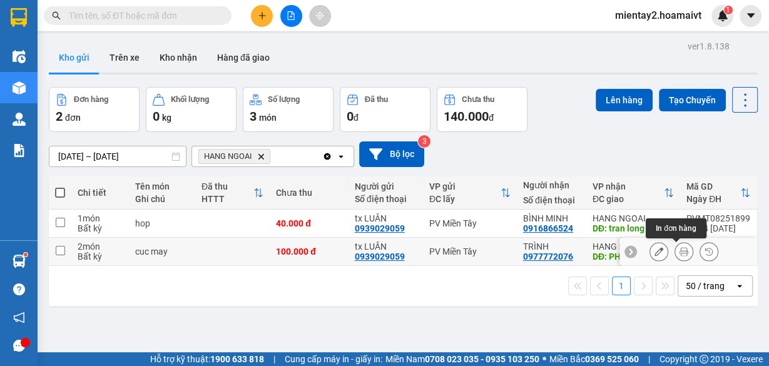
click at [681, 252] on button at bounding box center [685, 252] width 18 height 22
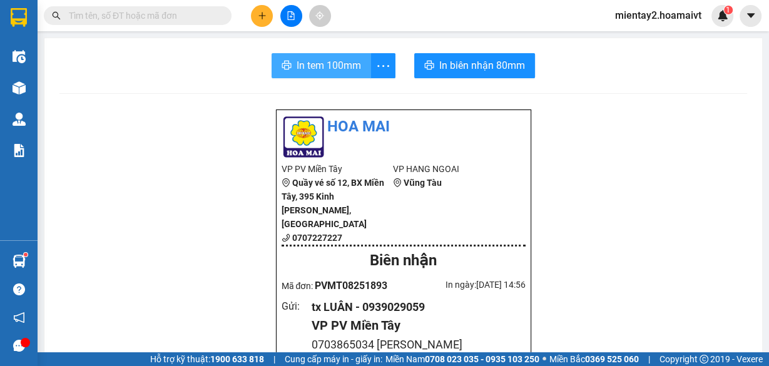
click at [326, 63] on span "In tem 100mm" at bounding box center [329, 66] width 64 height 16
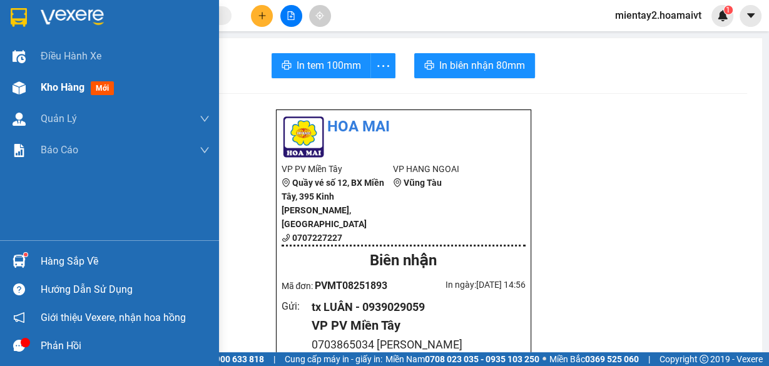
click at [66, 86] on span "Kho hàng" at bounding box center [63, 87] width 44 height 12
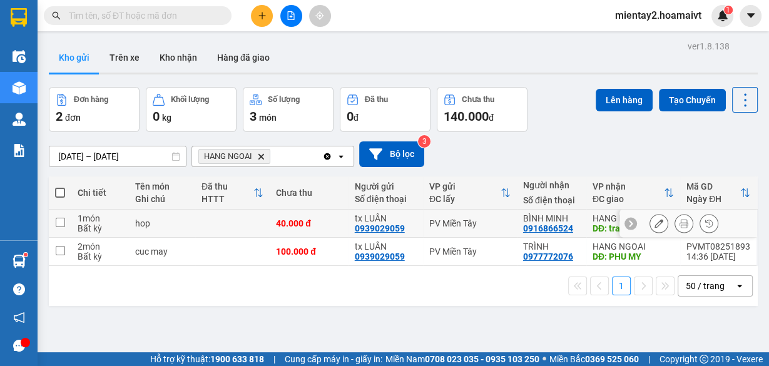
click at [680, 220] on icon at bounding box center [684, 223] width 9 height 9
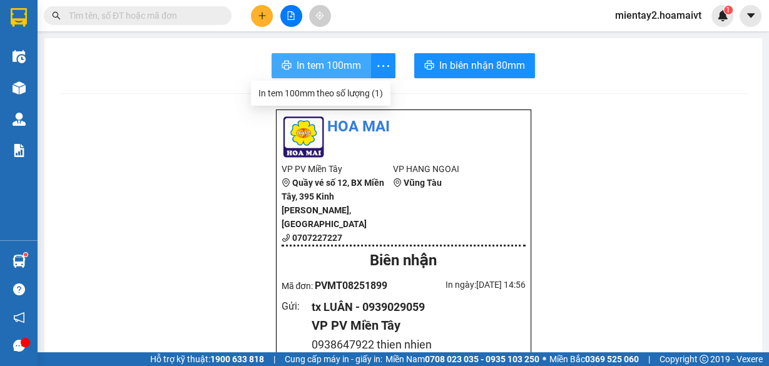
click at [334, 63] on span "In tem 100mm" at bounding box center [329, 66] width 64 height 16
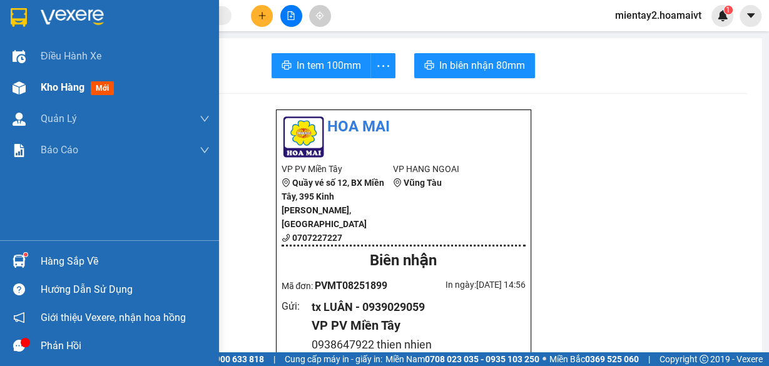
click at [75, 83] on span "Kho hàng" at bounding box center [63, 87] width 44 height 12
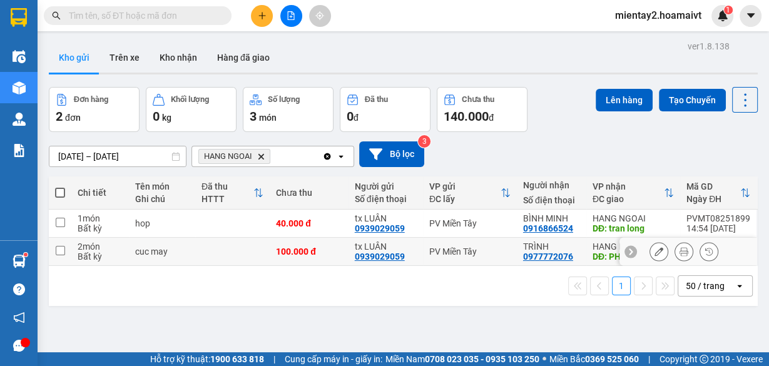
click at [259, 232] on td at bounding box center [232, 224] width 75 height 28
click at [250, 251] on td at bounding box center [232, 252] width 75 height 28
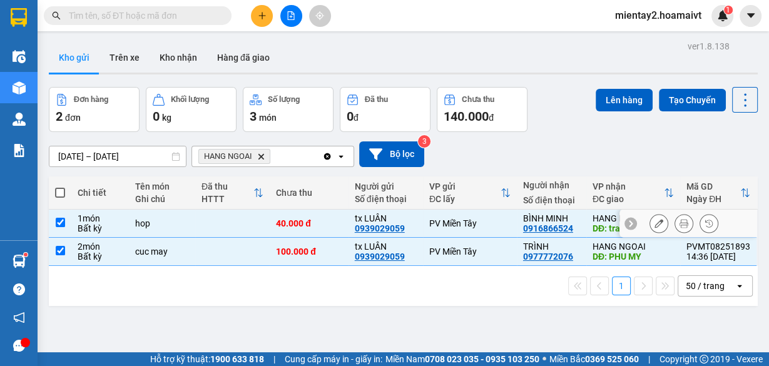
click at [252, 215] on td at bounding box center [232, 224] width 75 height 28
checkbox input "false"
checkbox input "true"
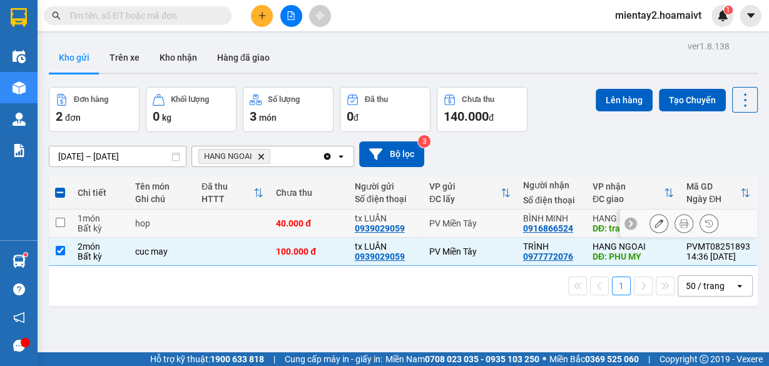
click at [250, 215] on td at bounding box center [232, 224] width 75 height 28
checkbox input "true"
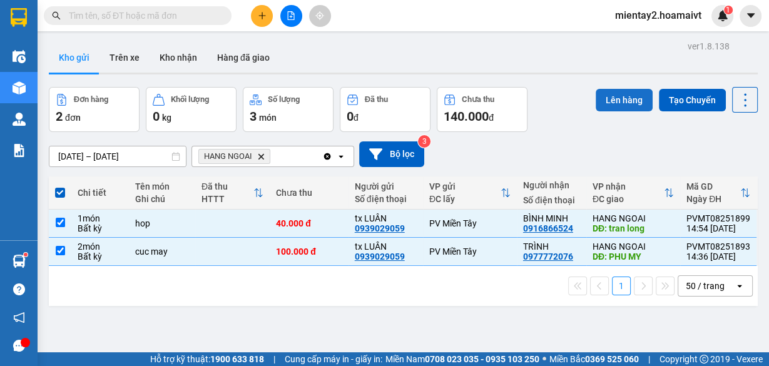
click at [607, 98] on button "Lên hàng" at bounding box center [624, 100] width 57 height 23
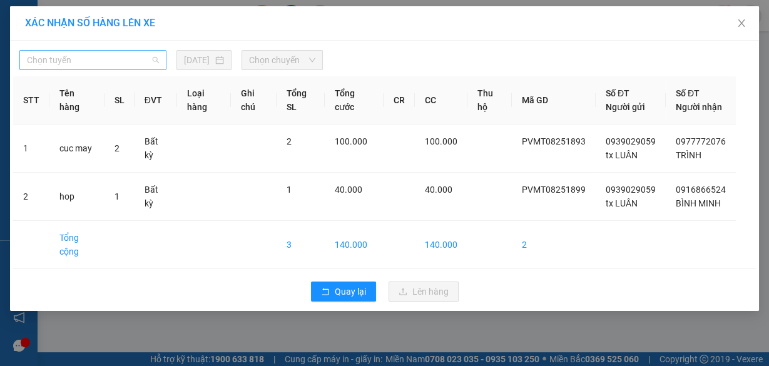
click at [81, 65] on span "Chọn tuyến" at bounding box center [93, 60] width 132 height 19
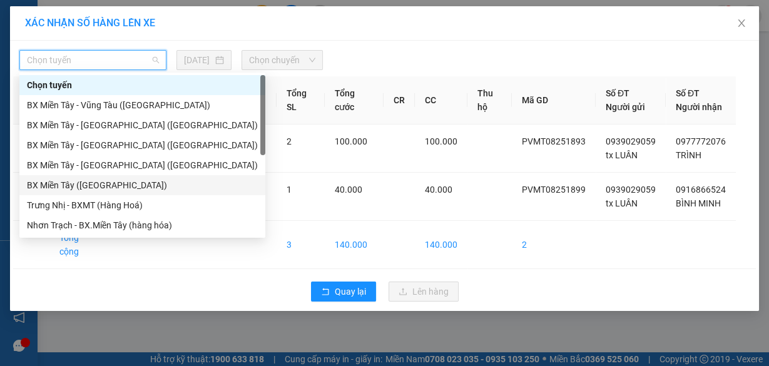
click at [94, 177] on div "BX Miền Tây (Hàng Ngoài)" at bounding box center [142, 185] width 246 height 20
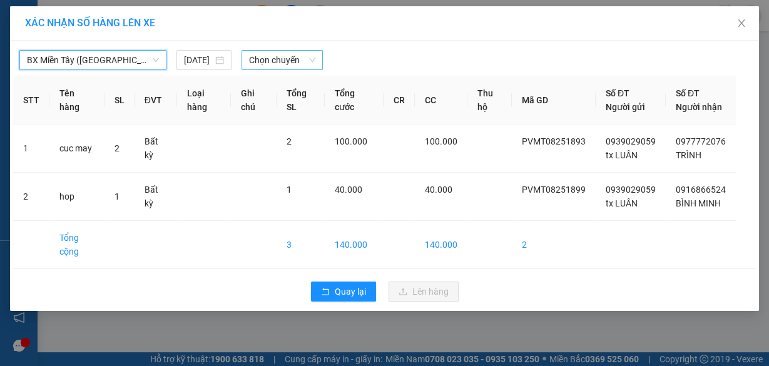
click at [277, 59] on span "Chọn chuyến" at bounding box center [282, 60] width 66 height 19
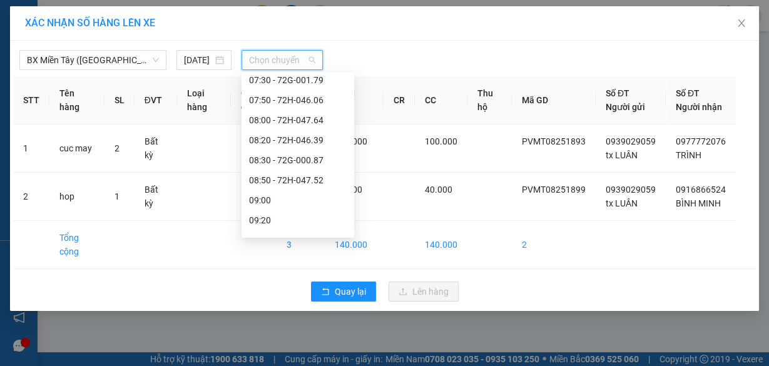
scroll to position [200, 0]
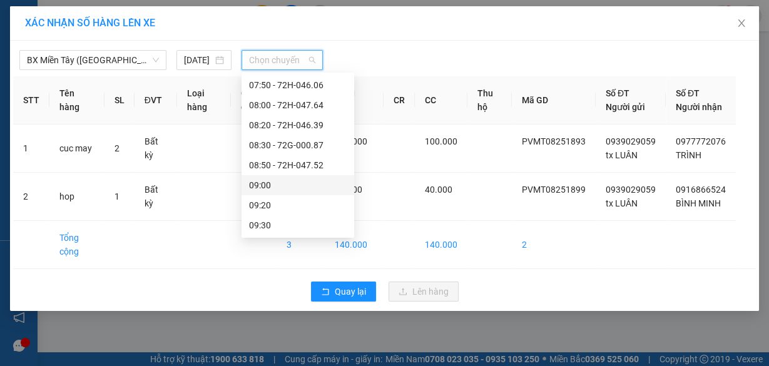
click at [288, 181] on div "09:00" at bounding box center [298, 185] width 98 height 14
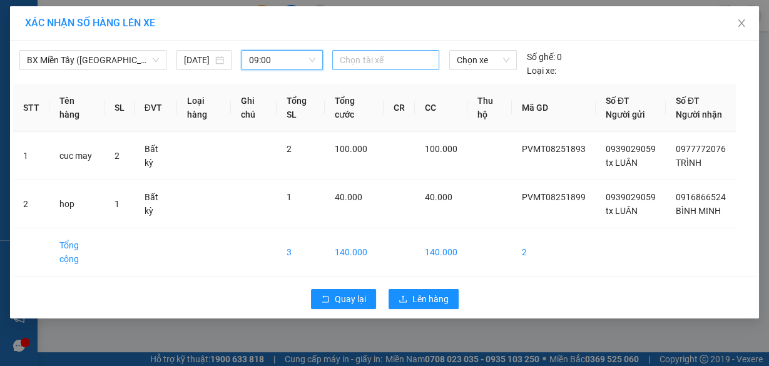
click at [377, 63] on div at bounding box center [386, 60] width 100 height 15
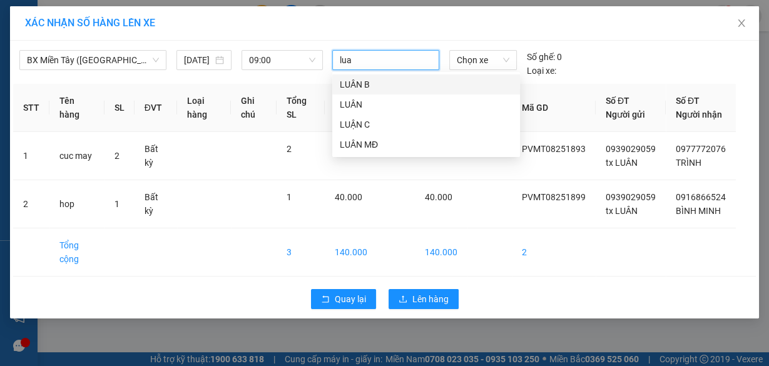
type input "luan"
click at [364, 108] on div "LUÂN" at bounding box center [426, 105] width 173 height 14
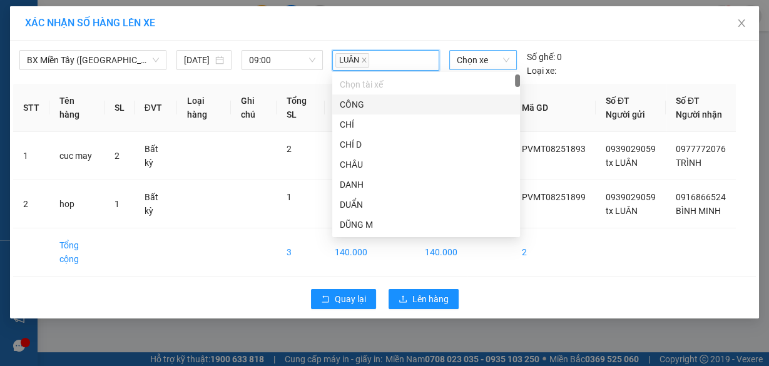
click at [483, 59] on span "Chọn xe" at bounding box center [483, 60] width 53 height 19
type input "4672"
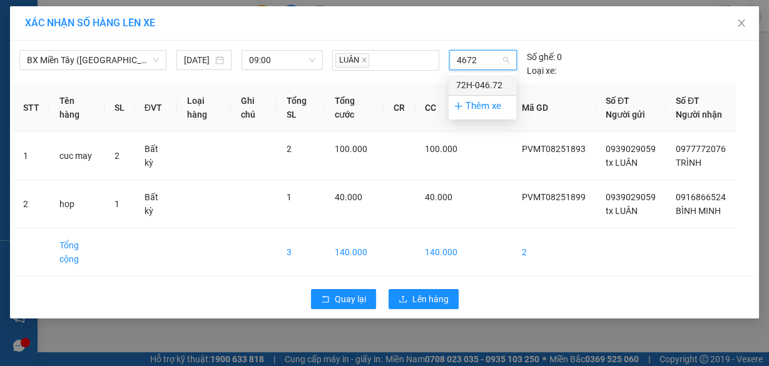
click at [473, 80] on div "72H-046.72" at bounding box center [482, 85] width 53 height 14
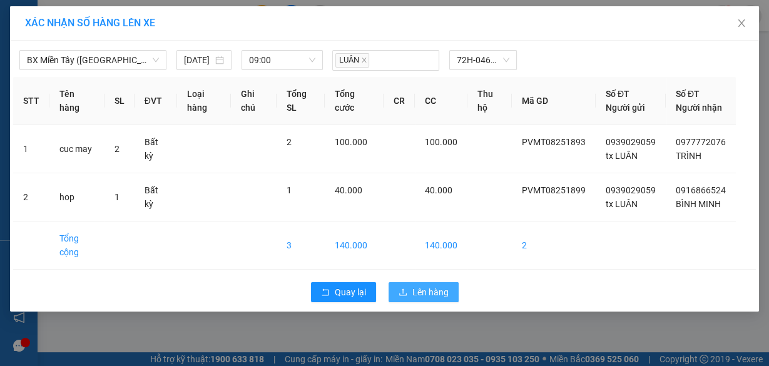
click at [436, 299] on span "Lên hàng" at bounding box center [431, 293] width 36 height 14
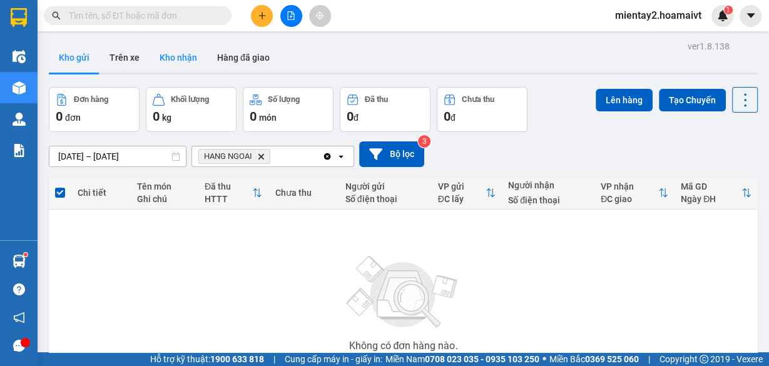
click at [175, 56] on button "Kho nhận" at bounding box center [179, 58] width 58 height 30
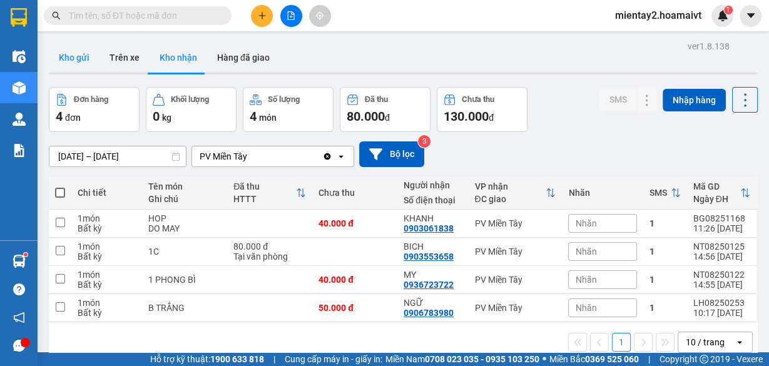
click at [70, 59] on button "Kho gửi" at bounding box center [74, 58] width 51 height 30
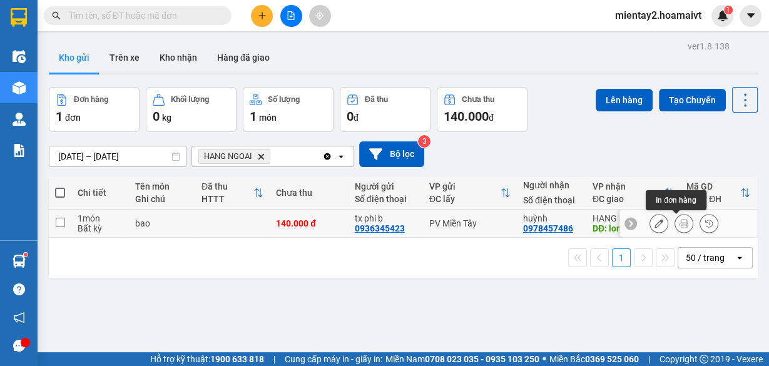
click at [680, 222] on icon at bounding box center [684, 223] width 9 height 9
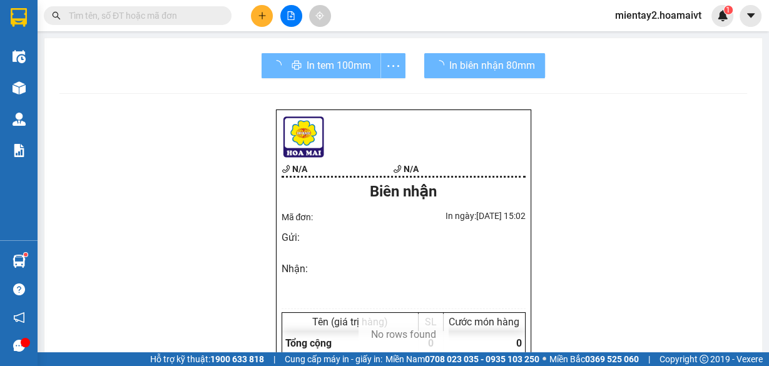
click at [320, 62] on div "In tem 100mm" at bounding box center [334, 65] width 144 height 25
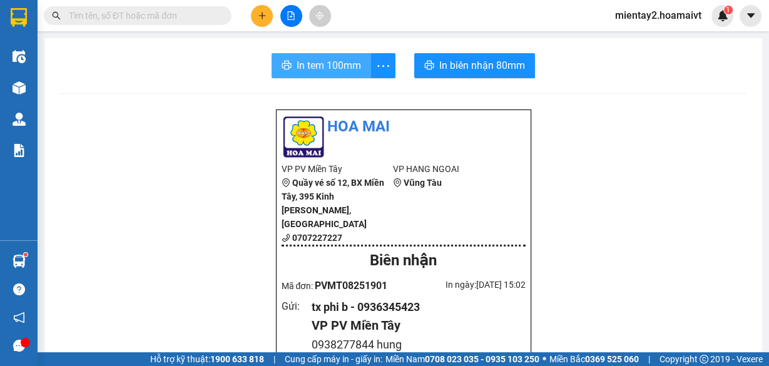
click at [320, 62] on span "In tem 100mm" at bounding box center [329, 66] width 64 height 16
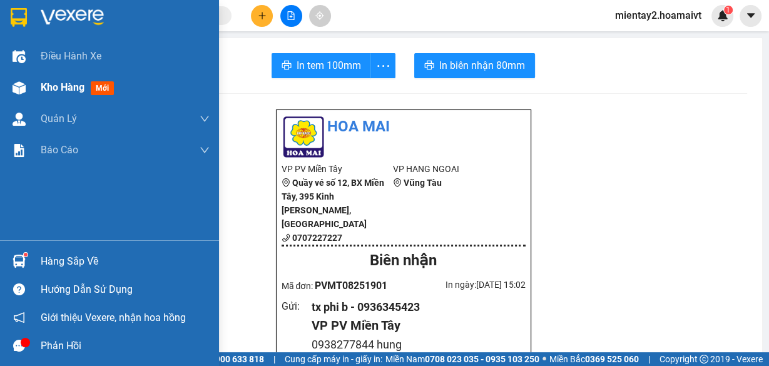
click at [86, 80] on div "Kho hàng mới" at bounding box center [80, 88] width 78 height 16
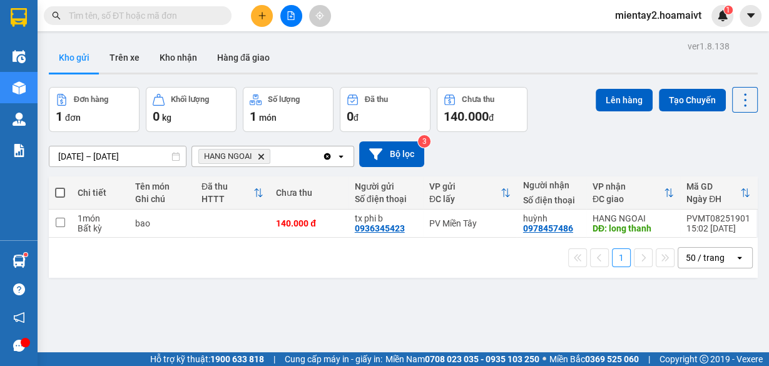
click at [258, 23] on button at bounding box center [262, 16] width 22 height 22
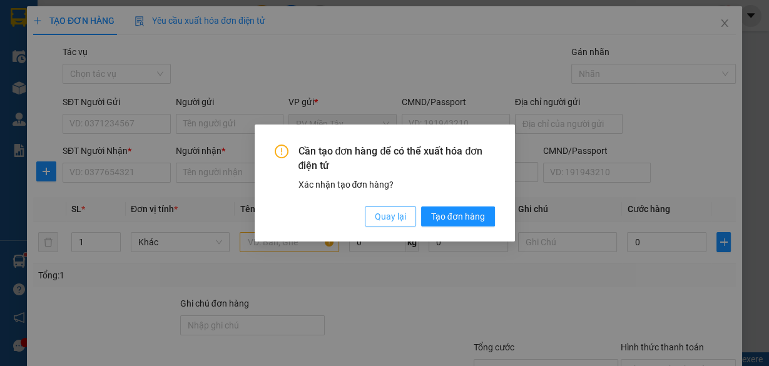
click at [386, 215] on span "Quay lại" at bounding box center [390, 217] width 31 height 14
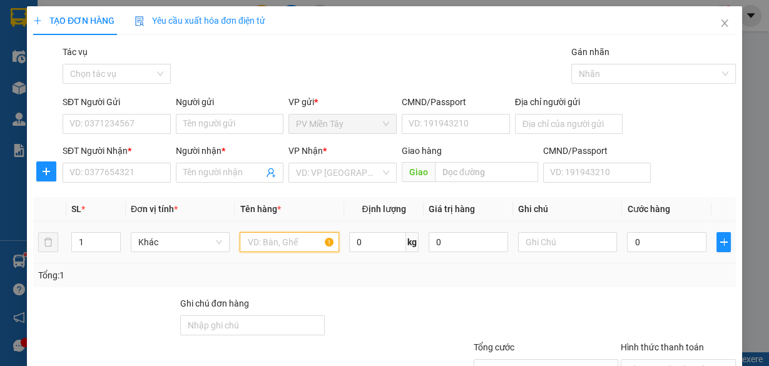
click at [291, 237] on input "text" at bounding box center [290, 242] width 100 height 20
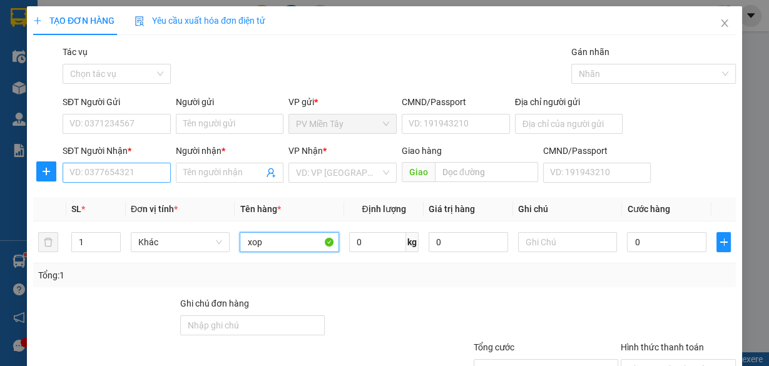
type input "xop"
click at [126, 170] on input "SĐT Người Nhận *" at bounding box center [117, 173] width 108 height 20
type input "0937002723"
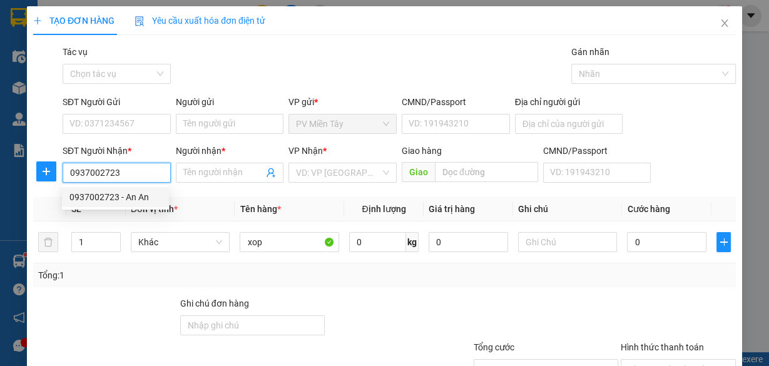
click at [114, 193] on div "0937002723 - An An" at bounding box center [115, 197] width 92 height 14
type input "An An"
type input "Phu My"
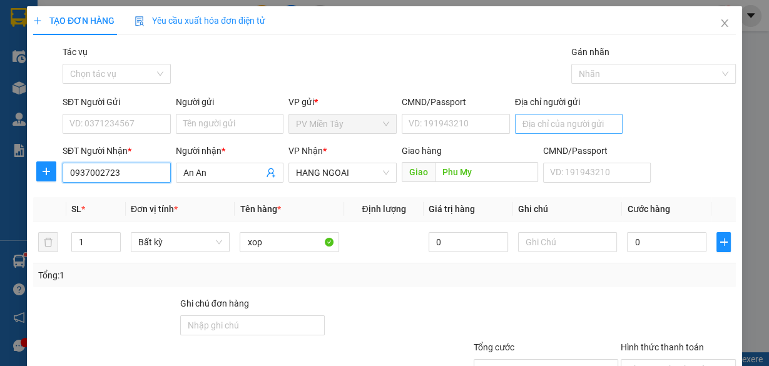
type input "0937002723"
click at [532, 124] on input "Địa chỉ người gửi" at bounding box center [569, 124] width 108 height 20
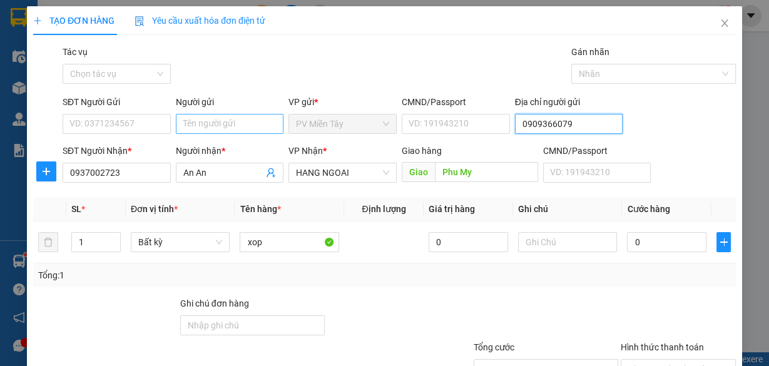
type input "0909366079"
click at [231, 123] on input "Người gửi" at bounding box center [230, 124] width 108 height 20
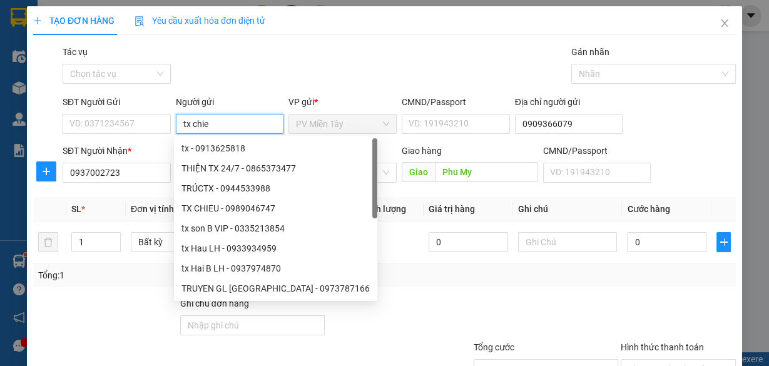
type input "tx chien"
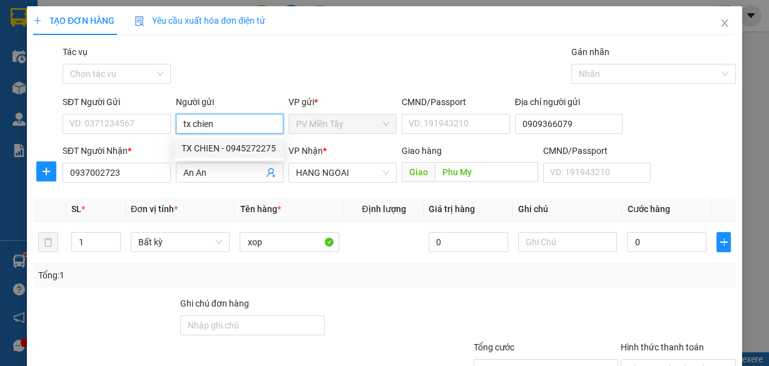
click at [228, 148] on div "TX CHIEN - 0945272275" at bounding box center [229, 149] width 95 height 14
type input "0945272275"
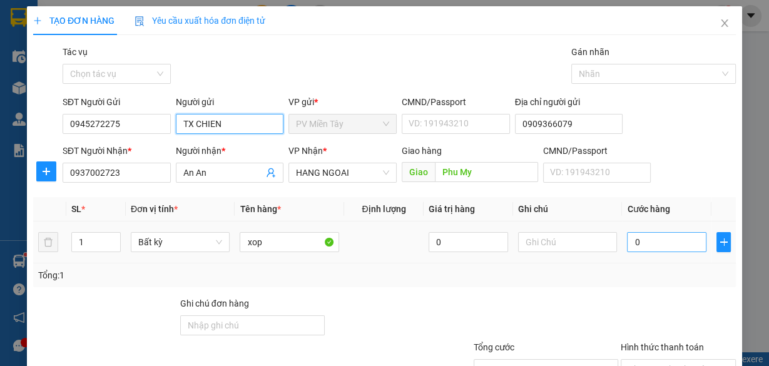
type input "TX CHIEN"
click at [641, 238] on input "0" at bounding box center [667, 242] width 80 height 20
type input "4"
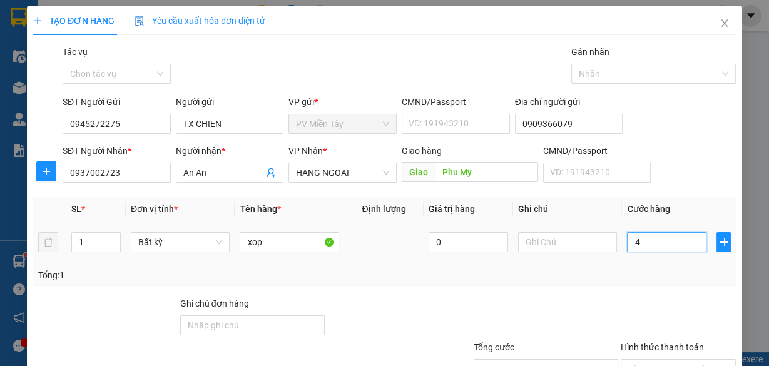
type input "40"
click at [620, 304] on div at bounding box center [679, 319] width 118 height 44
type input "40.000"
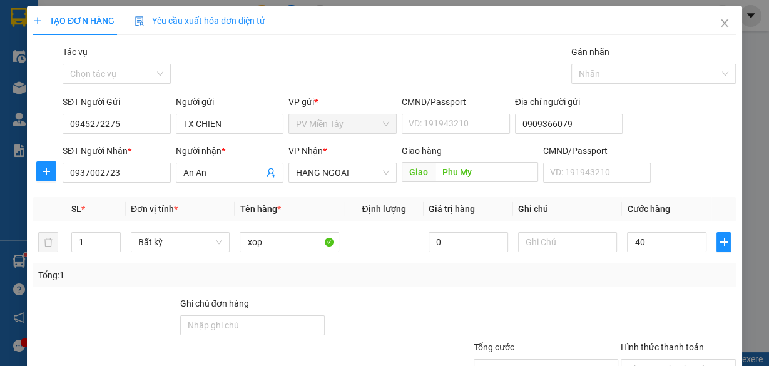
type input "40.000"
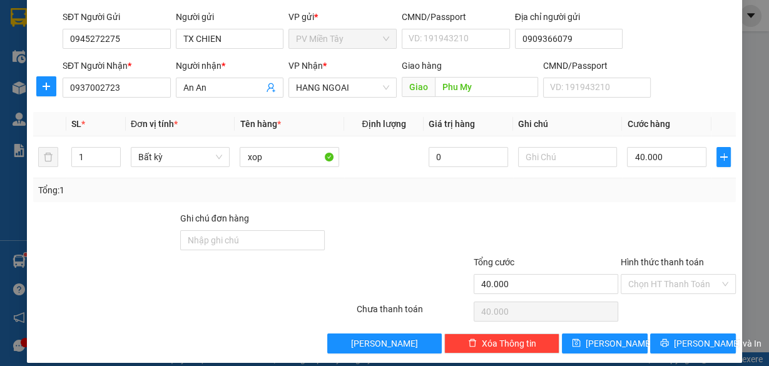
scroll to position [95, 0]
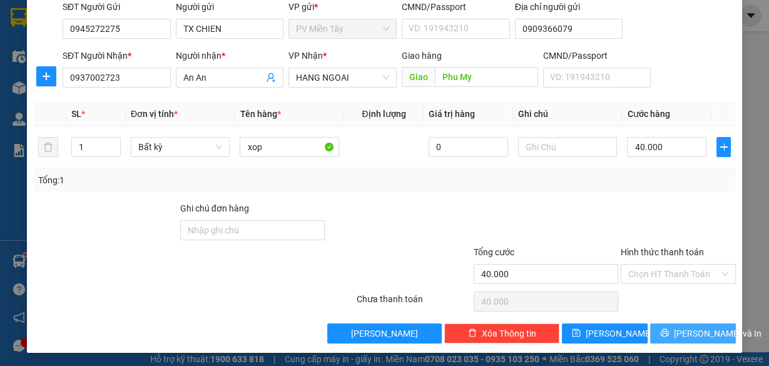
click at [687, 333] on span "[PERSON_NAME] và In" at bounding box center [718, 334] width 88 height 14
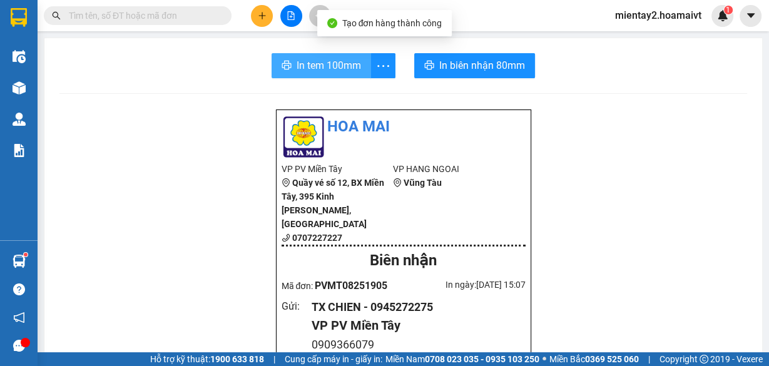
click at [332, 63] on span "In tem 100mm" at bounding box center [329, 66] width 64 height 16
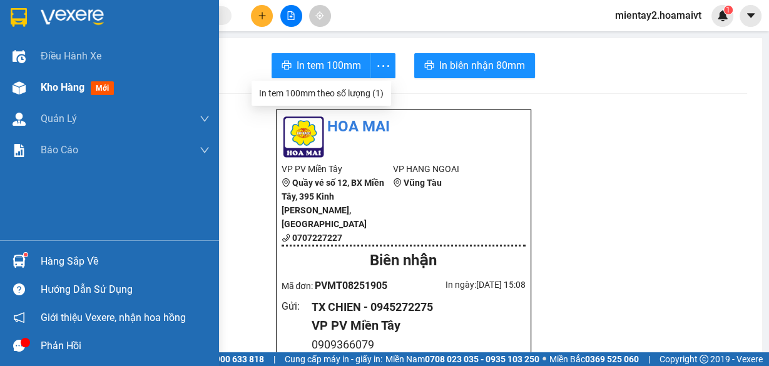
click at [69, 89] on span "Kho hàng" at bounding box center [63, 87] width 44 height 12
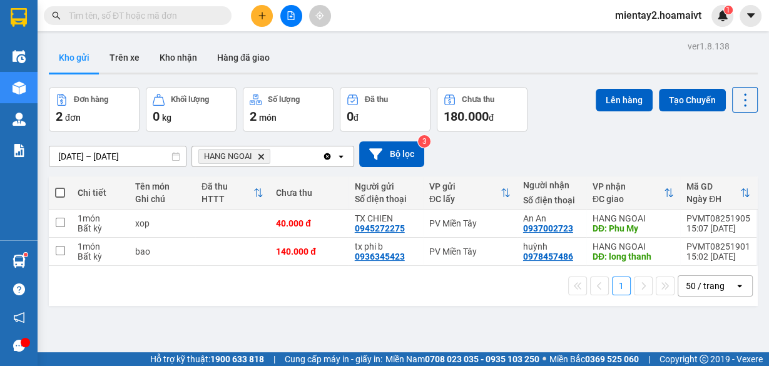
click at [163, 19] on input "text" at bounding box center [143, 16] width 148 height 14
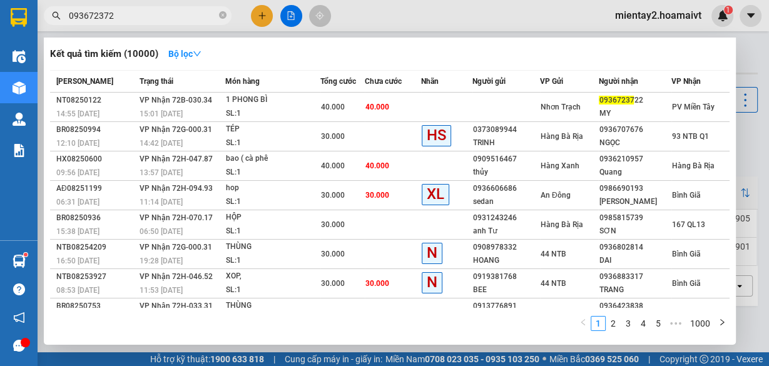
type input "0936723722"
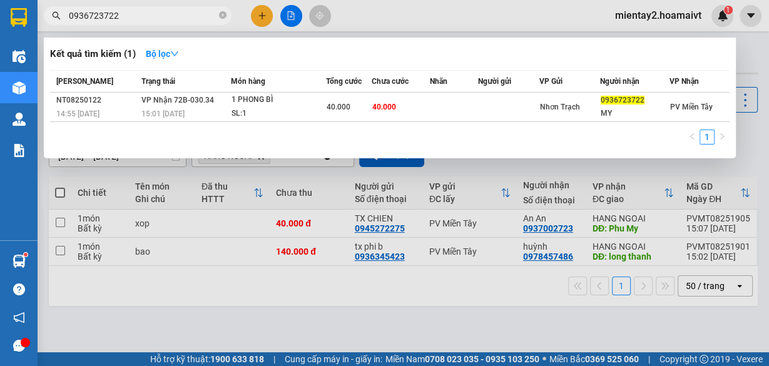
click at [224, 18] on icon "close-circle" at bounding box center [223, 15] width 8 height 8
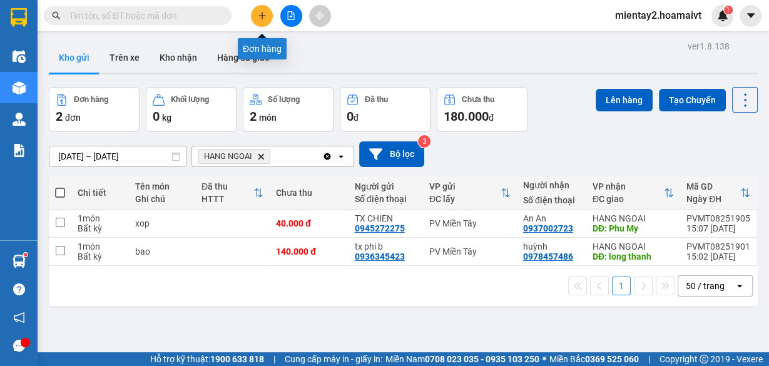
click at [262, 13] on icon "plus" at bounding box center [262, 15] width 1 height 7
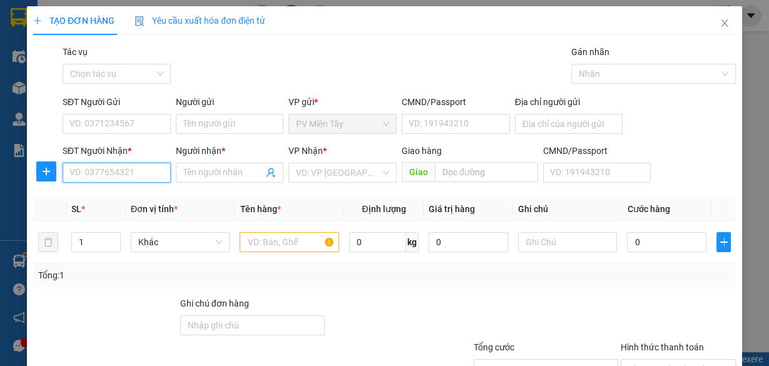
click at [129, 170] on input "SĐT Người Nhận *" at bounding box center [117, 173] width 108 height 20
type input "0978720779"
click at [122, 197] on div "0978720779 - TUAN" at bounding box center [115, 197] width 92 height 14
type input "TUAN"
type input "p my"
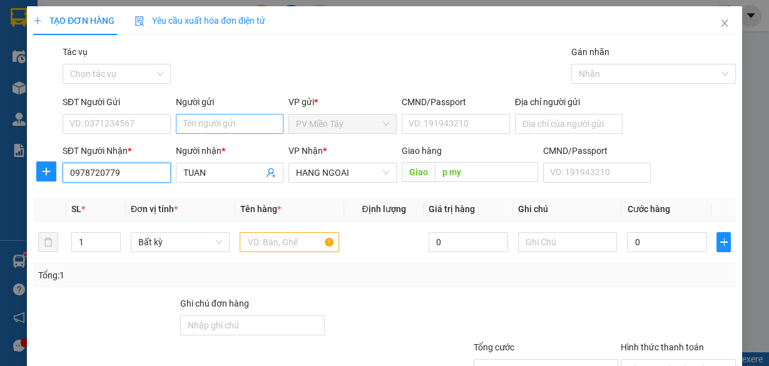
type input "0978720779"
click at [240, 116] on input "Người gửi" at bounding box center [230, 124] width 108 height 20
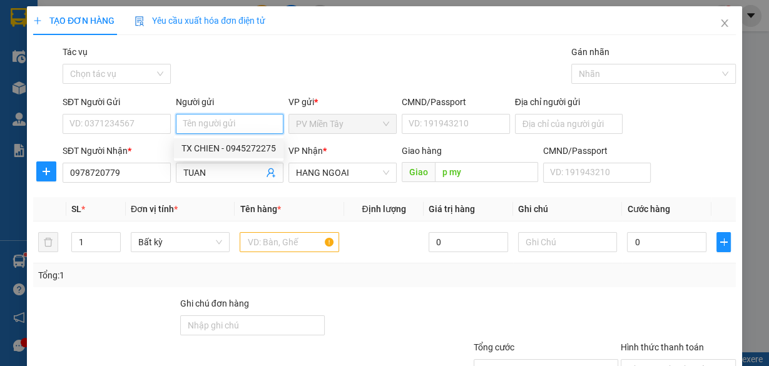
click at [214, 147] on div "TX CHIEN - 0945272275" at bounding box center [229, 149] width 95 height 14
type input "0945272275"
type input "TX CHIEN"
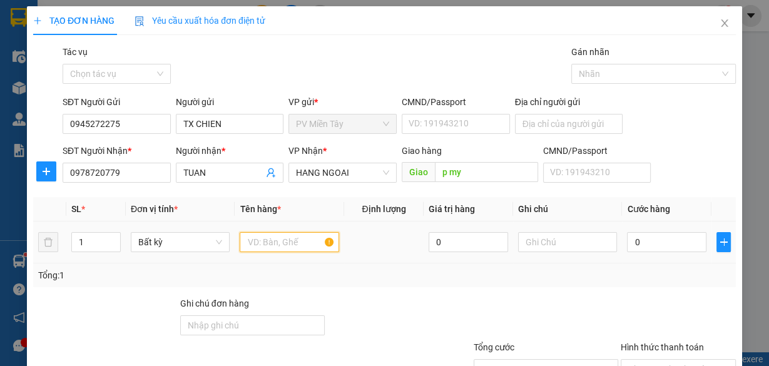
click at [262, 243] on input "text" at bounding box center [290, 242] width 100 height 20
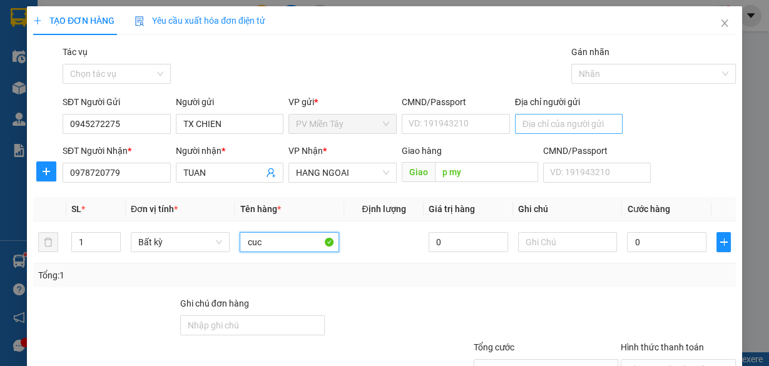
type input "cuc"
click at [538, 125] on input "Địa chỉ người gửi" at bounding box center [569, 124] width 108 height 20
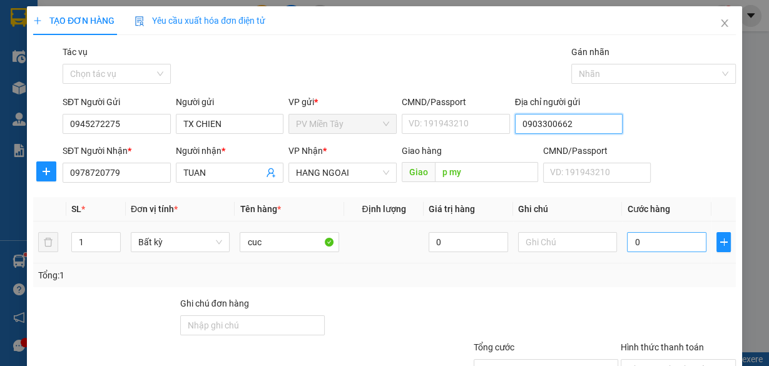
type input "0903300662"
click at [652, 245] on input "0" at bounding box center [667, 242] width 80 height 20
type input "4"
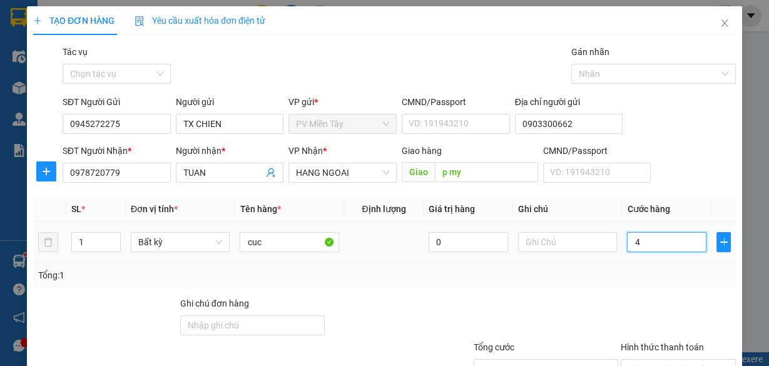
type input "40"
type input "40.000"
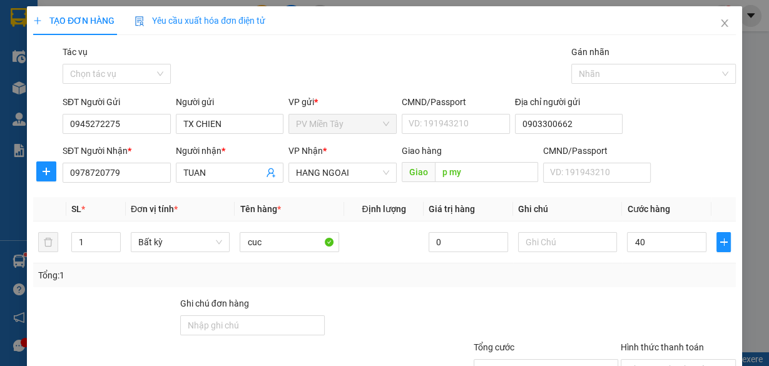
type input "40.000"
click at [649, 292] on div "Transit Pickup Surcharge Ids Transit Deliver Surcharge Ids Transit Deliver Surc…" at bounding box center [384, 242] width 703 height 394
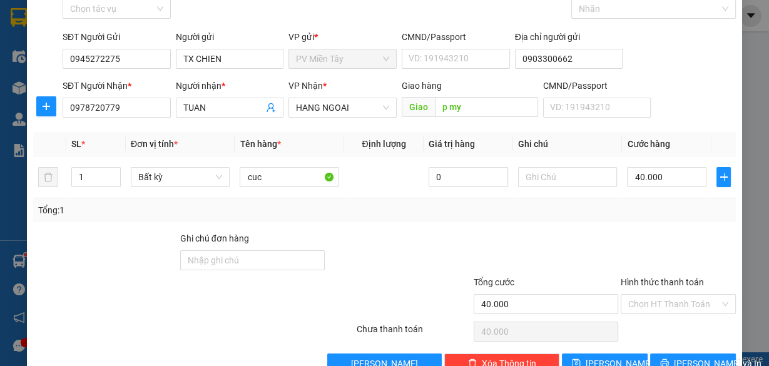
scroll to position [95, 0]
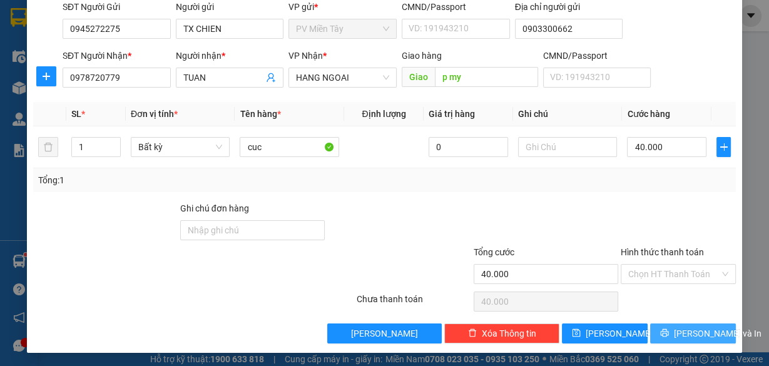
click at [696, 327] on span "[PERSON_NAME] và In" at bounding box center [718, 334] width 88 height 14
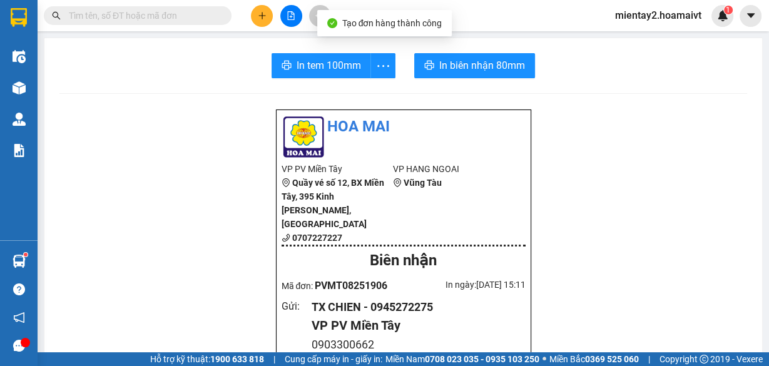
click at [322, 56] on button "In tem 100mm" at bounding box center [322, 65] width 100 height 25
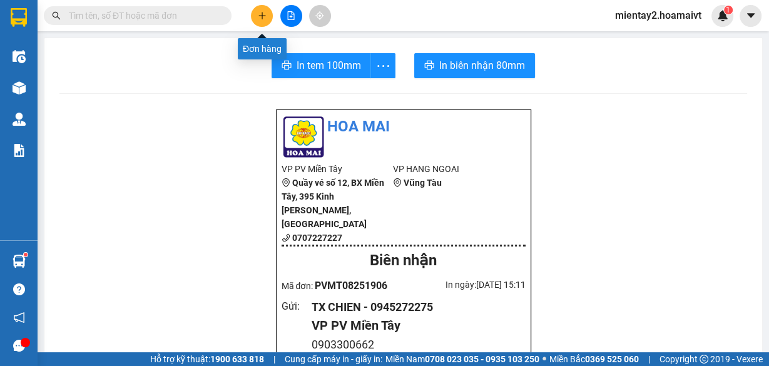
click at [260, 14] on icon "plus" at bounding box center [262, 15] width 9 height 9
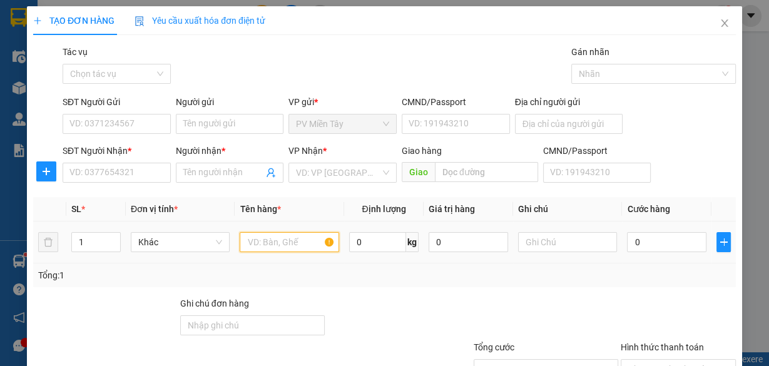
click at [274, 239] on input "text" at bounding box center [290, 242] width 100 height 20
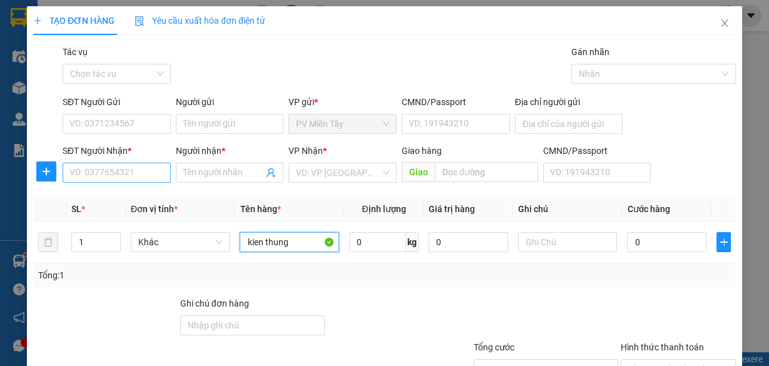
type input "kien thung"
click at [115, 166] on input "SĐT Người Nhận *" at bounding box center [117, 173] width 108 height 20
type input "0347215813"
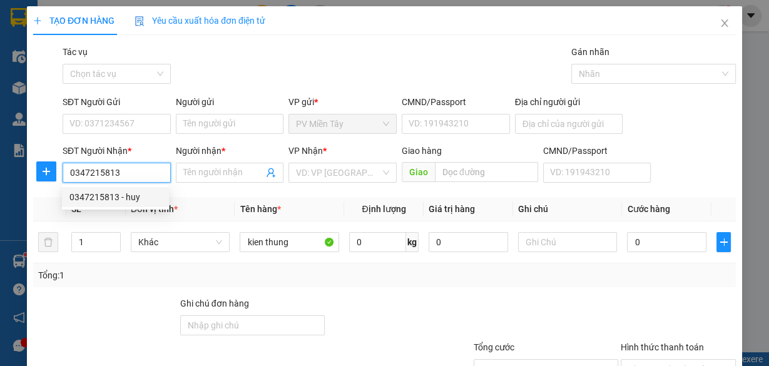
click at [112, 197] on div "0347215813 - huy" at bounding box center [115, 197] width 92 height 14
type input "0906797883 phat"
type input "huy"
type input "cx phu my"
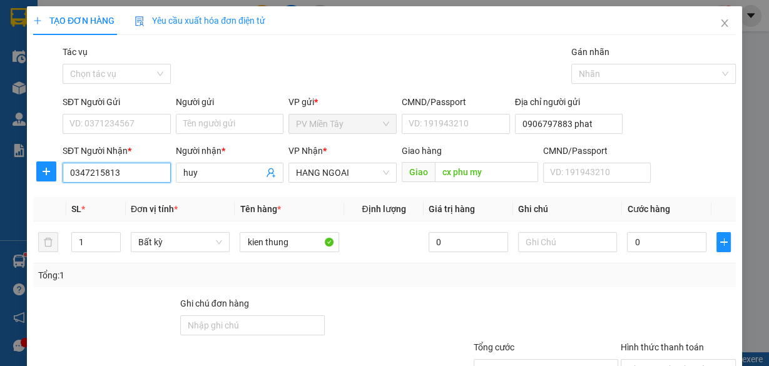
type input "0347215813"
click at [233, 111] on div "Người gửi" at bounding box center [230, 104] width 108 height 19
click at [226, 117] on input "Người gửi" at bounding box center [230, 124] width 108 height 20
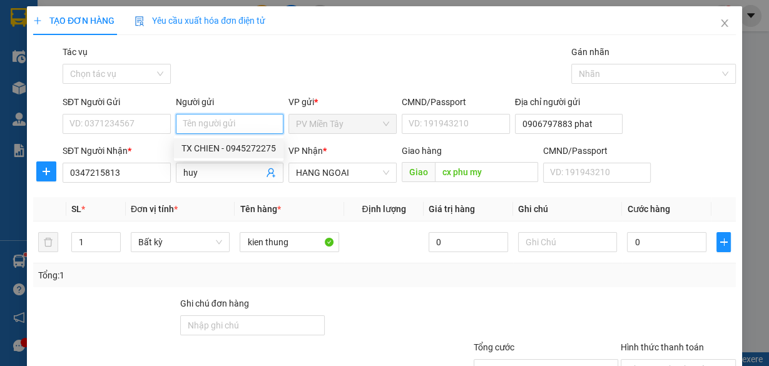
click at [218, 152] on div "TX CHIEN - 0945272275" at bounding box center [229, 149] width 95 height 14
type input "0945272275"
type input "TX CHIEN"
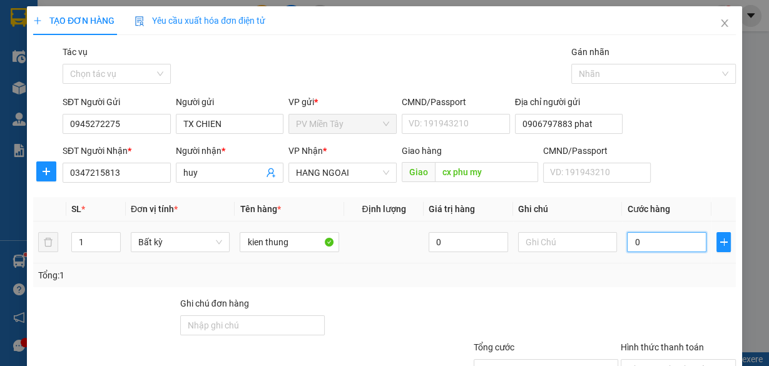
click at [648, 243] on input "0" at bounding box center [667, 242] width 80 height 20
type input "6"
type input "60"
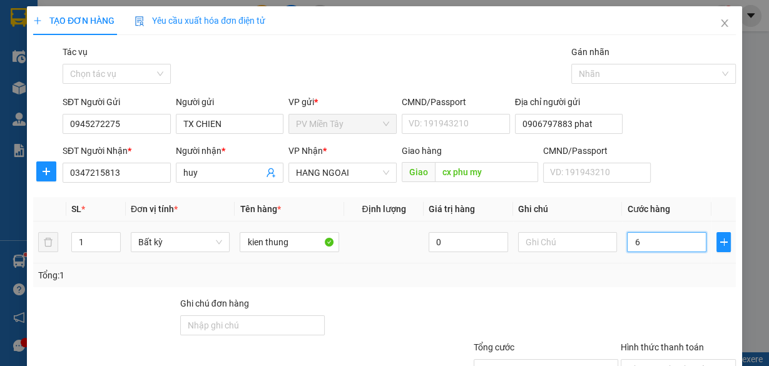
type input "60"
type input "60.000"
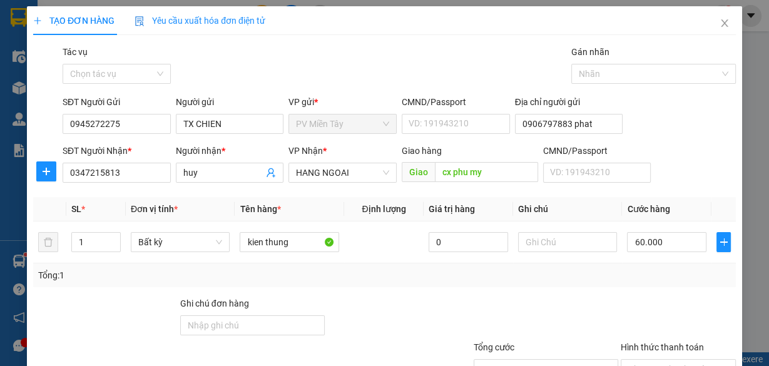
drag, startPoint x: 652, startPoint y: 287, endPoint x: 662, endPoint y: 290, distance: 9.9
click at [654, 287] on div "Transit Pickup Surcharge Ids Transit Deliver Surcharge Ids Transit Deliver Surc…" at bounding box center [384, 242] width 703 height 394
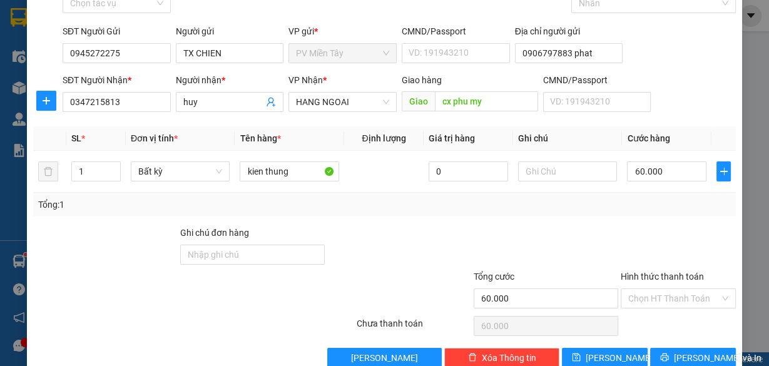
scroll to position [95, 0]
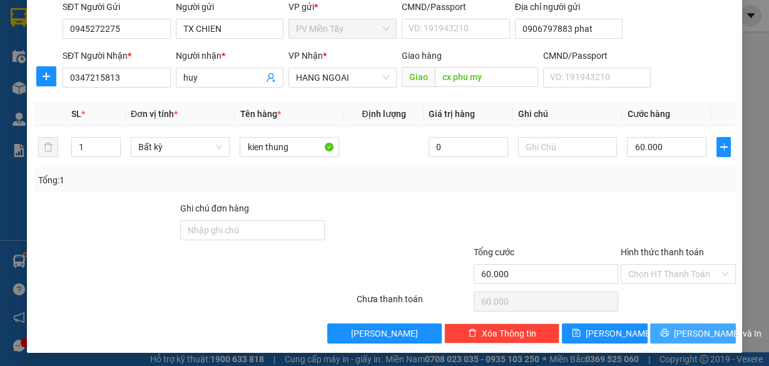
click at [699, 328] on span "[PERSON_NAME] và In" at bounding box center [718, 334] width 88 height 14
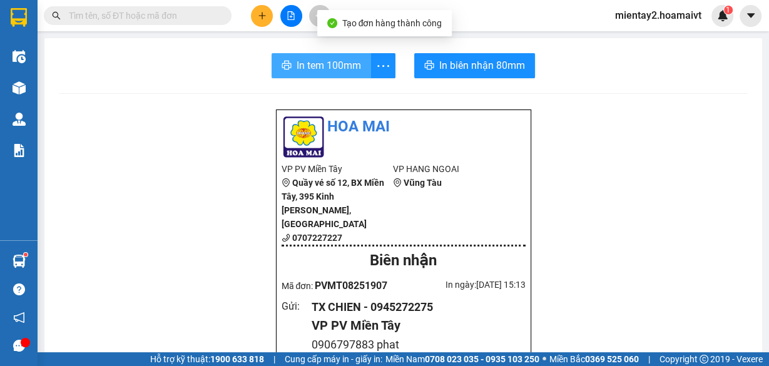
click at [334, 56] on button "In tem 100mm" at bounding box center [322, 65] width 100 height 25
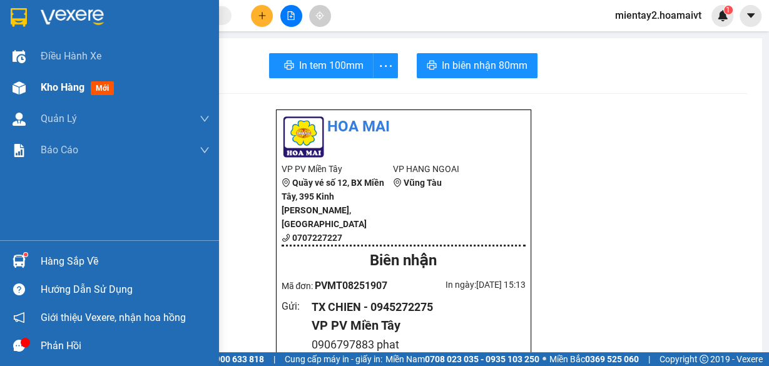
click at [63, 88] on span "Kho hàng" at bounding box center [63, 87] width 44 height 12
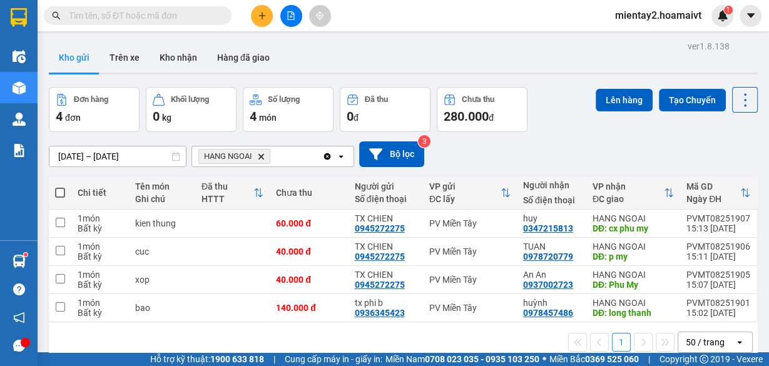
click at [270, 8] on button at bounding box center [262, 16] width 22 height 22
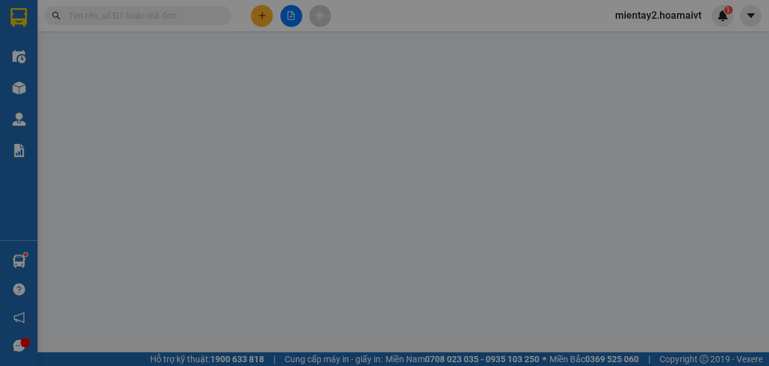
click at [120, 174] on input "SĐT Người Nhận *" at bounding box center [117, 173] width 108 height 20
click at [110, 174] on input "SĐT Người Nhận *" at bounding box center [117, 173] width 108 height 20
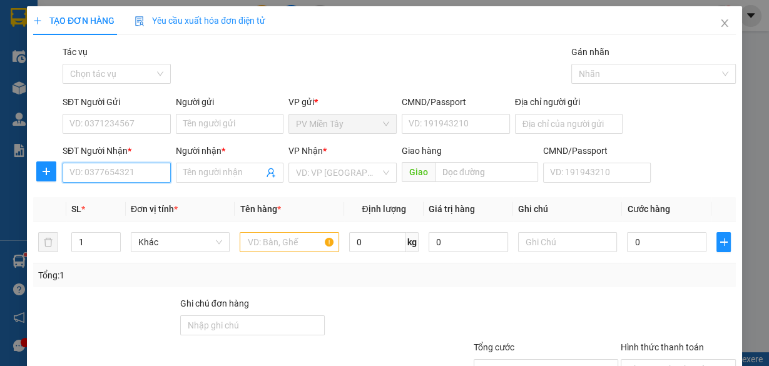
click at [108, 172] on input "SĐT Người Nhận *" at bounding box center [117, 173] width 108 height 20
type input "0385849798"
click at [219, 168] on input "Người nhận *" at bounding box center [223, 173] width 81 height 14
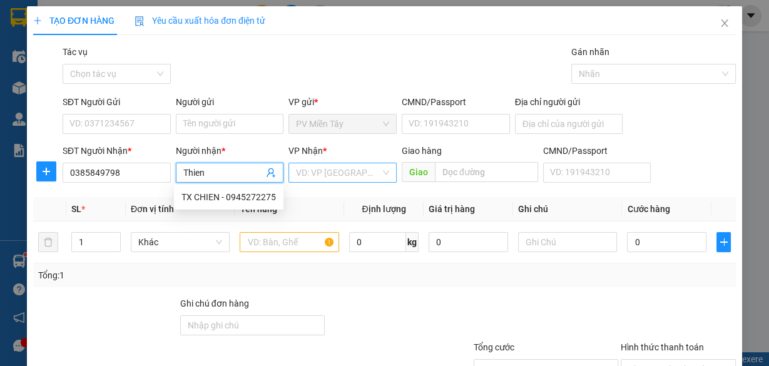
type input "Thien"
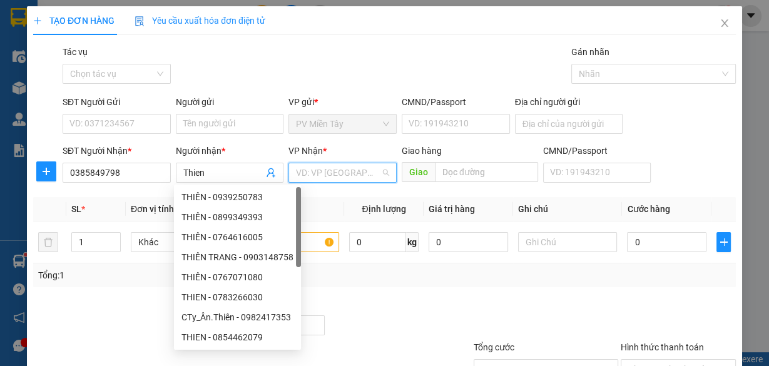
click at [328, 172] on input "search" at bounding box center [338, 172] width 85 height 19
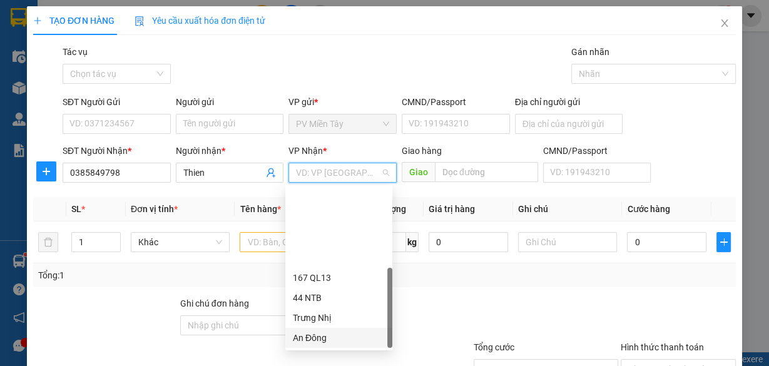
scroll to position [100, 0]
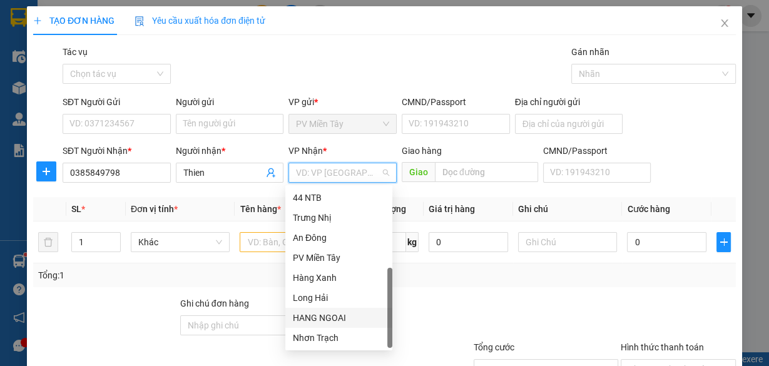
click at [339, 322] on div "HANG NGOAI" at bounding box center [339, 318] width 92 height 14
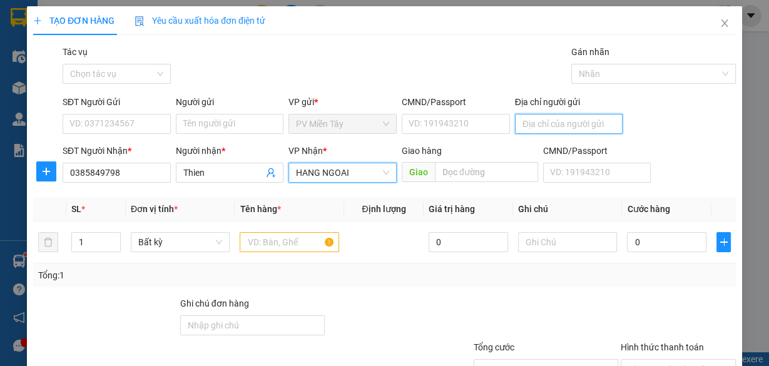
click at [563, 121] on input "Địa chỉ người gửi" at bounding box center [569, 124] width 108 height 20
type input "0933095714 Sy"
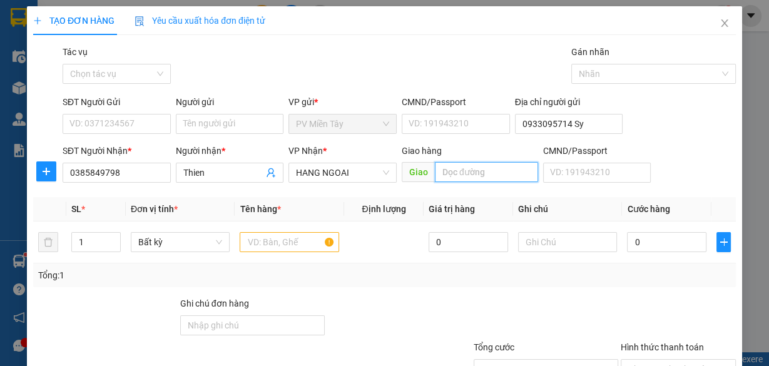
click at [458, 172] on input "text" at bounding box center [486, 172] width 103 height 20
type input "My Xuan"
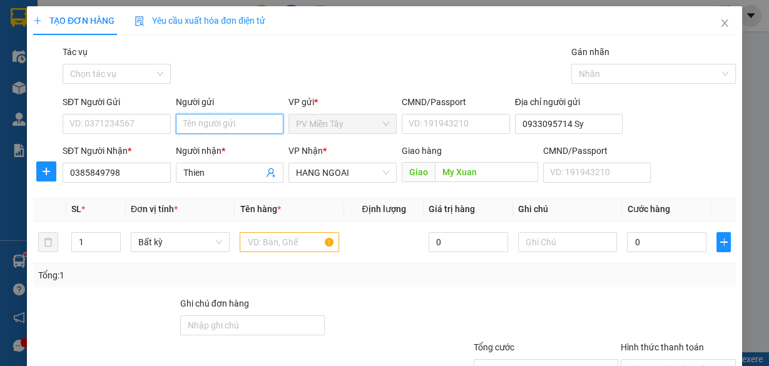
click at [235, 121] on input "Người gửi" at bounding box center [230, 124] width 108 height 20
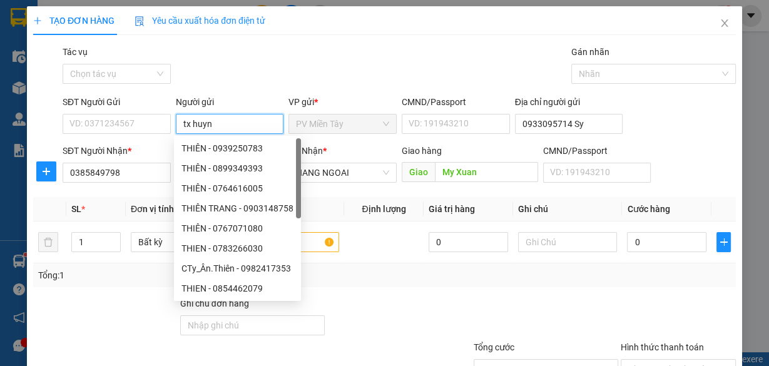
type input "tx huynh"
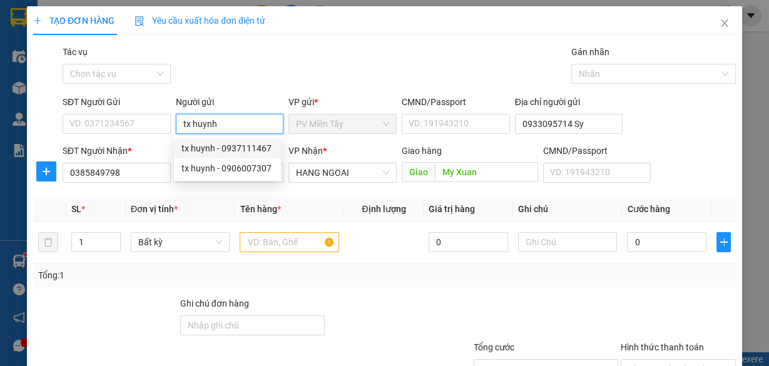
click at [225, 147] on div "tx huynh - 0937111467" at bounding box center [228, 149] width 92 height 14
type input "0937111467"
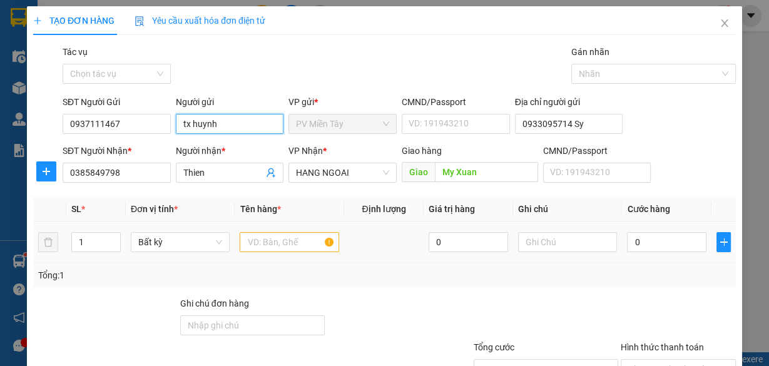
type input "tx huynh"
click at [275, 244] on input "text" at bounding box center [290, 242] width 100 height 20
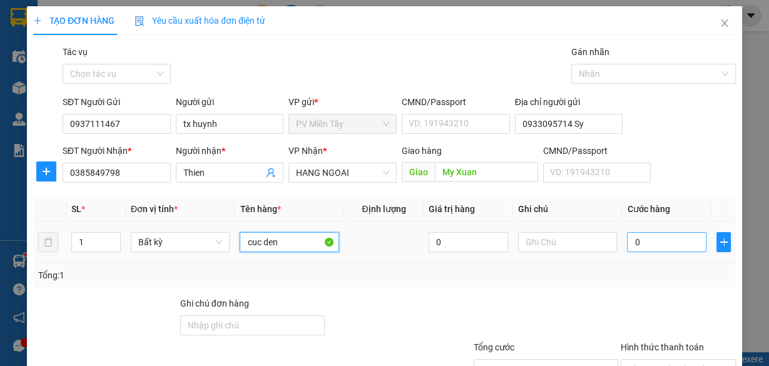
type input "cuc den"
click at [644, 242] on input "0" at bounding box center [667, 242] width 80 height 20
type input "4"
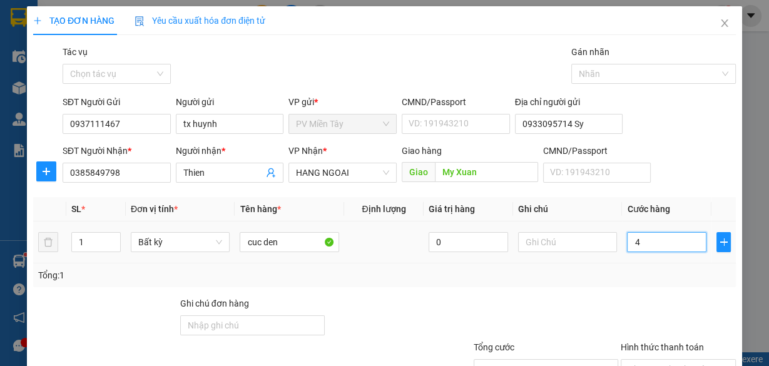
type input "40"
type input "40.000"
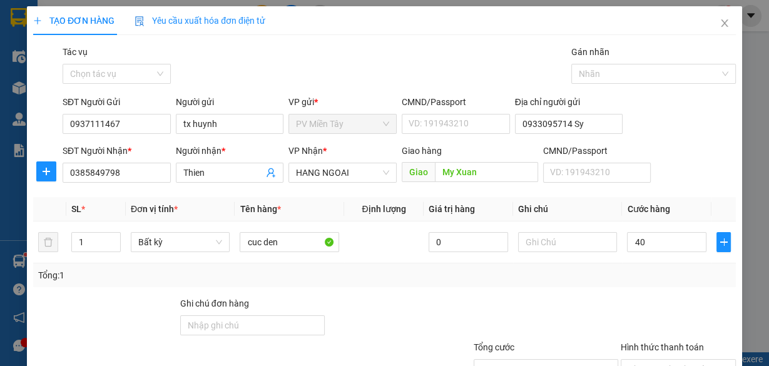
type input "40.000"
click at [646, 282] on div "Tổng: 1" at bounding box center [384, 276] width 703 height 24
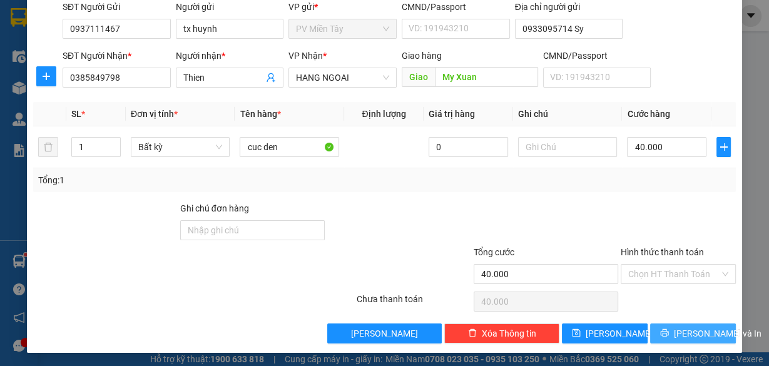
click at [679, 332] on span "[PERSON_NAME] và In" at bounding box center [718, 334] width 88 height 14
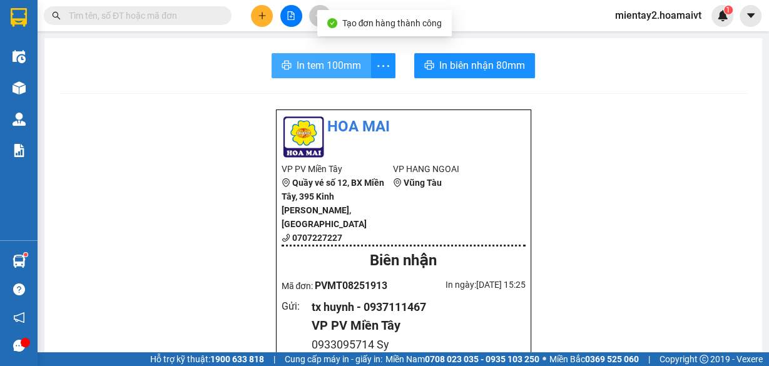
click at [350, 68] on span "In tem 100mm" at bounding box center [329, 66] width 64 height 16
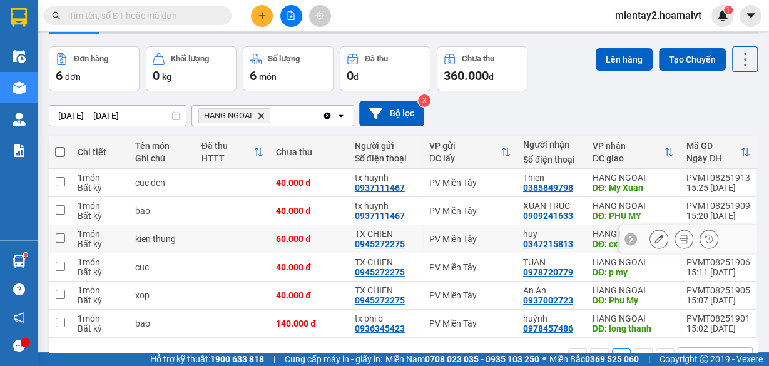
scroll to position [78, 0]
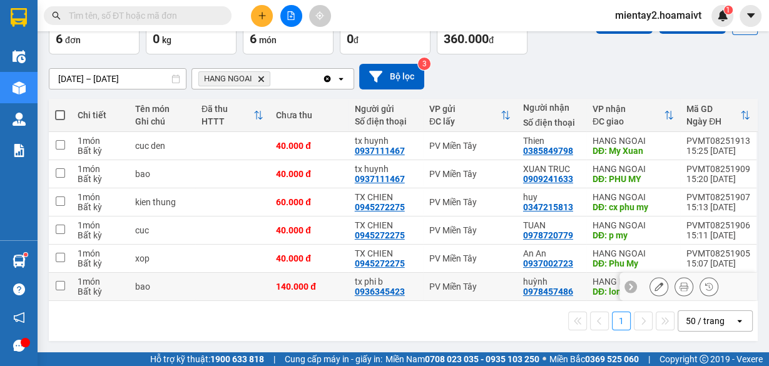
click at [328, 293] on td "140.000 đ" at bounding box center [309, 287] width 79 height 28
checkbox input "true"
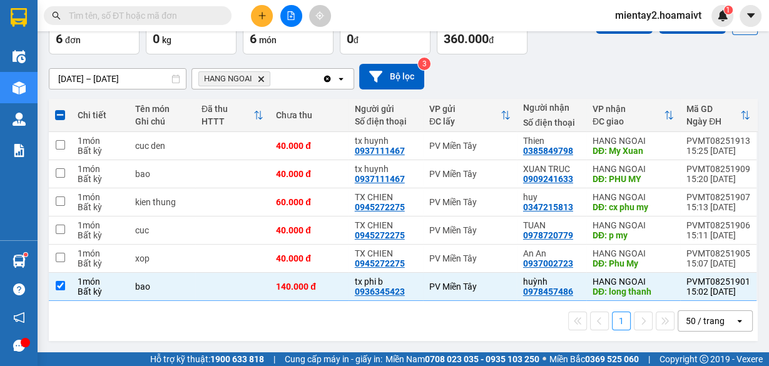
scroll to position [0, 0]
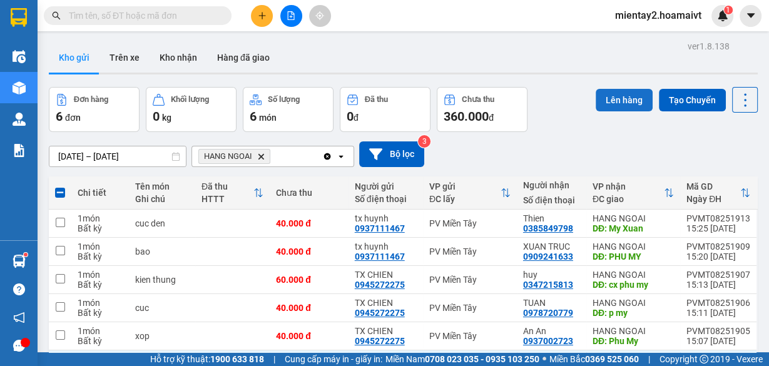
click at [634, 90] on button "Lên hàng" at bounding box center [624, 100] width 57 height 23
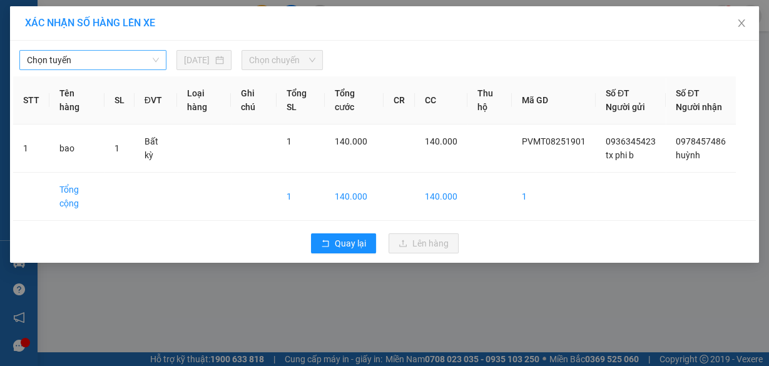
click at [77, 56] on span "Chọn tuyến" at bounding box center [93, 60] width 132 height 19
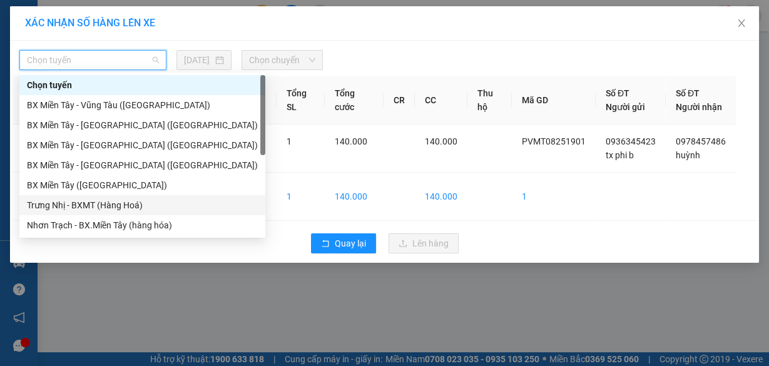
click at [100, 186] on div "BX Miền Tây ([GEOGRAPHIC_DATA])" at bounding box center [142, 185] width 231 height 14
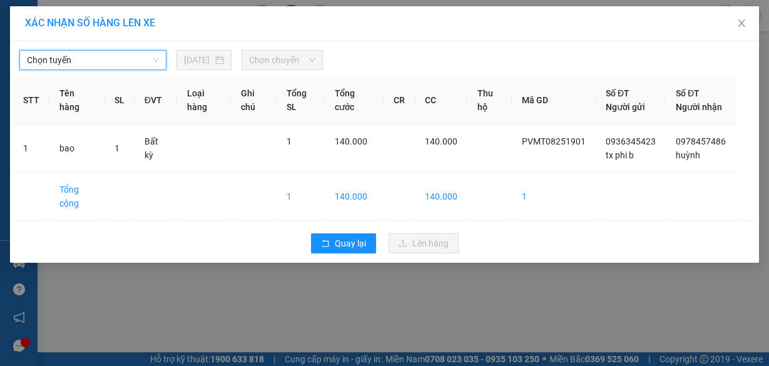
click at [267, 63] on span "Chọn chuyến" at bounding box center [282, 60] width 66 height 19
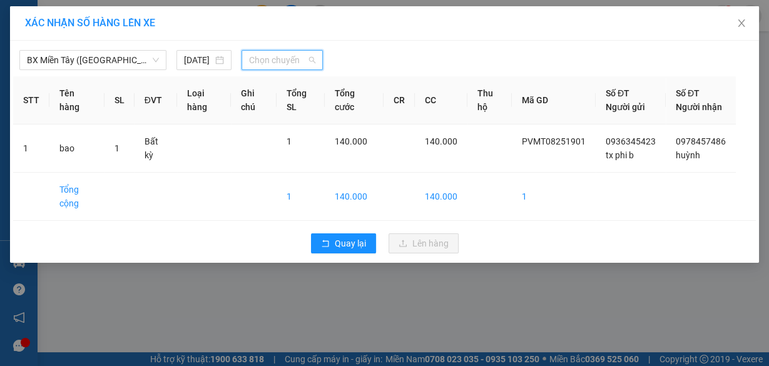
click at [267, 63] on span "Chọn chuyến" at bounding box center [282, 60] width 66 height 19
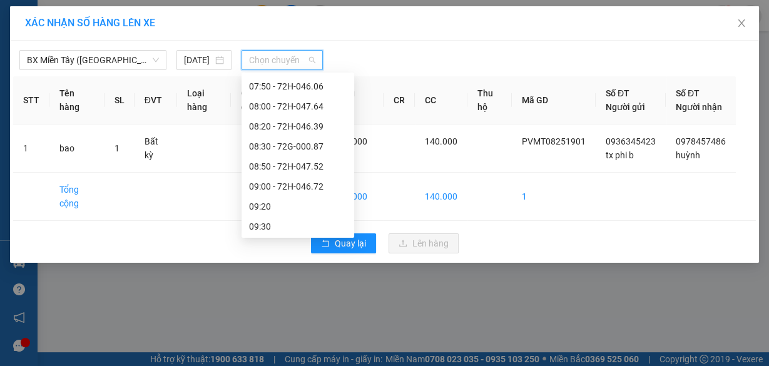
scroll to position [220, 0]
click at [288, 183] on div "09:20" at bounding box center [298, 185] width 98 height 14
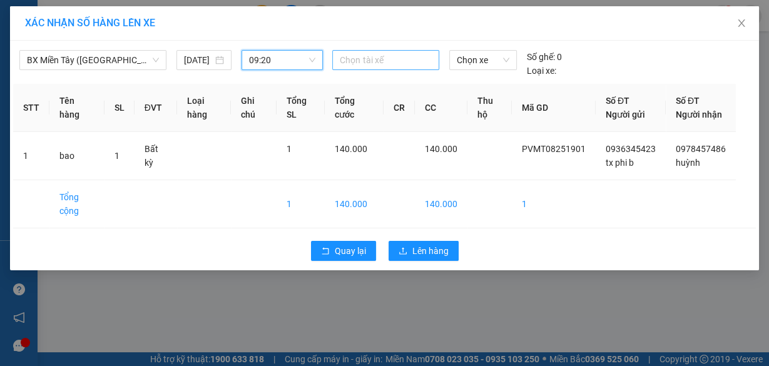
click at [368, 54] on div at bounding box center [386, 60] width 100 height 15
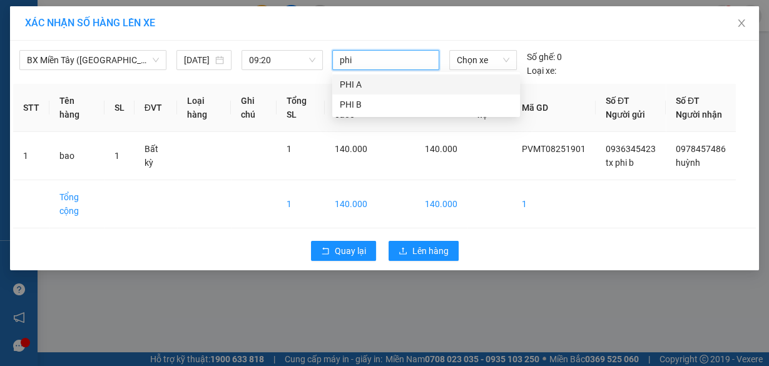
type input "phi b"
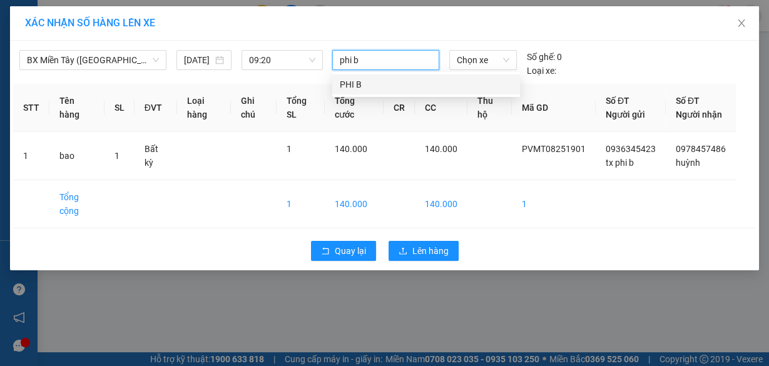
click at [364, 83] on div "PHI B" at bounding box center [426, 85] width 173 height 14
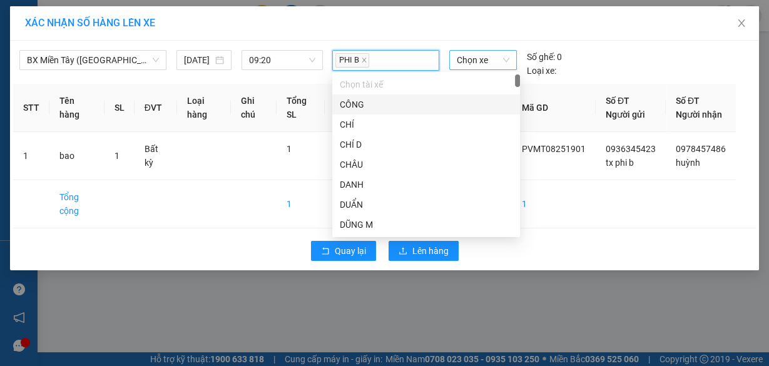
click at [475, 62] on span "Chọn xe" at bounding box center [483, 60] width 53 height 19
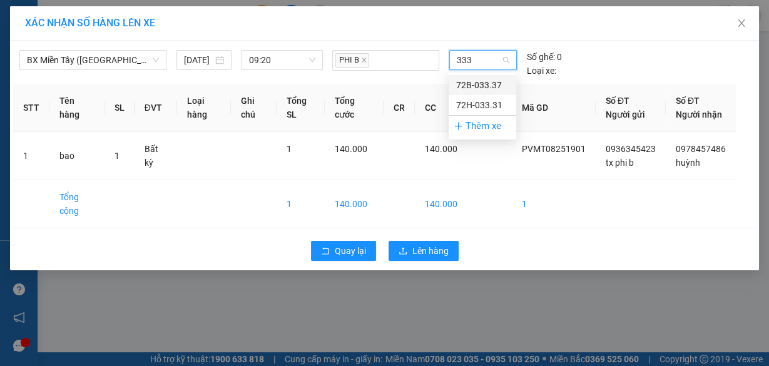
type input "3337"
click at [475, 83] on div "72B-033.37" at bounding box center [482, 85] width 53 height 14
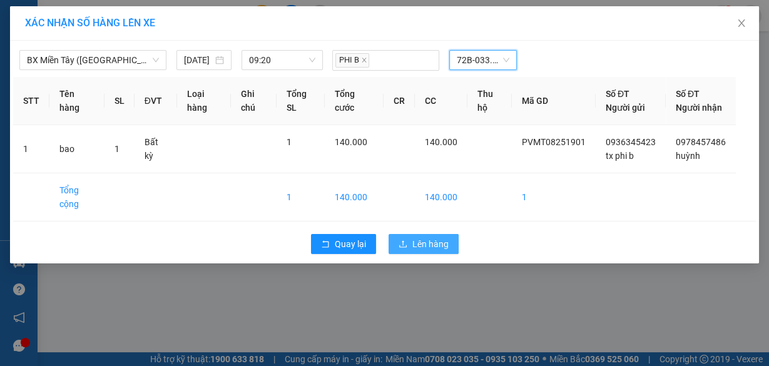
click at [431, 251] on span "Lên hàng" at bounding box center [431, 244] width 36 height 14
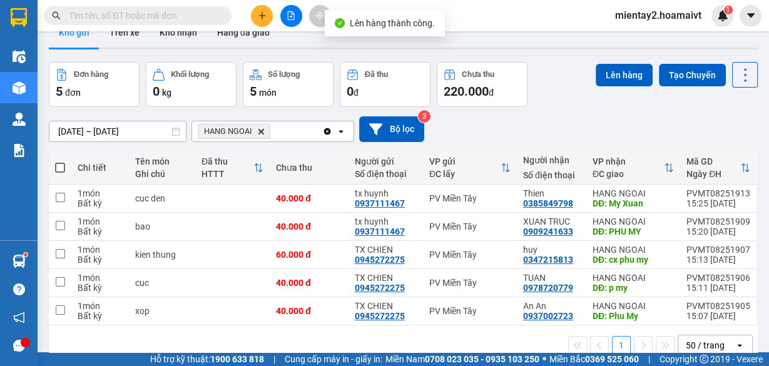
scroll to position [57, 0]
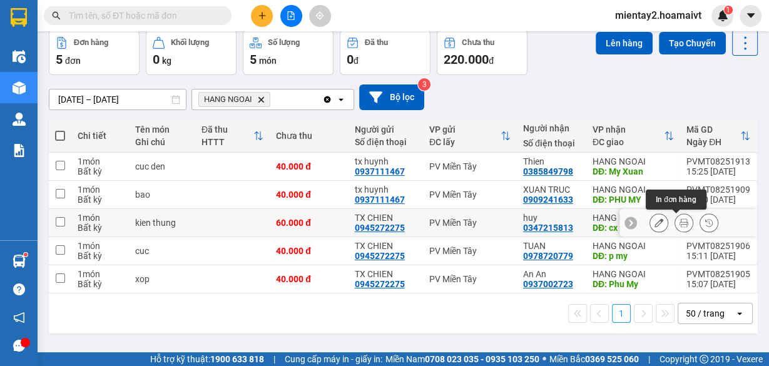
click at [680, 219] on icon at bounding box center [684, 223] width 9 height 9
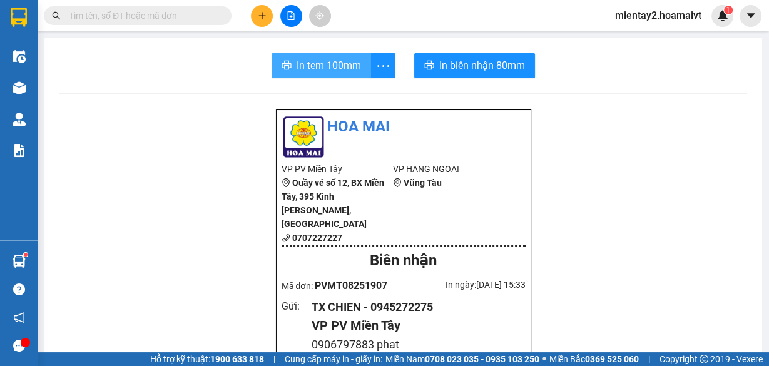
click at [285, 66] on icon "printer" at bounding box center [287, 65] width 10 height 10
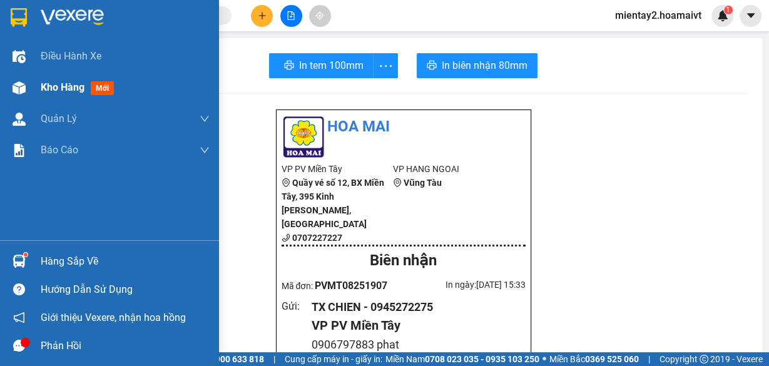
click at [54, 88] on span "Kho hàng" at bounding box center [63, 87] width 44 height 12
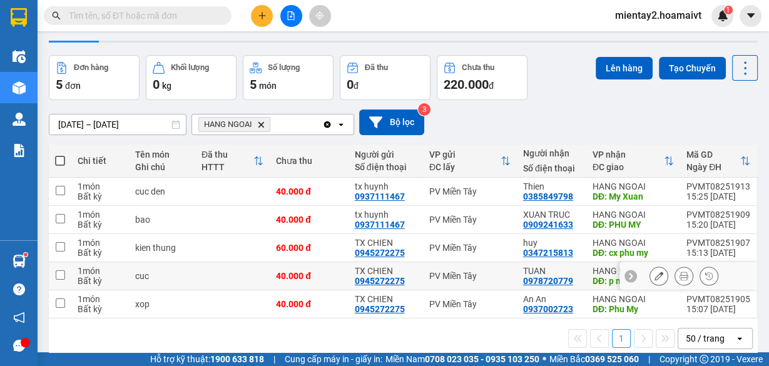
scroll to position [57, 0]
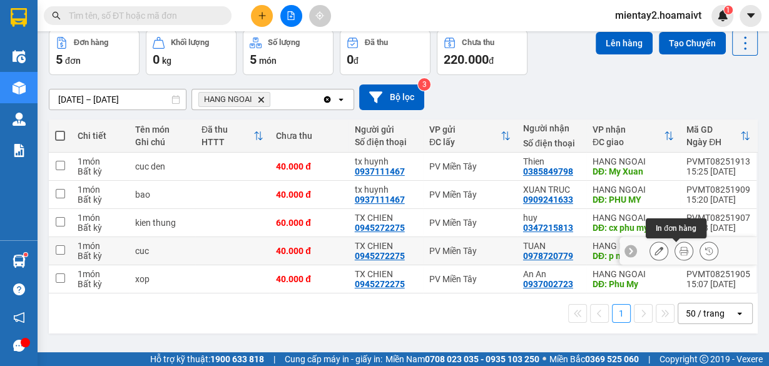
click at [680, 249] on icon at bounding box center [684, 251] width 9 height 9
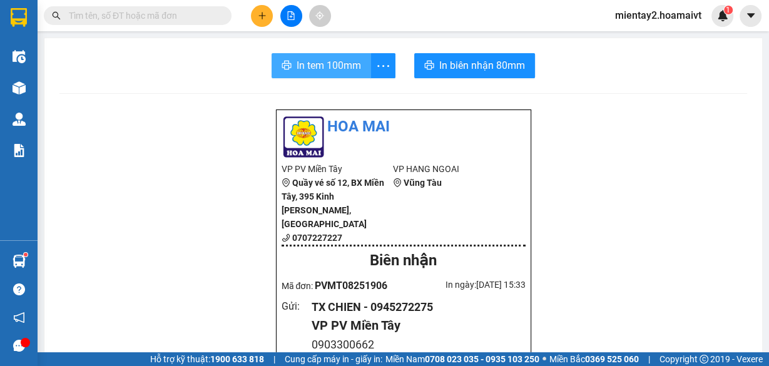
click at [352, 55] on button "In tem 100mm" at bounding box center [322, 65] width 100 height 25
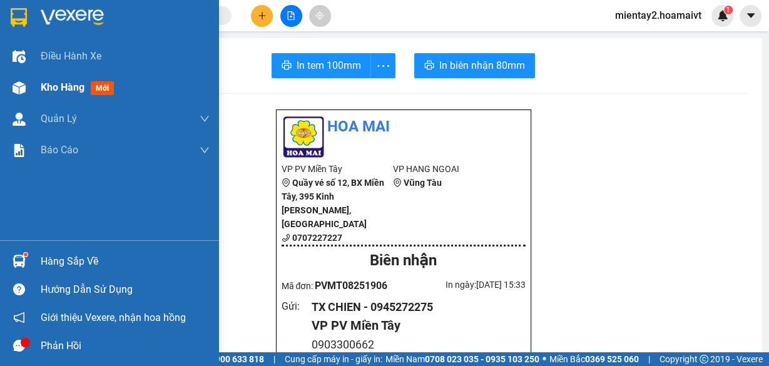
click at [63, 96] on div "Kho hàng mới" at bounding box center [125, 87] width 169 height 31
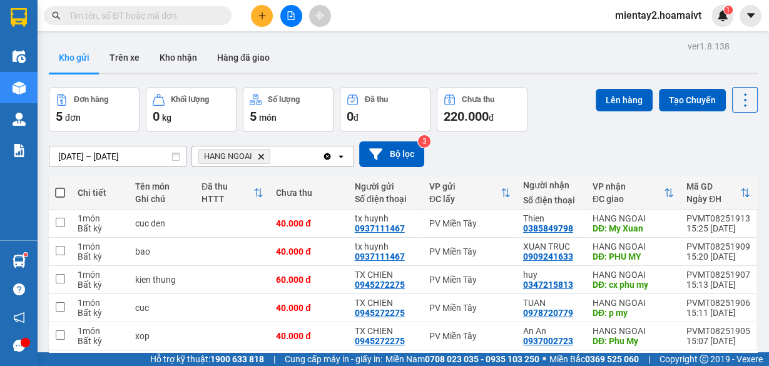
scroll to position [57, 0]
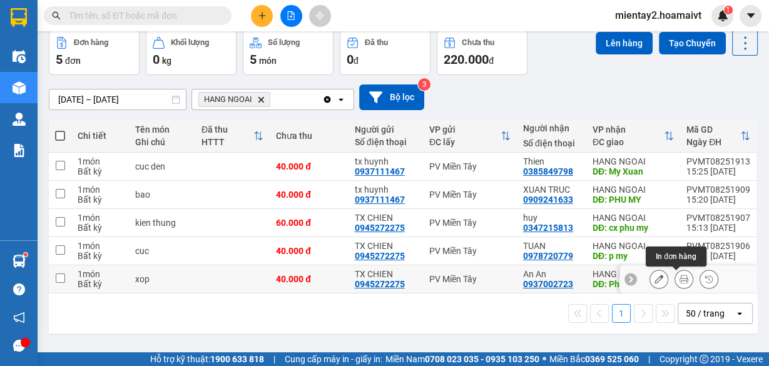
click at [680, 282] on icon at bounding box center [684, 279] width 9 height 9
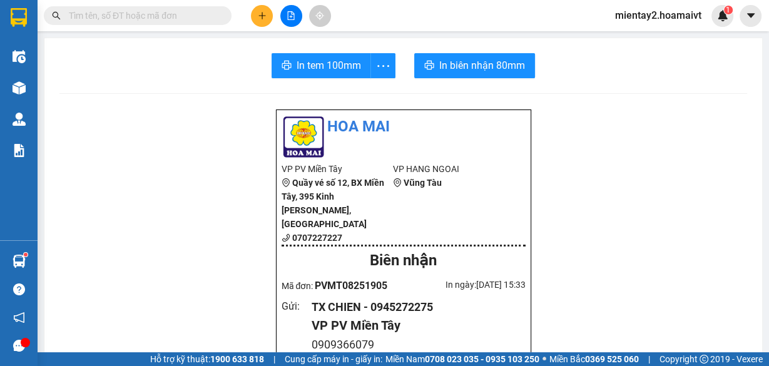
click at [321, 55] on button "In tem 100mm" at bounding box center [322, 65] width 100 height 25
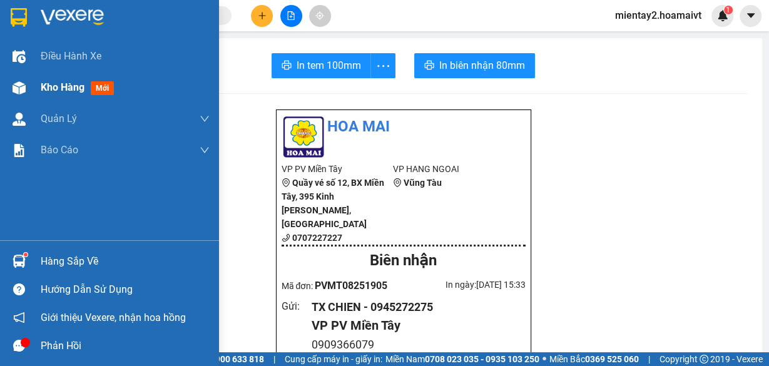
click at [63, 89] on span "Kho hàng" at bounding box center [63, 87] width 44 height 12
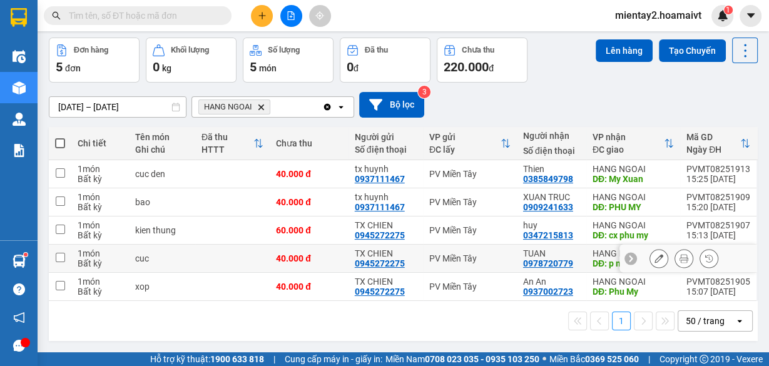
scroll to position [50, 0]
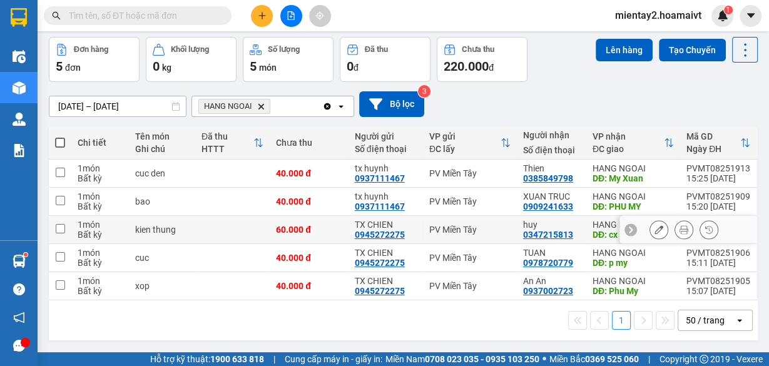
click at [221, 231] on td at bounding box center [232, 230] width 75 height 28
checkbox input "true"
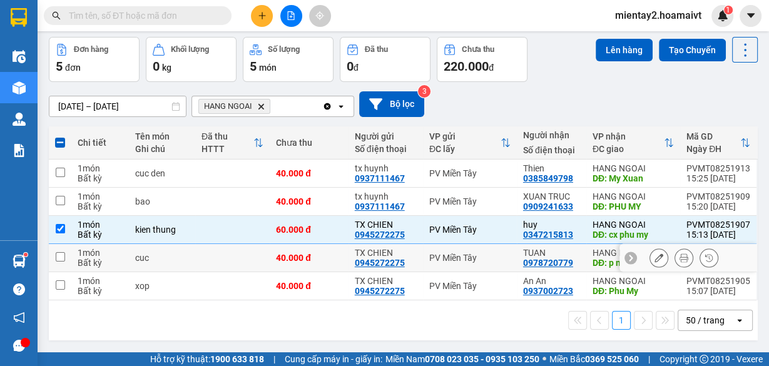
click at [215, 254] on td at bounding box center [232, 258] width 75 height 28
checkbox input "true"
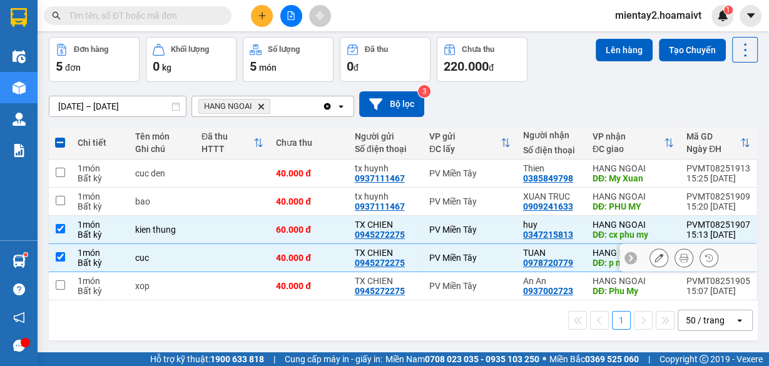
click at [215, 289] on td at bounding box center [232, 286] width 75 height 28
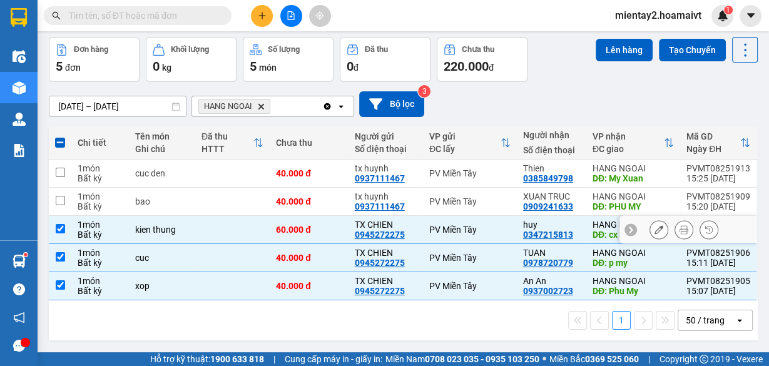
checkbox input "true"
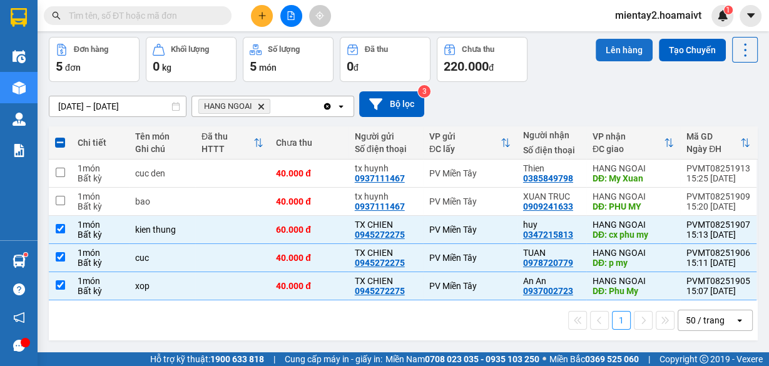
click at [609, 55] on button "Lên hàng" at bounding box center [624, 50] width 57 height 23
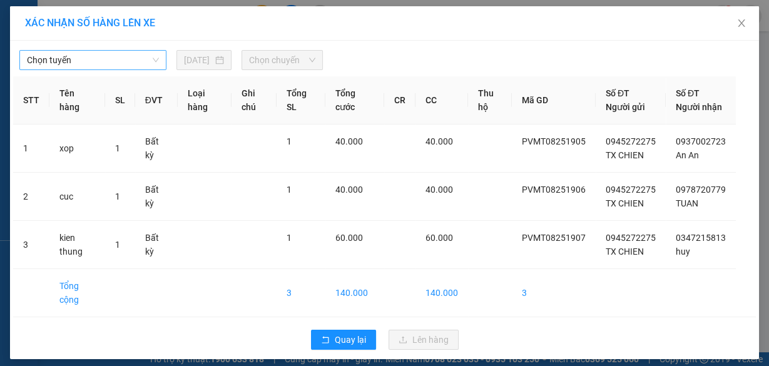
click at [90, 56] on span "Chọn tuyến" at bounding box center [93, 60] width 132 height 19
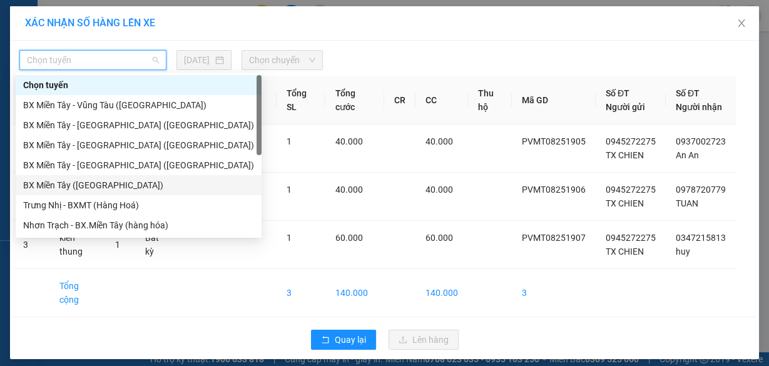
click at [93, 185] on div "BX Miền Tây ([GEOGRAPHIC_DATA])" at bounding box center [138, 185] width 231 height 14
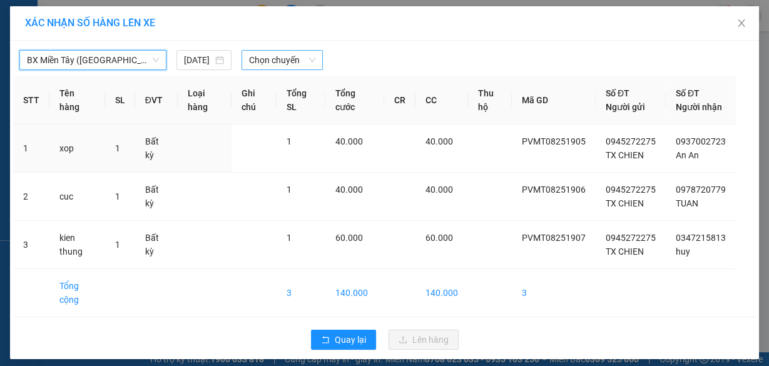
click at [282, 57] on span "Chọn chuyến" at bounding box center [282, 60] width 66 height 19
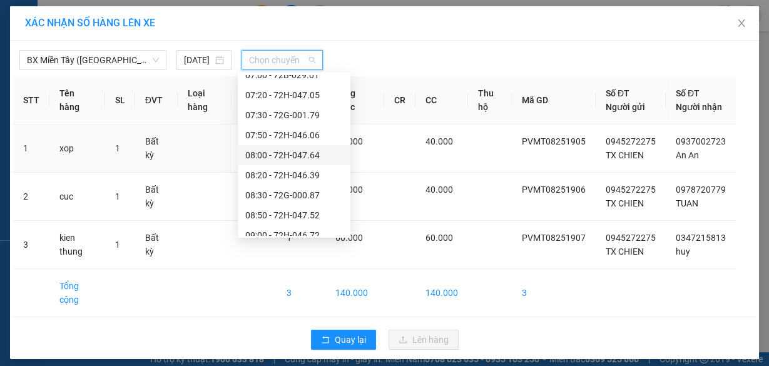
scroll to position [250, 0]
click at [298, 173] on div "09:30" at bounding box center [294, 175] width 98 height 14
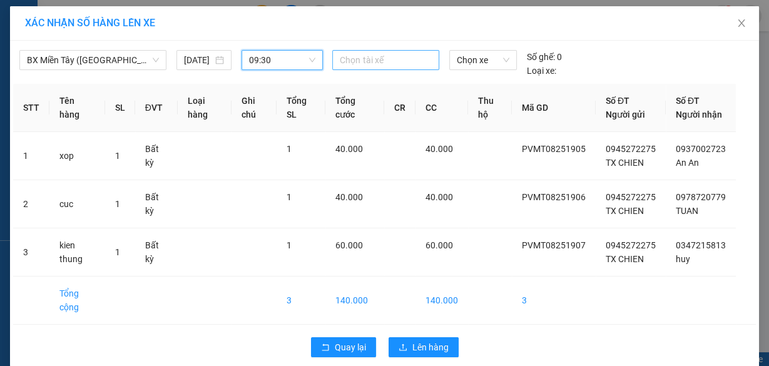
click at [366, 56] on div at bounding box center [386, 60] width 100 height 15
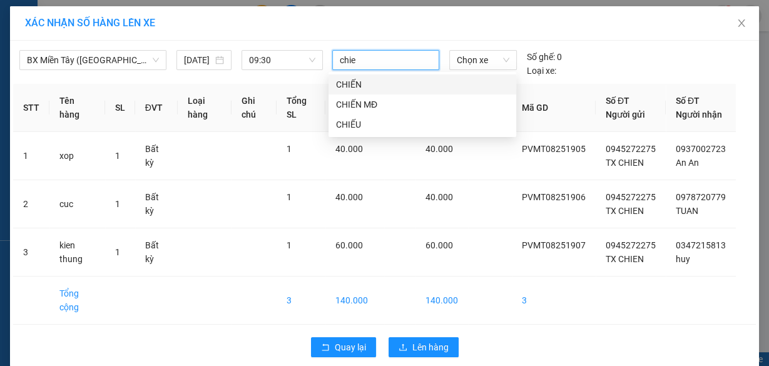
type input "chien"
click at [355, 88] on div "CHIẾN" at bounding box center [422, 85] width 173 height 14
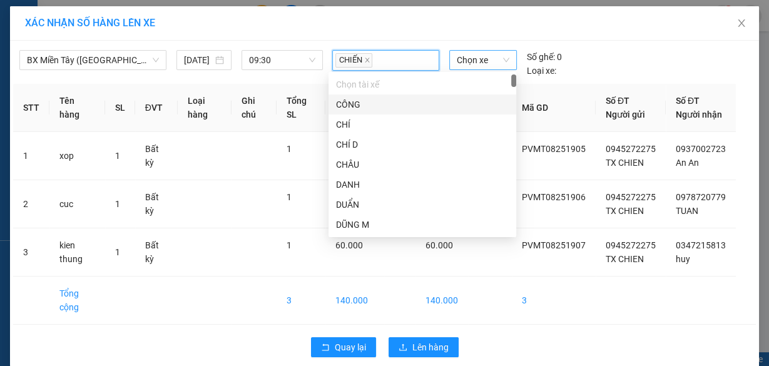
click at [467, 59] on span "Chọn xe" at bounding box center [483, 60] width 53 height 19
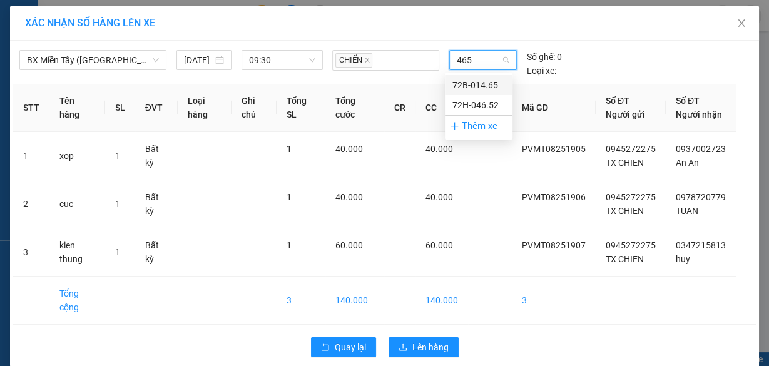
type input "4652"
click at [467, 80] on div "72H-046.52" at bounding box center [479, 85] width 53 height 14
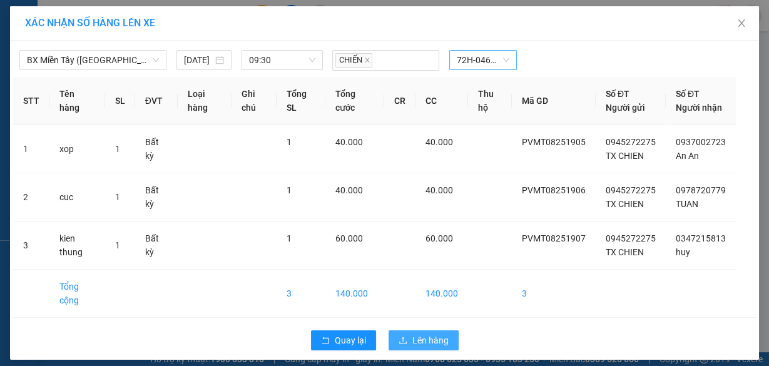
click at [430, 347] on span "Lên hàng" at bounding box center [431, 341] width 36 height 14
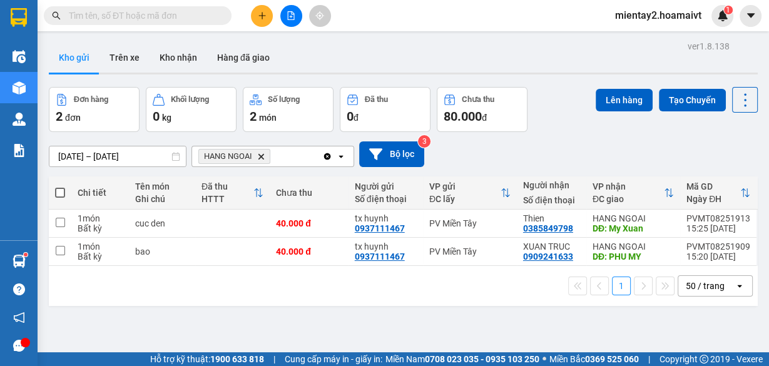
click at [262, 20] on button at bounding box center [262, 16] width 22 height 22
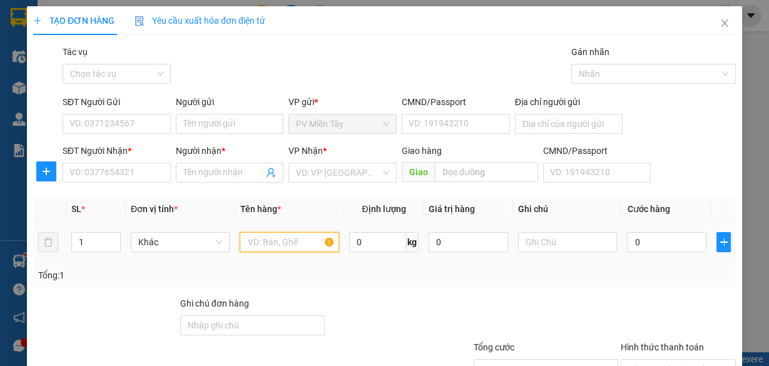
click at [265, 243] on input "text" at bounding box center [290, 242] width 100 height 20
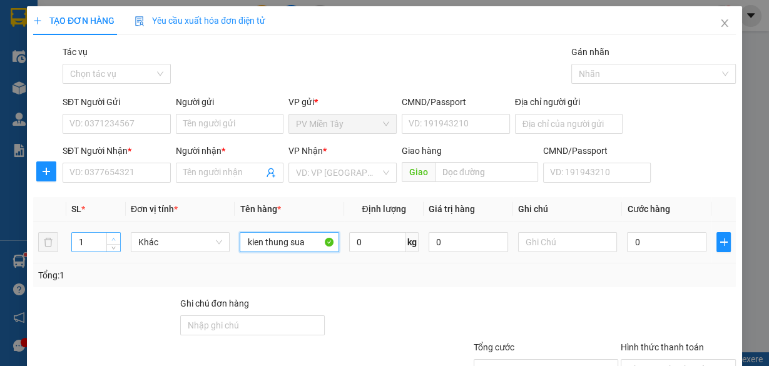
type input "kien thung sua"
click at [113, 239] on icon "up" at bounding box center [113, 239] width 4 height 4
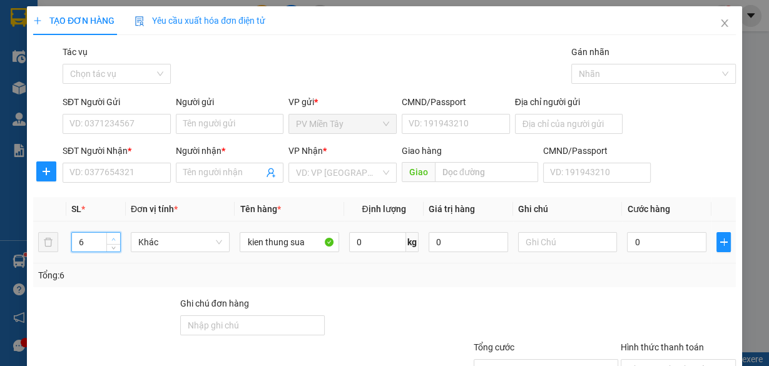
click at [113, 239] on icon "up" at bounding box center [113, 239] width 4 height 4
type input "7"
click at [113, 239] on icon "up" at bounding box center [113, 239] width 4 height 4
click at [100, 169] on input "SĐT Người Nhận *" at bounding box center [117, 173] width 108 height 20
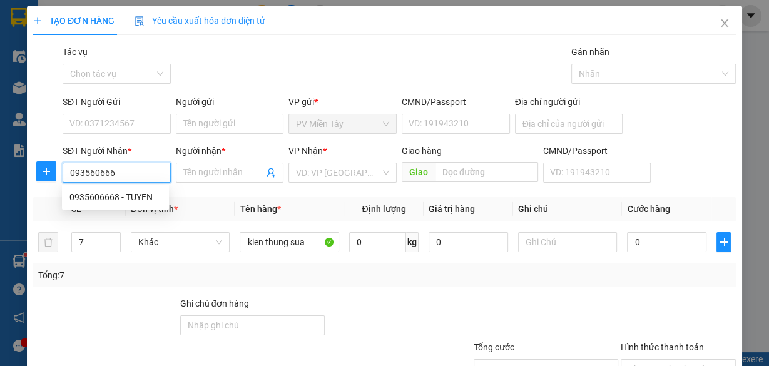
type input "0935606668"
click at [98, 202] on div "0935606668 - TUYEN" at bounding box center [115, 197] width 92 height 14
type input "0983018626 Ly"
type input "TUYEN"
type input "P THAI"
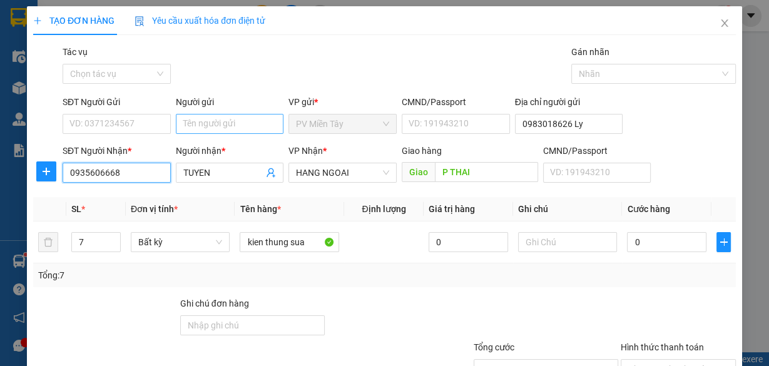
type input "0935606668"
click at [210, 120] on input "Người gửi" at bounding box center [230, 124] width 108 height 20
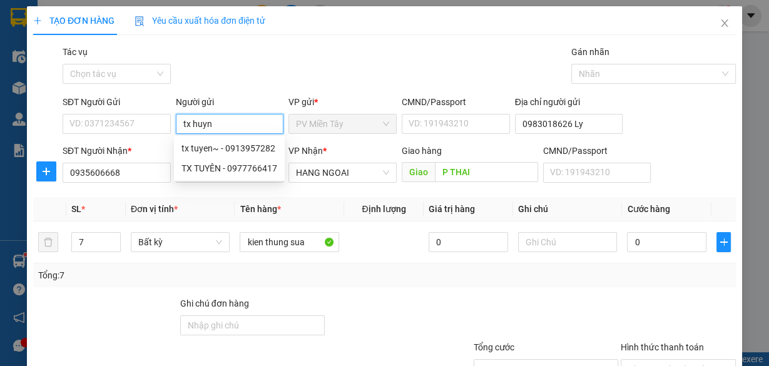
type input "tx huynh"
click at [237, 147] on div "tx huynh - 0937111467" at bounding box center [228, 149] width 92 height 14
type input "0937111467"
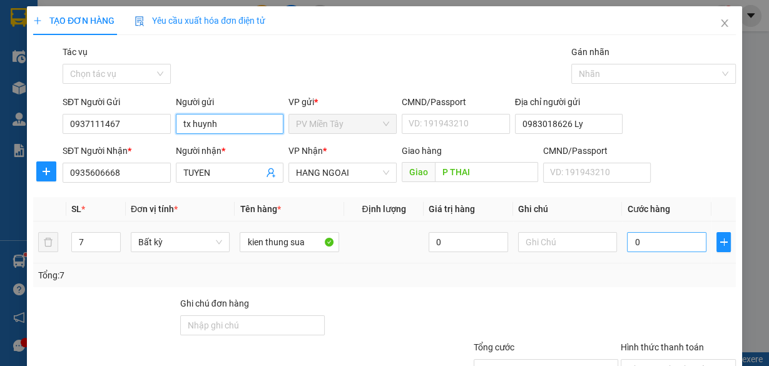
type input "tx huynh"
click at [644, 239] on input "0" at bounding box center [667, 242] width 80 height 20
type input "2"
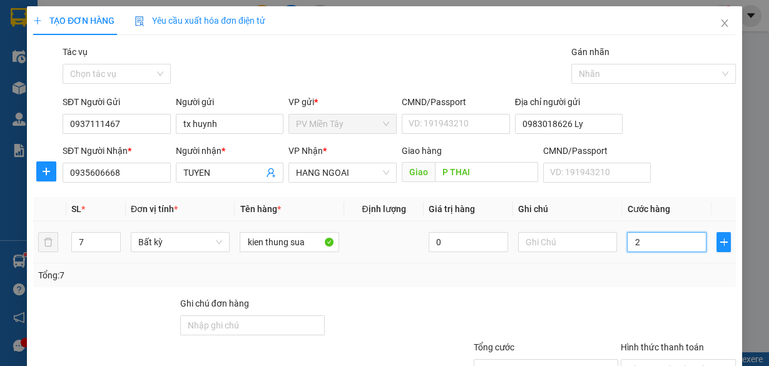
type input "28"
type input "280"
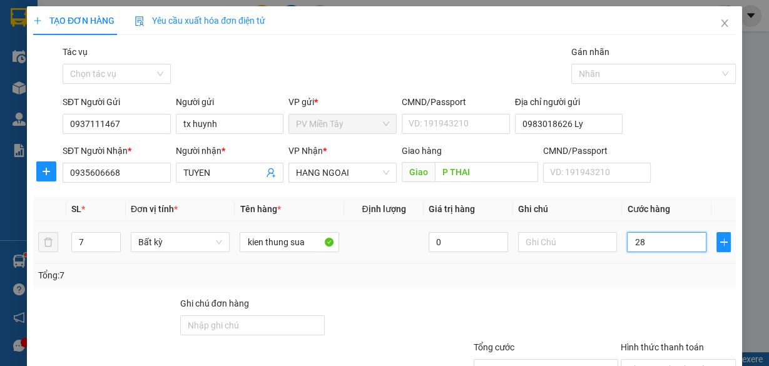
type input "280"
type input "280.000"
click at [637, 278] on div "Tổng: 7" at bounding box center [384, 276] width 693 height 14
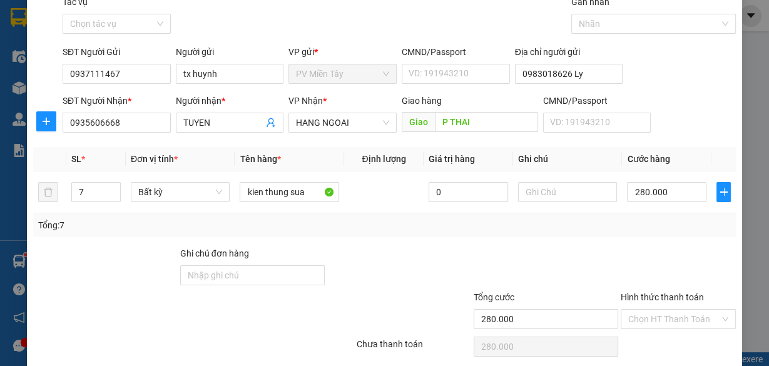
scroll to position [95, 0]
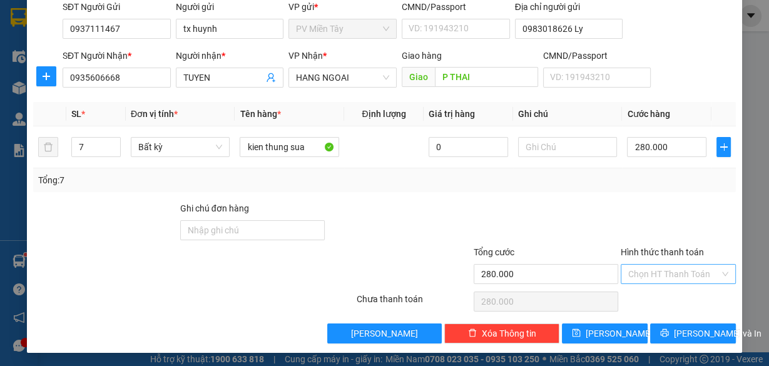
click at [664, 272] on input "Hình thức thanh toán" at bounding box center [674, 274] width 91 height 19
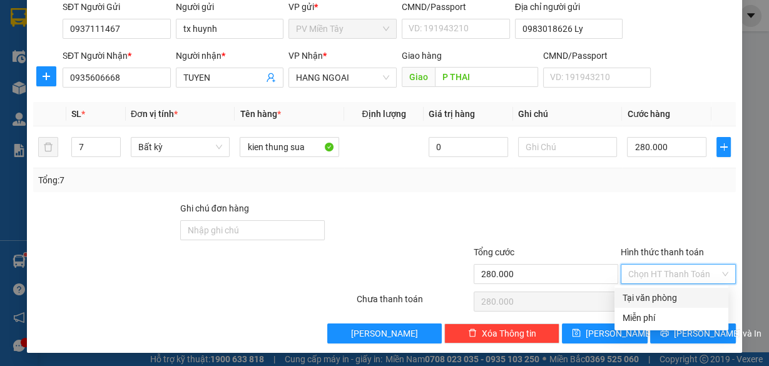
click at [642, 298] on div "Tại văn phòng" at bounding box center [671, 298] width 99 height 14
type input "0"
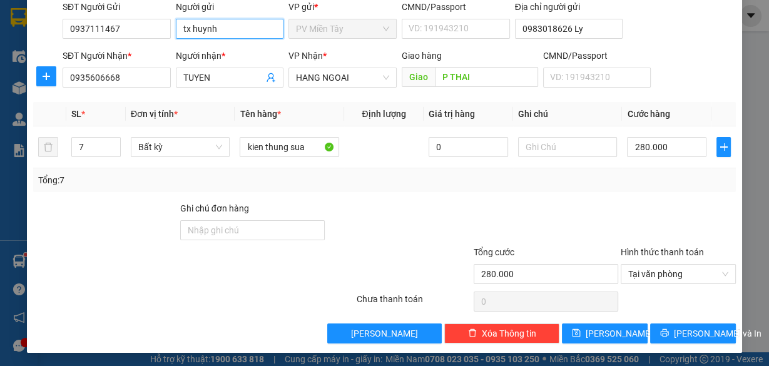
drag, startPoint x: 227, startPoint y: 29, endPoint x: 19, endPoint y: 83, distance: 214.7
click at [20, 84] on div "TẠO ĐƠN HÀNG Yêu cầu xuất hóa đơn điện tử Transit Pickup Surcharge Ids Transit …" at bounding box center [384, 183] width 769 height 366
type input "tx quang c"
click at [223, 56] on div "tx quang c - 0907664881" at bounding box center [230, 53] width 97 height 14
type input "0907664881"
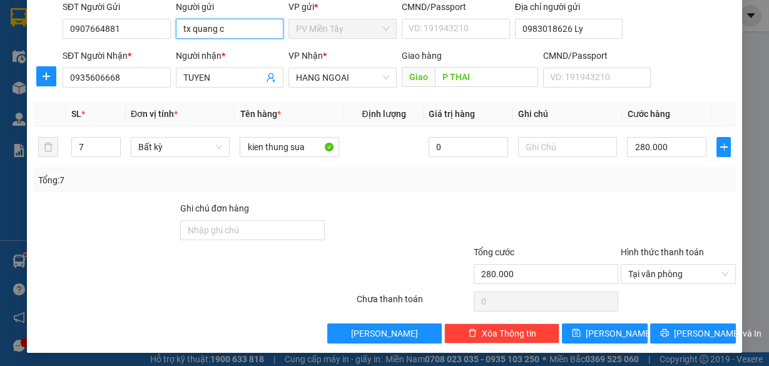
type input "tx quang c"
click at [630, 175] on div "Tổng: 7" at bounding box center [384, 180] width 693 height 14
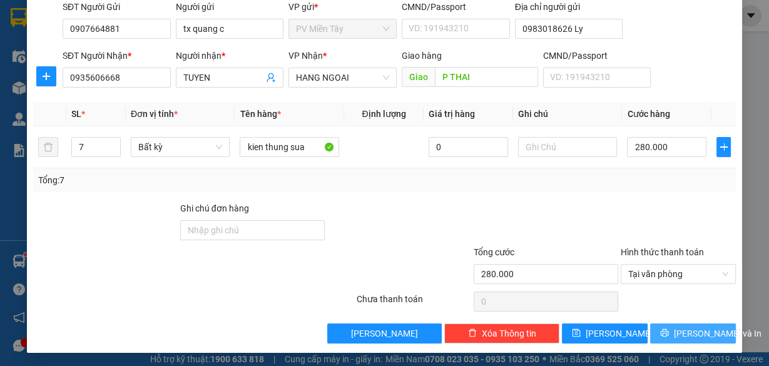
click at [690, 324] on button "[PERSON_NAME] và In" at bounding box center [694, 334] width 86 height 20
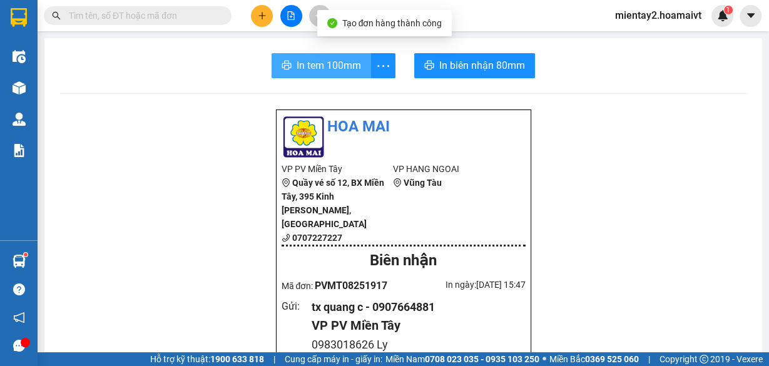
click at [299, 55] on button "In tem 100mm" at bounding box center [322, 65] width 100 height 25
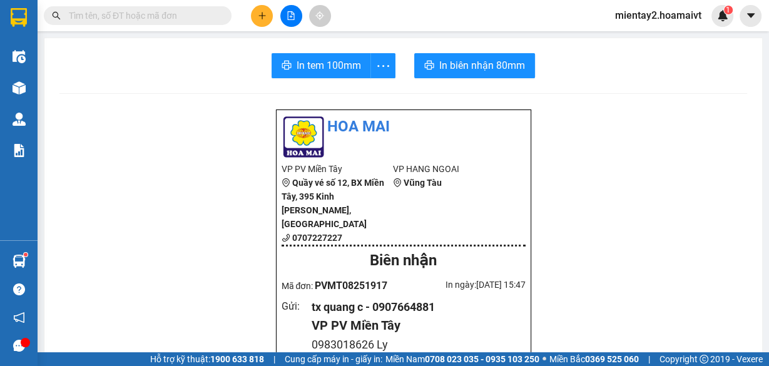
scroll to position [150, 0]
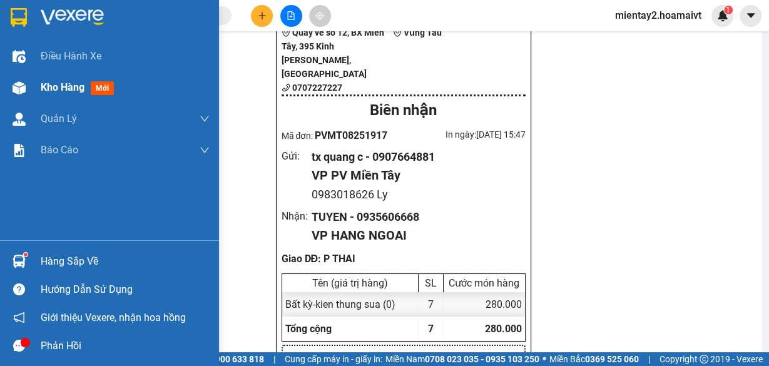
click at [59, 89] on span "Kho hàng" at bounding box center [63, 87] width 44 height 12
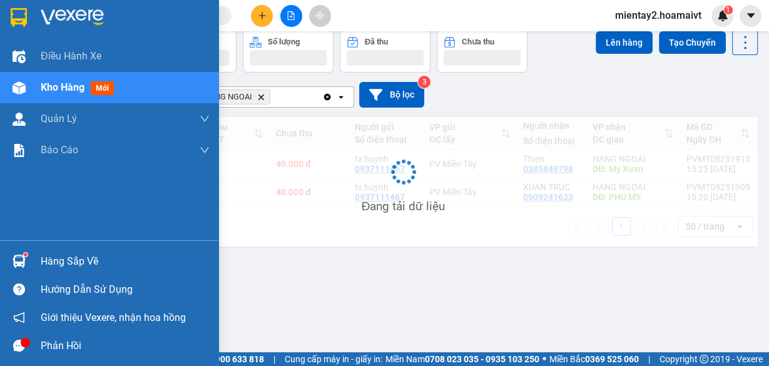
scroll to position [57, 0]
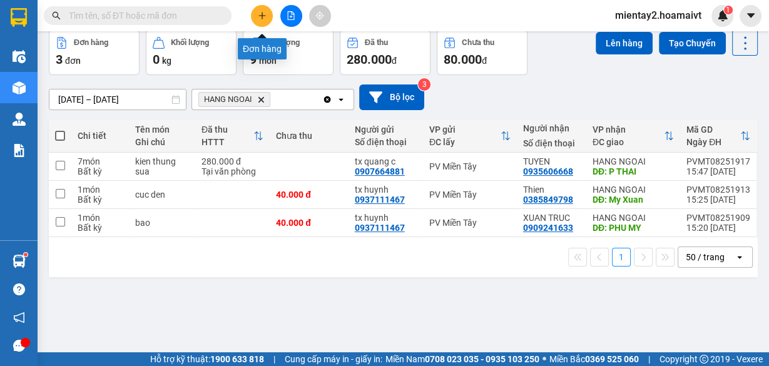
click at [257, 13] on button at bounding box center [262, 16] width 22 height 22
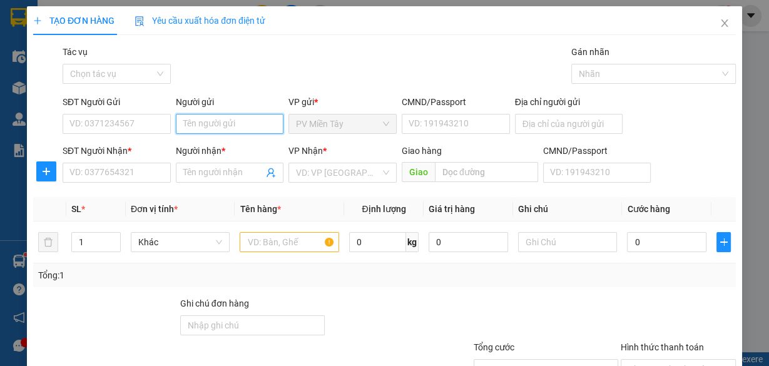
click at [202, 126] on input "Người gửi" at bounding box center [230, 124] width 108 height 20
type input "tx huynh"
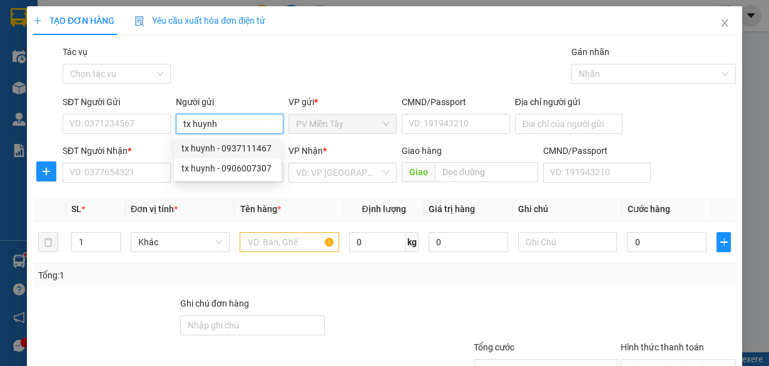
click at [226, 149] on div "tx huynh - 0937111467" at bounding box center [228, 149] width 92 height 14
type input "0937111467"
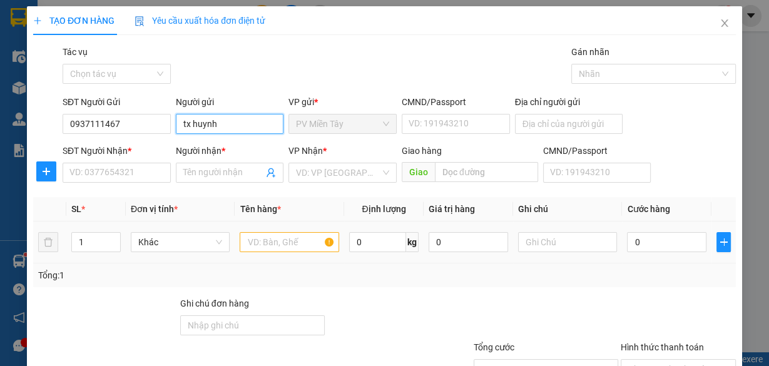
type input "tx huynh"
click at [279, 249] on input "text" at bounding box center [290, 242] width 100 height 20
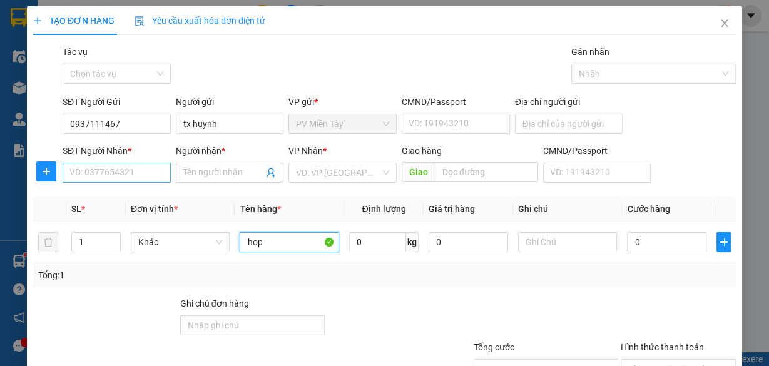
type input "hop"
click at [101, 178] on input "SĐT Người Nhận *" at bounding box center [117, 173] width 108 height 20
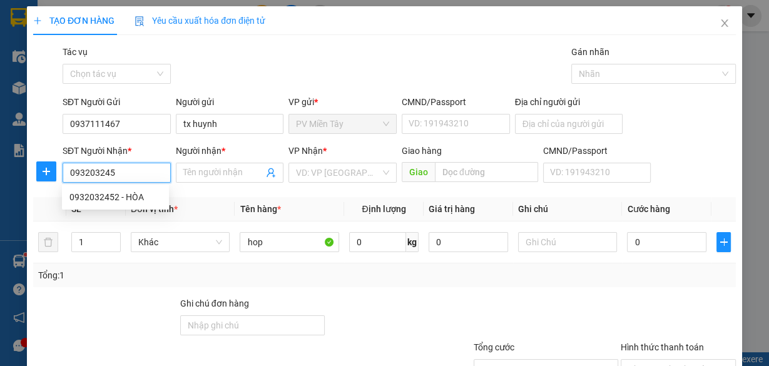
type input "0932032452"
click at [115, 191] on div "0932032452 - HÒA" at bounding box center [115, 197] width 92 height 14
type input "0909254200 Cuong"
type input "HÒA"
type input "hoi bai"
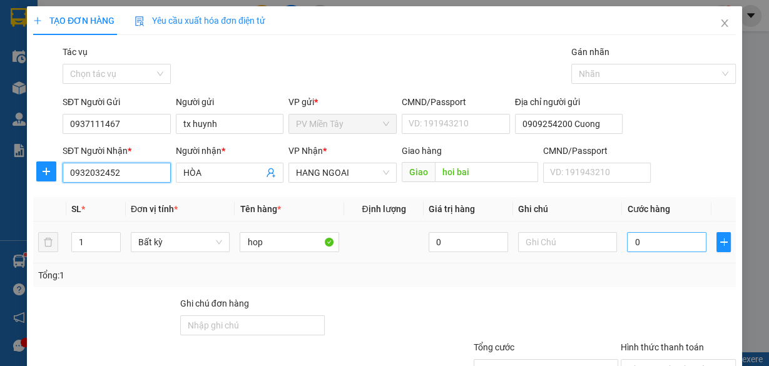
type input "0932032452"
click at [643, 242] on input "0" at bounding box center [667, 242] width 80 height 20
type input "40"
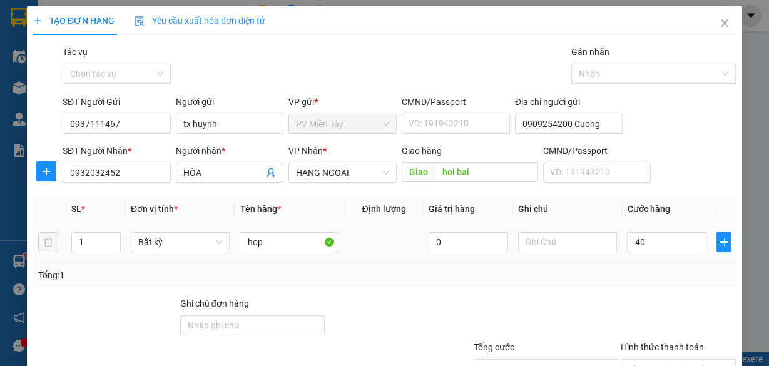
type input "40.000"
click at [637, 270] on div "Tổng: 1" at bounding box center [384, 276] width 693 height 14
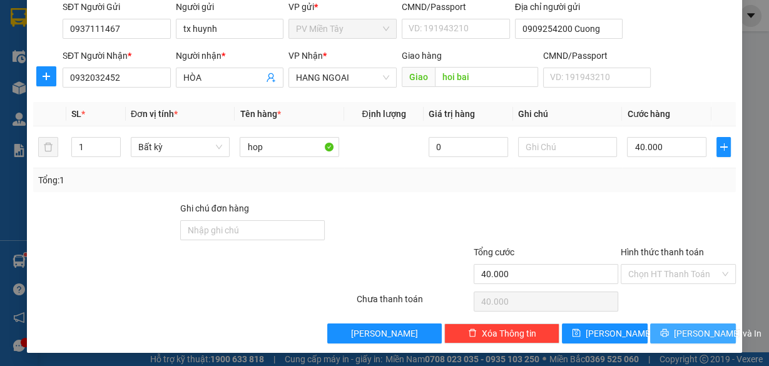
click at [690, 330] on span "[PERSON_NAME] và In" at bounding box center [718, 334] width 88 height 14
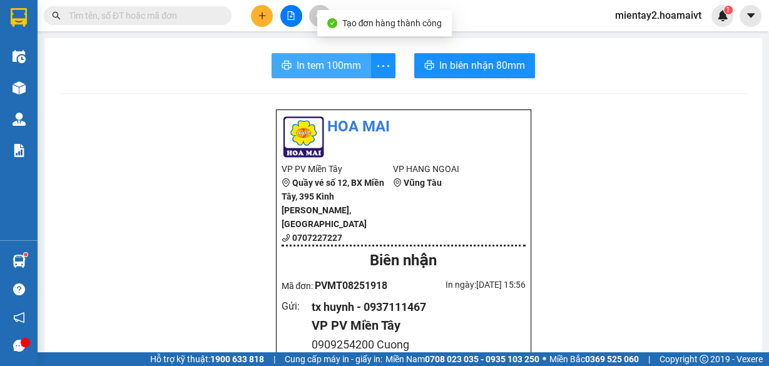
click at [325, 59] on span "In tem 100mm" at bounding box center [329, 66] width 64 height 16
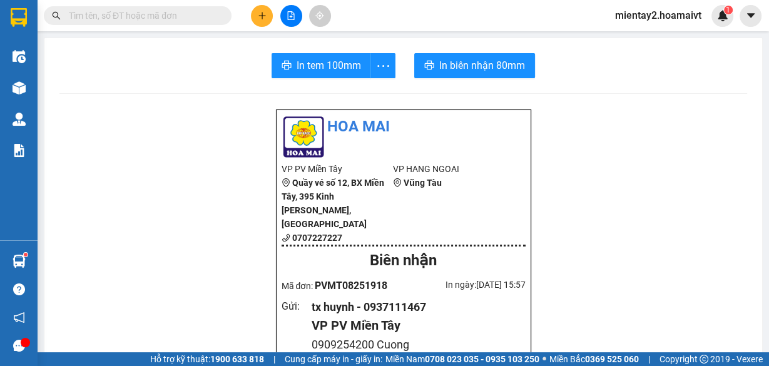
click at [265, 14] on icon "plus" at bounding box center [262, 15] width 9 height 9
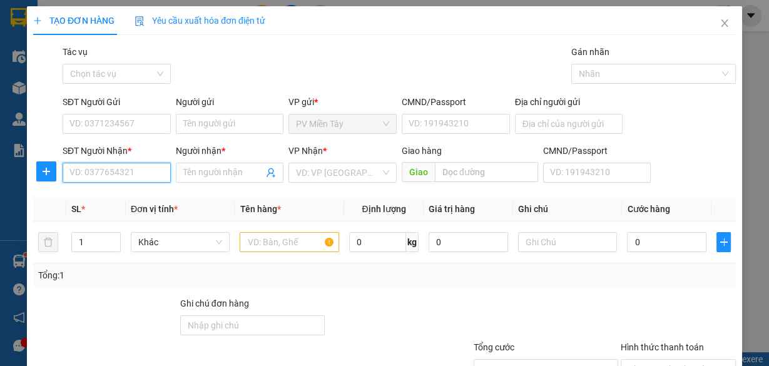
click at [141, 174] on input "SĐT Người Nhận *" at bounding box center [117, 173] width 108 height 20
type input "0344012761"
click at [209, 170] on input "Người nhận *" at bounding box center [223, 173] width 81 height 14
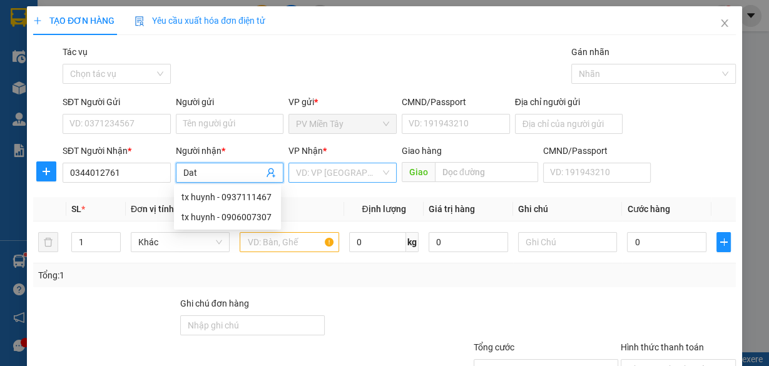
type input "Dat"
click at [347, 167] on input "search" at bounding box center [338, 172] width 85 height 19
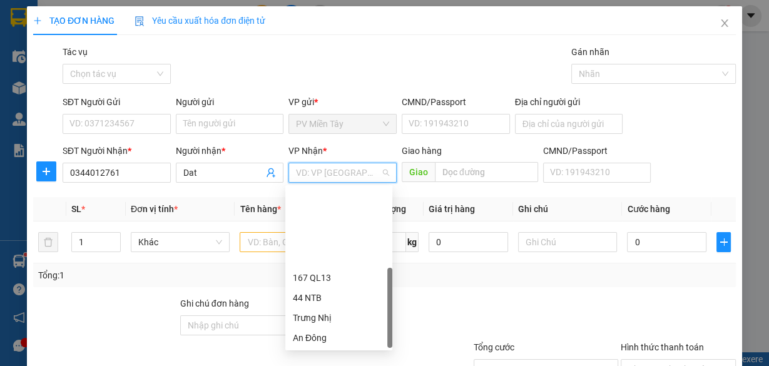
scroll to position [100, 0]
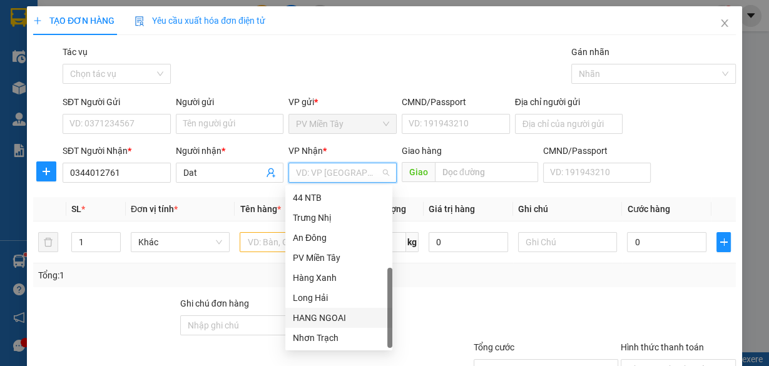
click at [332, 317] on div "HANG NGOAI" at bounding box center [339, 318] width 92 height 14
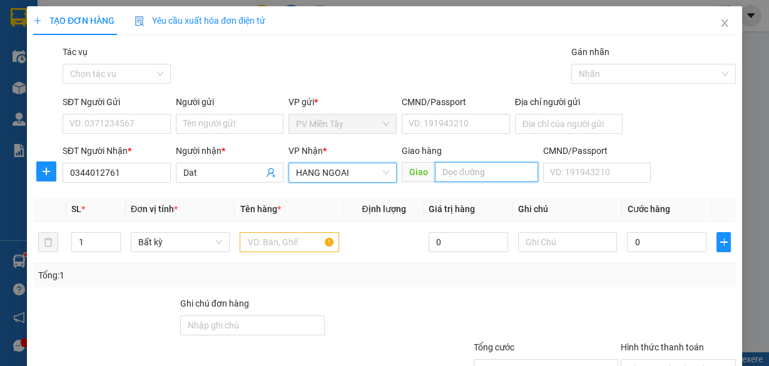
click at [446, 167] on input "text" at bounding box center [486, 172] width 103 height 20
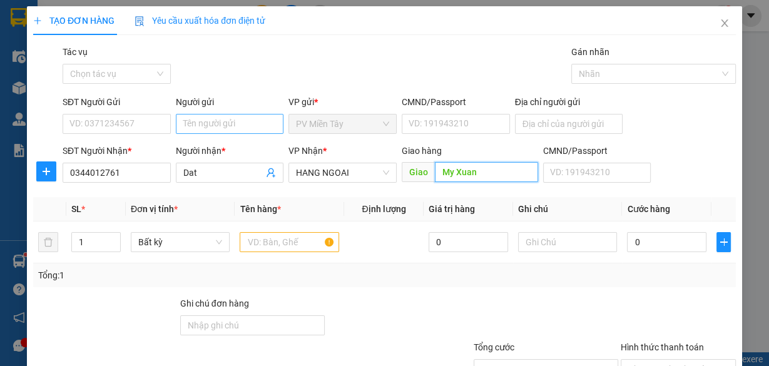
type input "My Xuan"
click at [205, 118] on input "Người gửi" at bounding box center [230, 124] width 108 height 20
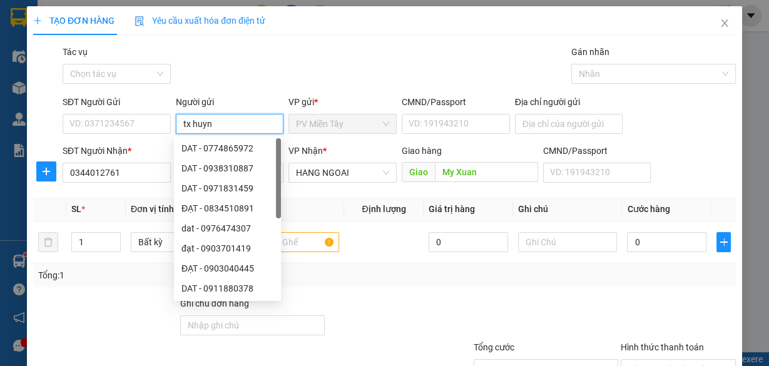
type input "tx huynh"
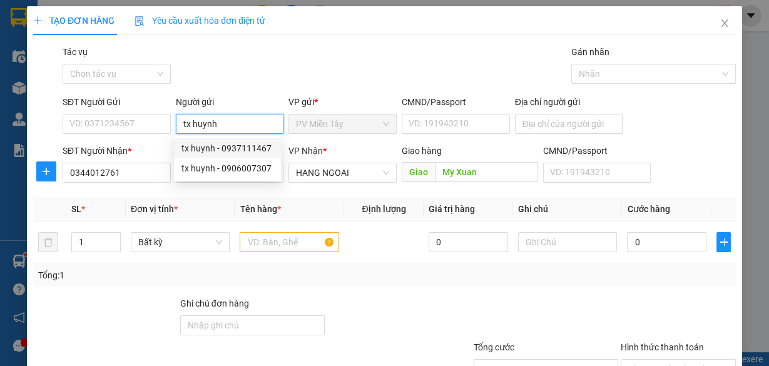
click at [237, 148] on div "tx huynh - 0937111467" at bounding box center [228, 149] width 92 height 14
type input "0937111467"
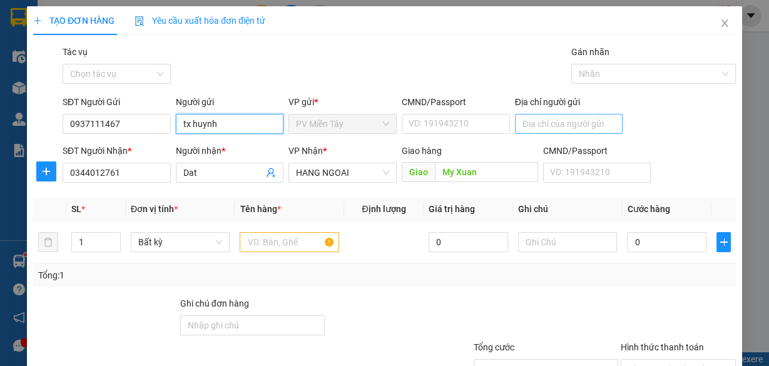
type input "tx huynh"
click at [541, 127] on input "Địa chỉ người gửi" at bounding box center [569, 124] width 108 height 20
type input "0908693395 Oanh"
click at [260, 235] on input "text" at bounding box center [290, 242] width 100 height 20
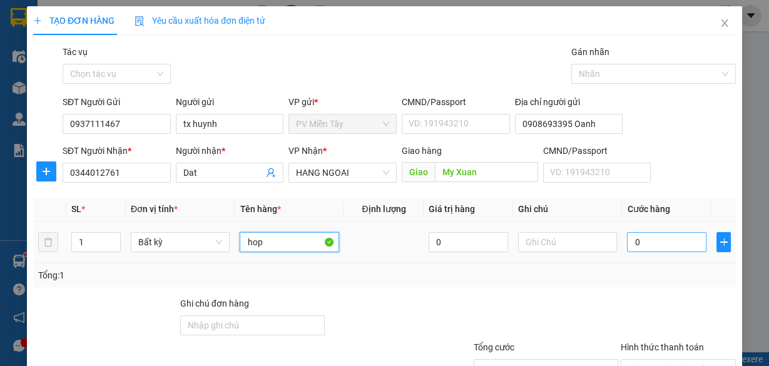
type input "hop"
click at [646, 245] on input "0" at bounding box center [667, 242] width 80 height 20
type input "4"
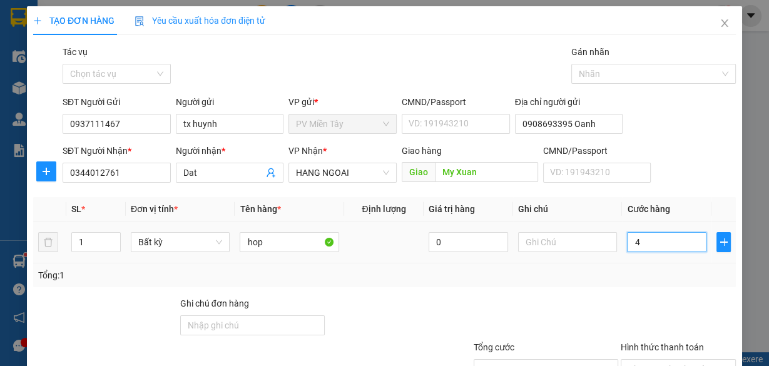
type input "40"
type input "40.000"
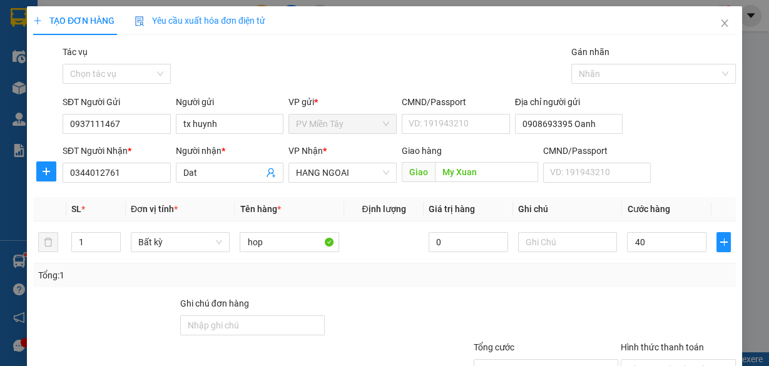
type input "40.000"
click at [639, 286] on div "Tổng: 1" at bounding box center [384, 276] width 703 height 24
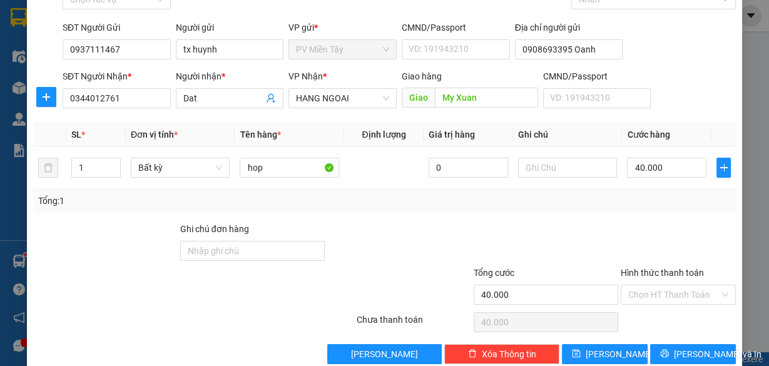
scroll to position [95, 0]
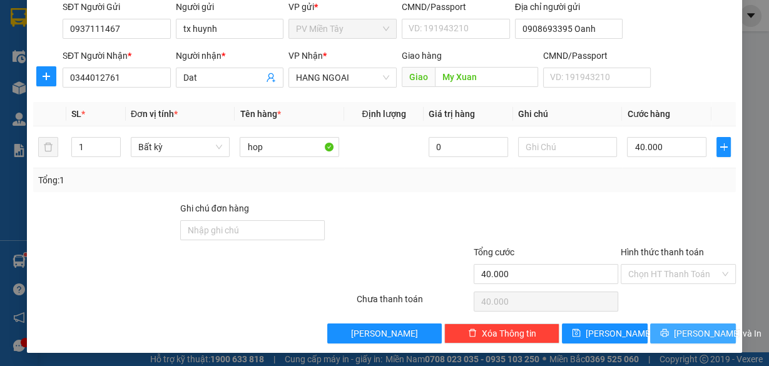
click at [684, 327] on span "[PERSON_NAME] và In" at bounding box center [718, 334] width 88 height 14
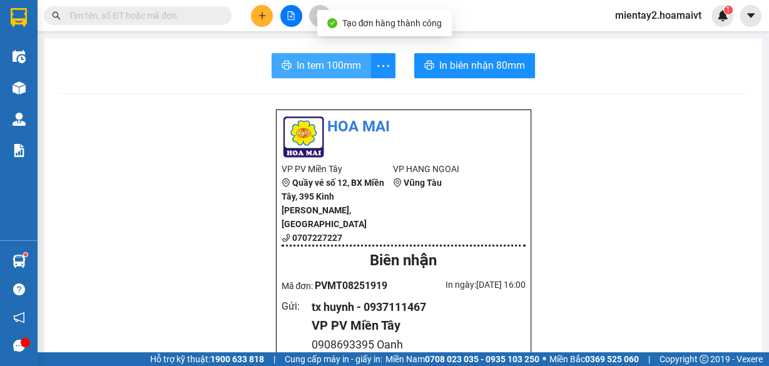
click at [352, 73] on button "In tem 100mm" at bounding box center [322, 65] width 100 height 25
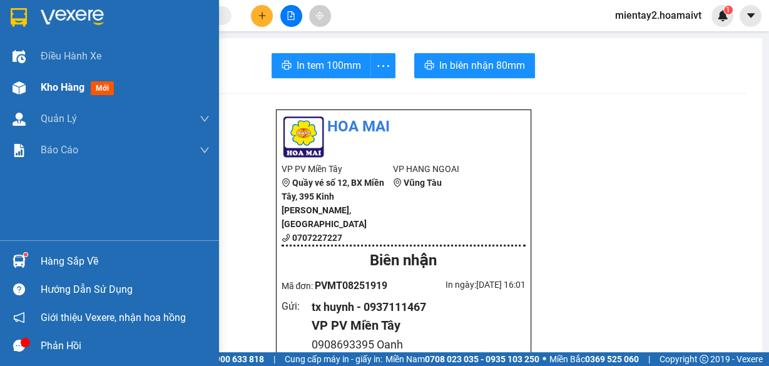
click at [76, 90] on span "Kho hàng" at bounding box center [63, 87] width 44 height 12
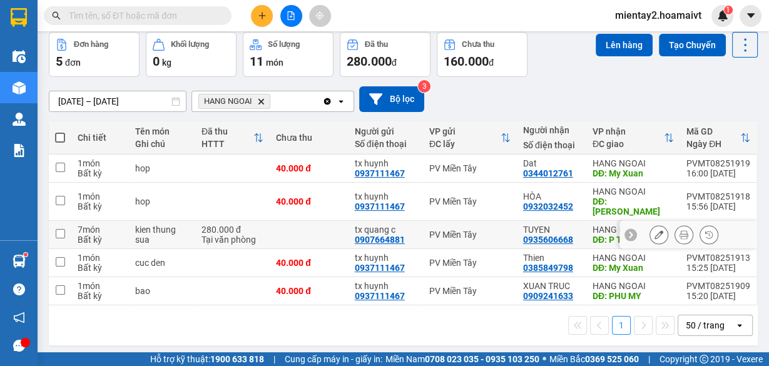
scroll to position [57, 0]
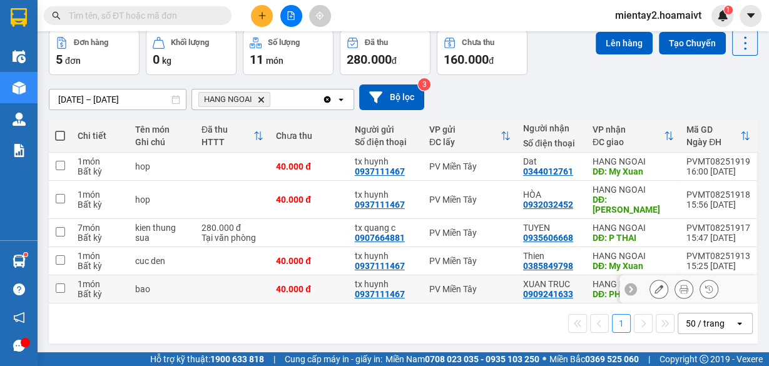
drag, startPoint x: 222, startPoint y: 286, endPoint x: 236, endPoint y: 247, distance: 40.6
click at [222, 286] on td at bounding box center [232, 289] width 75 height 28
checkbox input "true"
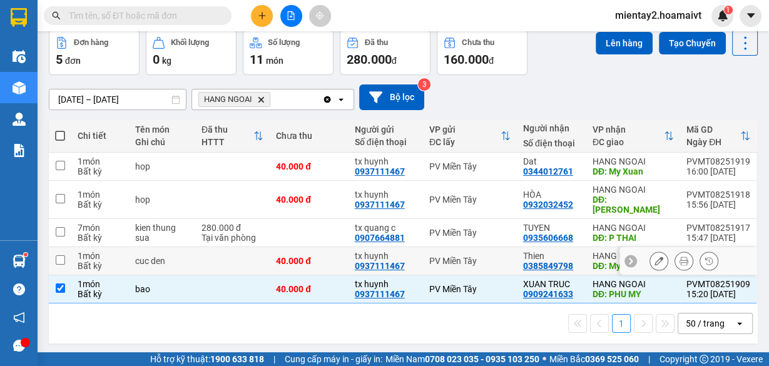
click at [237, 247] on td at bounding box center [232, 261] width 75 height 28
checkbox input "true"
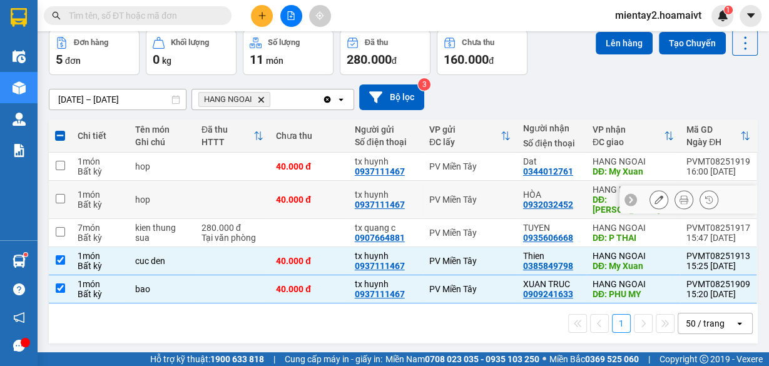
click at [235, 187] on td at bounding box center [232, 200] width 75 height 38
checkbox input "true"
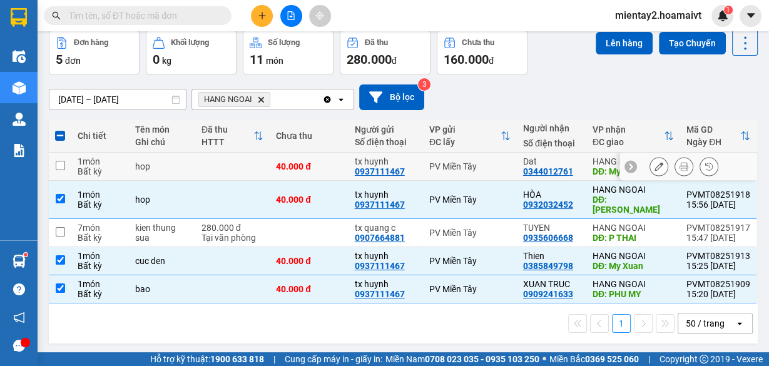
click at [239, 162] on td at bounding box center [232, 167] width 75 height 28
checkbox input "true"
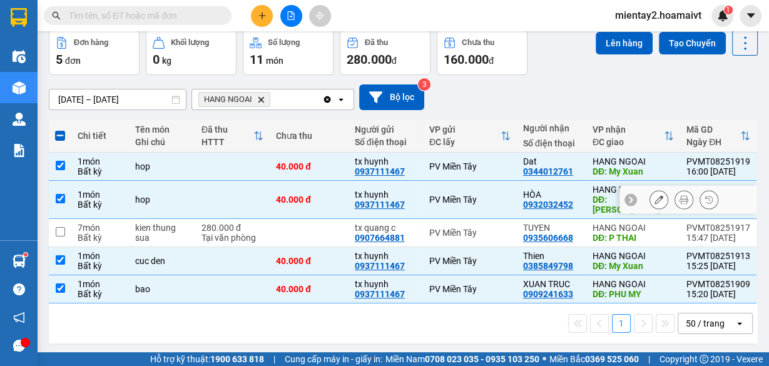
drag, startPoint x: 235, startPoint y: 182, endPoint x: 228, endPoint y: 194, distance: 13.7
click at [234, 185] on td at bounding box center [232, 200] width 75 height 38
checkbox input "false"
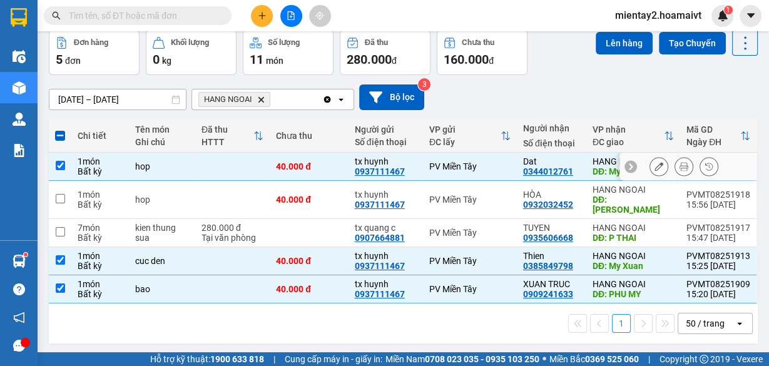
click at [230, 164] on td at bounding box center [232, 167] width 75 height 28
checkbox input "false"
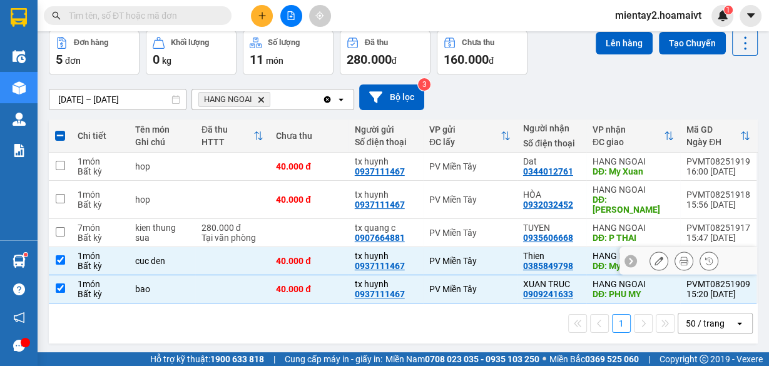
click at [238, 255] on td at bounding box center [232, 261] width 75 height 28
checkbox input "false"
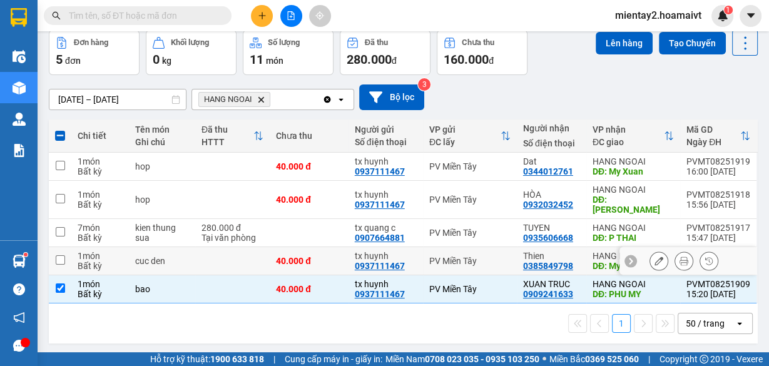
click at [239, 289] on td at bounding box center [232, 289] width 75 height 28
checkbox input "false"
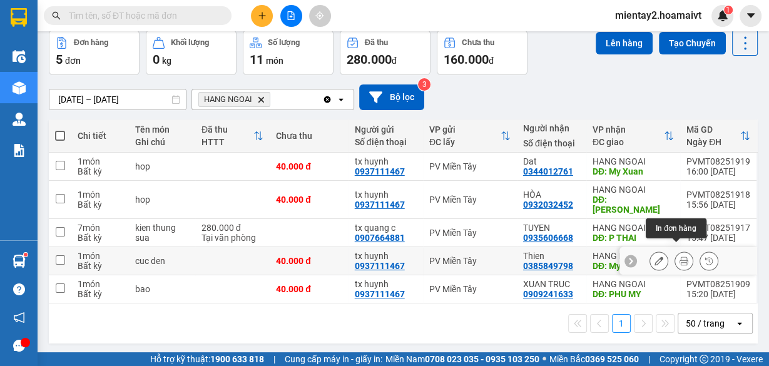
click at [681, 250] on button at bounding box center [685, 261] width 18 height 22
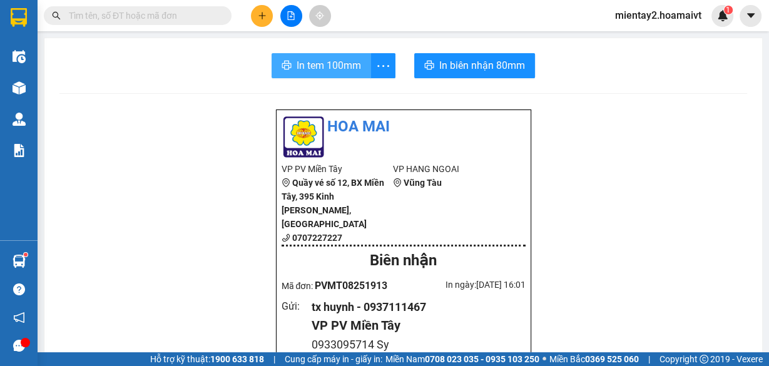
click at [331, 59] on span "In tem 100mm" at bounding box center [329, 66] width 64 height 16
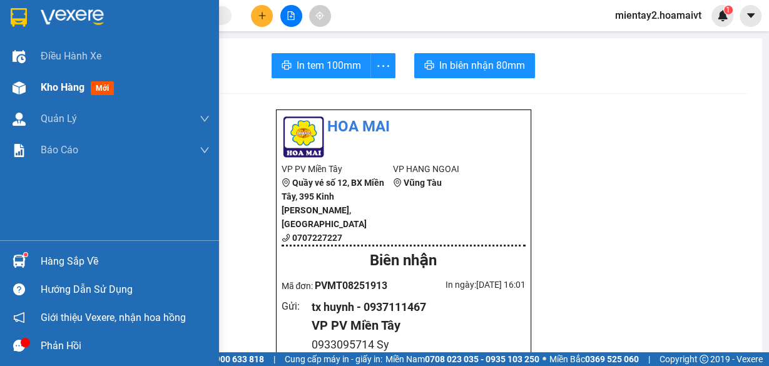
click at [66, 86] on span "Kho hàng" at bounding box center [63, 87] width 44 height 12
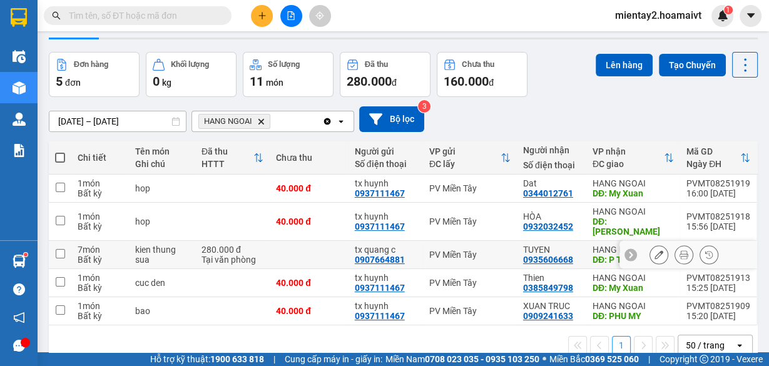
scroll to position [57, 0]
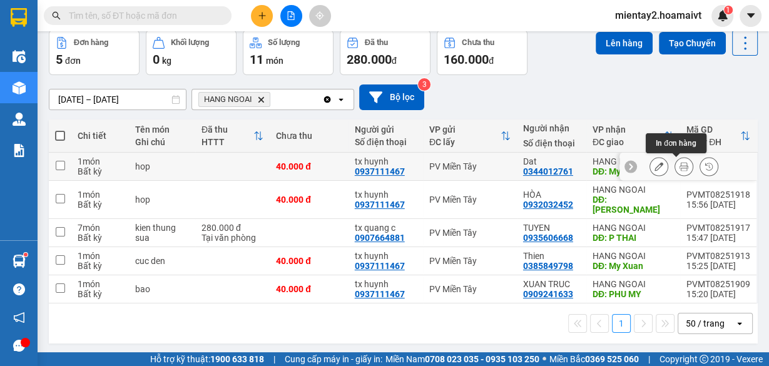
click at [680, 163] on icon at bounding box center [684, 166] width 9 height 9
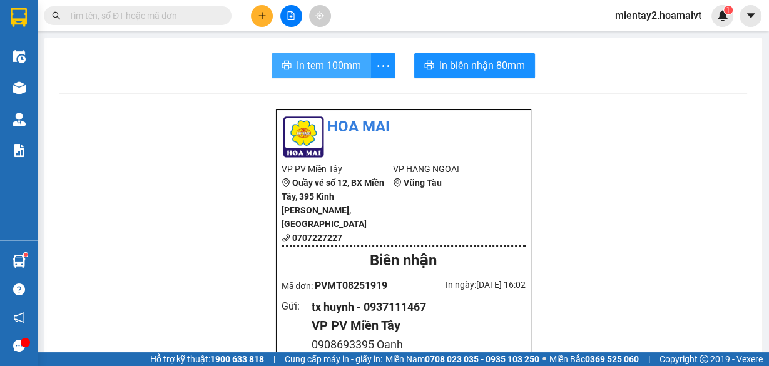
click at [331, 65] on span "In tem 100mm" at bounding box center [329, 66] width 64 height 16
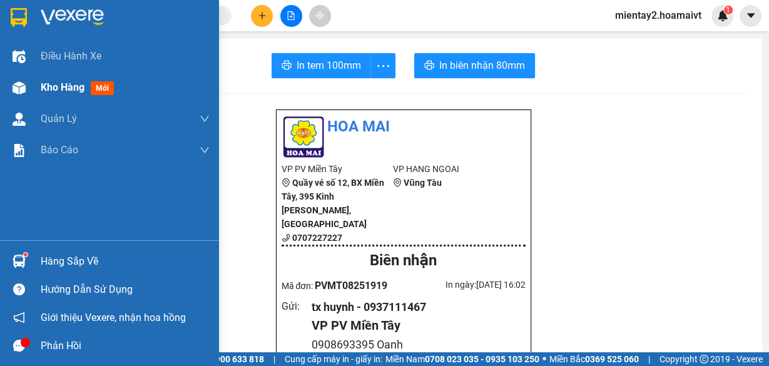
click at [70, 78] on div "Kho hàng mới" at bounding box center [125, 87] width 169 height 31
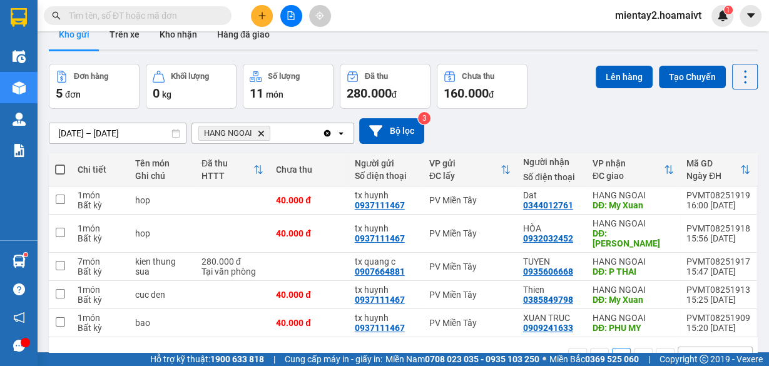
scroll to position [57, 0]
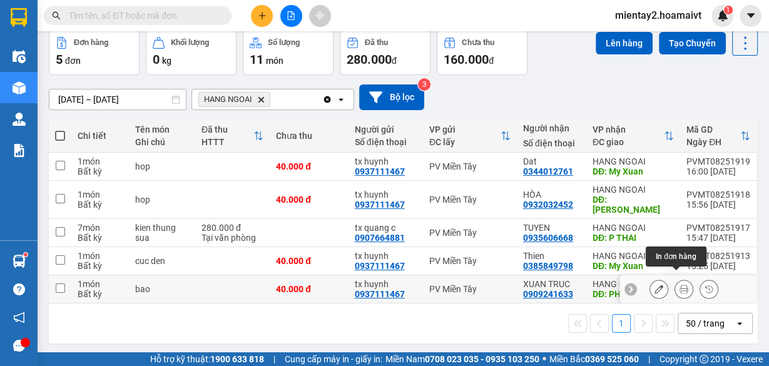
click at [681, 279] on button at bounding box center [685, 290] width 18 height 22
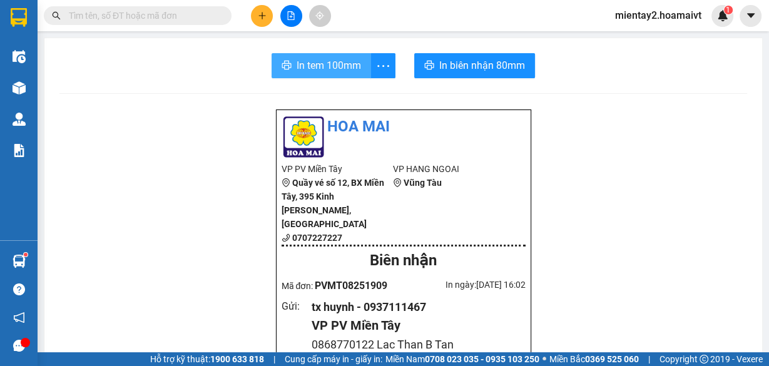
click at [332, 60] on span "In tem 100mm" at bounding box center [329, 66] width 64 height 16
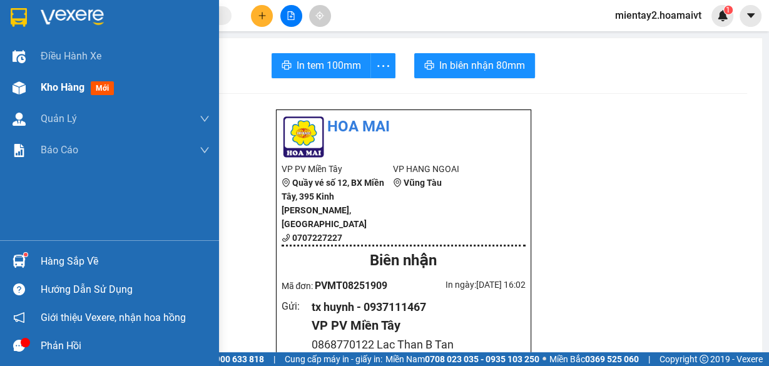
click at [71, 88] on span "Kho hàng" at bounding box center [63, 87] width 44 height 12
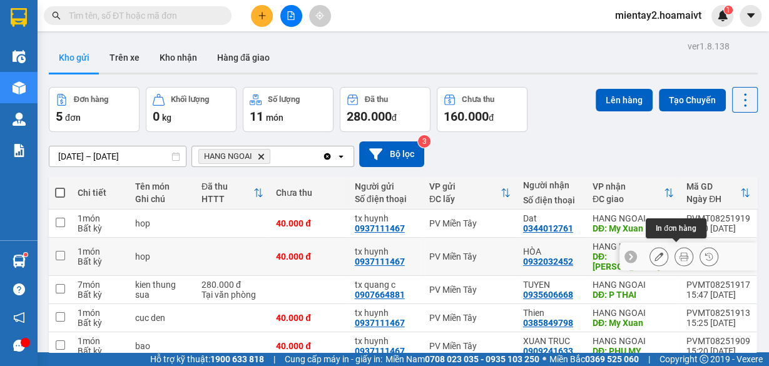
click at [680, 252] on icon at bounding box center [684, 256] width 9 height 9
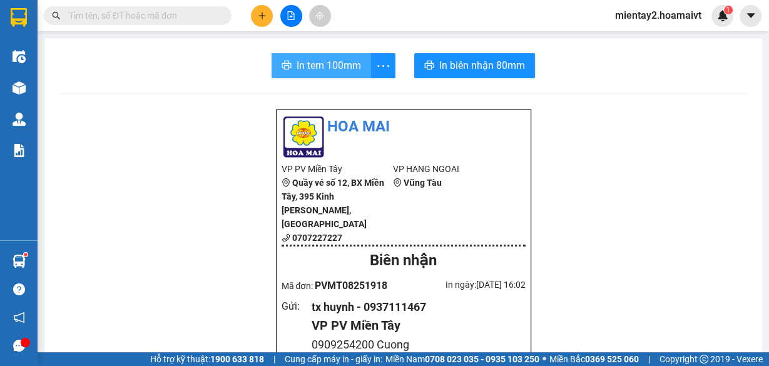
click at [344, 62] on span "In tem 100mm" at bounding box center [329, 66] width 64 height 16
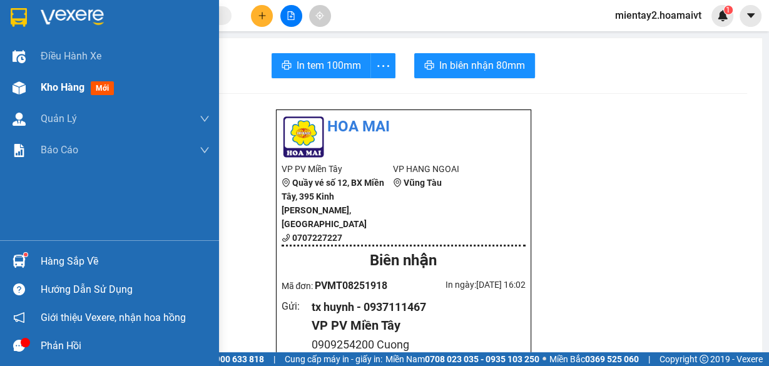
click at [46, 86] on span "Kho hàng" at bounding box center [63, 87] width 44 height 12
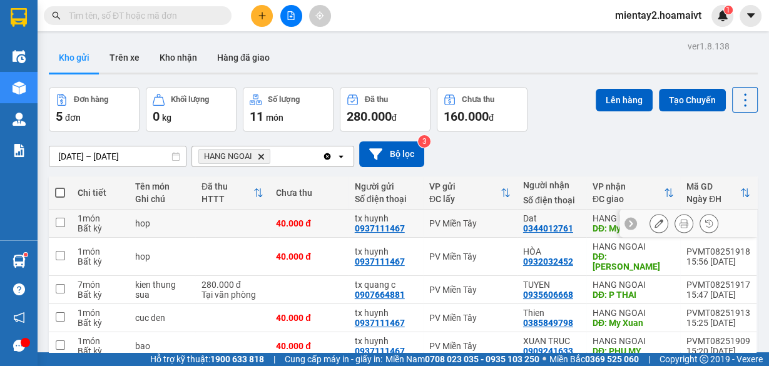
click at [332, 219] on div "40.000 đ" at bounding box center [309, 224] width 66 height 10
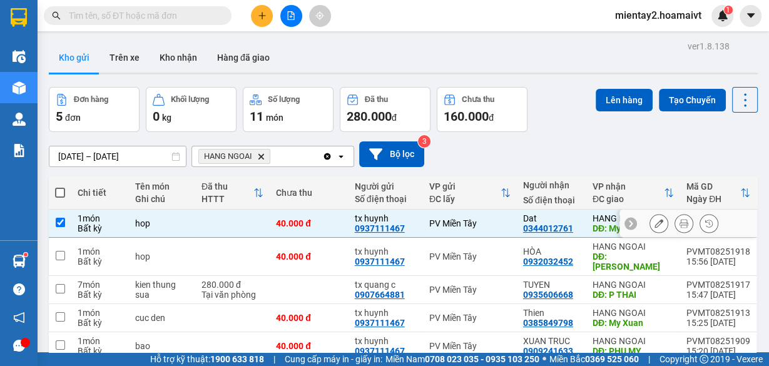
checkbox input "true"
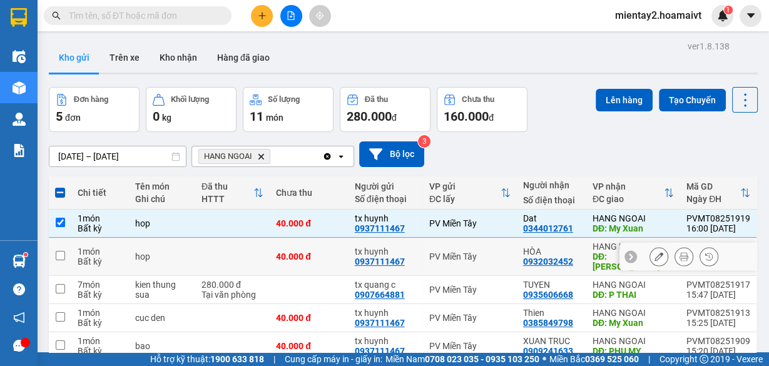
click at [324, 252] on div "40.000 đ" at bounding box center [309, 257] width 66 height 10
checkbox input "true"
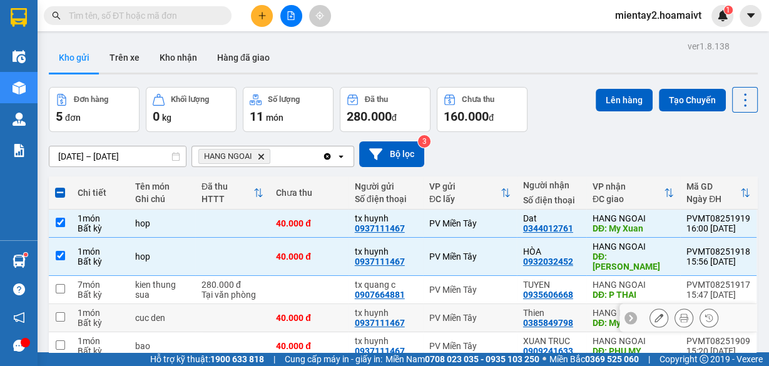
click at [321, 313] on div "40.000 đ" at bounding box center [309, 318] width 66 height 10
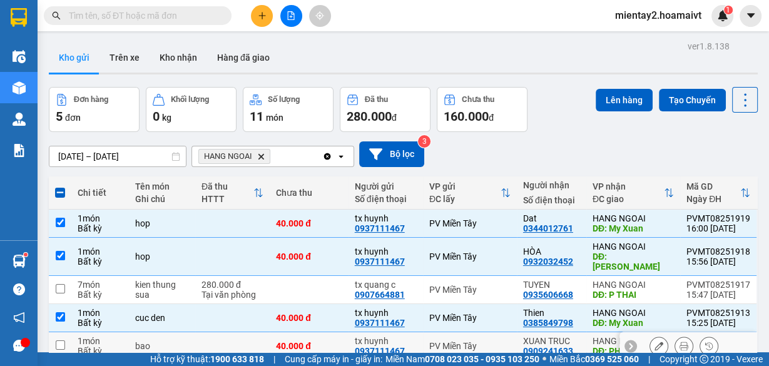
click at [318, 341] on div "40.000 đ" at bounding box center [309, 346] width 66 height 10
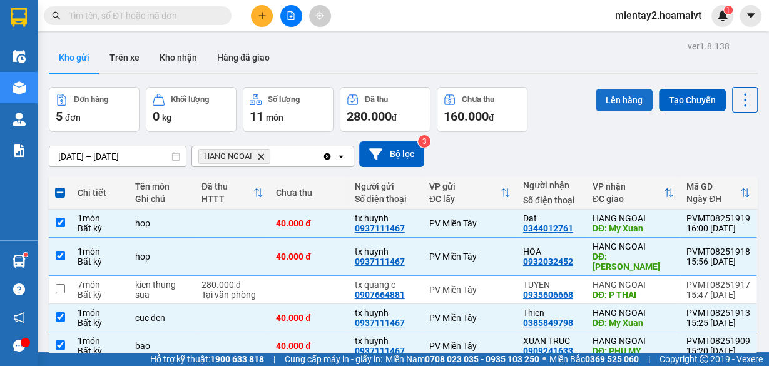
click at [609, 89] on button "Lên hàng" at bounding box center [624, 100] width 57 height 23
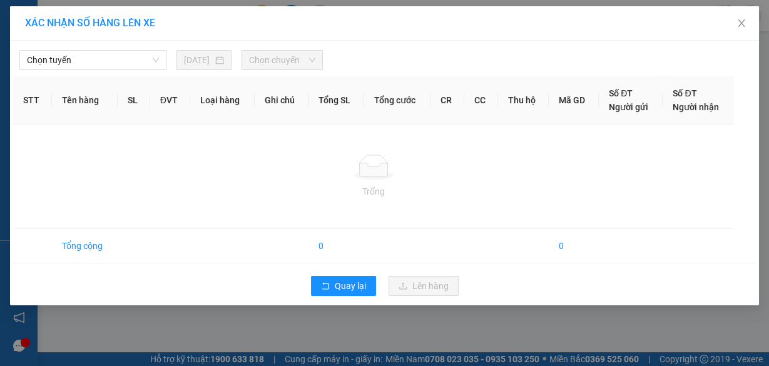
click at [103, 59] on span "Chọn tuyến" at bounding box center [93, 60] width 132 height 19
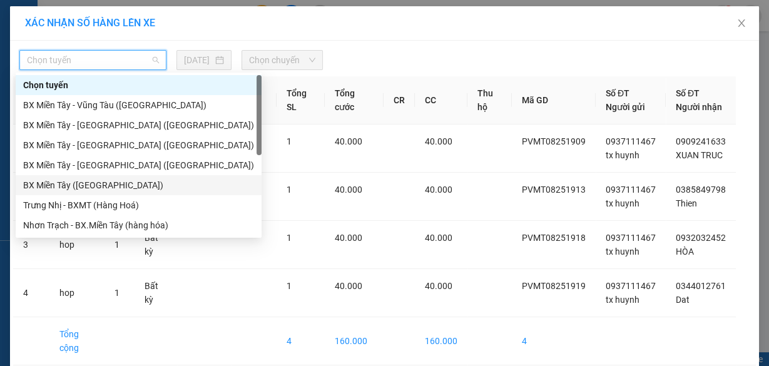
click at [99, 184] on div "BX Miền Tây (Hàng Ngoài)" at bounding box center [138, 185] width 231 height 14
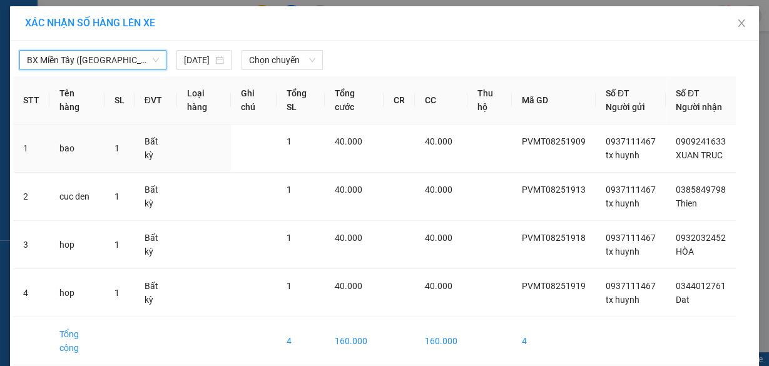
click at [282, 71] on div "BX Miền Tây (Hàng Ngoài) BX Miền Tây (Hàng Ngoài) 15/08/2025 Chọn chuyến ST…" at bounding box center [384, 224] width 749 height 367
click at [283, 59] on span "Chọn chuyến" at bounding box center [282, 60] width 66 height 19
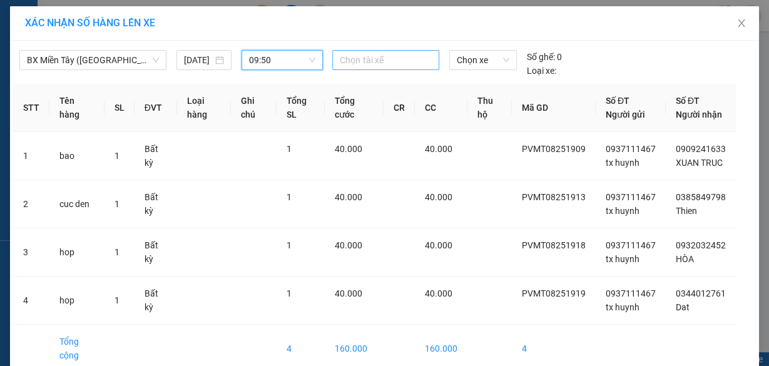
click at [364, 58] on div at bounding box center [386, 60] width 100 height 15
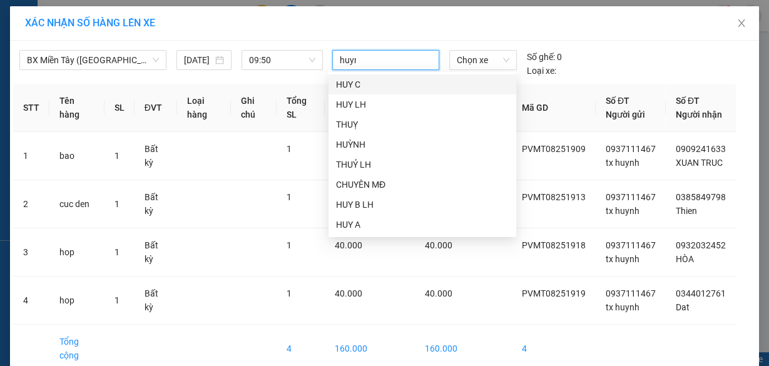
type input "huynh"
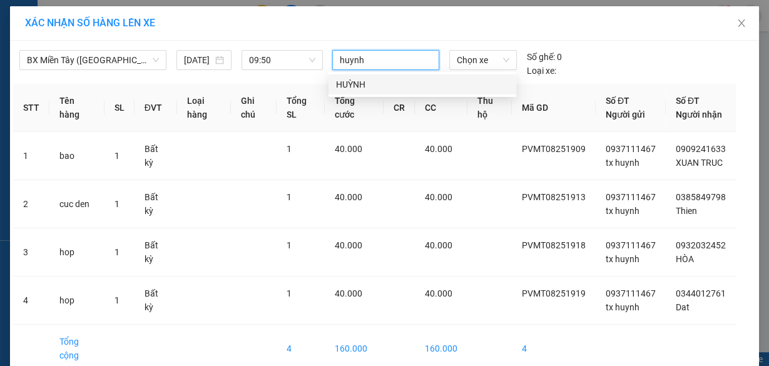
click at [383, 81] on div "HUỲNH" at bounding box center [422, 85] width 173 height 14
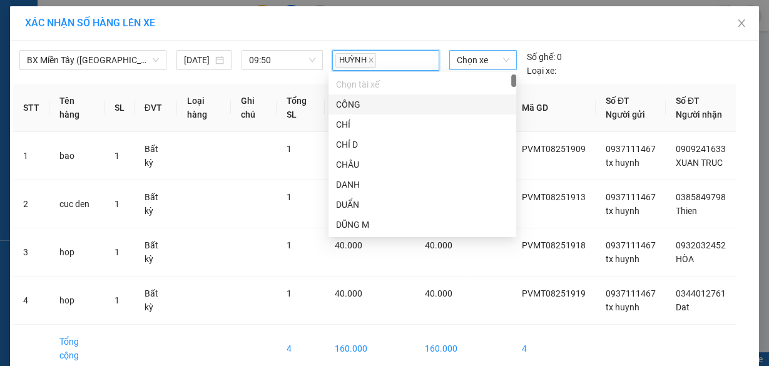
click at [457, 62] on span "Chọn xe" at bounding box center [483, 60] width 53 height 19
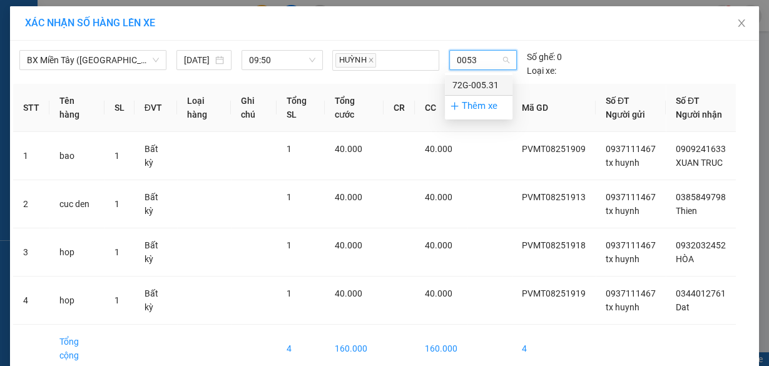
type input "00531"
click at [462, 82] on div "72G-005.31" at bounding box center [479, 85] width 53 height 14
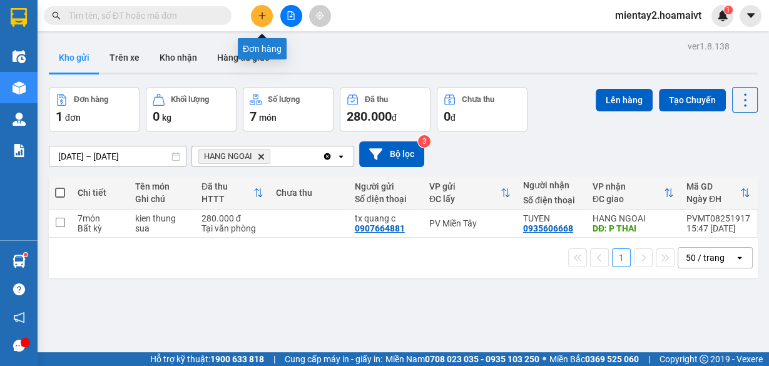
click at [264, 11] on icon "plus" at bounding box center [262, 15] width 9 height 9
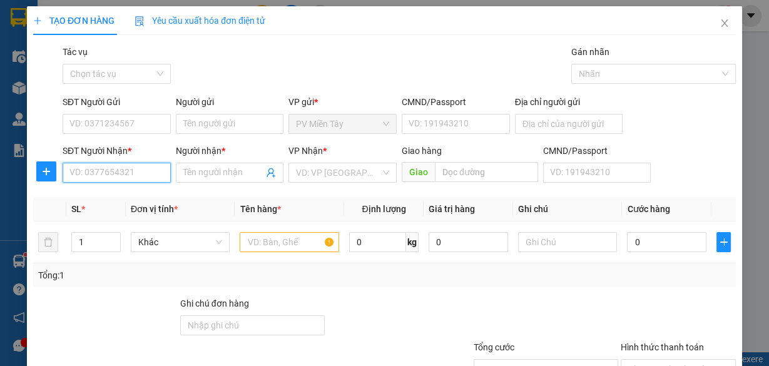
click at [102, 175] on input "SĐT Người Nhận *" at bounding box center [117, 173] width 108 height 20
type input "0707607719"
click at [105, 196] on div "0707607719 - THẮNG" at bounding box center [115, 197] width 92 height 14
type input "THẮNG"
type input "cai mep"
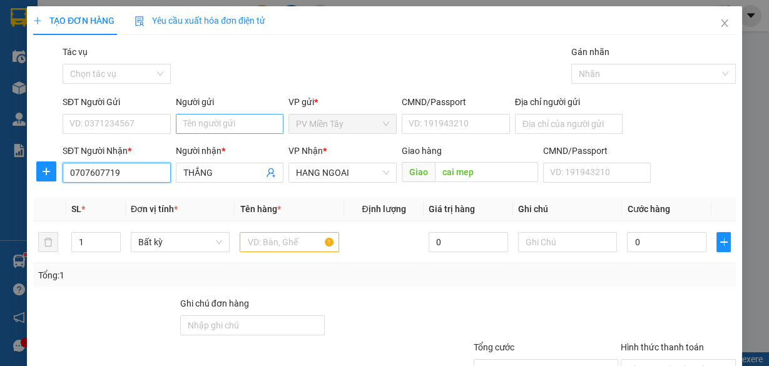
type input "0707607719"
click at [205, 118] on input "Người gửi" at bounding box center [230, 124] width 108 height 20
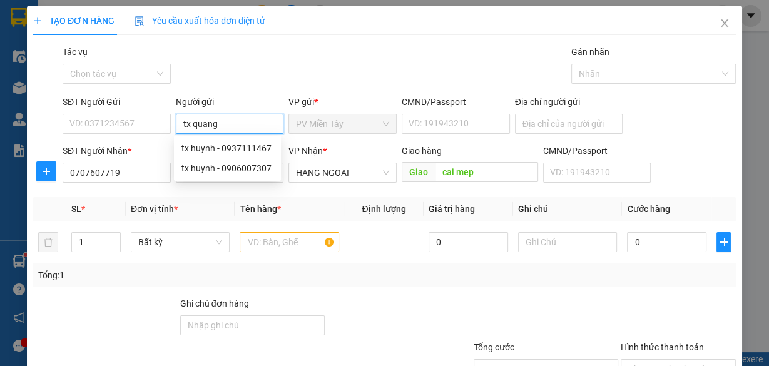
type input "tx quang c"
click at [202, 149] on div "tx quang c - 0907664881" at bounding box center [230, 149] width 97 height 14
type input "0907664881"
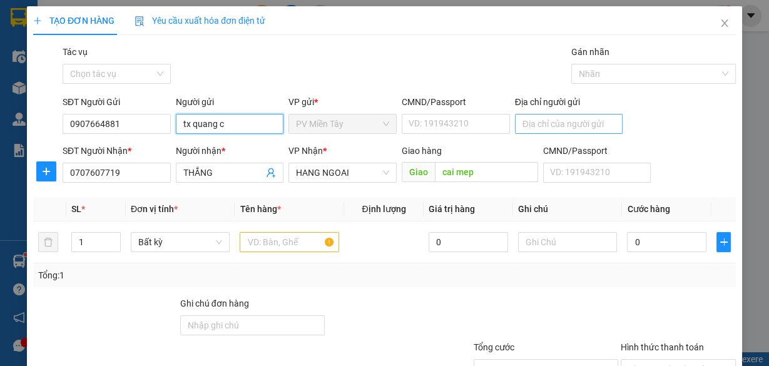
type input "tx quang c"
click at [542, 123] on input "Địa chỉ người gửi" at bounding box center [569, 124] width 108 height 20
type input "0909115060 Ut"
click at [280, 254] on div at bounding box center [290, 242] width 100 height 25
click at [283, 247] on input "text" at bounding box center [290, 242] width 100 height 20
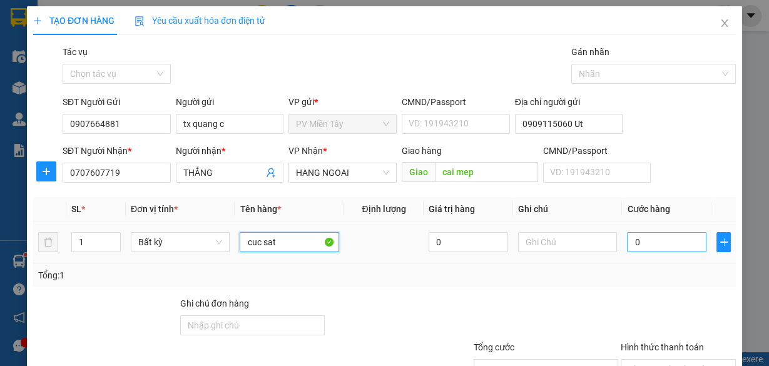
type input "cuc sat"
click at [654, 241] on input "0" at bounding box center [667, 242] width 80 height 20
type input "2"
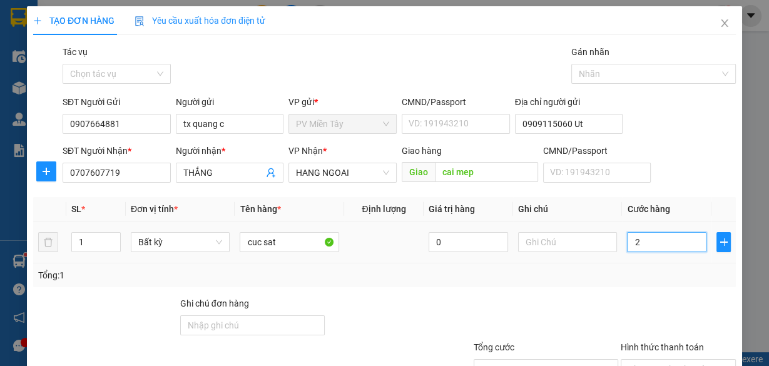
type input "20"
type input "200"
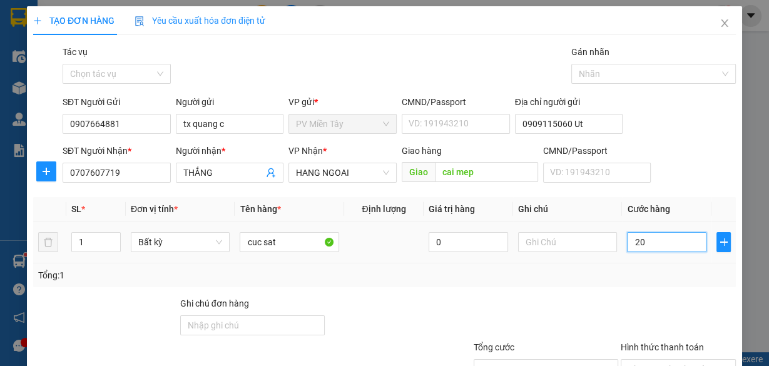
type input "200"
click at [654, 241] on input "200" at bounding box center [667, 242] width 80 height 20
type input "2"
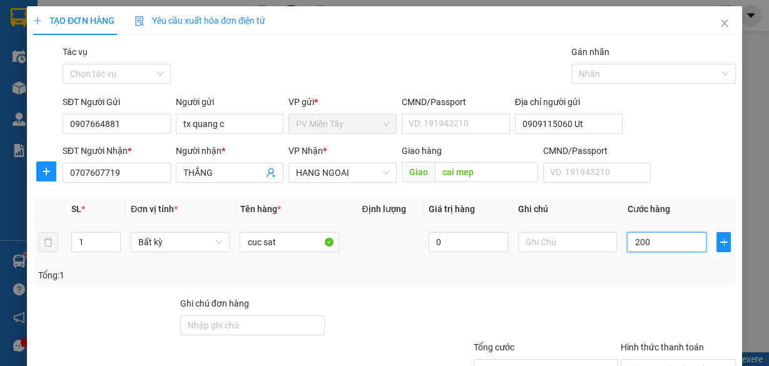
type input "2"
type input "25"
type input "250"
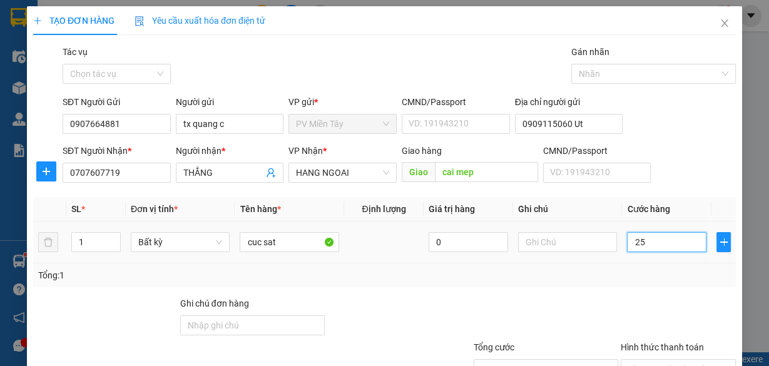
type input "250"
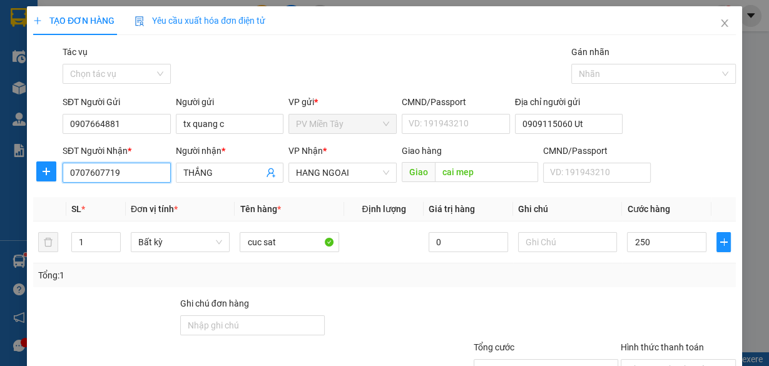
type input "250.000"
drag, startPoint x: 133, startPoint y: 169, endPoint x: 0, endPoint y: 192, distance: 135.4
click at [0, 192] on div "TẠO ĐƠN HÀNG Yêu cầu xuất hóa đơn điện tử Transit Pickup Surcharge Ids Transit …" at bounding box center [384, 183] width 769 height 366
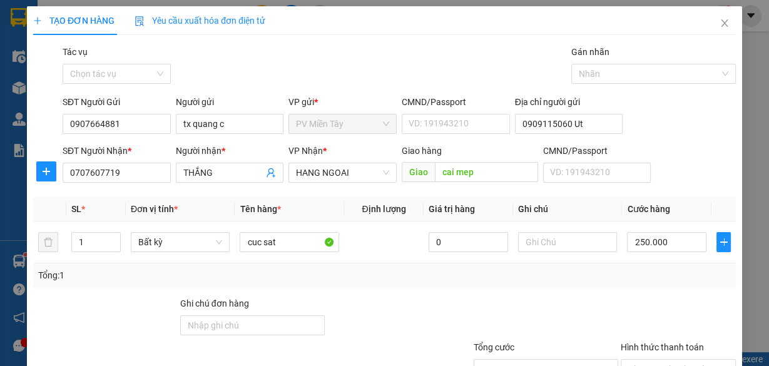
click at [671, 128] on div "SĐT Người Gửi 0907664881 Người gửi tx quang c VP gửi * PV Miền Tây CMND/Passpor…" at bounding box center [399, 117] width 679 height 44
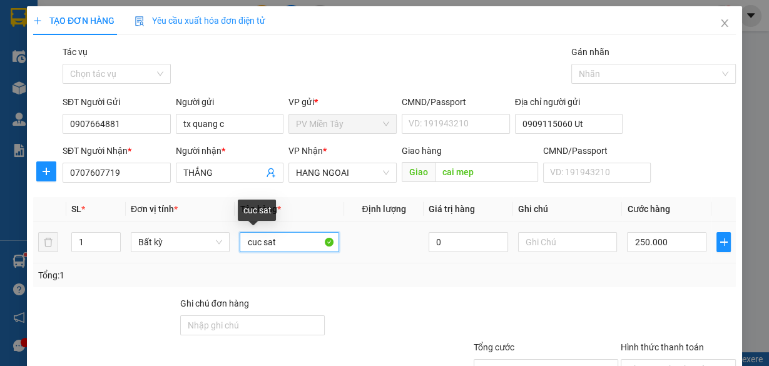
drag, startPoint x: 261, startPoint y: 240, endPoint x: 286, endPoint y: 243, distance: 24.5
click at [286, 243] on input "cuc sat" at bounding box center [290, 242] width 100 height 20
type input "cuc may"
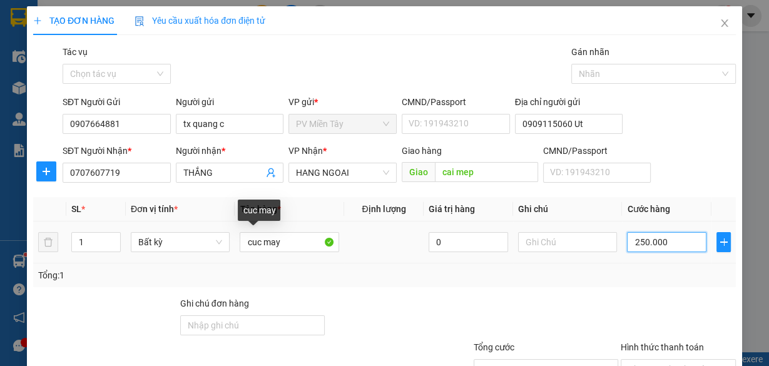
click at [656, 239] on input "250.000" at bounding box center [667, 242] width 80 height 20
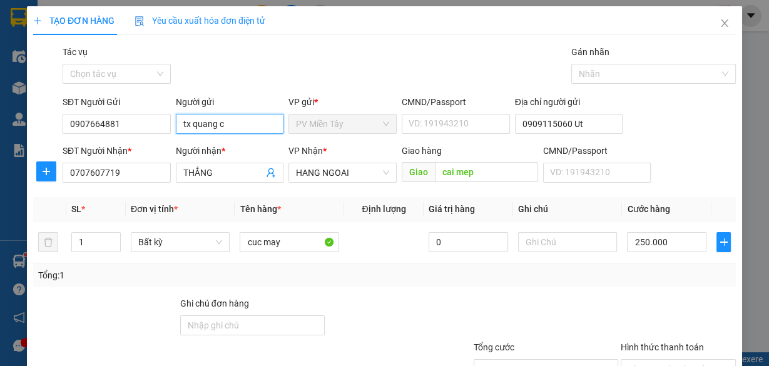
click at [232, 114] on input "tx quang c" at bounding box center [230, 124] width 108 height 20
type input "t"
type input "tx phuc b"
click at [220, 47] on div "tx Phuc b - 0909906085" at bounding box center [228, 53] width 93 height 14
type input "0909906085"
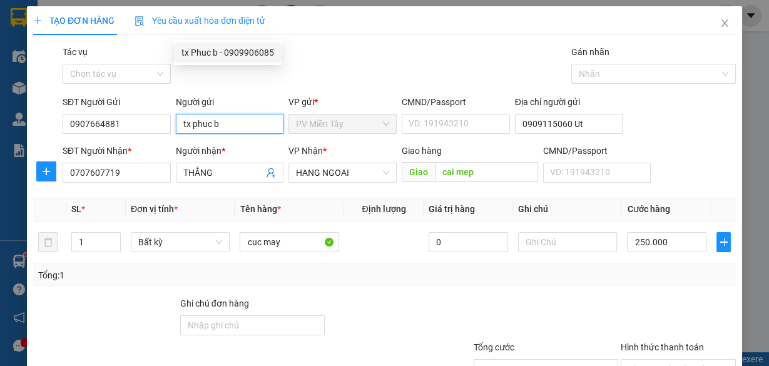
type input "tx Phuc b"
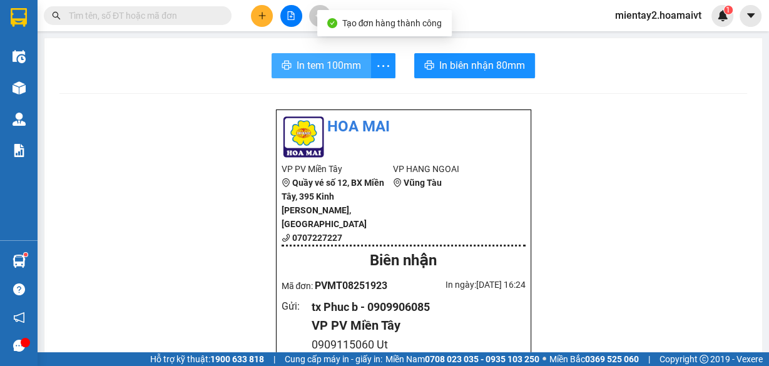
click at [341, 64] on span "In tem 100mm" at bounding box center [329, 66] width 64 height 16
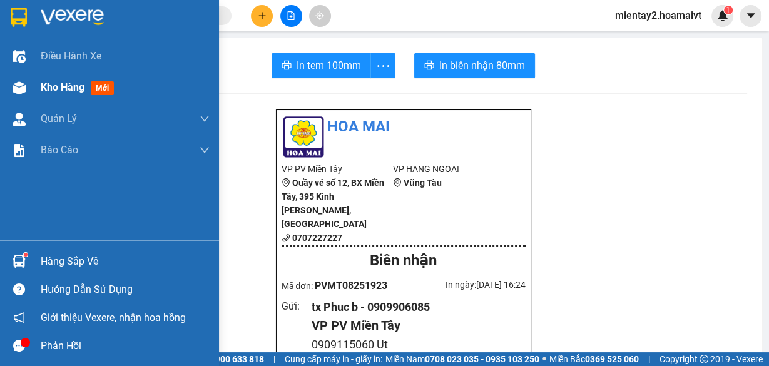
click at [53, 85] on span "Kho hàng" at bounding box center [63, 87] width 44 height 12
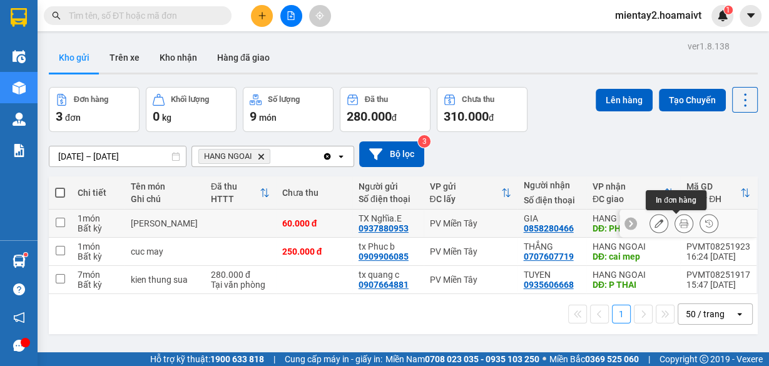
click at [680, 222] on icon at bounding box center [684, 223] width 9 height 9
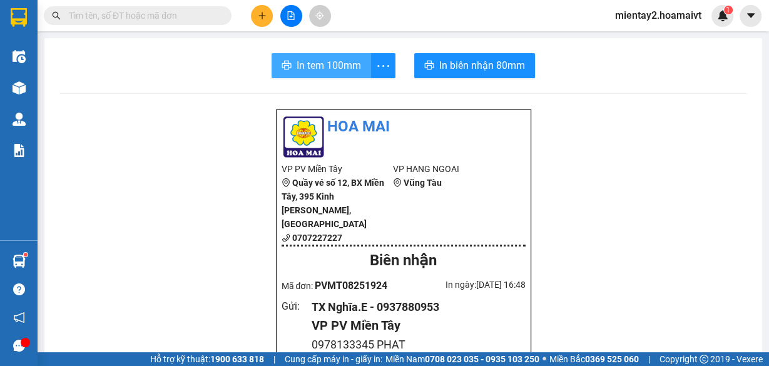
click at [315, 58] on span "In tem 100mm" at bounding box center [329, 66] width 64 height 16
click at [260, 15] on icon "plus" at bounding box center [262, 15] width 7 height 1
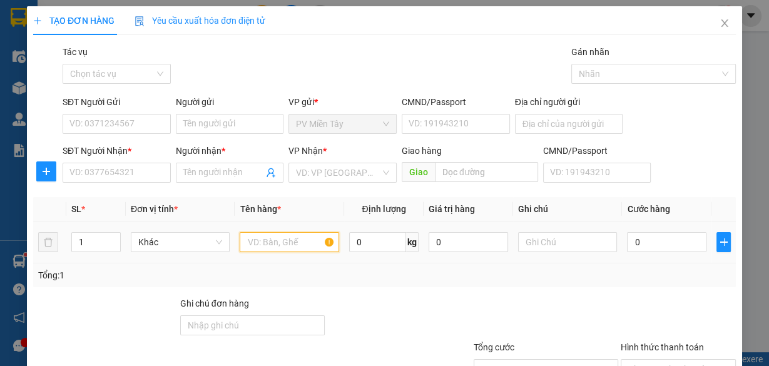
click at [264, 236] on input "text" at bounding box center [290, 242] width 100 height 20
click at [149, 179] on input "SĐT Người Nhận *" at bounding box center [117, 173] width 108 height 20
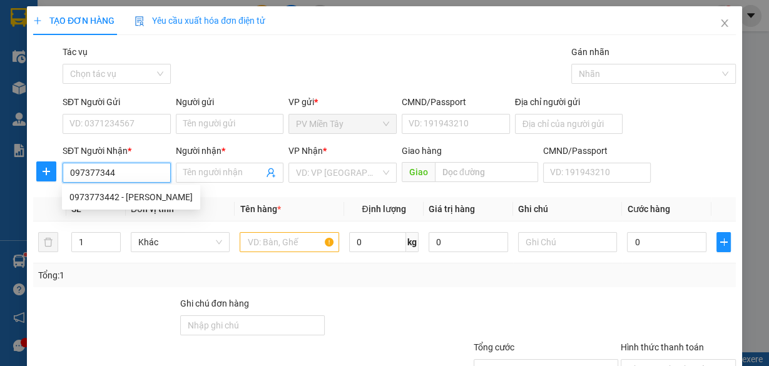
type input "0973773442"
click at [142, 198] on div "0973773442 - nguyen" at bounding box center [130, 197] width 123 height 14
type input "0902664775"
type input "nguyen"
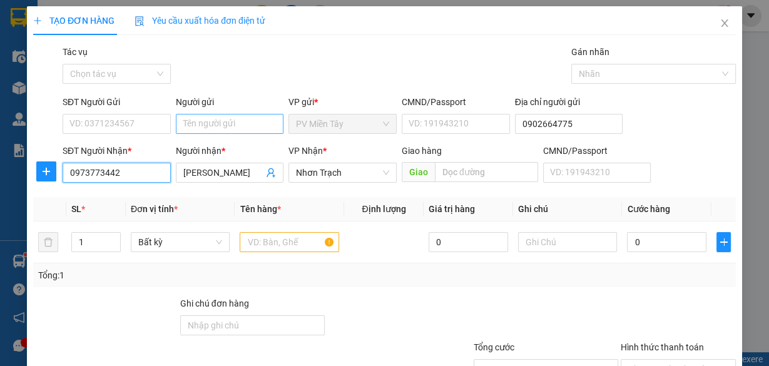
type input "0973773442"
click at [268, 120] on input "Người gửi" at bounding box center [230, 124] width 108 height 20
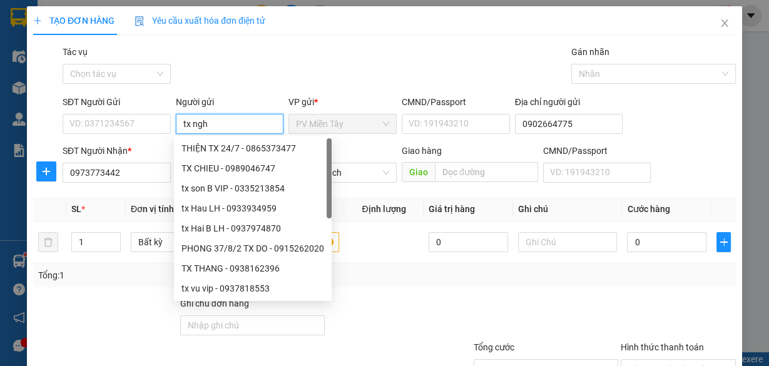
type input "tx nghi"
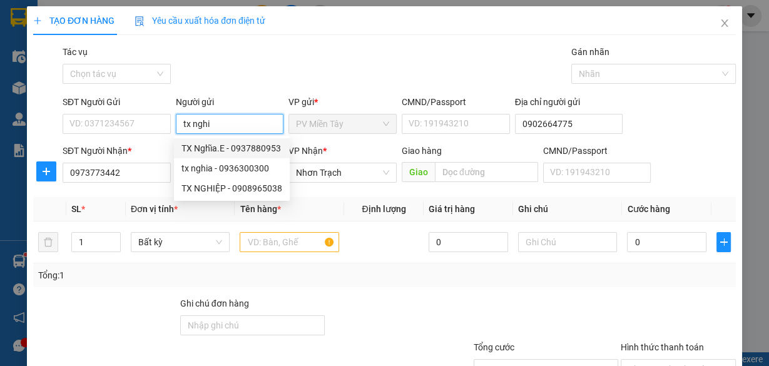
click at [261, 145] on div "TX Nghĩa.E - 0937880953" at bounding box center [232, 149] width 101 height 14
type input "0937880953"
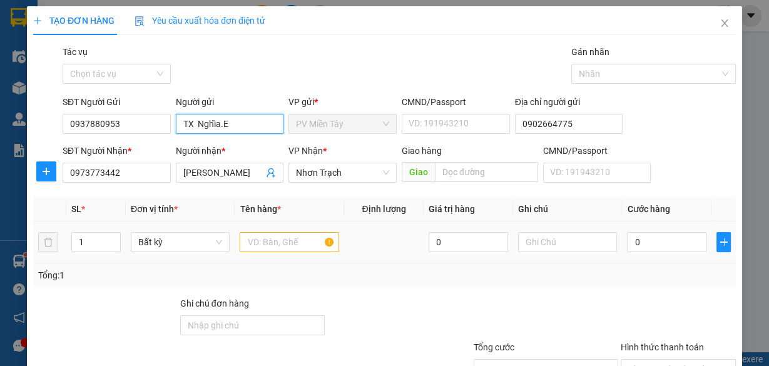
type input "TX Nghĩa.E"
click at [276, 239] on input "text" at bounding box center [290, 242] width 100 height 20
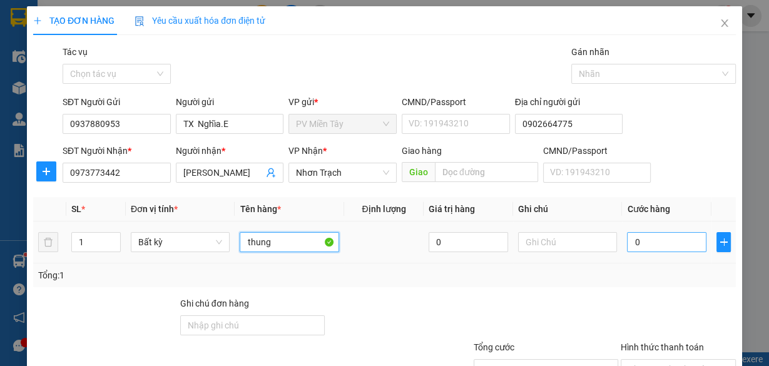
type input "thung"
click at [669, 249] on input "0" at bounding box center [667, 242] width 80 height 20
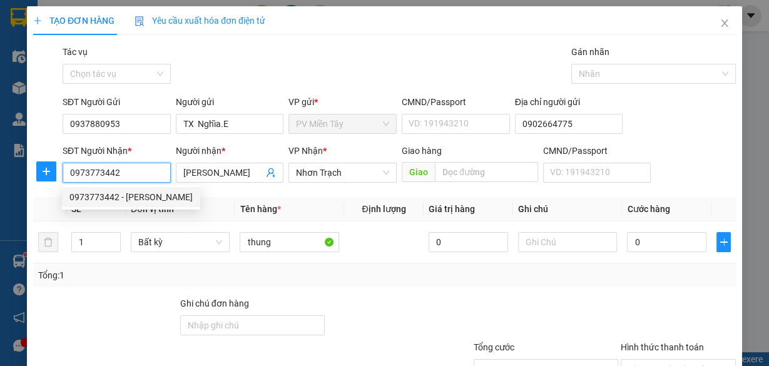
drag, startPoint x: 132, startPoint y: 172, endPoint x: 68, endPoint y: 172, distance: 64.5
click at [68, 172] on input "0973773442" at bounding box center [117, 173] width 108 height 20
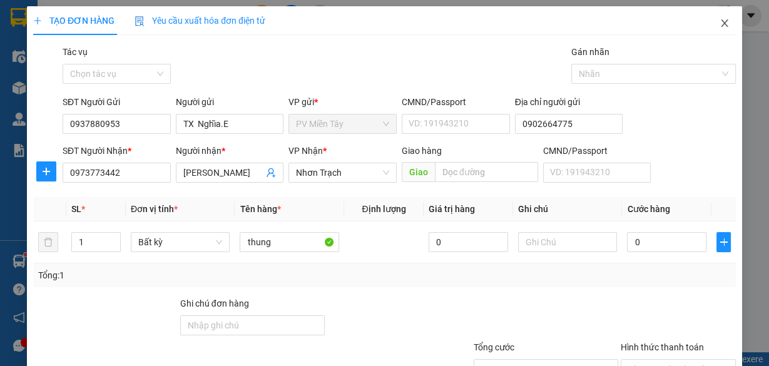
click at [720, 22] on icon "close" at bounding box center [725, 23] width 10 height 10
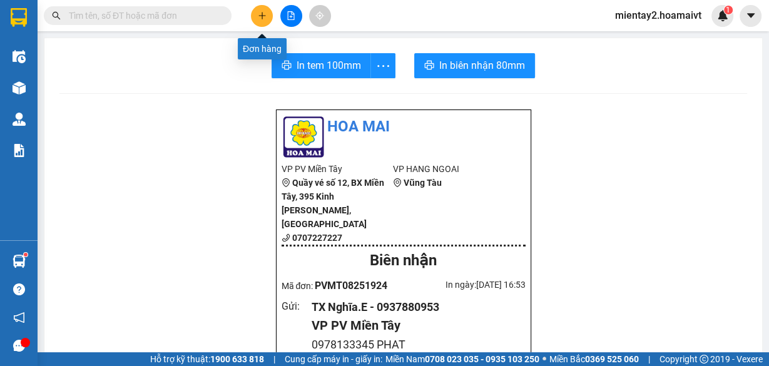
click at [261, 13] on icon "plus" at bounding box center [262, 15] width 9 height 9
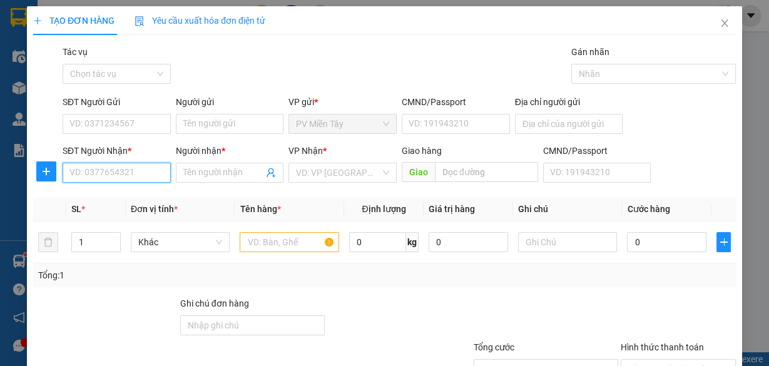
click at [133, 172] on input "SĐT Người Nhận *" at bounding box center [117, 173] width 108 height 20
type input "093875484"
click at [115, 192] on div "0938754840 - THI" at bounding box center [115, 197] width 92 height 14
type input "0937877128 tai"
type input "0938754840"
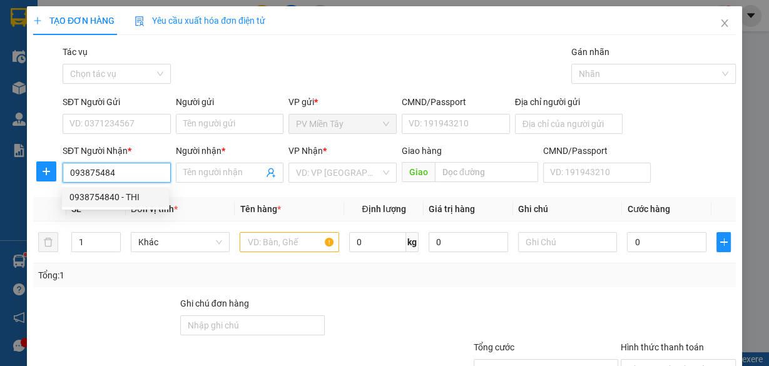
type input "THI"
type input "PHU MY"
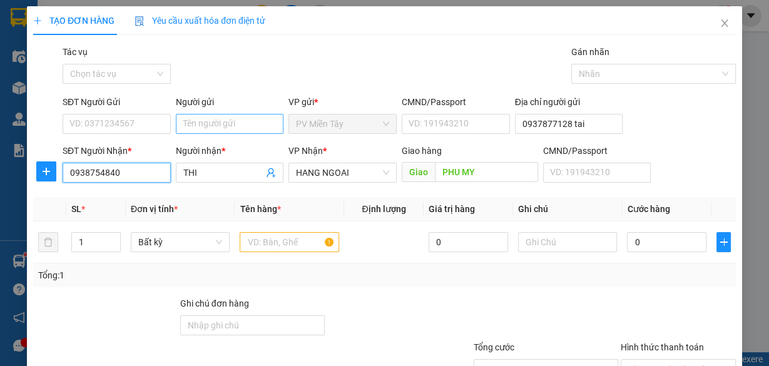
type input "0938754840"
click at [269, 123] on input "Người gửi" at bounding box center [230, 124] width 108 height 20
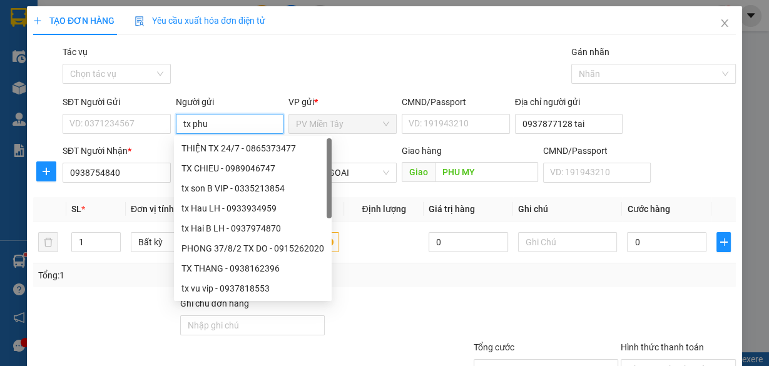
type input "tx phuc"
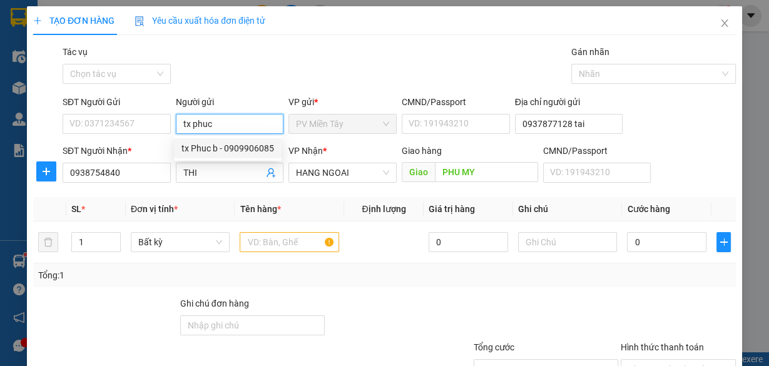
click at [267, 149] on div "tx Phuc b - 0909906085" at bounding box center [228, 149] width 93 height 14
type input "0909906085"
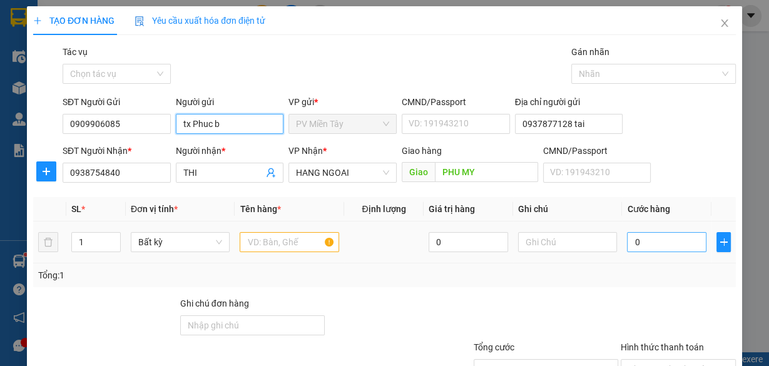
type input "tx Phuc b"
click at [646, 242] on input "0" at bounding box center [667, 242] width 80 height 20
click at [291, 243] on input "text" at bounding box center [290, 242] width 100 height 20
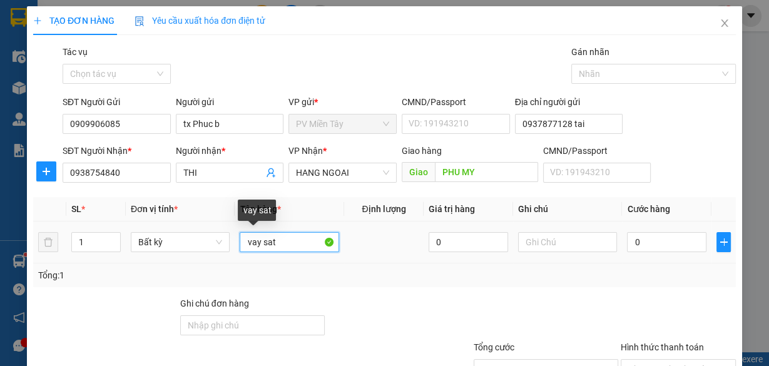
click at [249, 234] on input "vay sat" at bounding box center [290, 242] width 100 height 20
type input "cay sat"
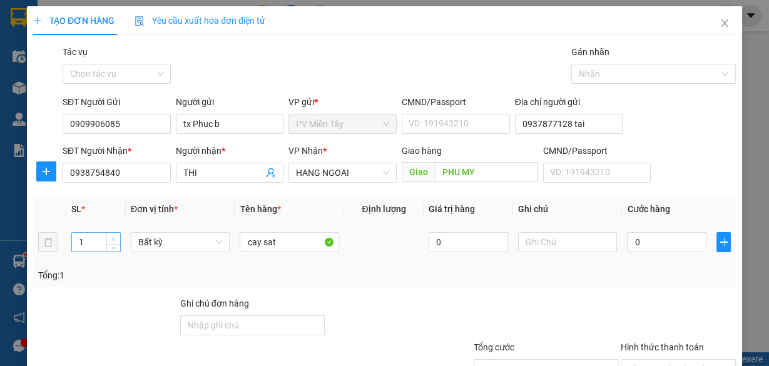
type input "2"
click at [114, 235] on span "up" at bounding box center [114, 239] width 8 height 8
click at [663, 245] on input "0" at bounding box center [667, 242] width 80 height 20
type input "2"
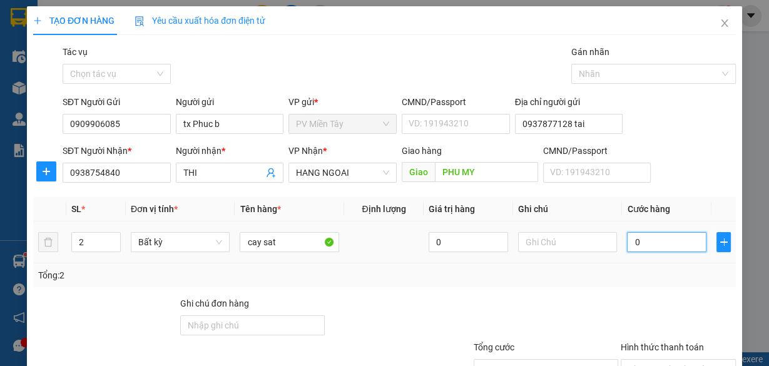
type input "2"
type input "20"
type input "200"
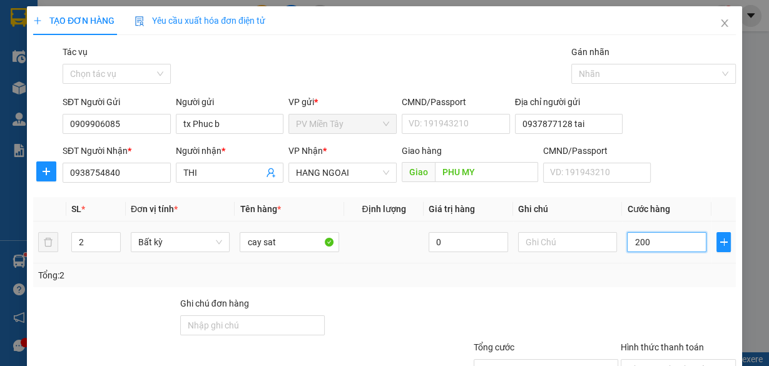
type input "200"
type input "200.000"
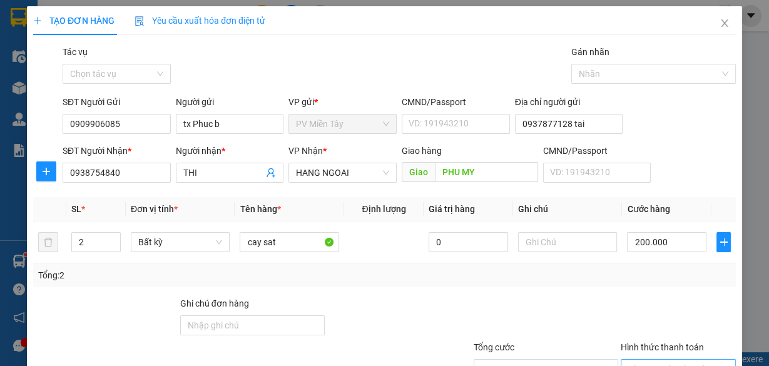
click at [672, 360] on input "Hình thức thanh toán" at bounding box center [674, 369] width 91 height 19
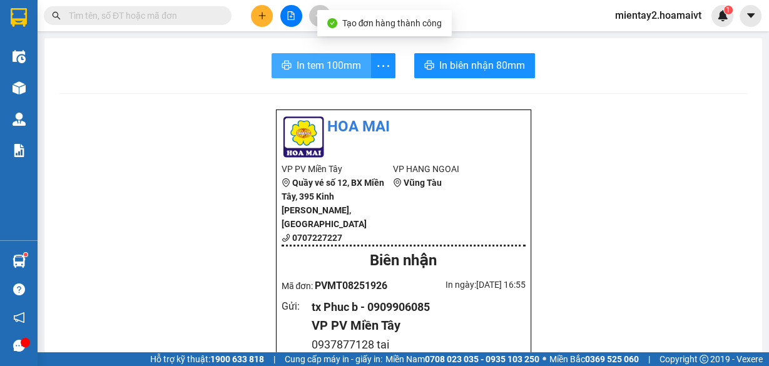
click at [346, 64] on span "In tem 100mm" at bounding box center [329, 66] width 64 height 16
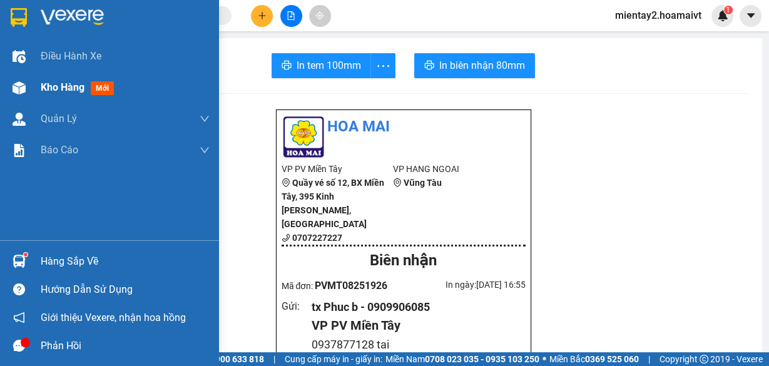
click at [61, 85] on span "Kho hàng" at bounding box center [63, 87] width 44 height 12
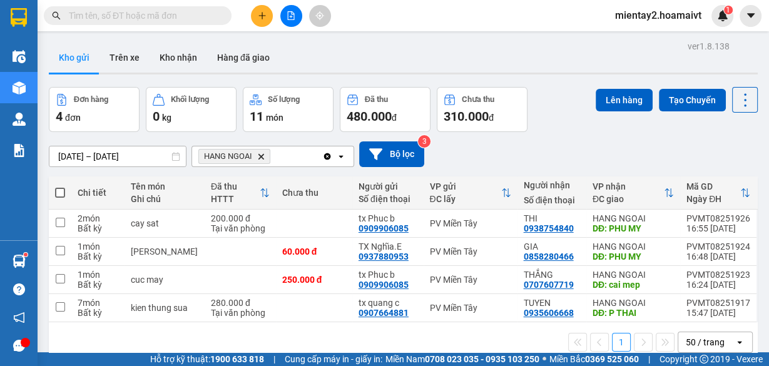
click at [259, 19] on icon "plus" at bounding box center [262, 15] width 9 height 9
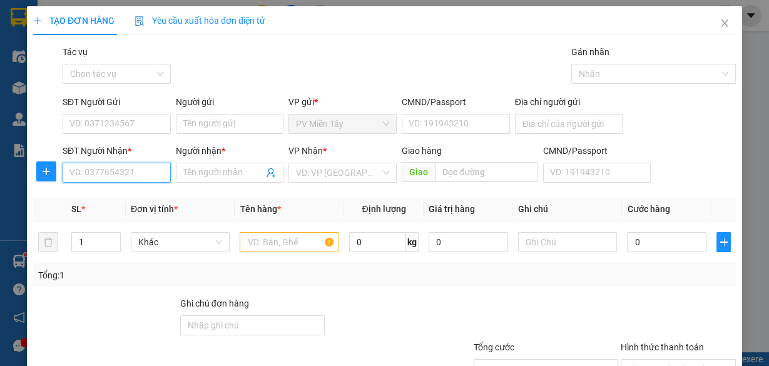
click at [118, 171] on input "SĐT Người Nhận *" at bounding box center [117, 173] width 108 height 20
type input "0862634515"
click at [113, 197] on div "0862634515 - NHIEN" at bounding box center [115, 197] width 92 height 14
type input "0777917389 hong"
type input "NHIEN"
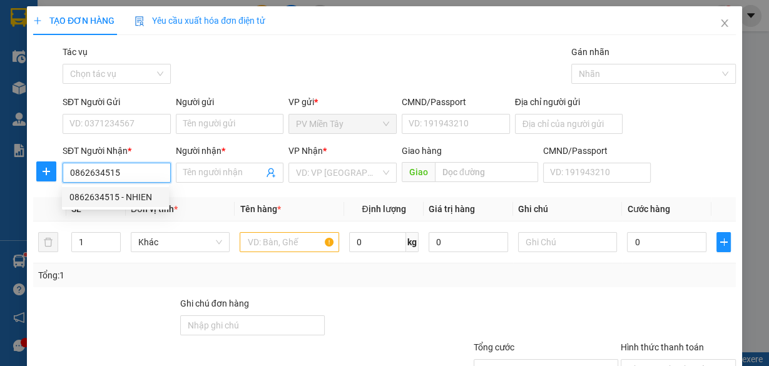
type input "PHU MY"
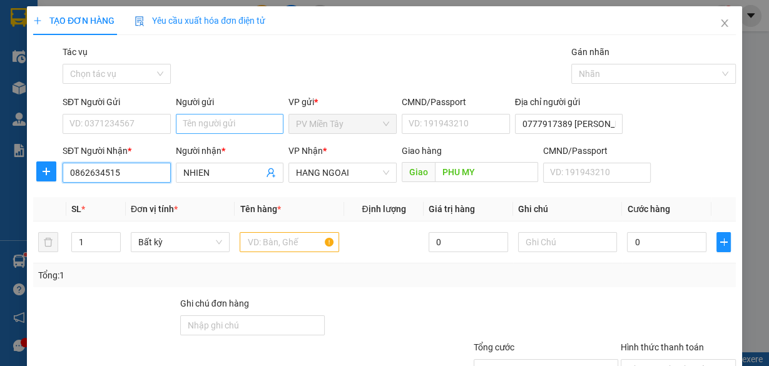
type input "0862634515"
click at [229, 120] on input "Người gửi" at bounding box center [230, 124] width 108 height 20
type input "t"
type input "thuy"
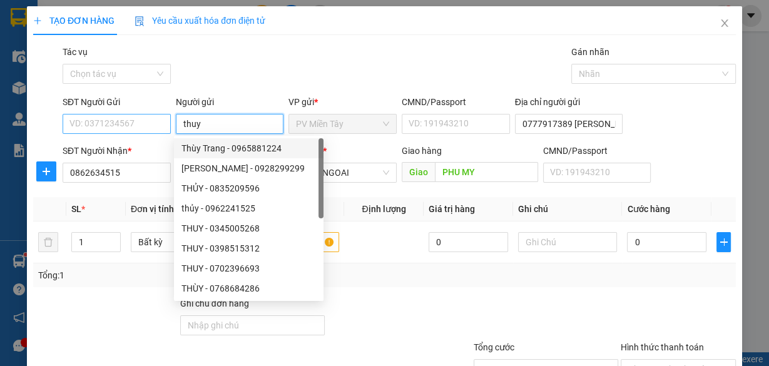
drag, startPoint x: 217, startPoint y: 118, endPoint x: 116, endPoint y: 130, distance: 101.5
click at [116, 130] on div "SĐT Người Gửi VD: 0371234567 Người gửi thuy VP gửi * PV Miền Tây CMND/Passport …" at bounding box center [399, 117] width 679 height 44
click at [95, 126] on input "SĐT Người Gửi" at bounding box center [117, 124] width 108 height 20
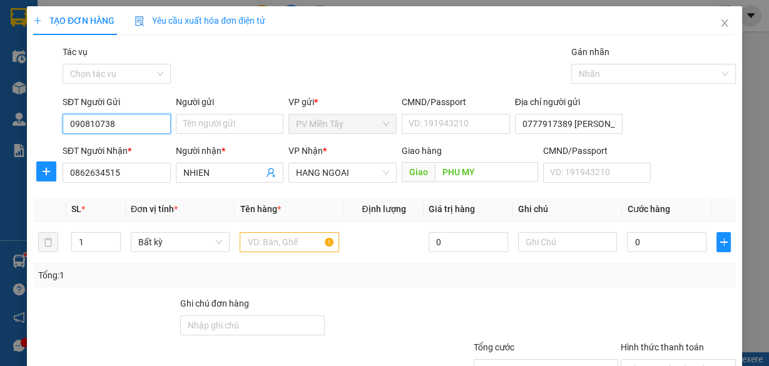
type input "0908107384"
click at [120, 145] on div "0908107384 - tx Thuy." at bounding box center [115, 149] width 92 height 14
type input "tx Thuy."
type input "199 Duong Dinh Cuc"
type input "0908107384"
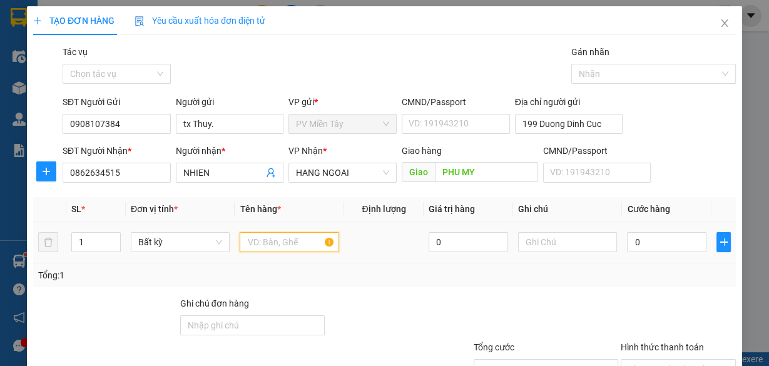
click at [284, 235] on input "text" at bounding box center [290, 242] width 100 height 20
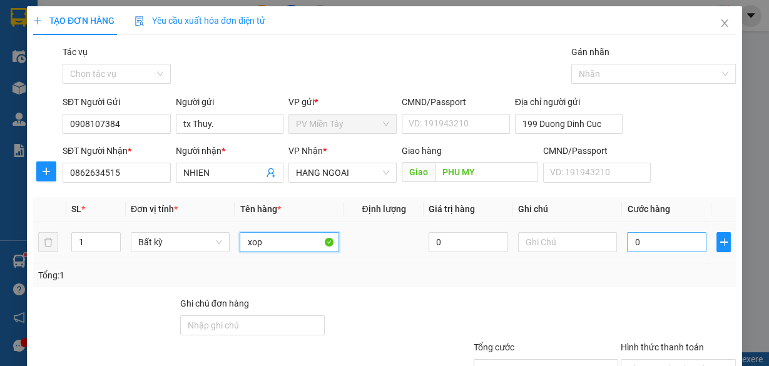
type input "xop"
click at [645, 243] on input "0" at bounding box center [667, 242] width 80 height 20
type input "4"
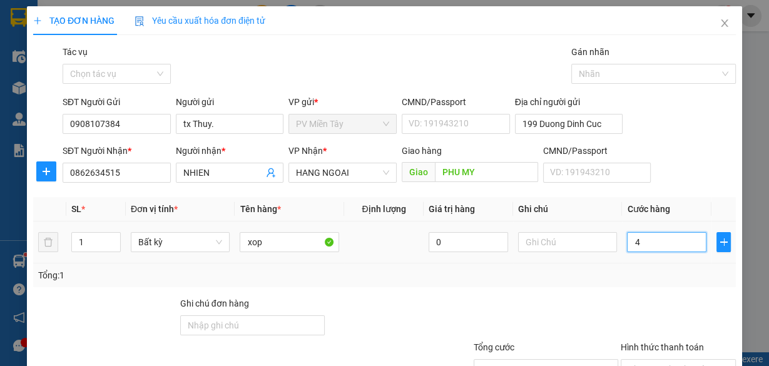
type input "40"
type input "40.000"
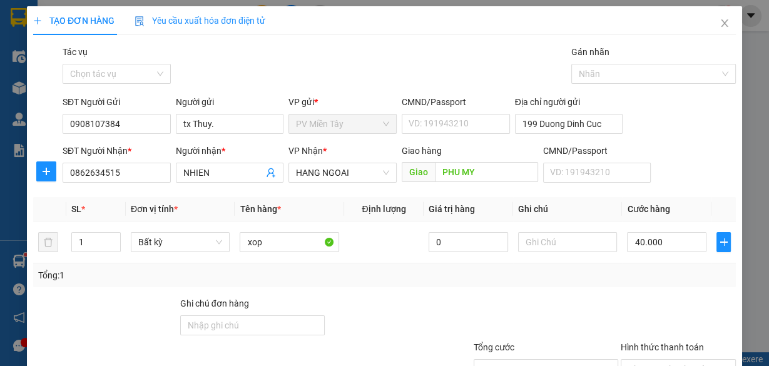
click at [659, 278] on div "Tổng: 1" at bounding box center [384, 276] width 693 height 14
click at [671, 360] on input "Hình thức thanh toán" at bounding box center [674, 369] width 91 height 19
type input "0"
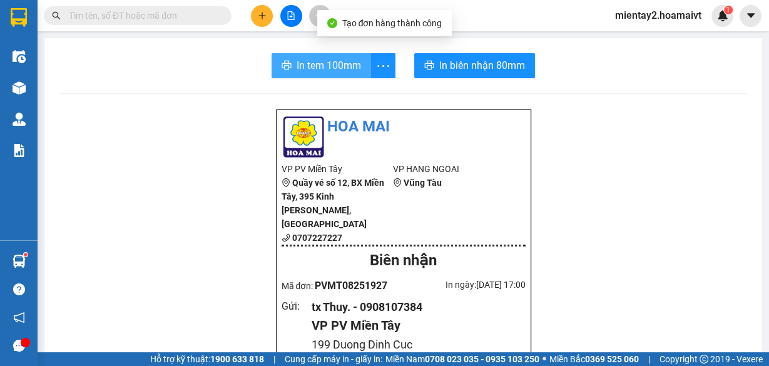
click at [318, 68] on span "In tem 100mm" at bounding box center [329, 66] width 64 height 16
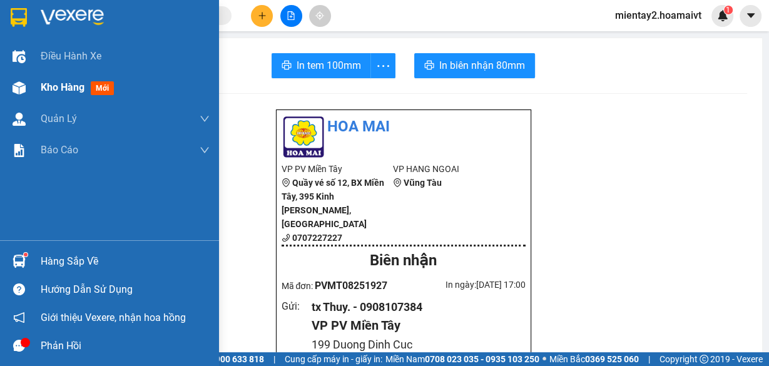
click at [50, 83] on span "Kho hàng" at bounding box center [63, 87] width 44 height 12
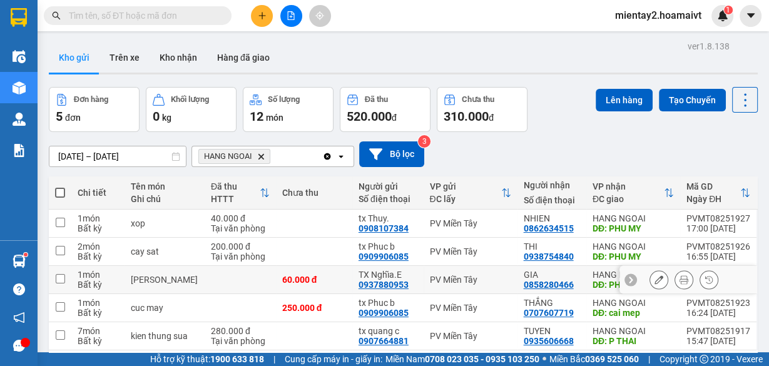
click at [252, 266] on td at bounding box center [240, 280] width 71 height 28
checkbox input "true"
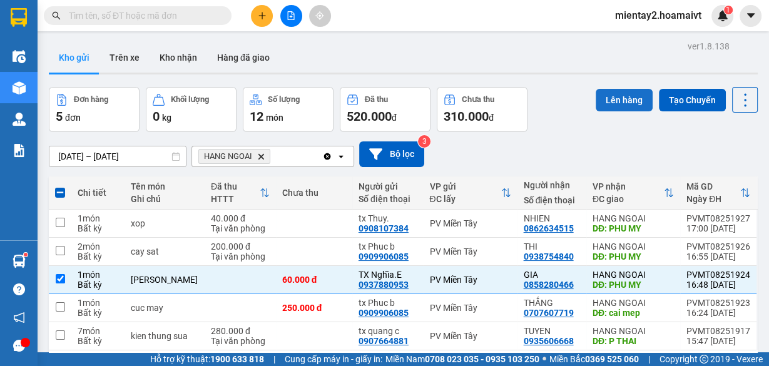
click at [622, 89] on button "Lên hàng" at bounding box center [624, 100] width 57 height 23
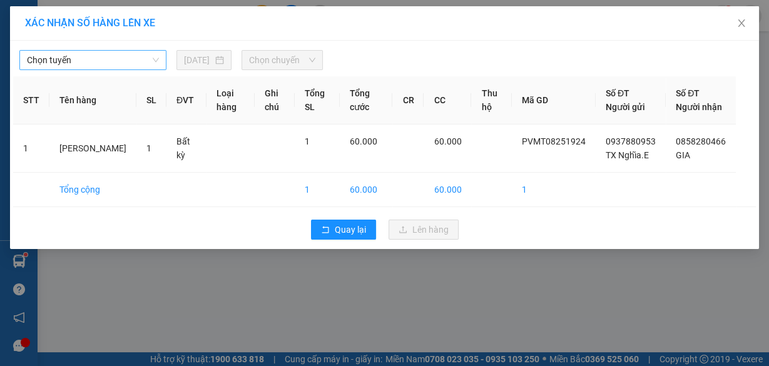
click at [55, 55] on span "Chọn tuyến" at bounding box center [93, 60] width 132 height 19
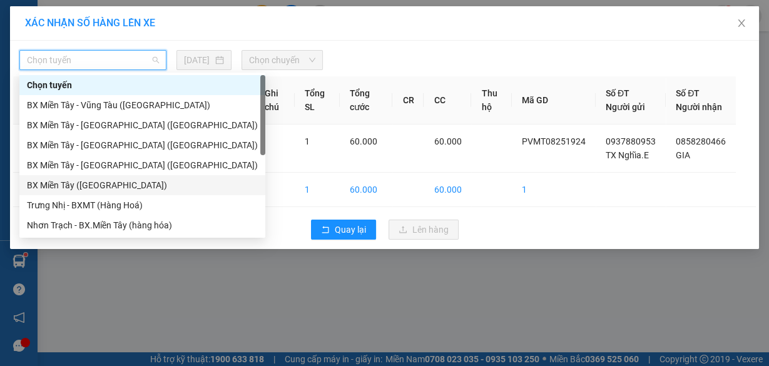
click at [81, 181] on div "BX Miền Tây (Hàng Ngoài)" at bounding box center [142, 185] width 231 height 14
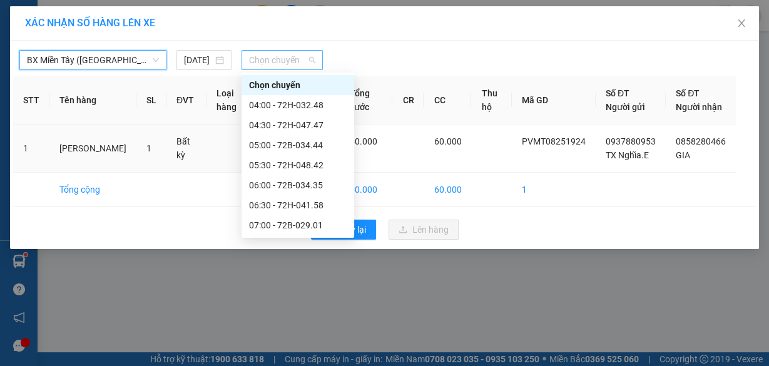
click at [281, 55] on span "Chọn chuyến" at bounding box center [282, 60] width 66 height 19
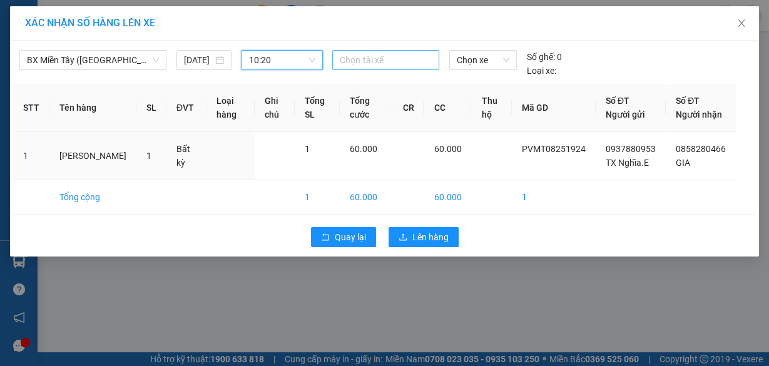
click at [364, 62] on div at bounding box center [386, 60] width 100 height 15
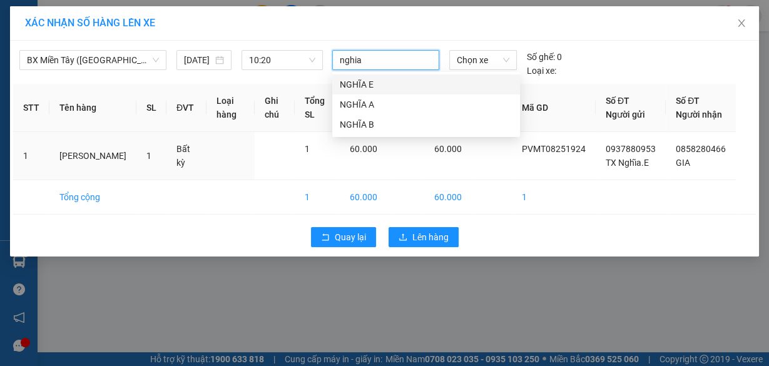
type input "nghia e"
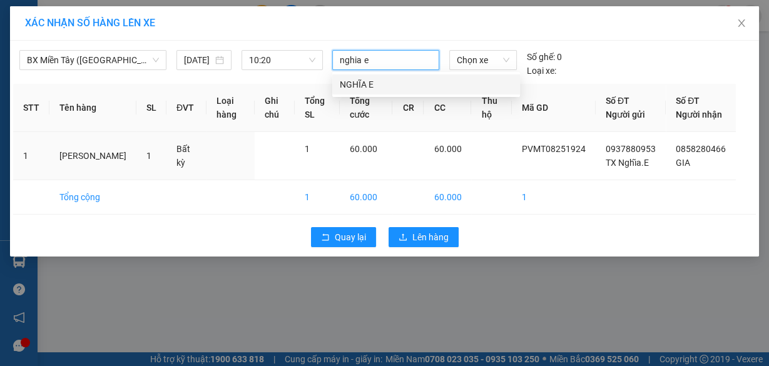
click at [357, 81] on div "NGHĨA E" at bounding box center [426, 85] width 173 height 14
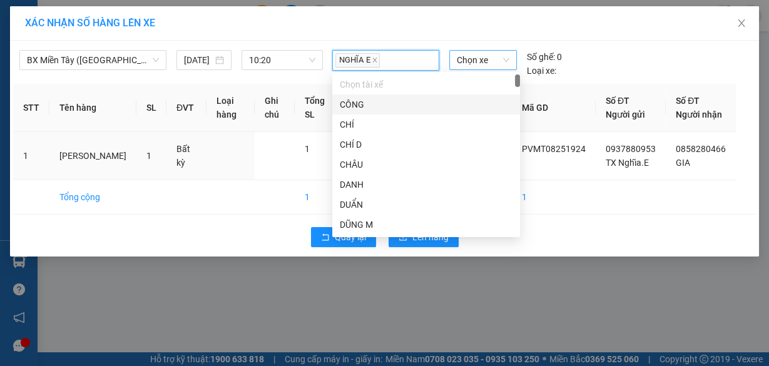
click at [485, 59] on span "Chọn xe" at bounding box center [483, 60] width 53 height 19
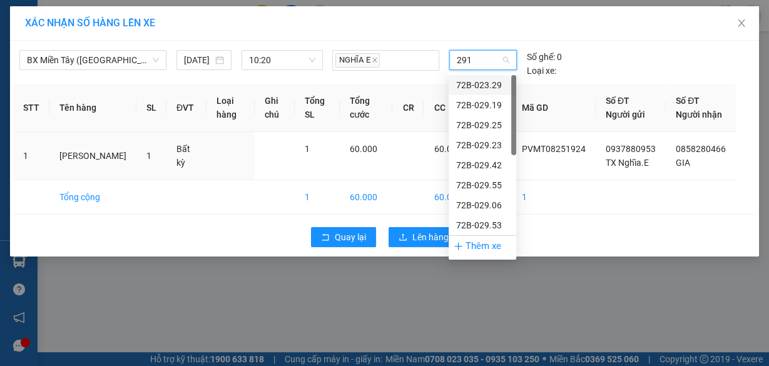
type input "2918"
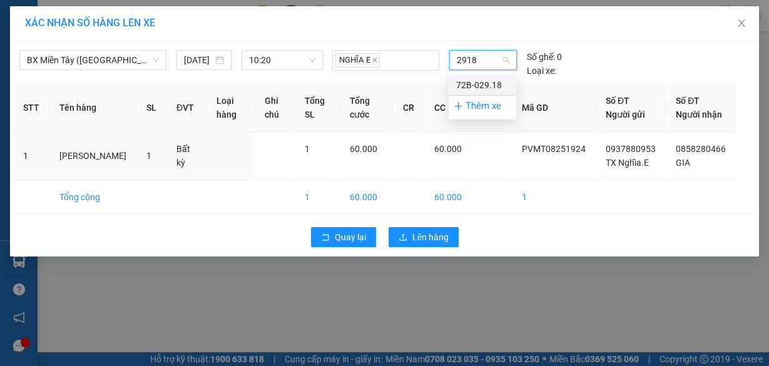
click at [465, 87] on div "72B-029.18" at bounding box center [482, 85] width 53 height 14
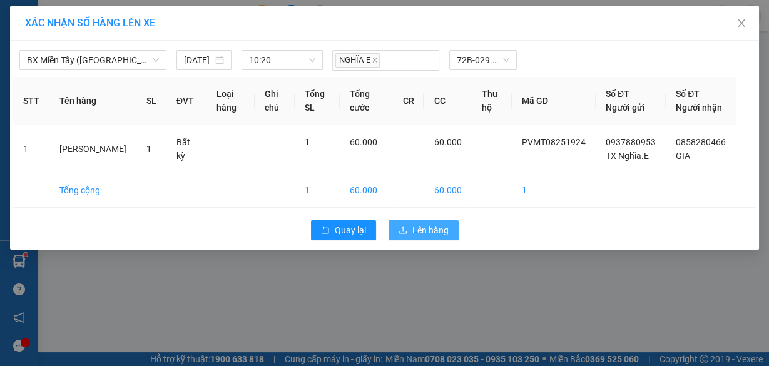
click at [426, 237] on span "Lên hàng" at bounding box center [431, 231] width 36 height 14
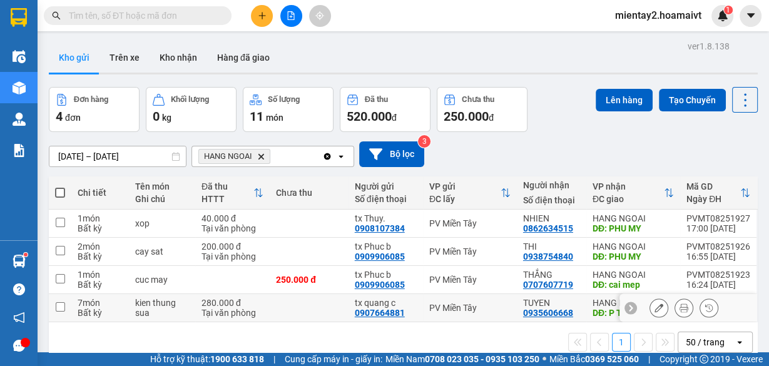
click at [680, 304] on icon at bounding box center [684, 308] width 9 height 9
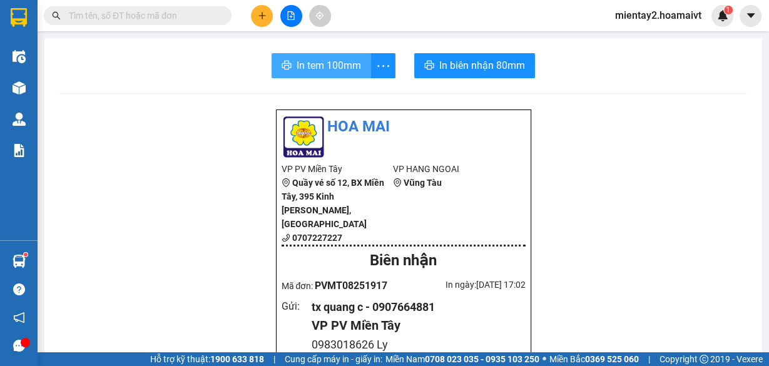
click at [329, 55] on button "In tem 100mm" at bounding box center [322, 65] width 100 height 25
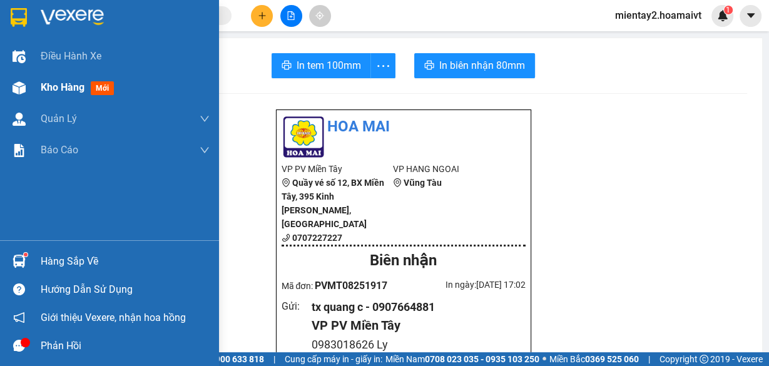
click at [64, 82] on span "Kho hàng" at bounding box center [63, 87] width 44 height 12
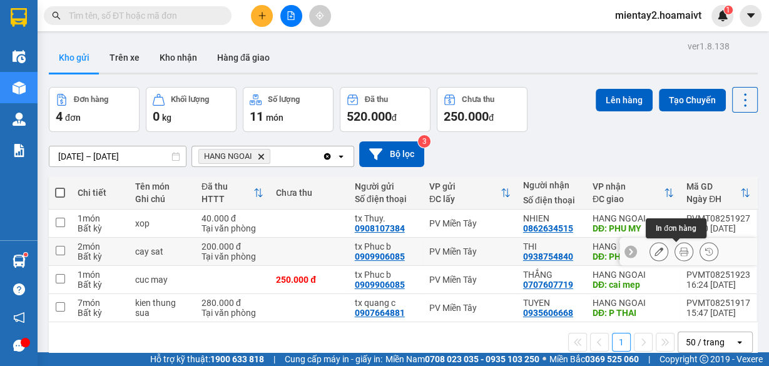
click at [684, 252] on button at bounding box center [685, 252] width 18 height 22
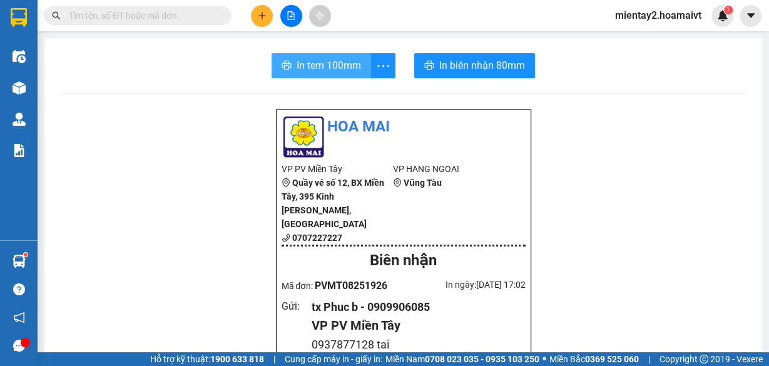
click at [341, 63] on span "In tem 100mm" at bounding box center [329, 66] width 64 height 16
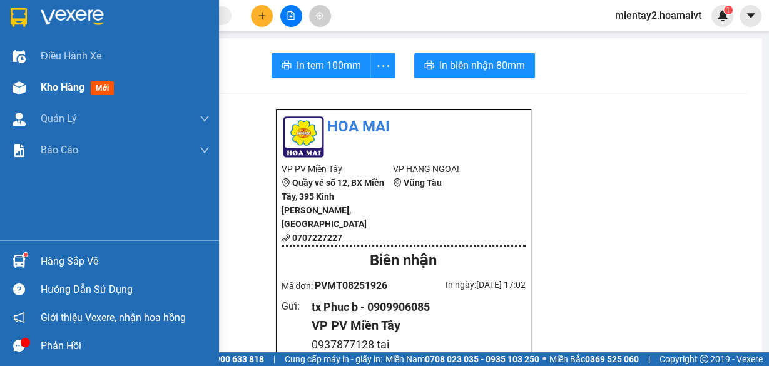
click at [54, 87] on span "Kho hàng" at bounding box center [63, 87] width 44 height 12
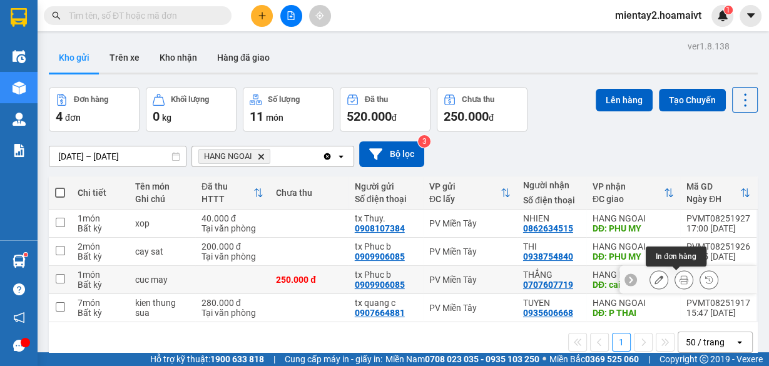
click at [680, 280] on icon at bounding box center [684, 279] width 9 height 9
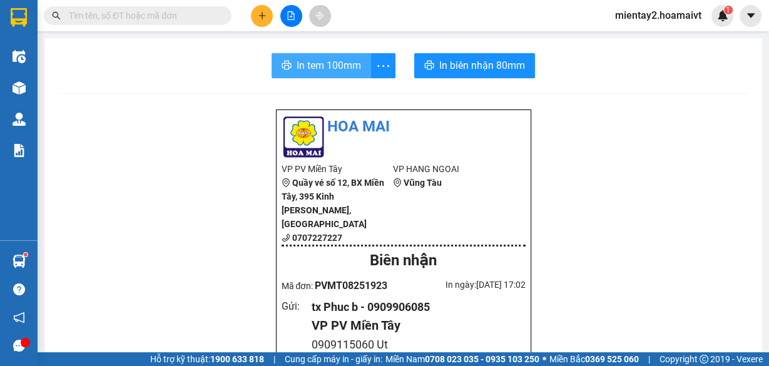
click at [342, 65] on span "In tem 100mm" at bounding box center [329, 66] width 64 height 16
click at [252, 18] on button at bounding box center [262, 16] width 22 height 22
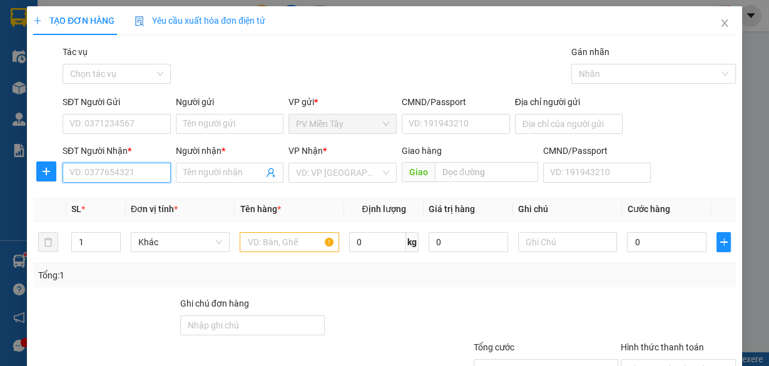
click at [135, 178] on input "SĐT Người Nhận *" at bounding box center [117, 173] width 108 height 20
type input "07646641"
click at [123, 197] on div "0764664190 - minh" at bounding box center [115, 197] width 92 height 14
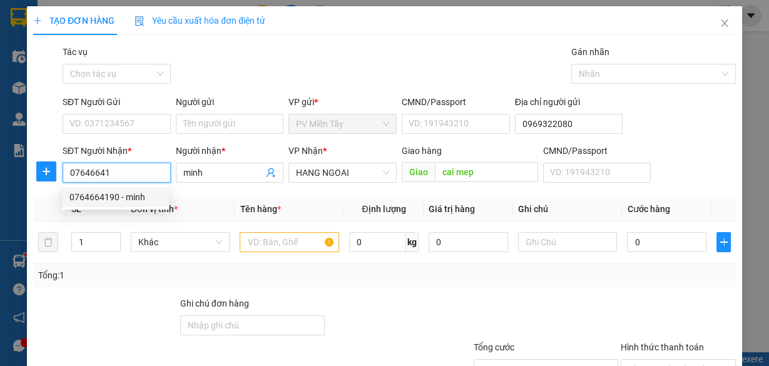
type input "0969322080"
type input "0764664190"
type input "minh"
type input "cai mep"
click at [123, 197] on body "Kết quả tìm kiếm ( 0 ) Bộ lọc No Data mientay2.hoamaivt 1 Điều hành xe Kho hàng…" at bounding box center [384, 183] width 769 height 366
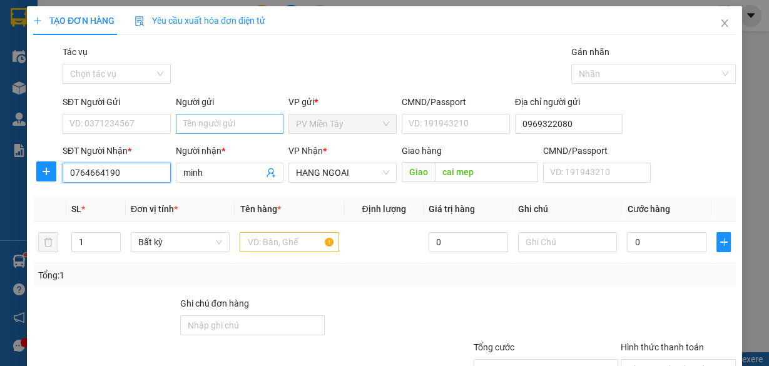
type input "0764664190"
click at [225, 126] on input "Người gửi" at bounding box center [230, 124] width 108 height 20
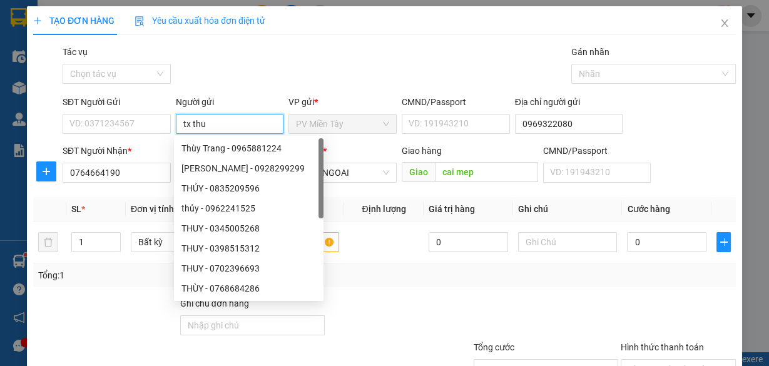
type input "tx thuy"
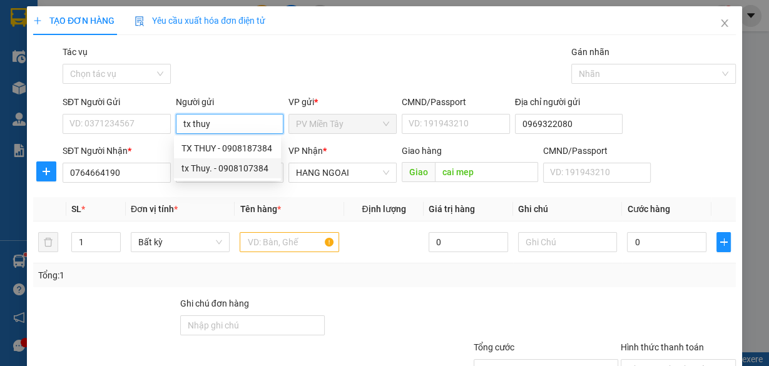
click at [227, 166] on div "tx Thuy. - 0908107384" at bounding box center [228, 169] width 92 height 14
type input "0908107384"
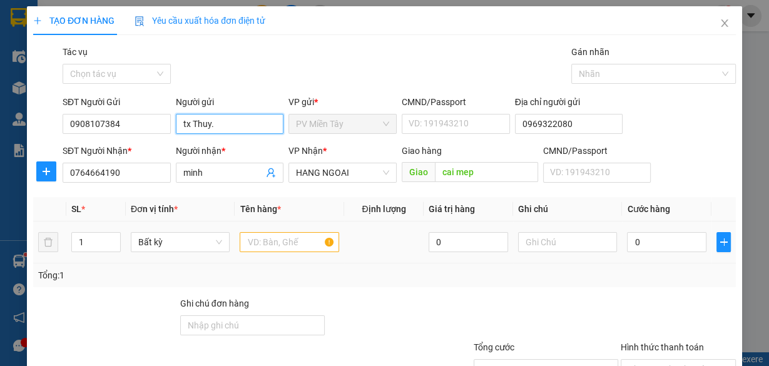
type input "tx Thuy."
click at [272, 239] on input "text" at bounding box center [290, 242] width 100 height 20
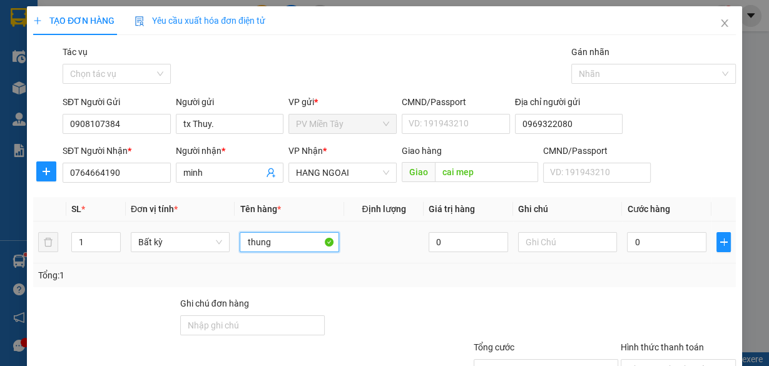
type input "thung"
click at [657, 252] on div "0" at bounding box center [667, 242] width 80 height 25
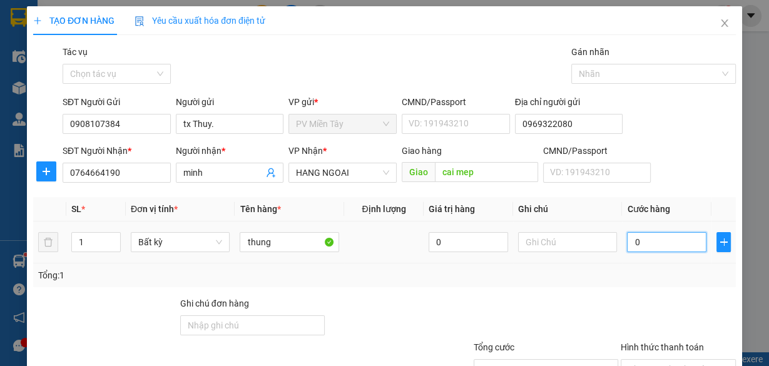
click at [654, 242] on input "0" at bounding box center [667, 242] width 80 height 20
type input "4"
type input "40"
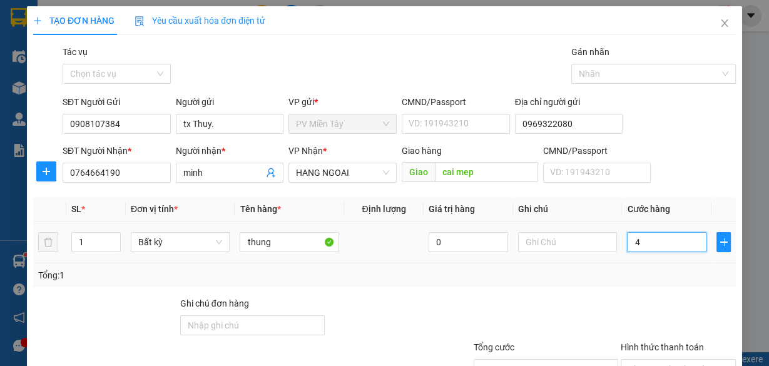
type input "40"
click at [681, 360] on input "Hình thức thanh toán" at bounding box center [674, 369] width 91 height 19
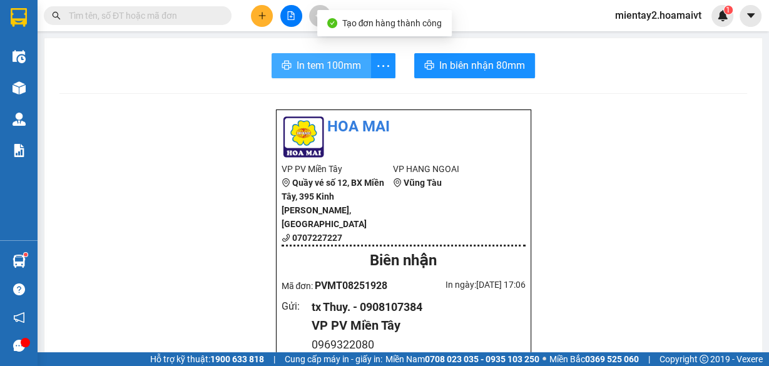
click at [330, 75] on button "In tem 100mm" at bounding box center [322, 65] width 100 height 25
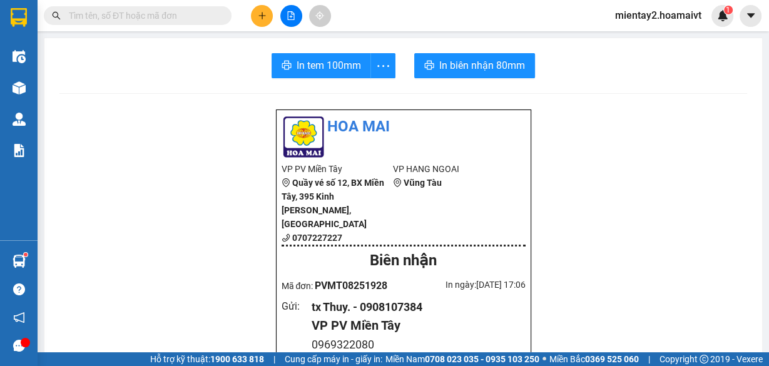
click at [267, 13] on button at bounding box center [262, 16] width 22 height 22
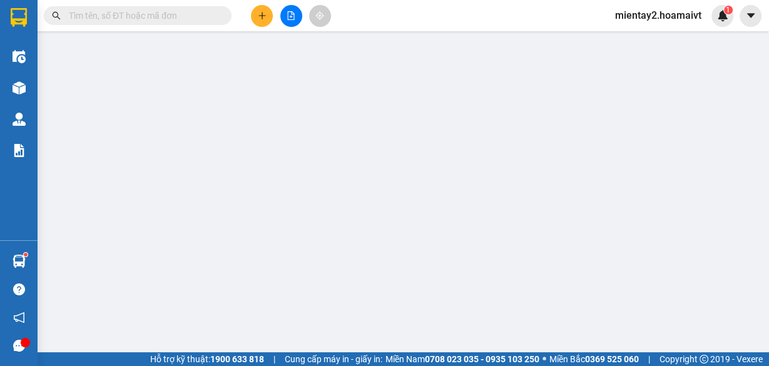
click at [265, 14] on div "Yêu cầu xuất hóa đơn điện tử" at bounding box center [200, 21] width 131 height 14
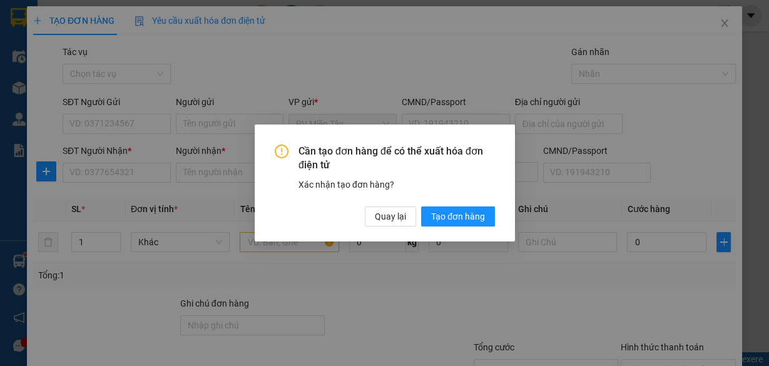
click at [147, 168] on div "Cần tạo đơn hàng để có thể xuất hóa đơn điện tử Xác nhận tạo đơn hàng? Quay lại…" at bounding box center [384, 183] width 769 height 366
click at [476, 38] on div "Cần tạo đơn hàng để có thể xuất hóa đơn điện tử Xác nhận tạo đơn hàng? Quay lại…" at bounding box center [384, 183] width 769 height 366
drag, startPoint x: 447, startPoint y: 218, endPoint x: 485, endPoint y: 152, distance: 76.6
click at [448, 218] on span "Tạo đơn hàng" at bounding box center [458, 217] width 54 height 14
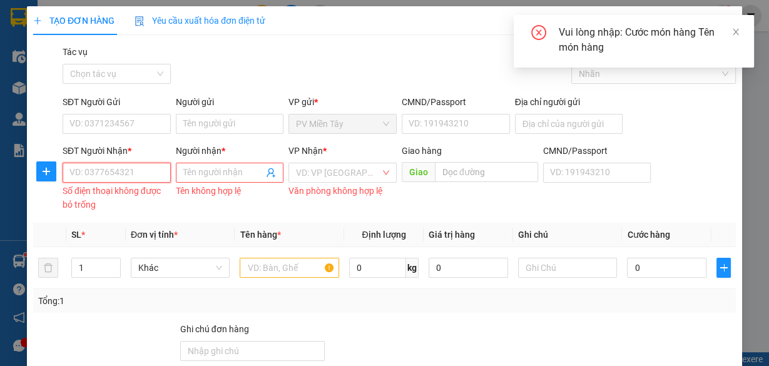
click at [148, 170] on input "SĐT Người Nhận *" at bounding box center [117, 173] width 108 height 20
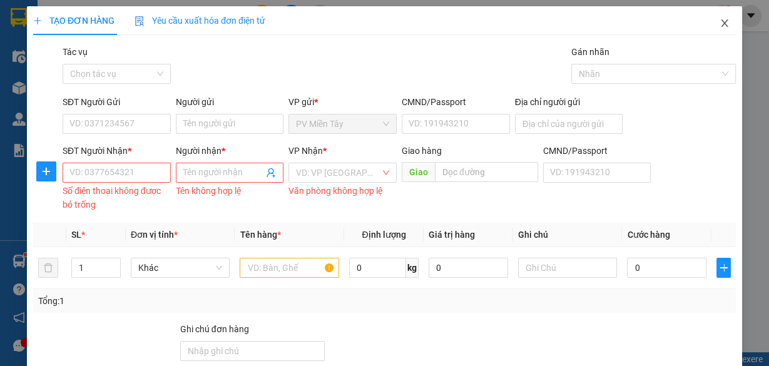
click at [721, 24] on icon "close" at bounding box center [724, 23] width 7 height 8
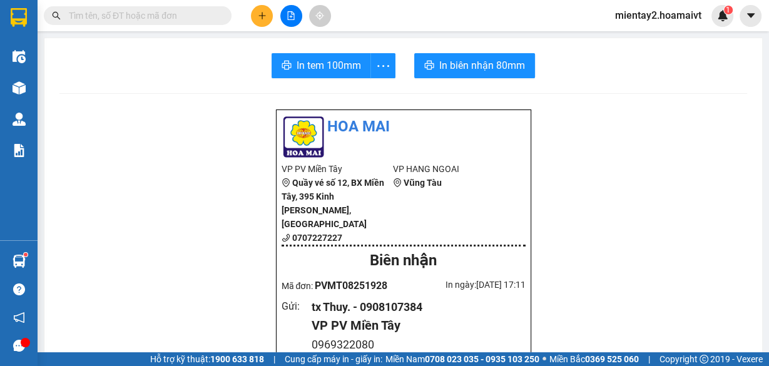
click at [262, 16] on icon "plus" at bounding box center [262, 15] width 7 height 1
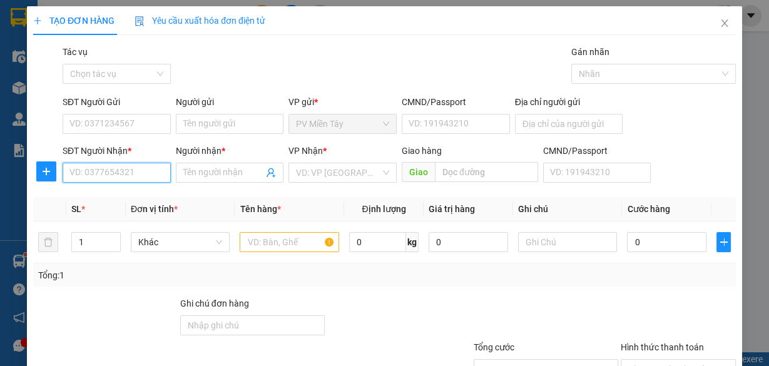
click at [125, 174] on input "SĐT Người Nhận *" at bounding box center [117, 173] width 108 height 20
type input "0984318"
click at [110, 197] on div "0984318031 - tuan" at bounding box center [115, 197] width 92 height 14
type input "0933853828 thu"
type input "0984318031"
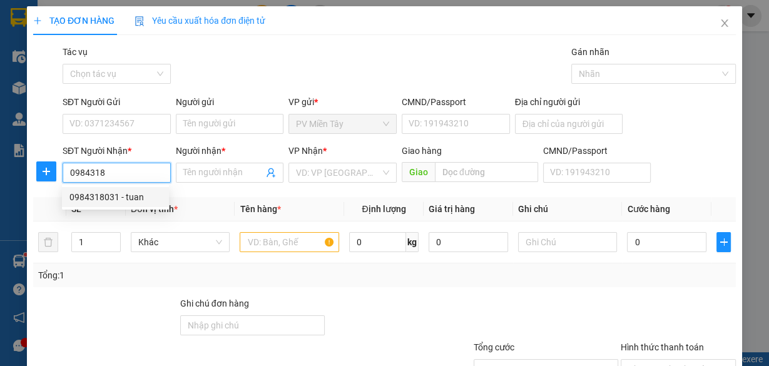
type input "tuan"
type input "Cai Mep"
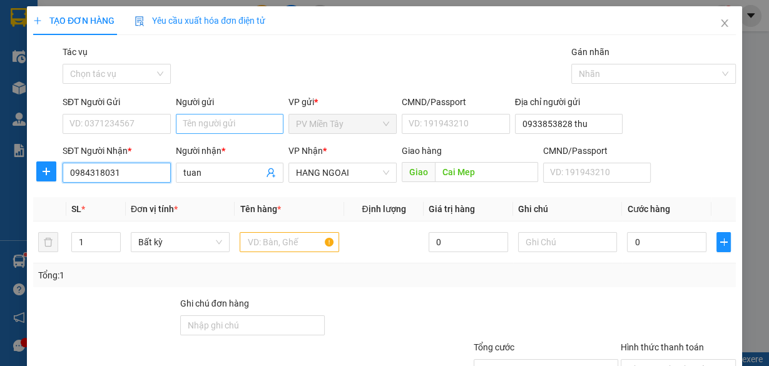
type input "0984318031"
click at [212, 123] on input "Người gửi" at bounding box center [230, 124] width 108 height 20
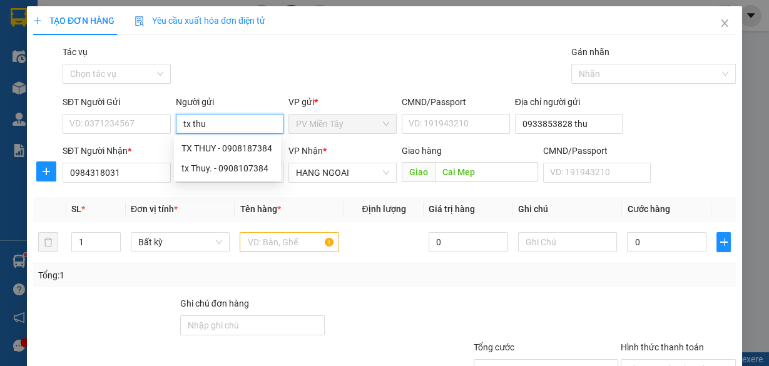
type input "tx thuy"
click at [212, 165] on div "tx Thuy. - 0908107384" at bounding box center [228, 169] width 92 height 14
type input "0908107384"
type input "tx Thuy."
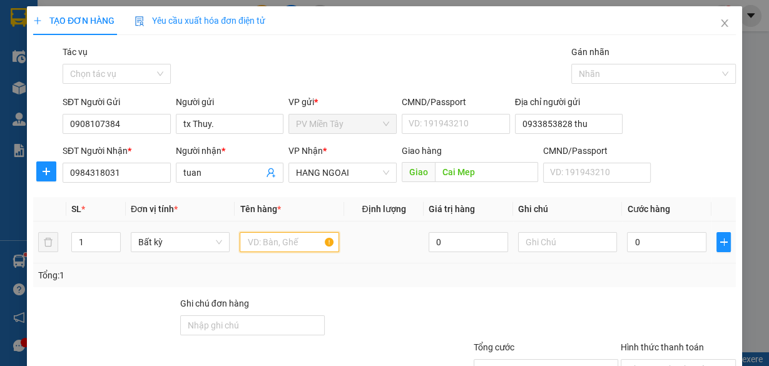
click at [267, 243] on input "text" at bounding box center [290, 242] width 100 height 20
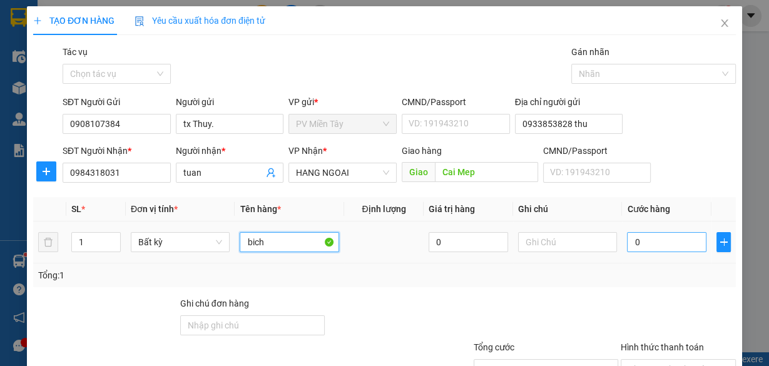
type input "bich"
click at [663, 244] on input "0" at bounding box center [667, 242] width 80 height 20
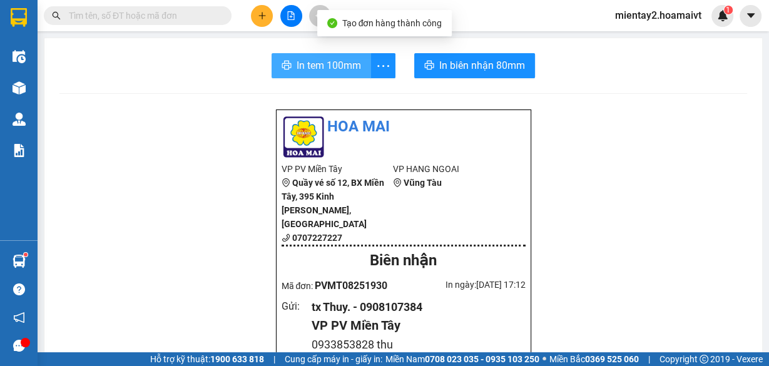
click at [351, 63] on span "In tem 100mm" at bounding box center [329, 66] width 64 height 16
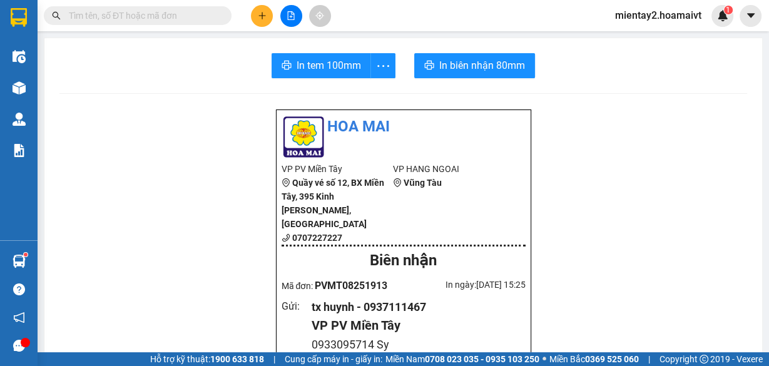
click at [135, 11] on input "text" at bounding box center [143, 16] width 148 height 14
paste input "0707607719"
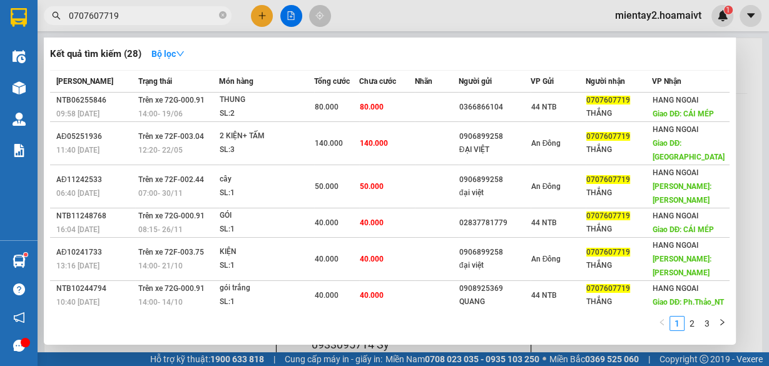
type input "0707607719"
drag, startPoint x: 769, startPoint y: 98, endPoint x: 769, endPoint y: 153, distance: 54.5
click at [769, 153] on div at bounding box center [384, 183] width 769 height 366
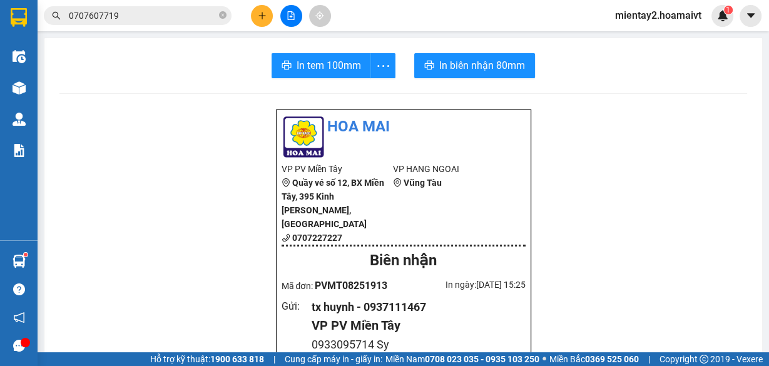
click at [140, 14] on input "0707607719" at bounding box center [143, 16] width 148 height 14
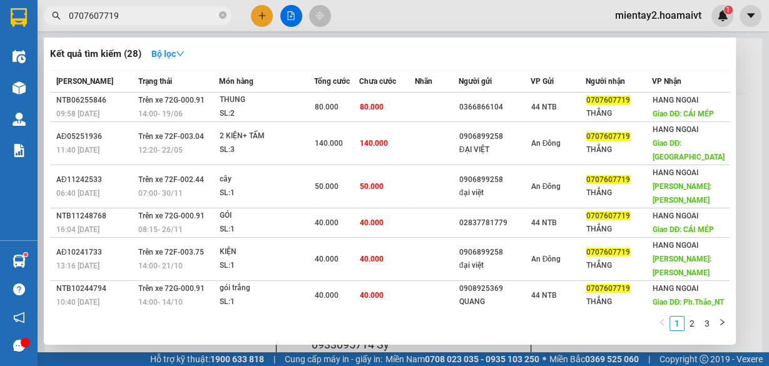
drag, startPoint x: 769, startPoint y: 115, endPoint x: 767, endPoint y: 121, distance: 6.5
click at [768, 133] on div at bounding box center [384, 183] width 769 height 366
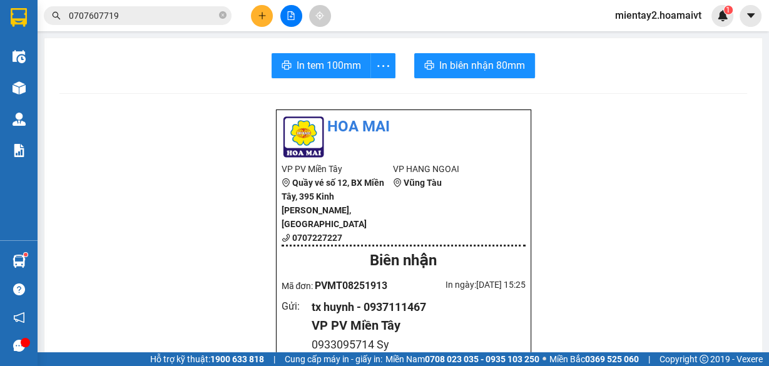
click at [152, 21] on input "0707607719" at bounding box center [143, 16] width 148 height 14
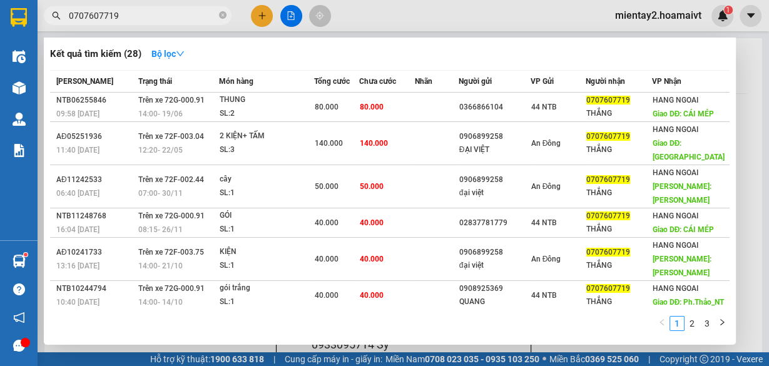
drag, startPoint x: 766, startPoint y: 78, endPoint x: 768, endPoint y: 100, distance: 22.1
click at [768, 100] on div at bounding box center [384, 183] width 769 height 366
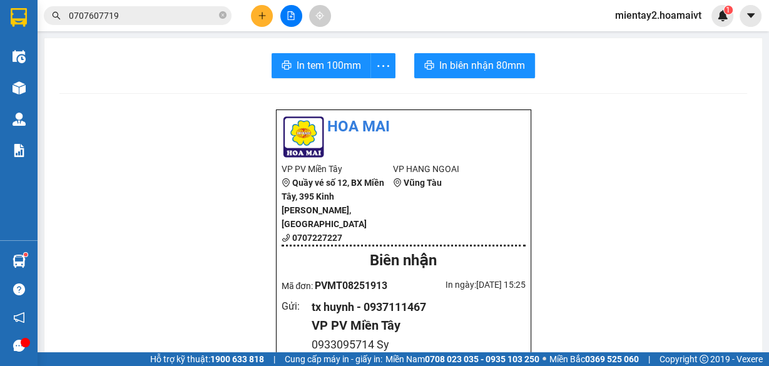
click at [133, 13] on input "0707607719" at bounding box center [143, 16] width 148 height 14
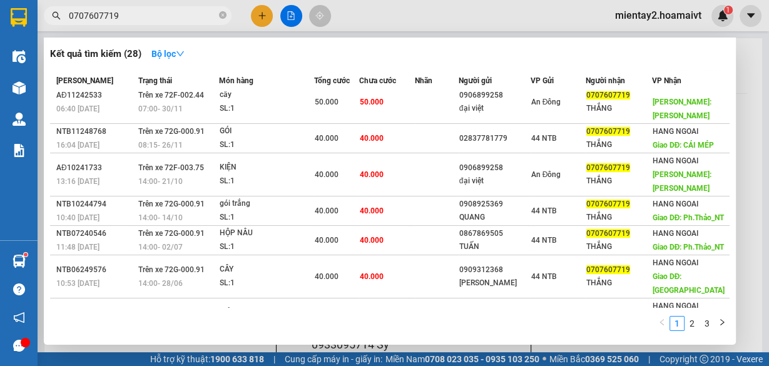
scroll to position [149, 0]
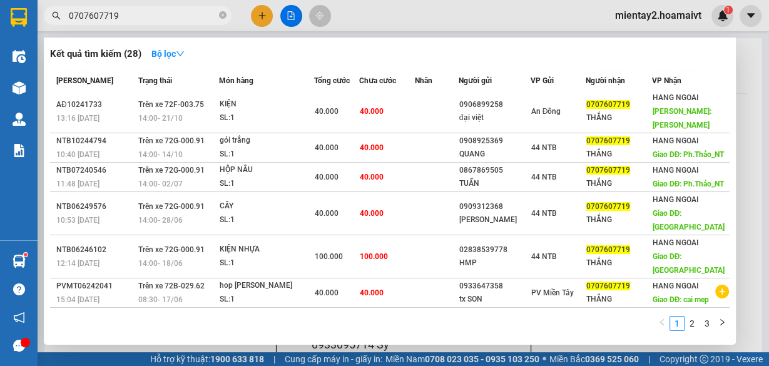
click at [143, 19] on input "0707607719" at bounding box center [143, 16] width 148 height 14
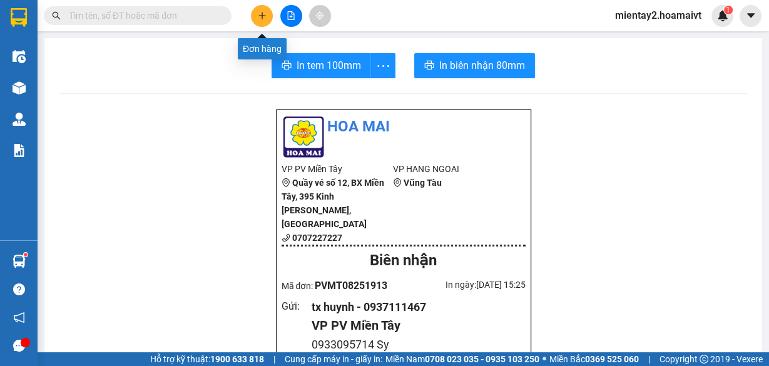
click at [262, 13] on icon "plus" at bounding box center [262, 15] width 1 height 7
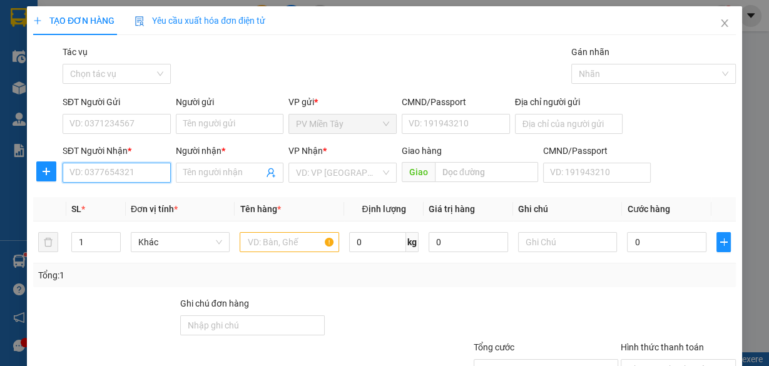
click at [140, 173] on input "SĐT Người Nhận *" at bounding box center [117, 173] width 108 height 20
type input "0906336956"
click at [125, 194] on div "0906336956 - thu" at bounding box center [115, 197] width 92 height 14
type input "0375659840 quan binh tan"
type input "thu"
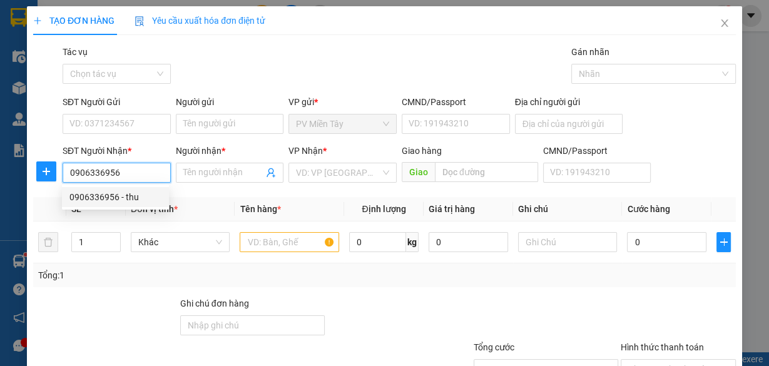
type input "Go Dau"
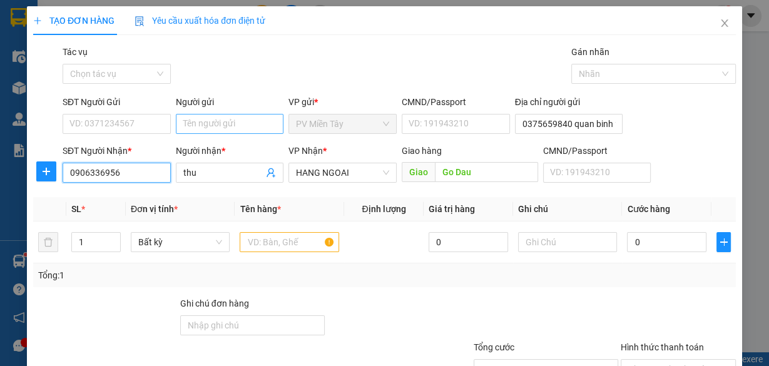
type input "0906336956"
click at [203, 120] on input "Người gửi" at bounding box center [230, 124] width 108 height 20
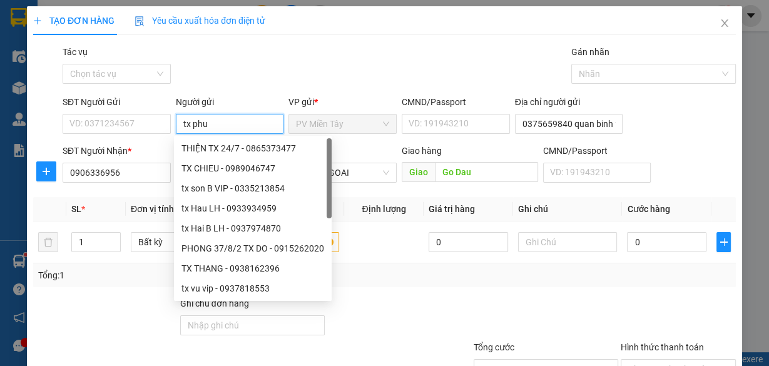
type input "tx phuc"
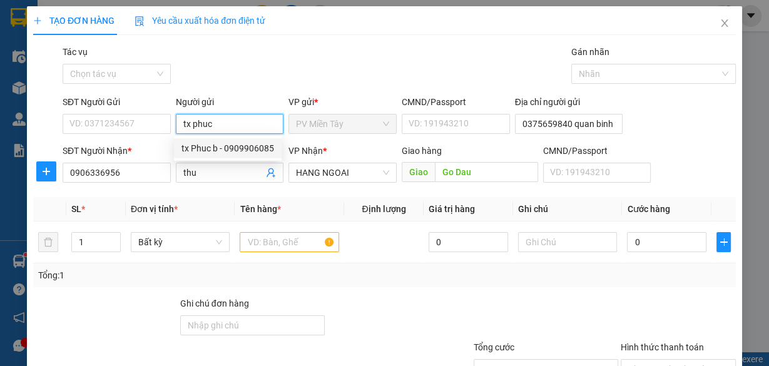
click at [234, 147] on div "tx Phuc b - 0909906085" at bounding box center [228, 149] width 93 height 14
type input "0909906085"
type input "tx Phuc b"
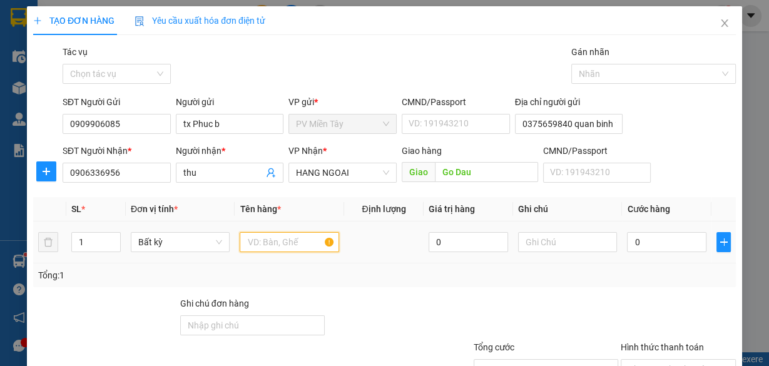
click at [267, 237] on input "text" at bounding box center [290, 242] width 100 height 20
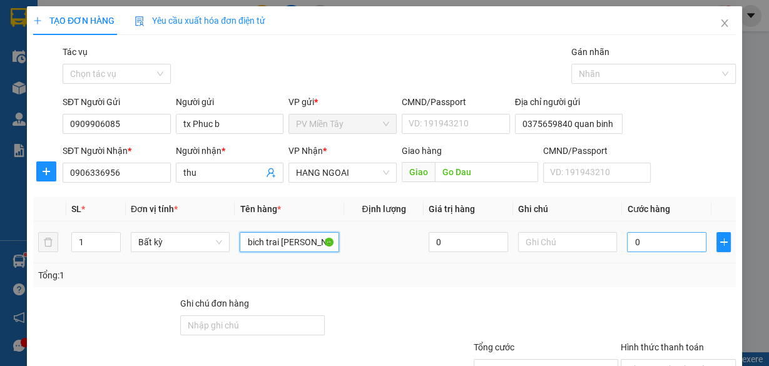
type input "bich trai [PERSON_NAME]"
click at [641, 240] on input "0" at bounding box center [667, 242] width 80 height 20
type input "4"
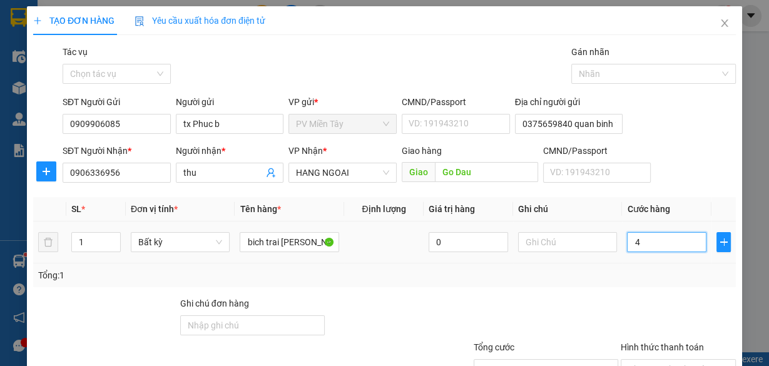
type input "40"
type input "40.000"
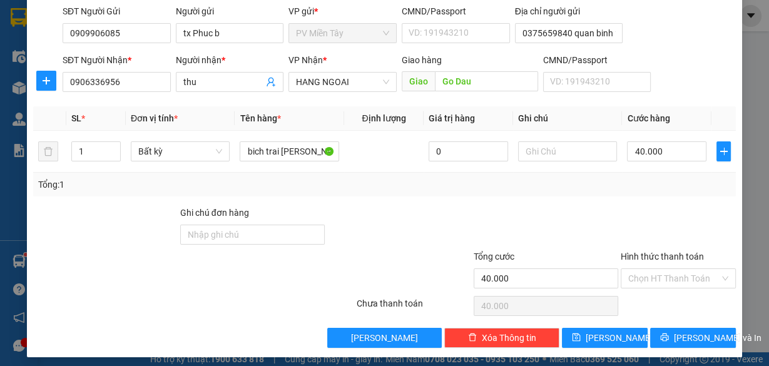
scroll to position [95, 0]
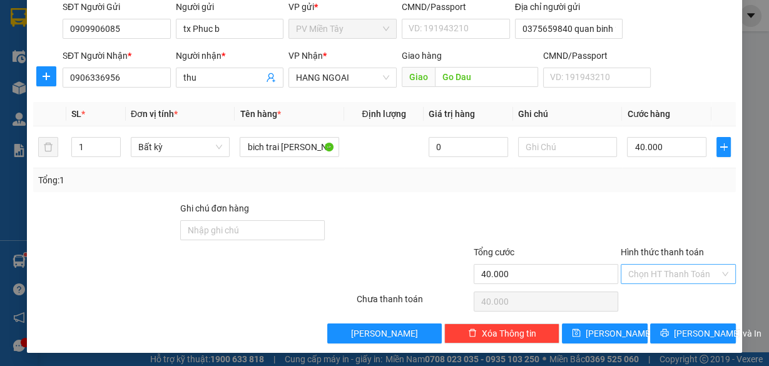
click at [672, 271] on input "Hình thức thanh toán" at bounding box center [674, 274] width 91 height 19
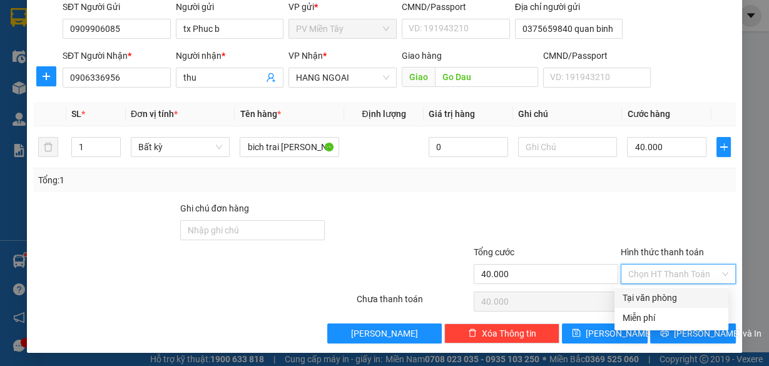
click at [676, 295] on div "Tại văn phòng" at bounding box center [671, 298] width 99 height 14
type input "0"
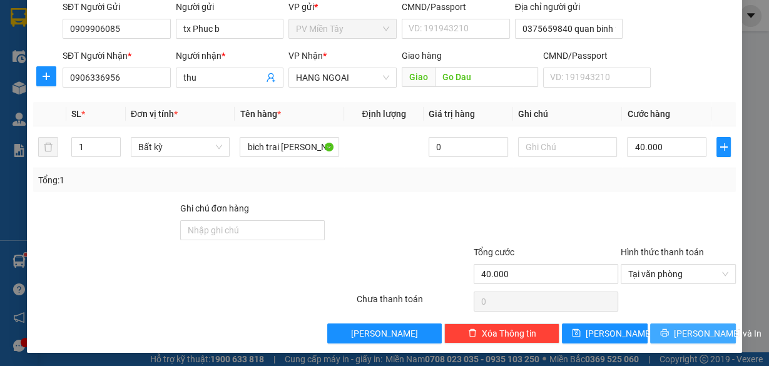
click at [691, 331] on span "[PERSON_NAME] và In" at bounding box center [718, 334] width 88 height 14
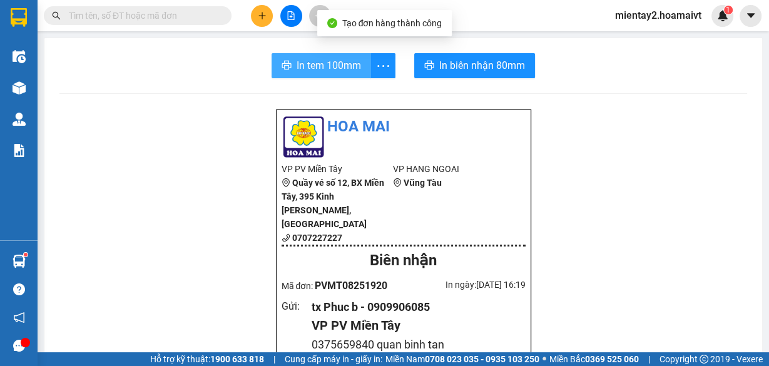
click at [309, 71] on span "In tem 100mm" at bounding box center [329, 66] width 64 height 16
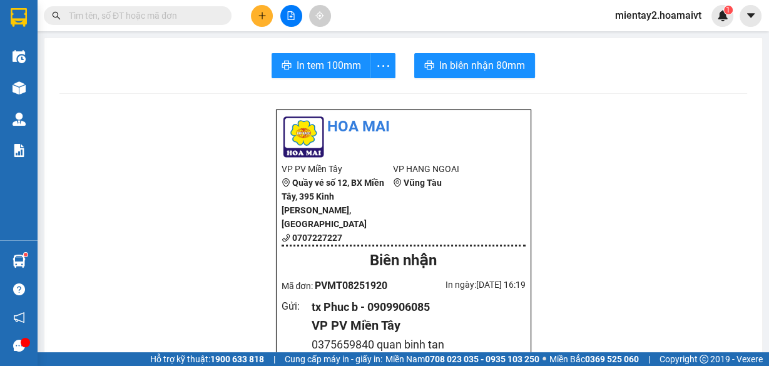
click at [272, 16] on button at bounding box center [262, 16] width 22 height 22
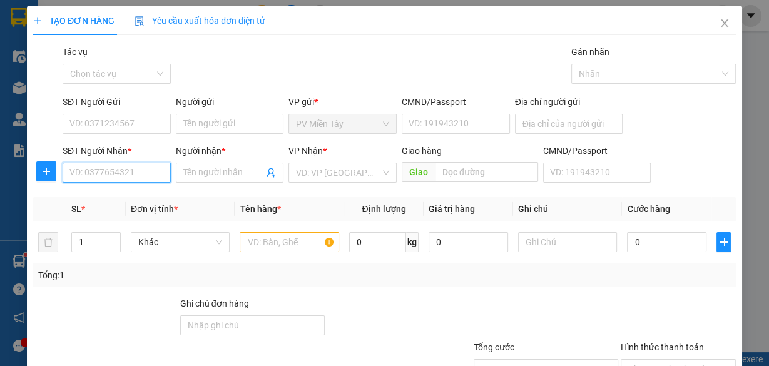
click at [105, 162] on div "SĐT Người Nhận * VD: 0377654321" at bounding box center [117, 166] width 108 height 44
type input "07948"
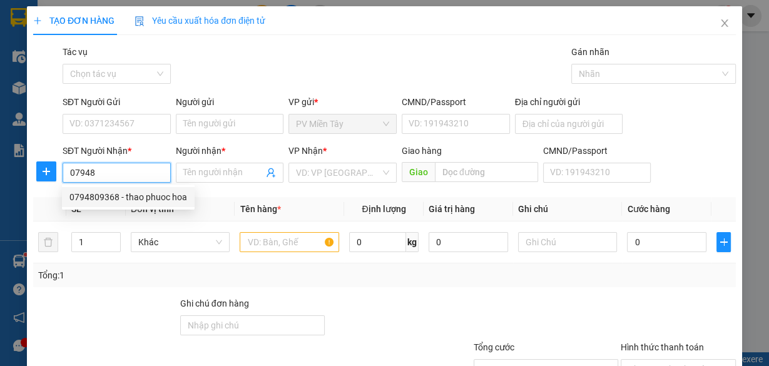
click at [125, 198] on div "0794809368 - thao phuoc hoa" at bounding box center [128, 197] width 118 height 14
type input "0707050060"
type input "0794809368"
type input "thao phuoc hoa"
type input "Phuoc Hoa"
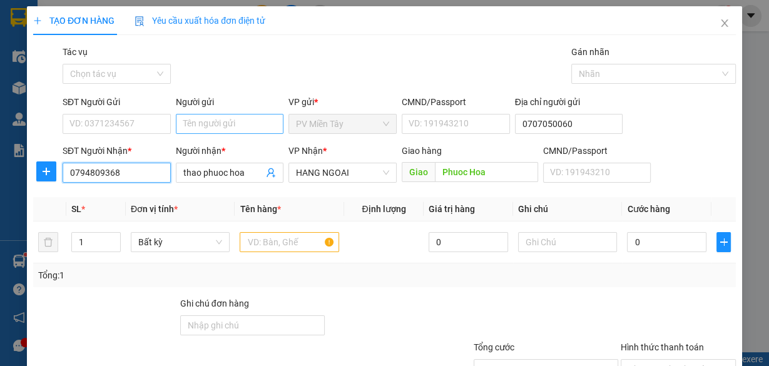
type input "0794809368"
click at [221, 119] on input "Người gửi" at bounding box center [230, 124] width 108 height 20
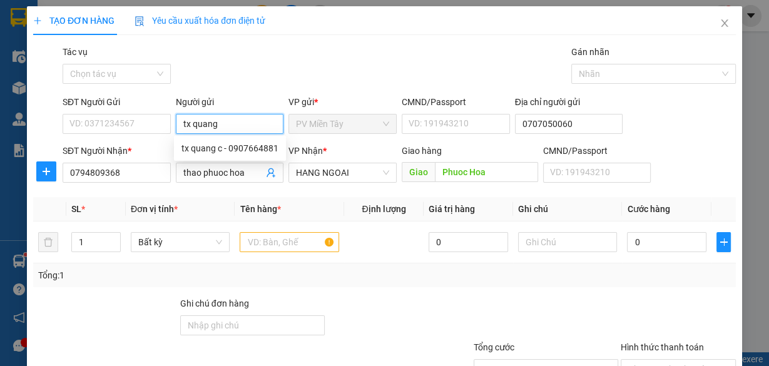
type input "tx quang"
click at [232, 144] on div "tx quang c - 0907664881" at bounding box center [230, 149] width 97 height 14
type input "0907664881"
type input "tx quang c"
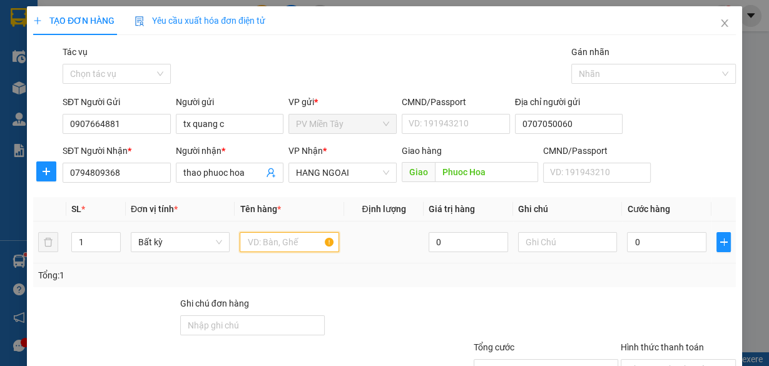
click at [292, 238] on input "text" at bounding box center [290, 242] width 100 height 20
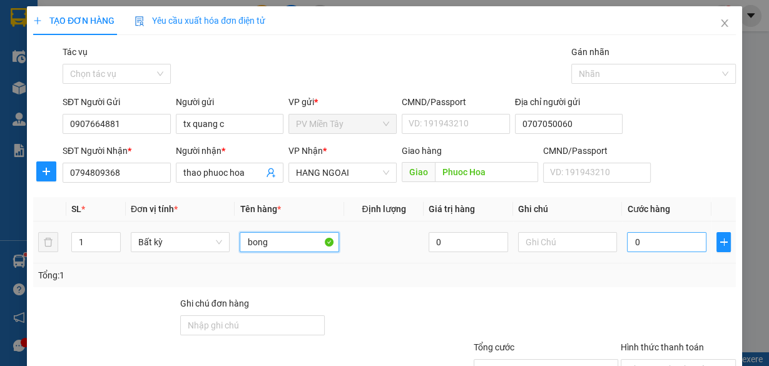
type input "bong"
click at [641, 244] on input "0" at bounding box center [667, 242] width 80 height 20
type input "4"
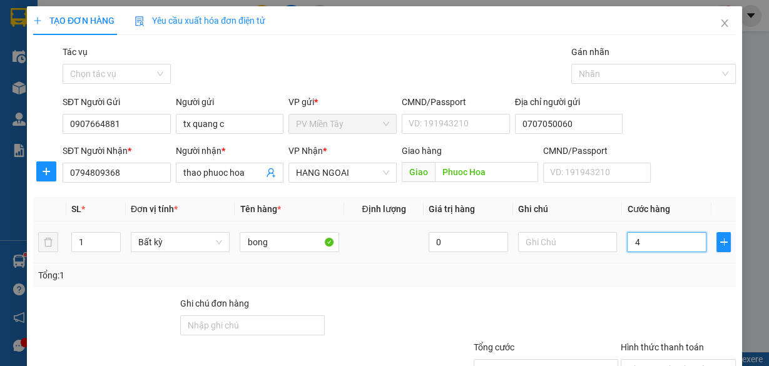
type input "40"
type input "40.000"
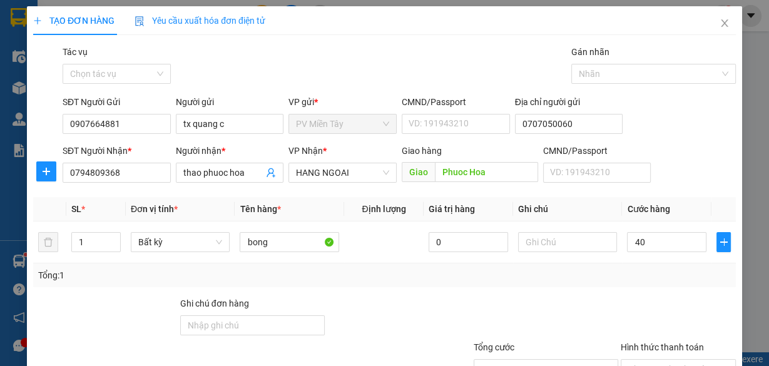
type input "40.000"
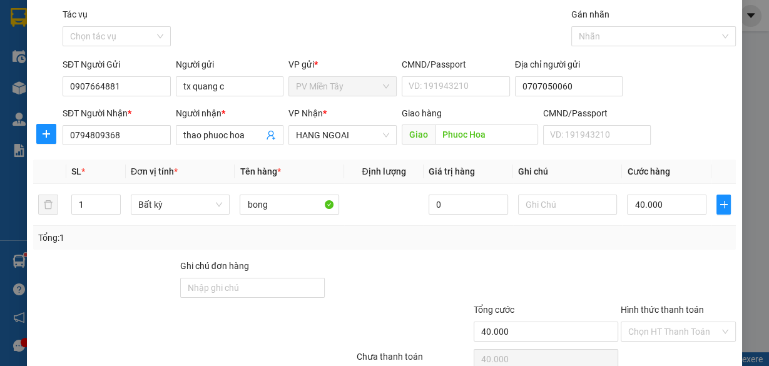
scroll to position [95, 0]
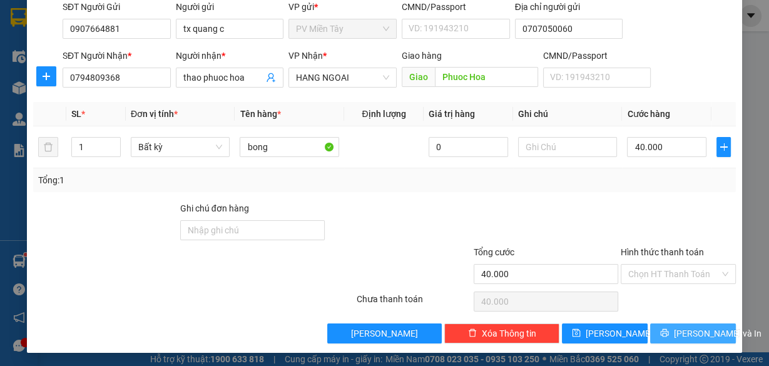
click at [689, 327] on span "[PERSON_NAME] và In" at bounding box center [718, 334] width 88 height 14
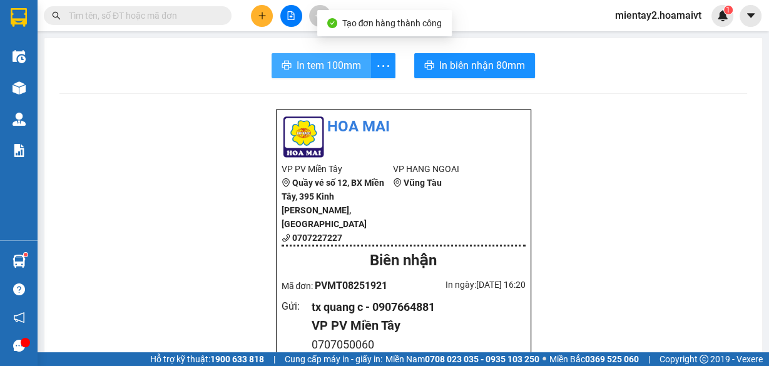
click at [309, 61] on span "In tem 100mm" at bounding box center [329, 66] width 64 height 16
